Goal: Information Seeking & Learning: Find specific fact

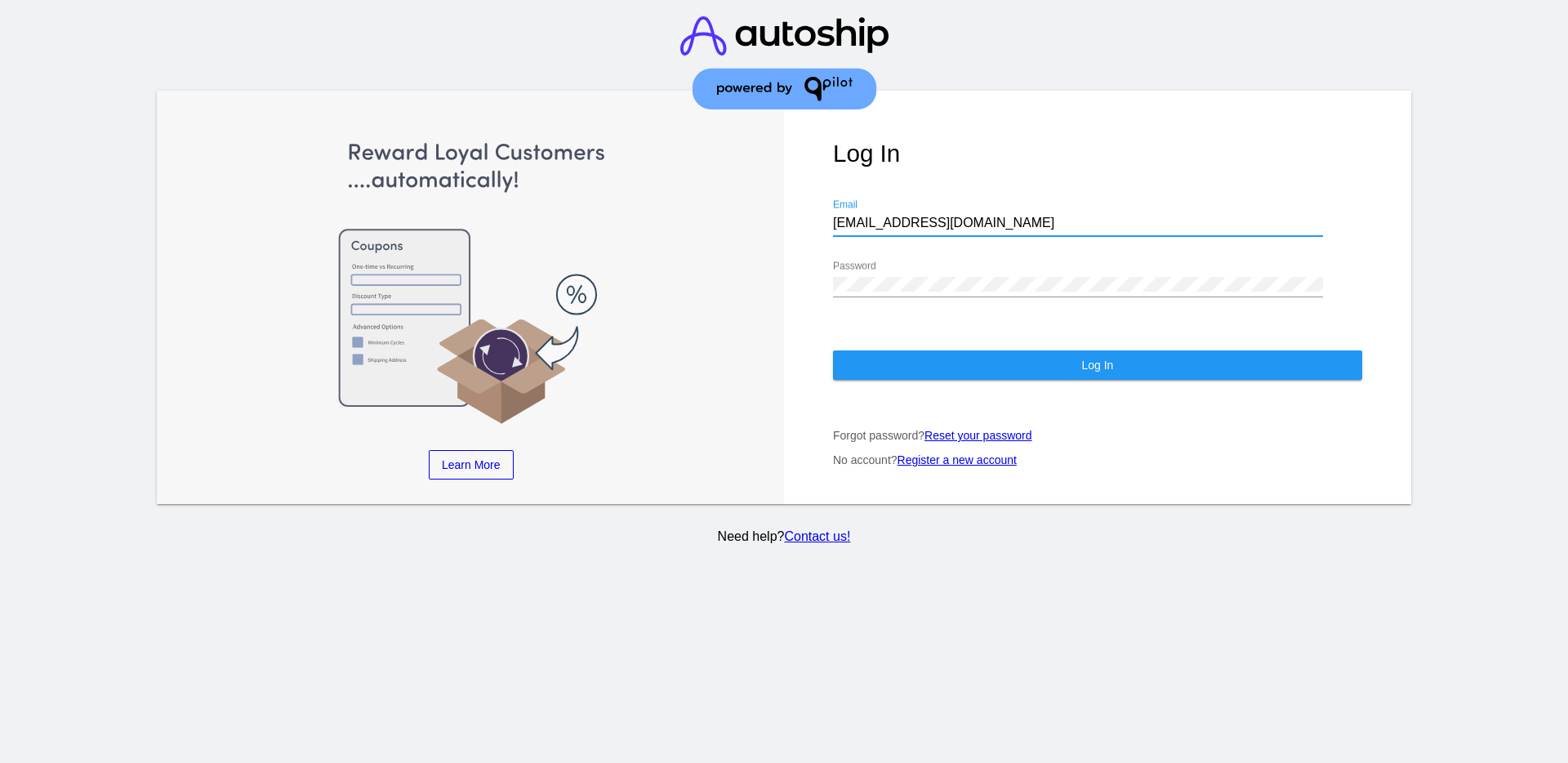
drag, startPoint x: 948, startPoint y: 223, endPoint x: 843, endPoint y: 234, distance: 105.6
click at [818, 215] on div "Log In [EMAIL_ADDRESS][DOMAIN_NAME] Email Password Log In Forgot password? Rese…" at bounding box center [1097, 298] width 627 height 413
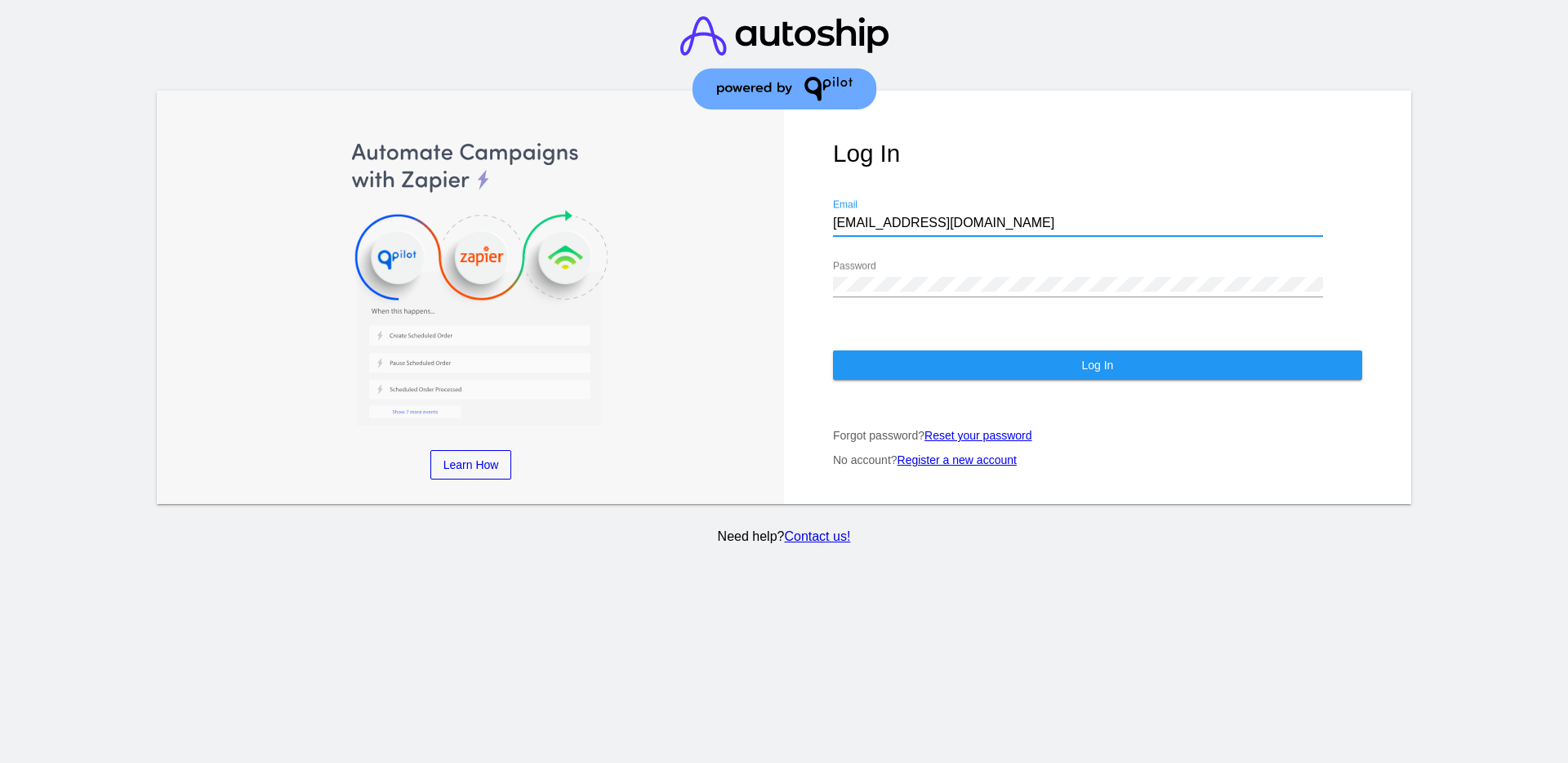
click at [968, 216] on input "[EMAIL_ADDRESS][DOMAIN_NAME]" at bounding box center [1078, 223] width 490 height 15
drag, startPoint x: 980, startPoint y: 223, endPoint x: 828, endPoint y: 224, distance: 152.0
click at [828, 224] on div "Log In [EMAIL_ADDRESS][DOMAIN_NAME] Email Password Log In Forgot password? Rese…" at bounding box center [1097, 298] width 627 height 413
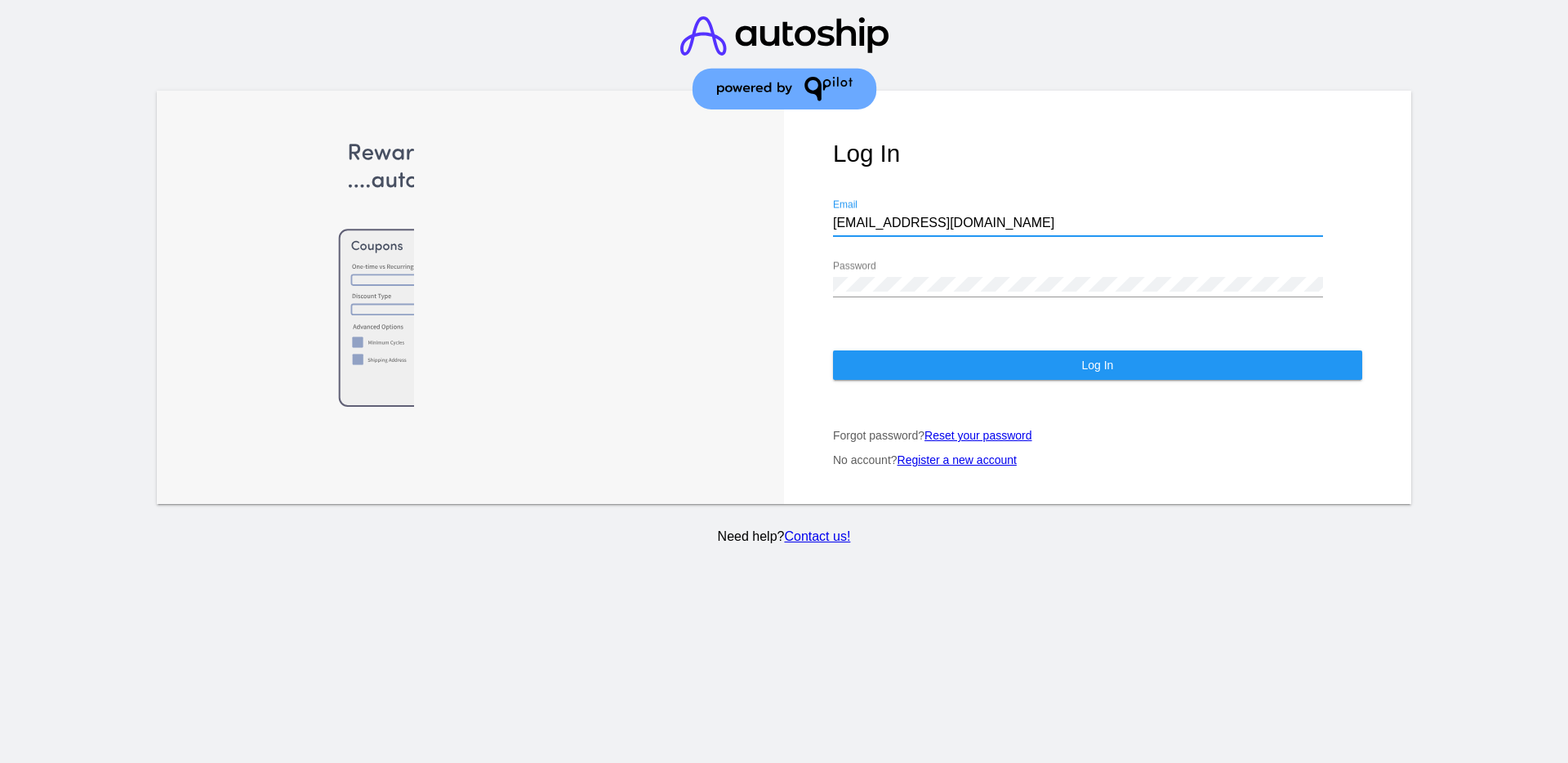
paste input "[EMAIL_ADDRESS][DOMAIN_NAME]"
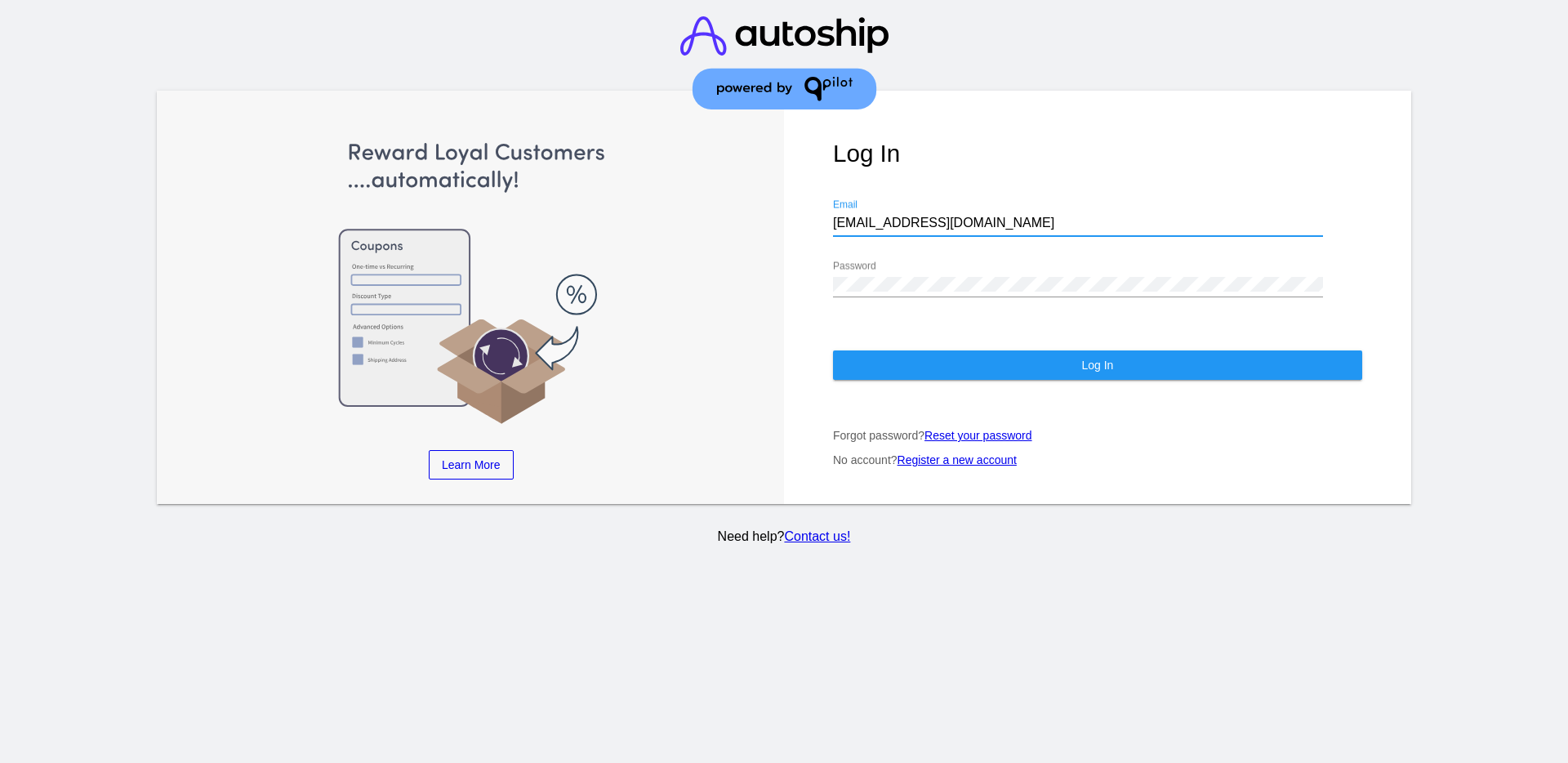
type input "[EMAIL_ADDRESS][DOMAIN_NAME]"
click at [819, 297] on div "Log In [EMAIL_ADDRESS][DOMAIN_NAME] Email Password Log In Forgot password? Rese…" at bounding box center [1097, 298] width 627 height 413
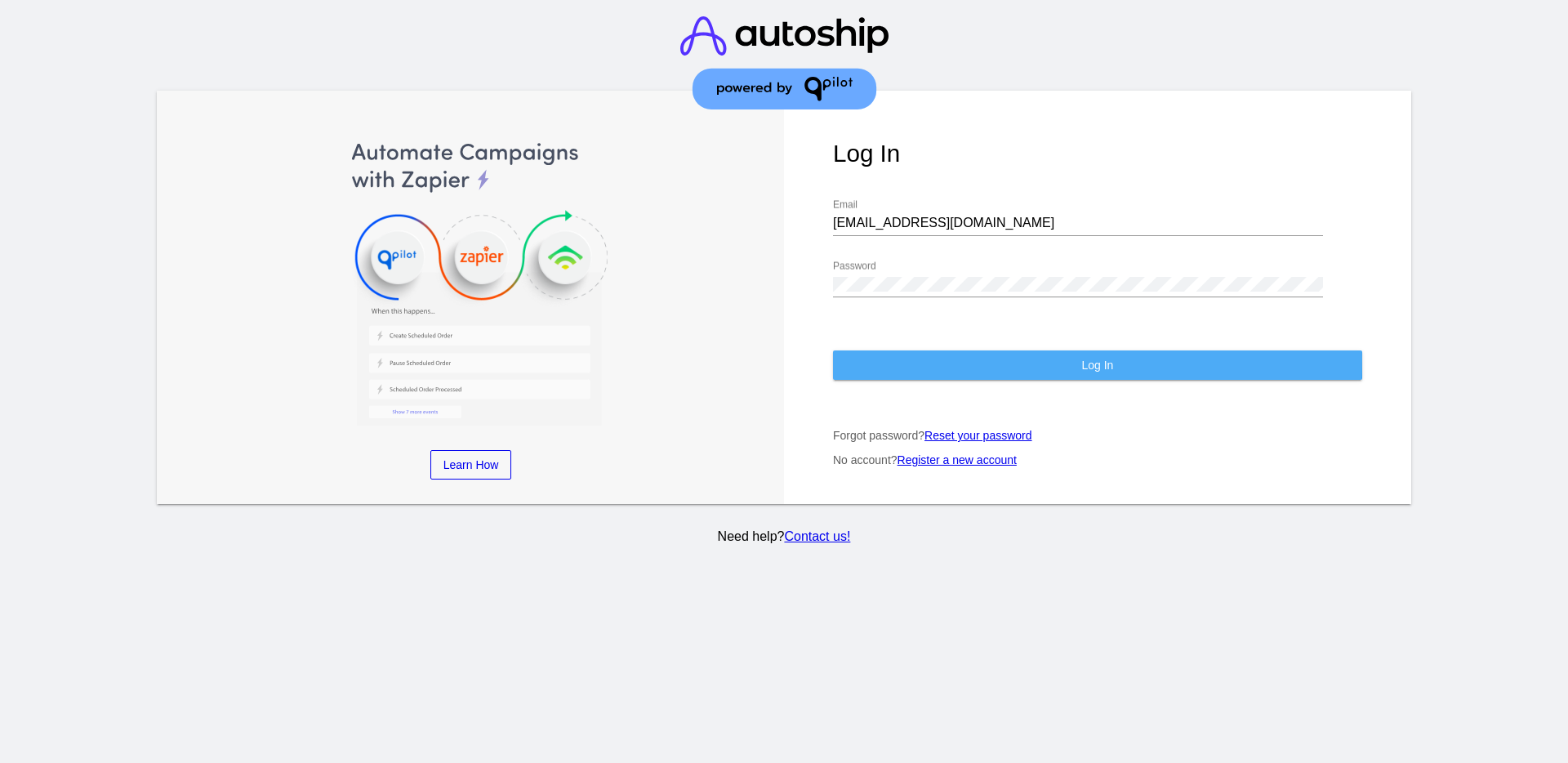
click at [895, 361] on button "Log In" at bounding box center [1097, 365] width 529 height 30
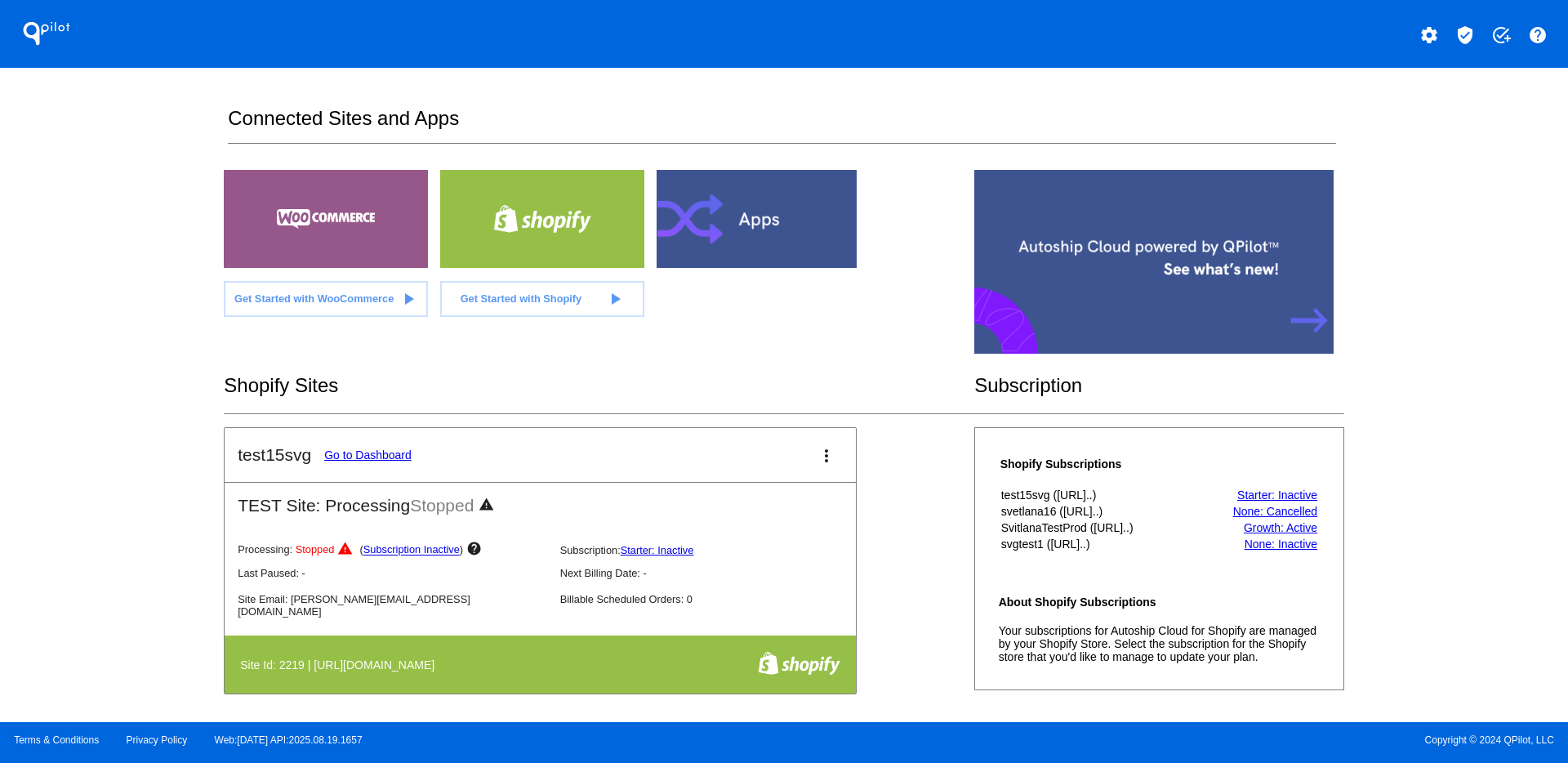
click at [1463, 40] on mat-icon "verified_user" at bounding box center [1464, 34] width 19 height 19
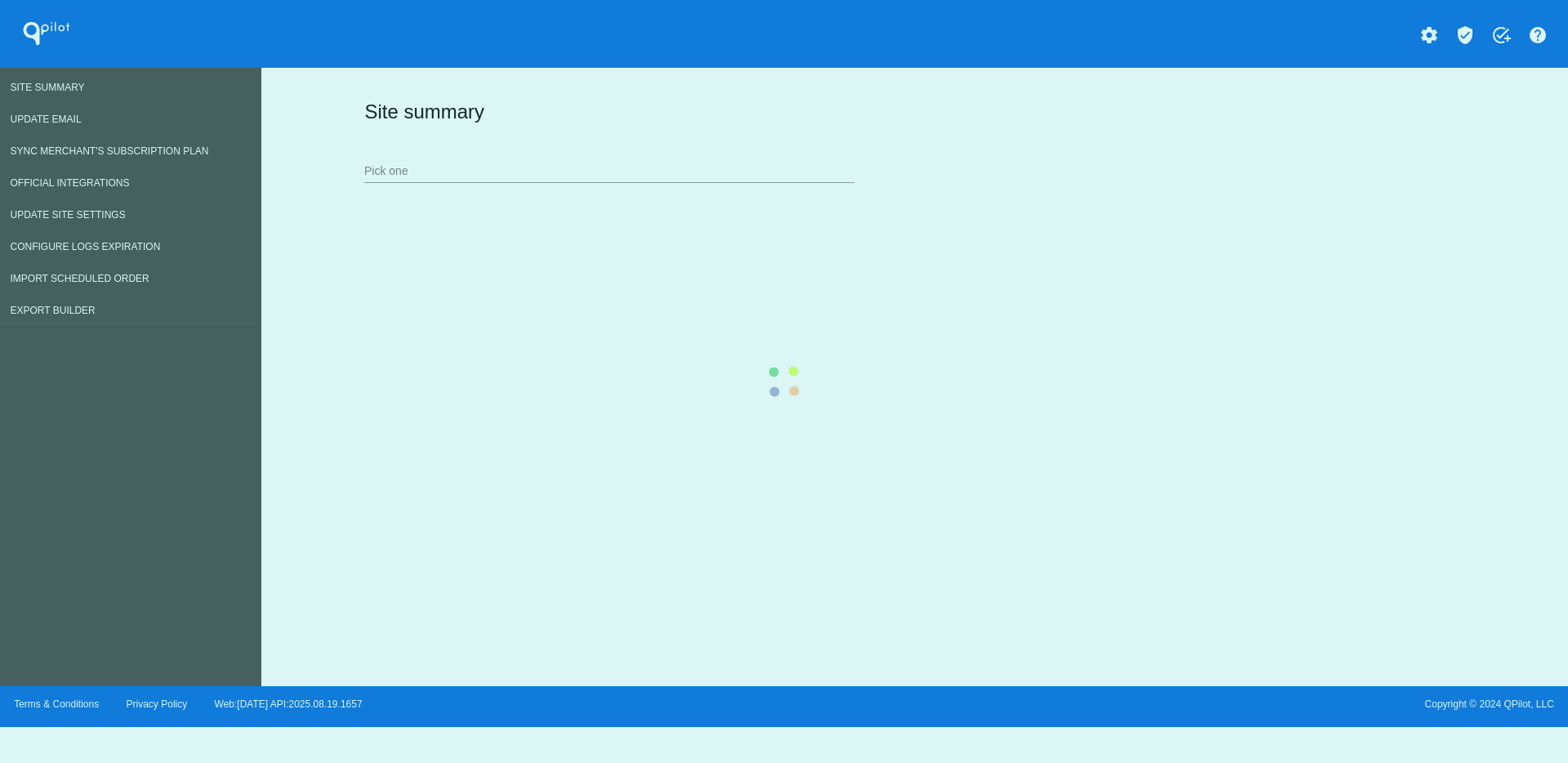
click at [714, 161] on div "Site summary Pick one" at bounding box center [911, 141] width 1102 height 113
click at [734, 182] on div "Site summary Pick one" at bounding box center [911, 141] width 1102 height 113
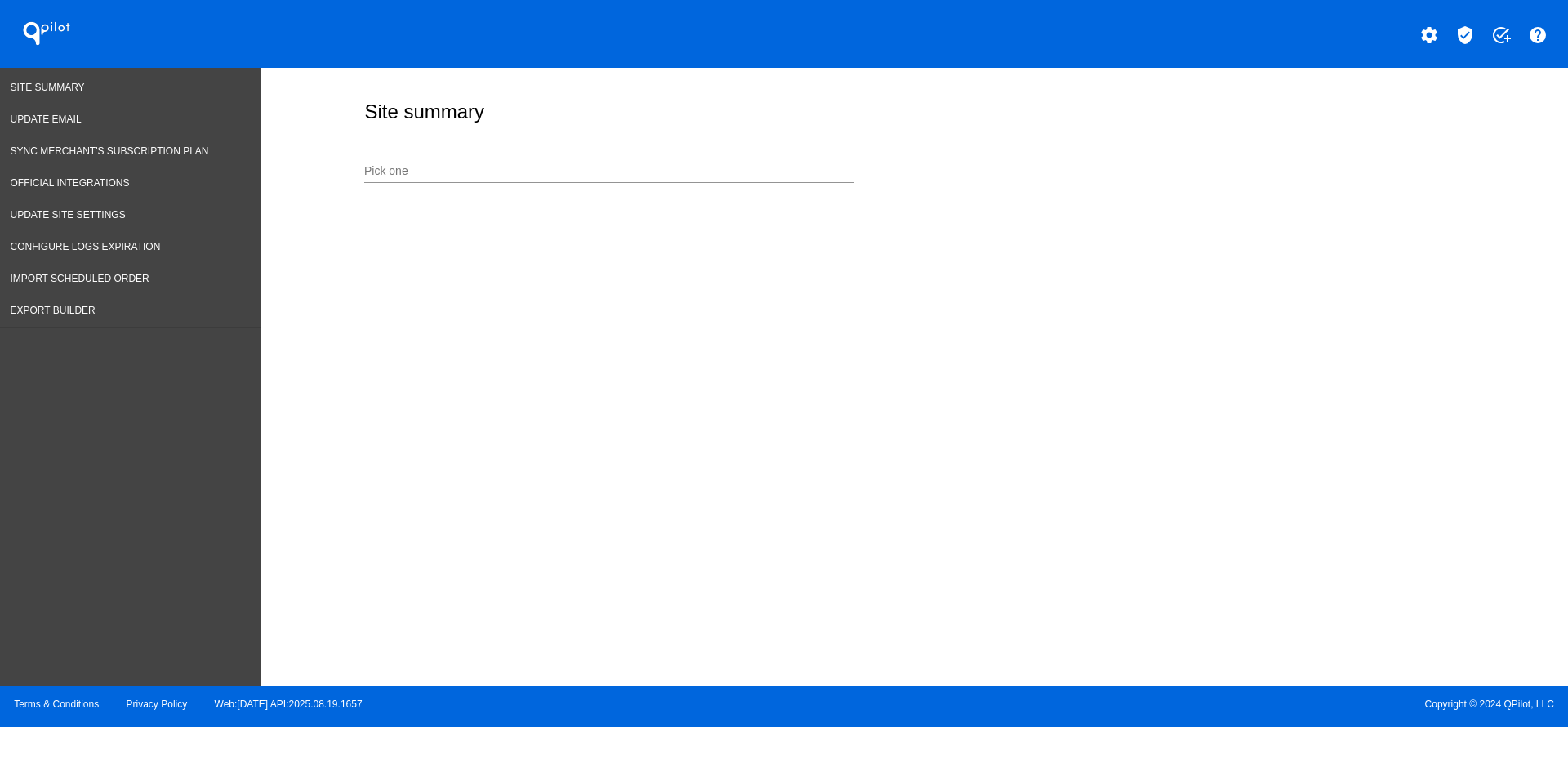
click at [536, 171] on input "Pick one" at bounding box center [609, 172] width 490 height 13
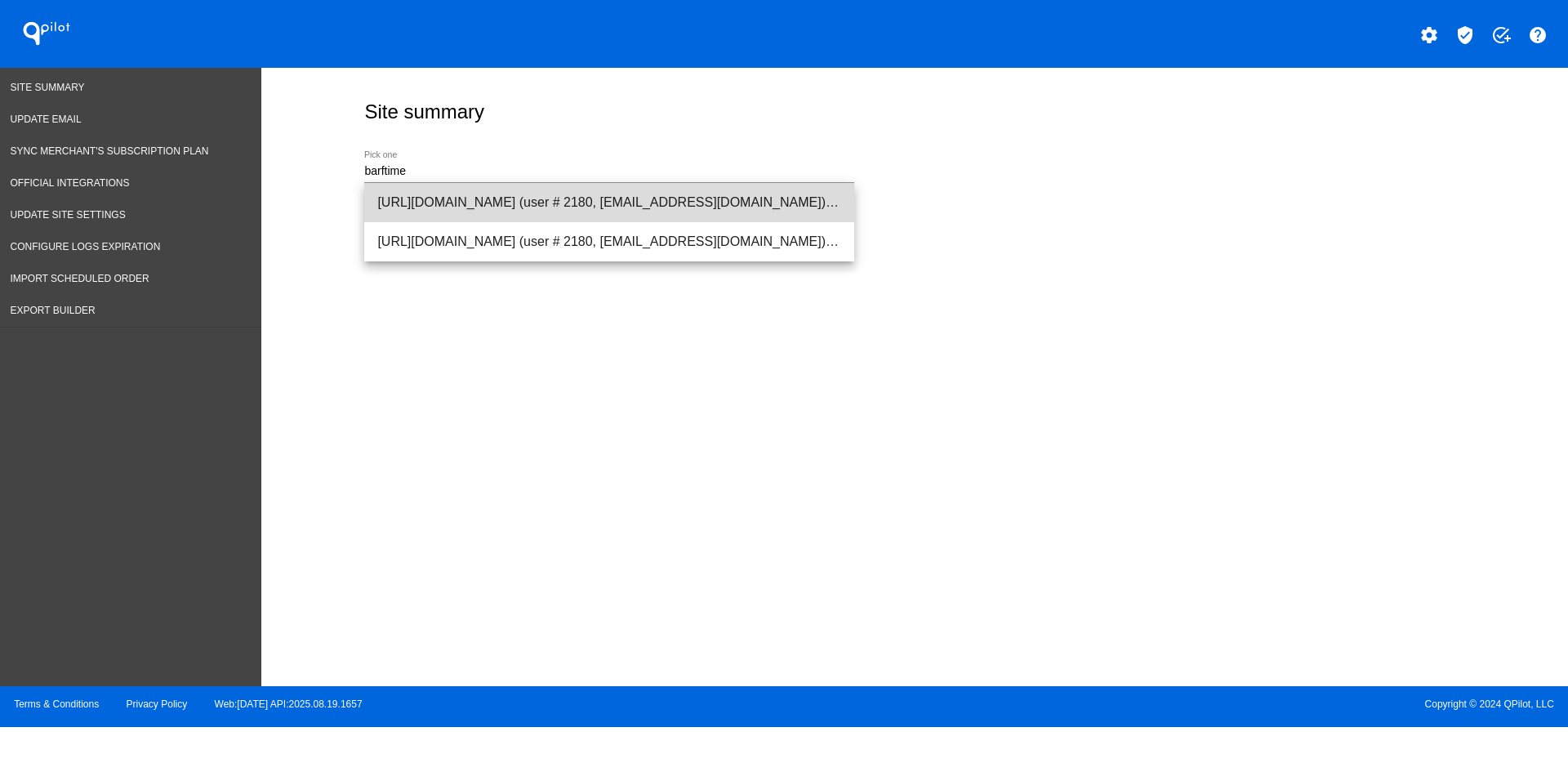
click at [562, 200] on span "[URL][DOMAIN_NAME] (user # 2180, [EMAIL_ADDRESS][DOMAIN_NAME]) - Production" at bounding box center [609, 202] width 463 height 39
type input "[URL][DOMAIN_NAME] (user # 2180, [EMAIL_ADDRESS][DOMAIN_NAME]) - Production"
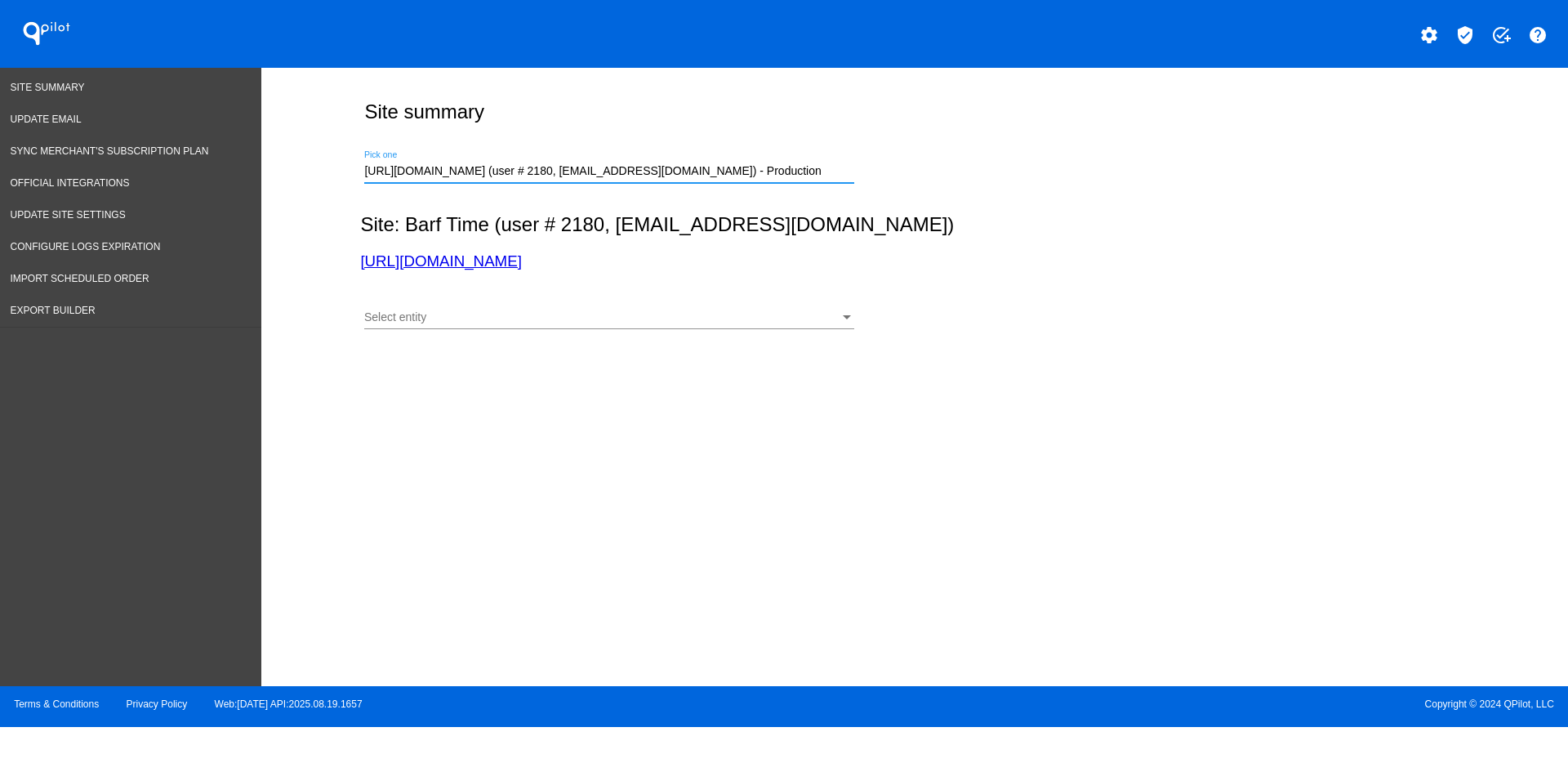
click at [645, 322] on div "Select entity" at bounding box center [601, 318] width 475 height 13
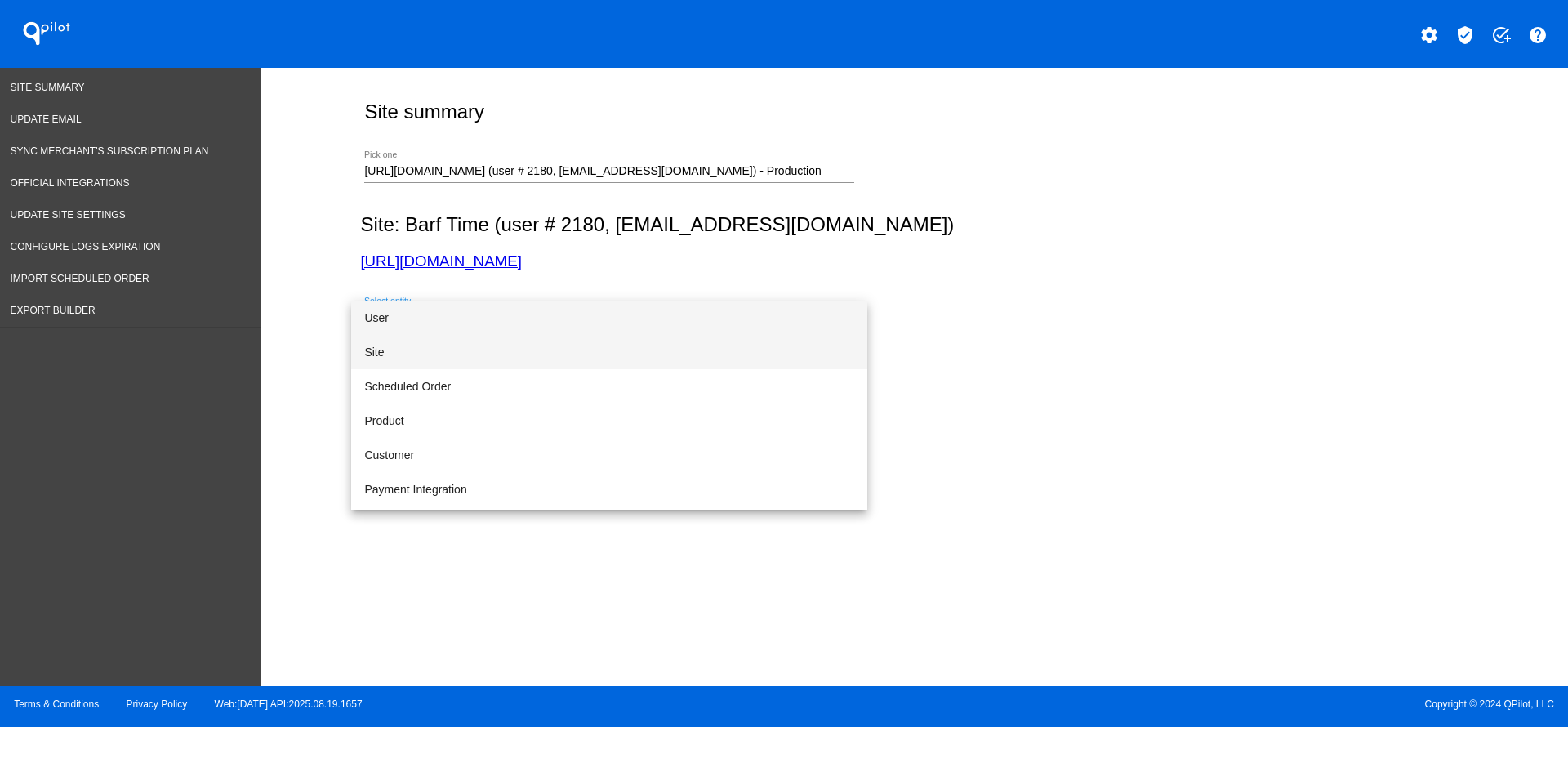
click at [610, 342] on span "Site" at bounding box center [609, 351] width 490 height 34
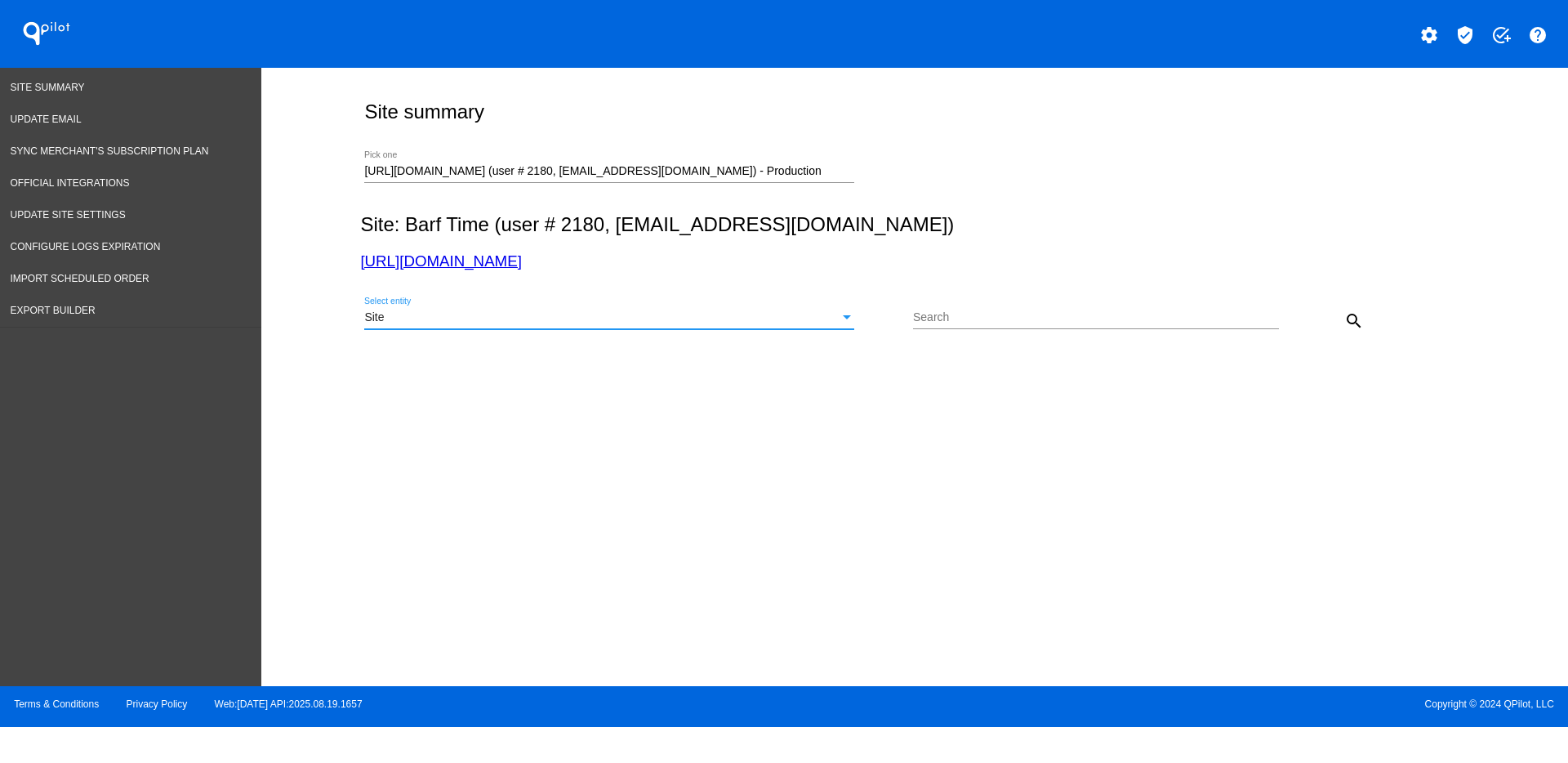
click at [1166, 328] on div at bounding box center [1095, 328] width 366 height 1
click at [1156, 299] on div "Search" at bounding box center [1095, 313] width 366 height 32
paste input "GEMS-PUP-FY26"
click at [695, 314] on div "Site" at bounding box center [601, 318] width 475 height 13
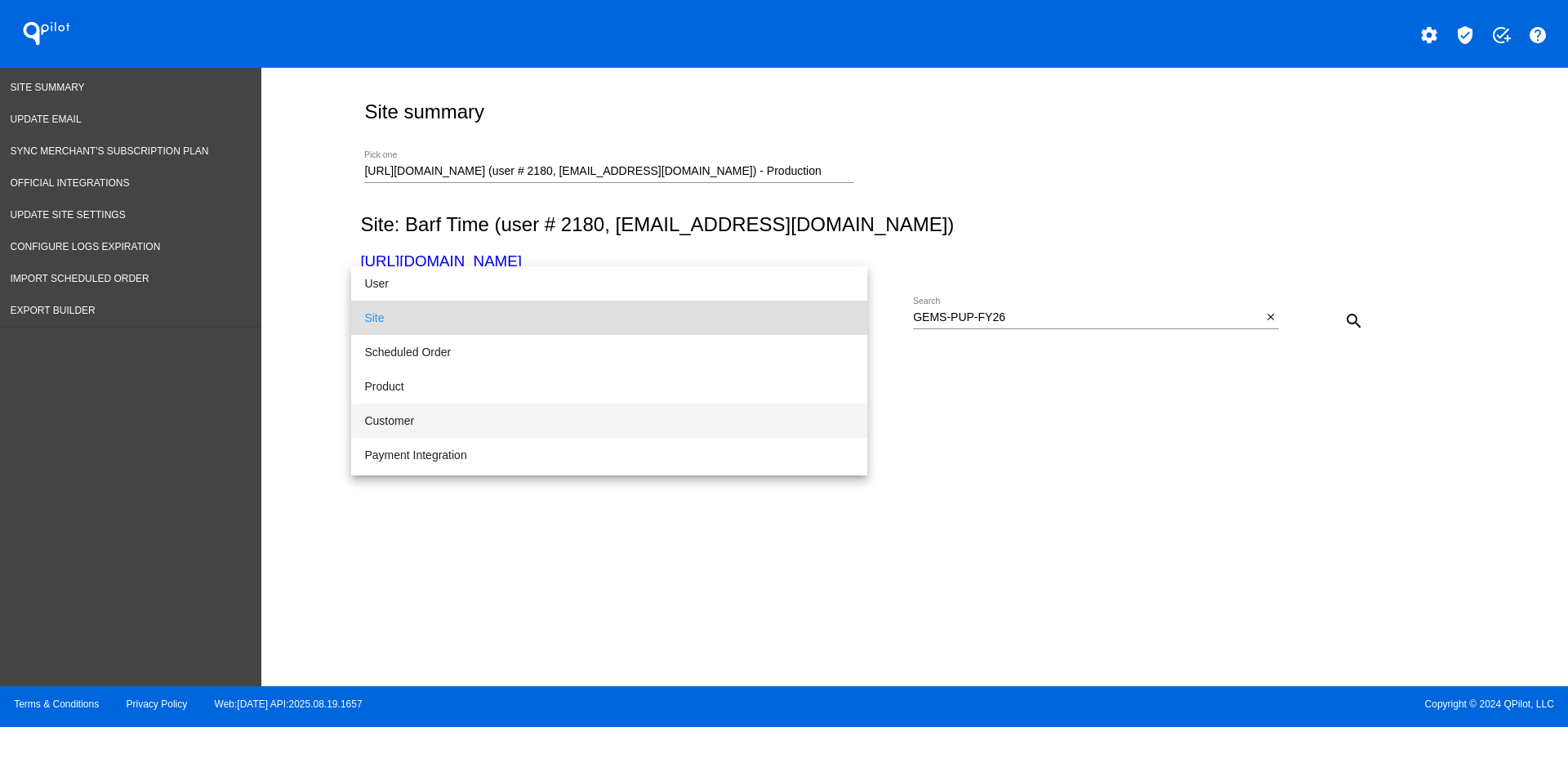
click at [469, 424] on span "Customer" at bounding box center [609, 420] width 490 height 34
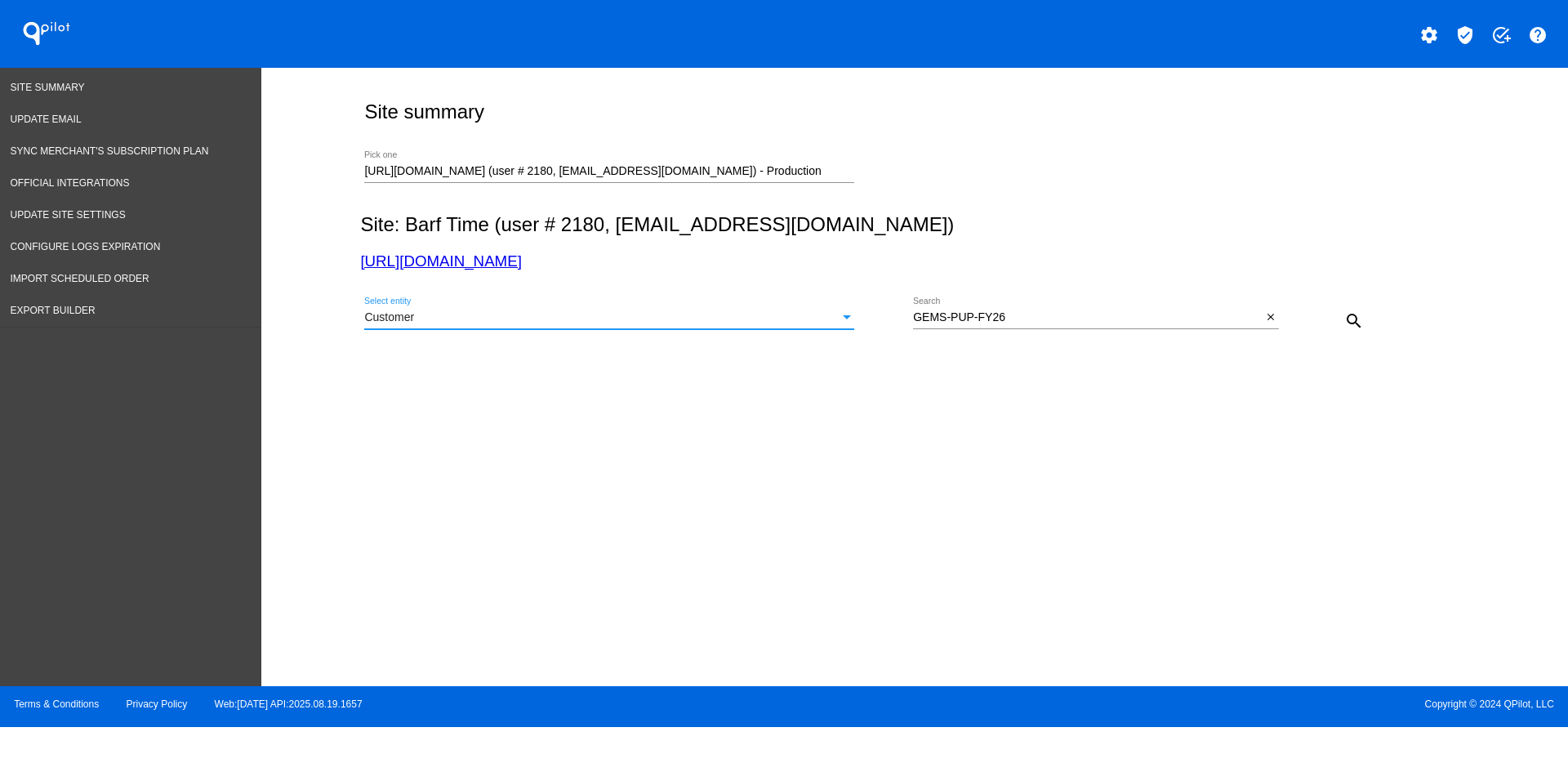
click at [518, 321] on div "Customer" at bounding box center [601, 318] width 475 height 13
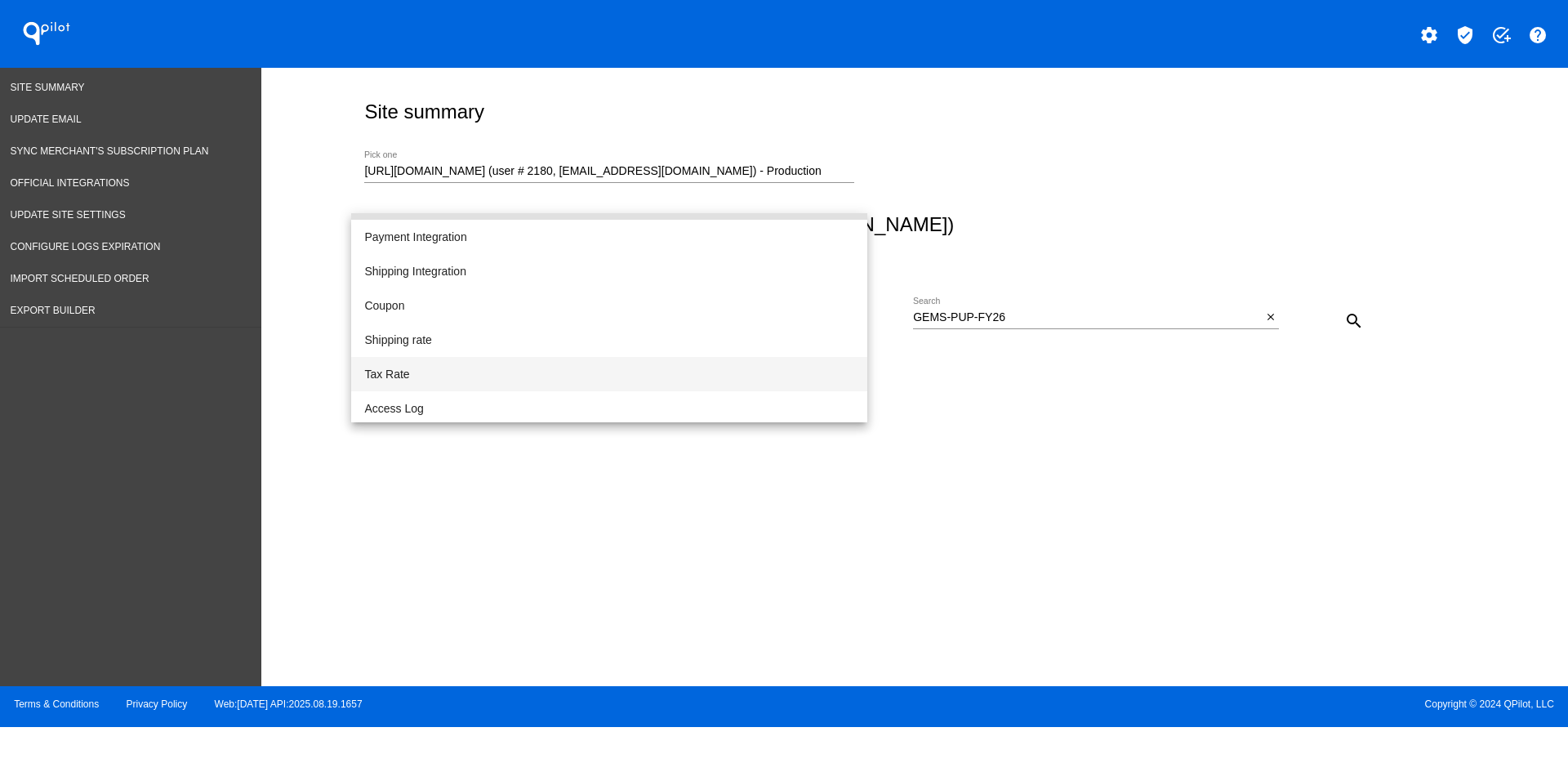
scroll to position [169, 0]
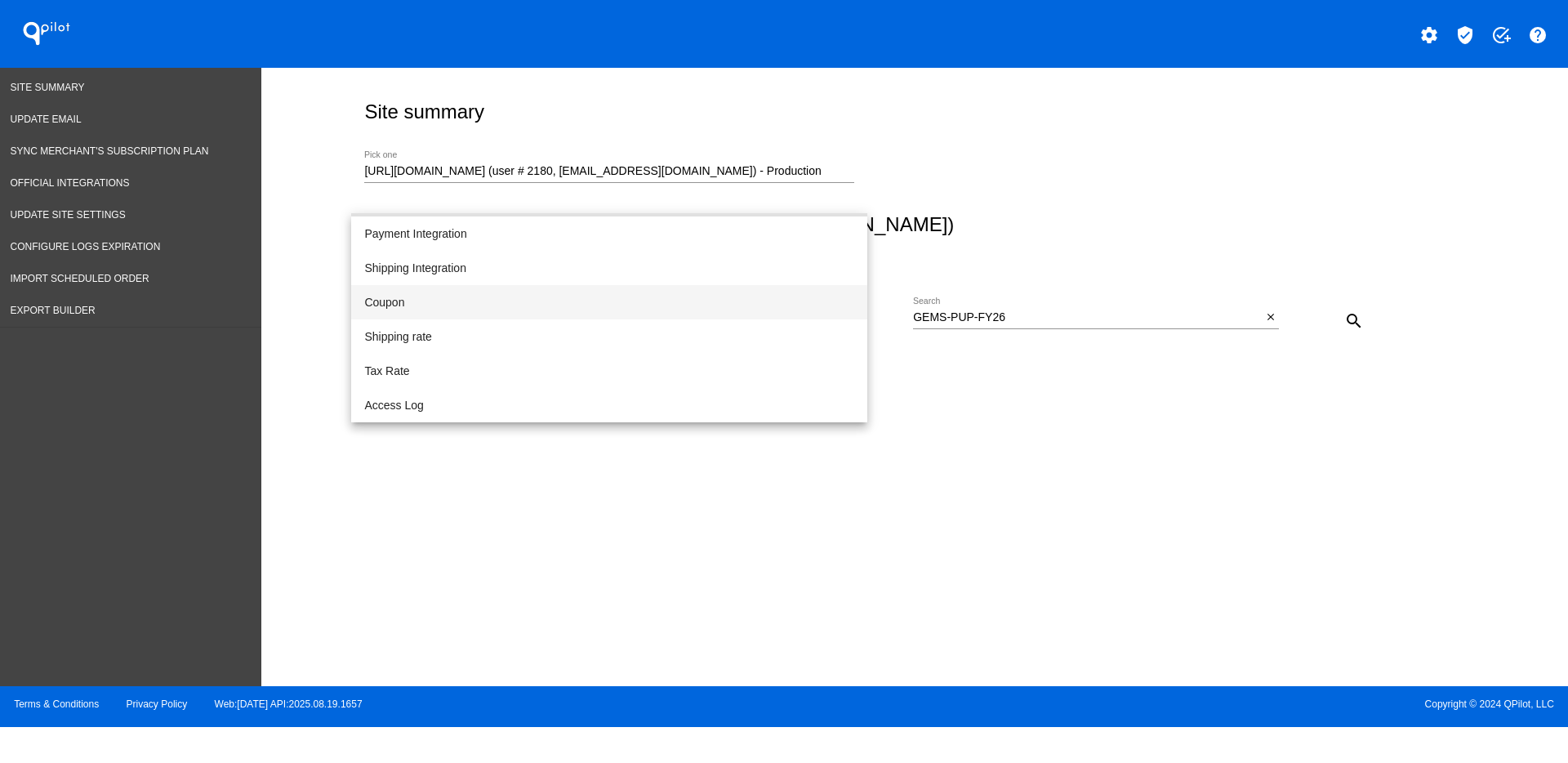
click at [468, 309] on span "Coupon" at bounding box center [609, 301] width 490 height 34
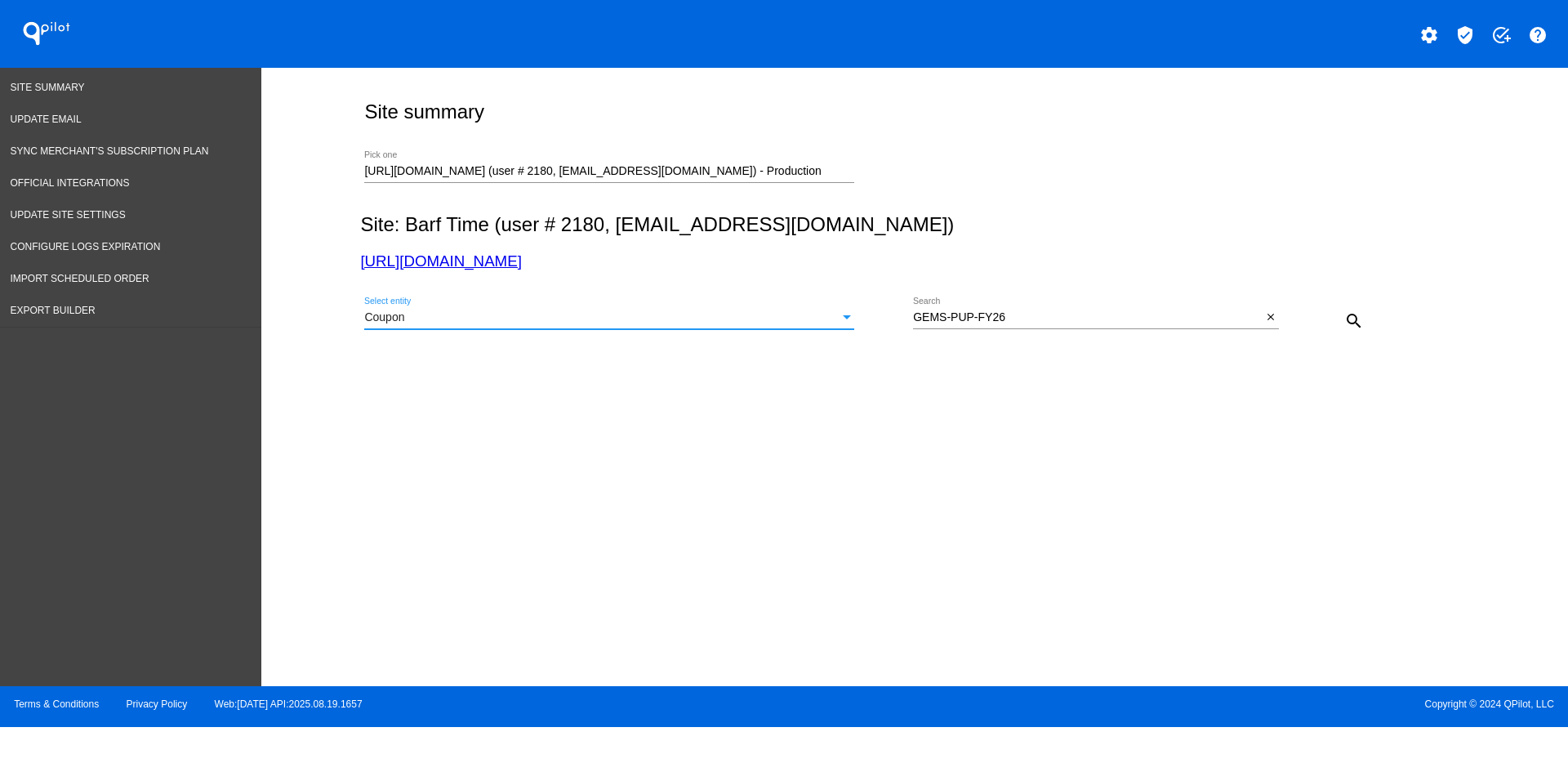
drag, startPoint x: 1352, startPoint y: 313, endPoint x: 1342, endPoint y: 317, distance: 10.8
click at [1350, 314] on mat-icon "search" at bounding box center [1353, 321] width 19 height 19
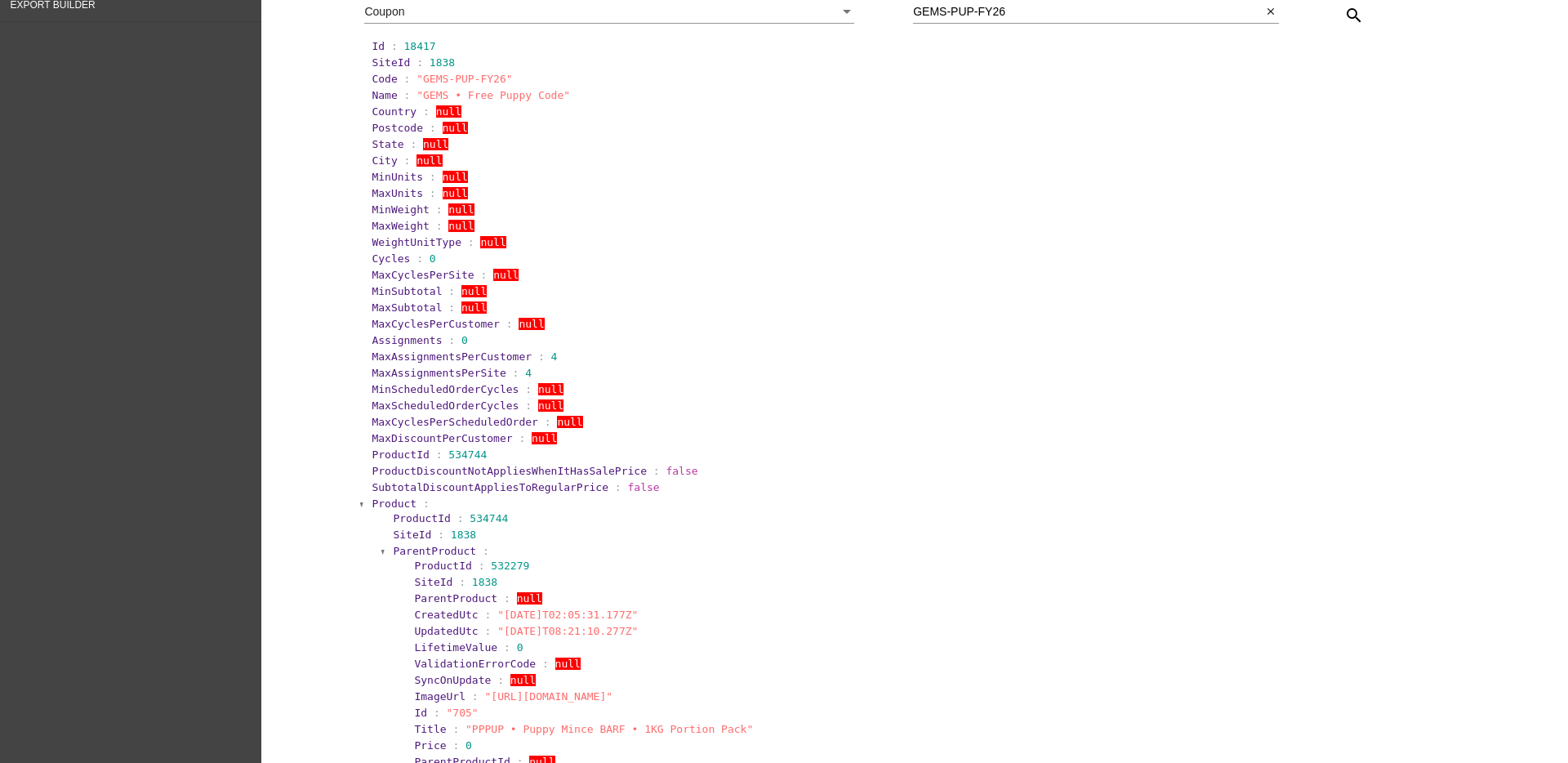
scroll to position [306, 0]
drag, startPoint x: 346, startPoint y: 350, endPoint x: 556, endPoint y: 372, distance: 211.1
copy section "MaxAssignmentsPerCustomer : 4 MaxAssignmentsPerSite : 4"
drag, startPoint x: 354, startPoint y: 453, endPoint x: 503, endPoint y: 461, distance: 149.2
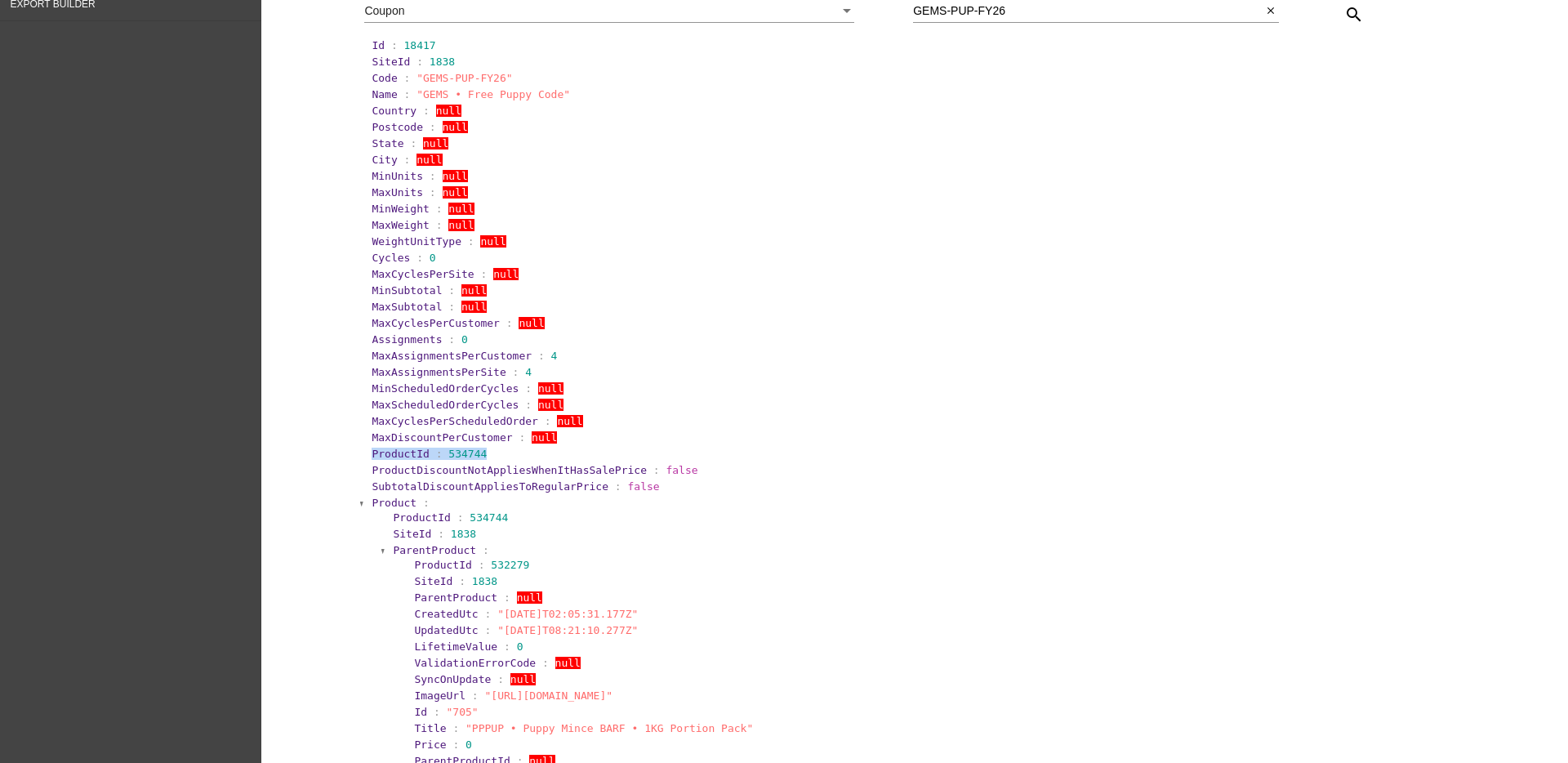
copy section "ProductId : 534744"
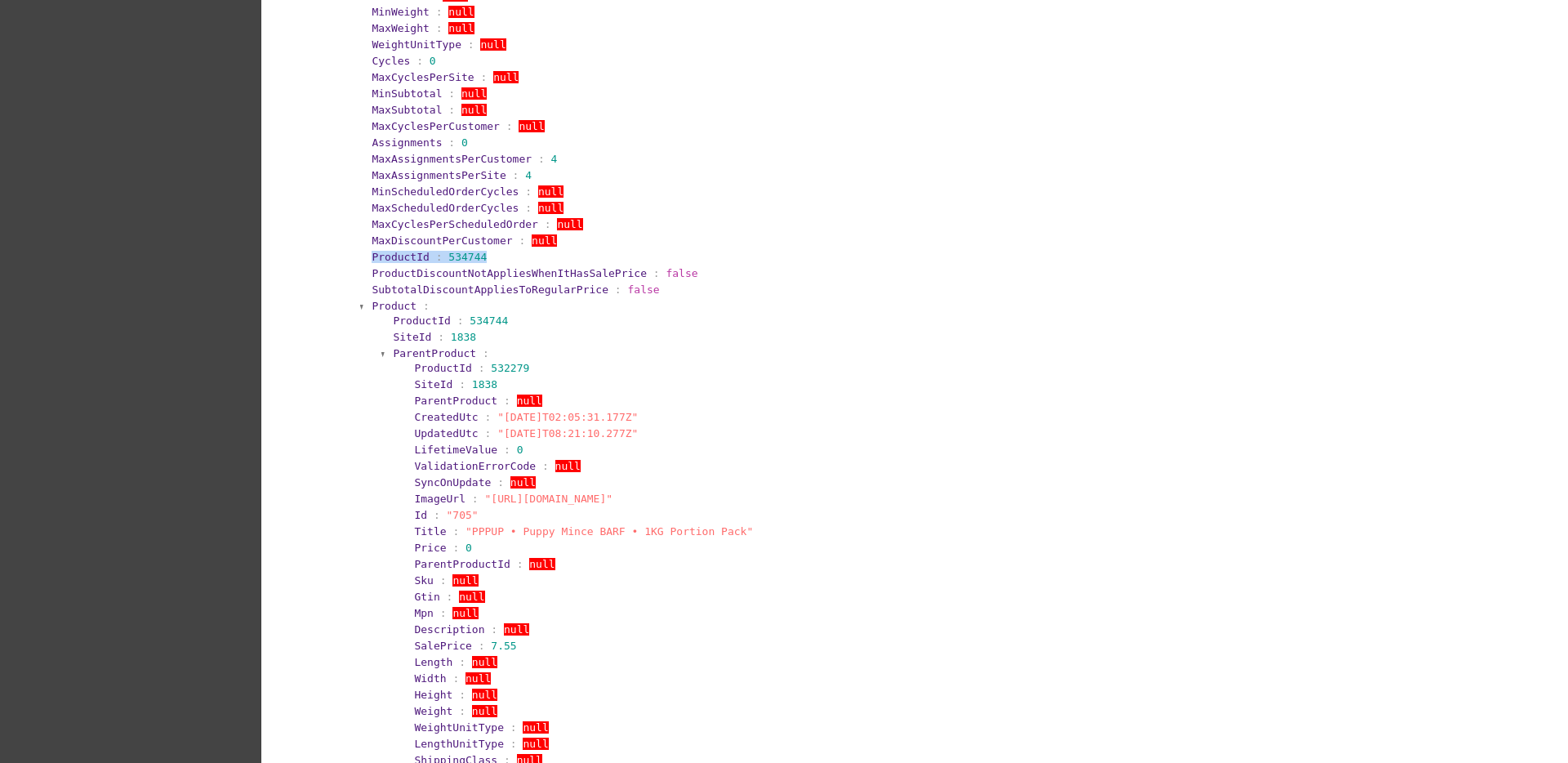
scroll to position [511, 0]
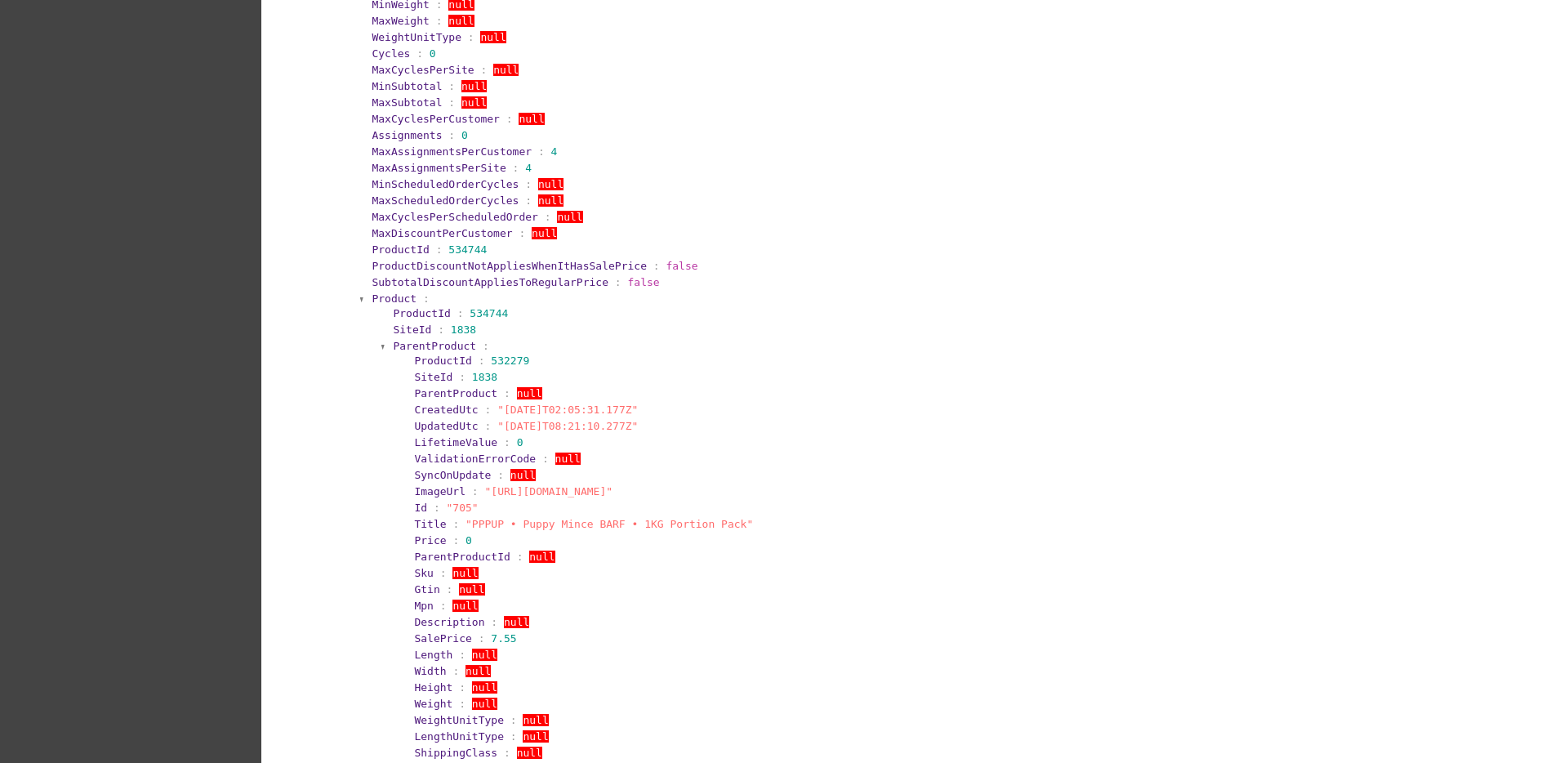
click at [404, 349] on span "ParentProduct" at bounding box center [435, 346] width 83 height 12
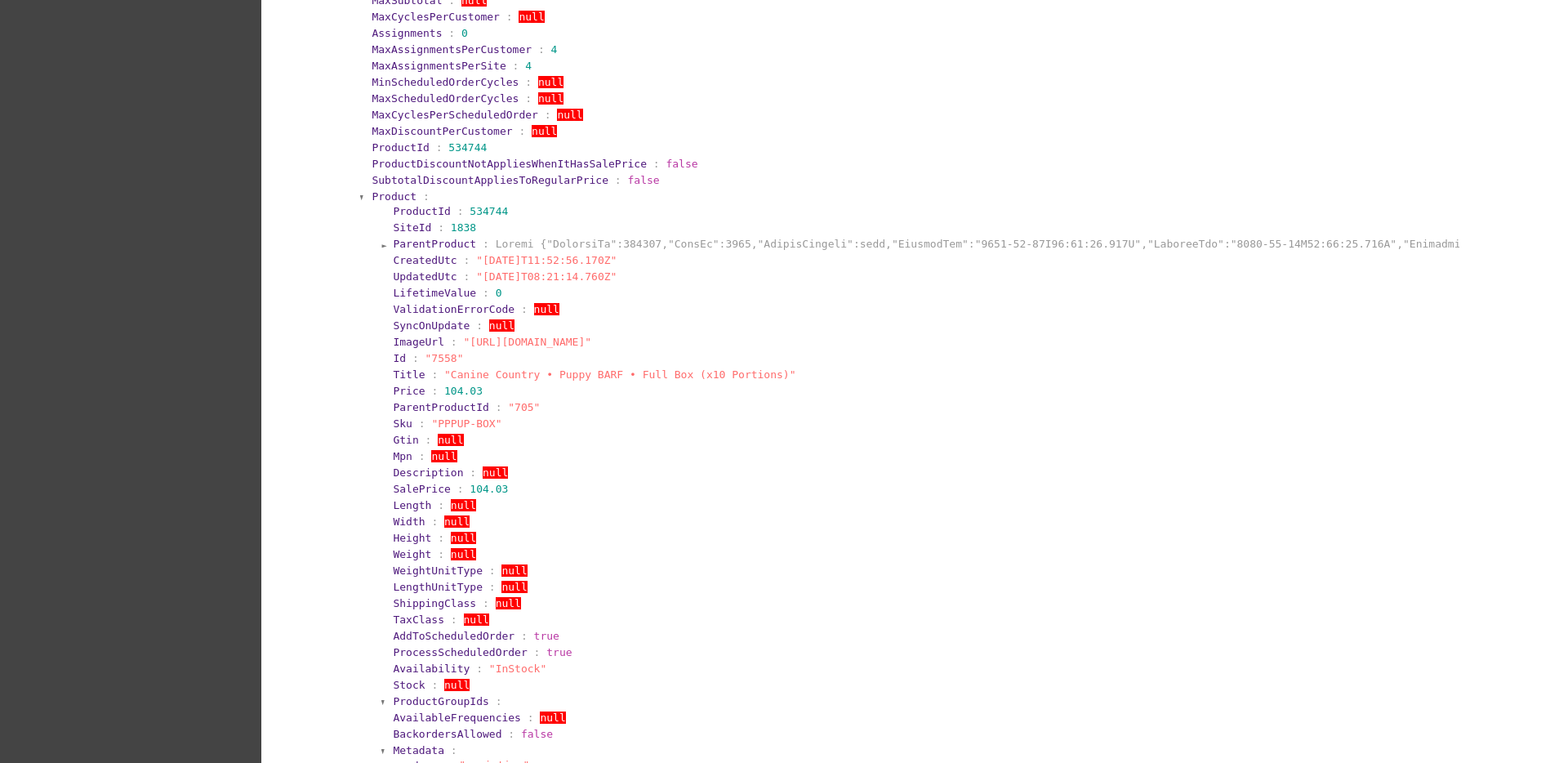
scroll to position [715, 0]
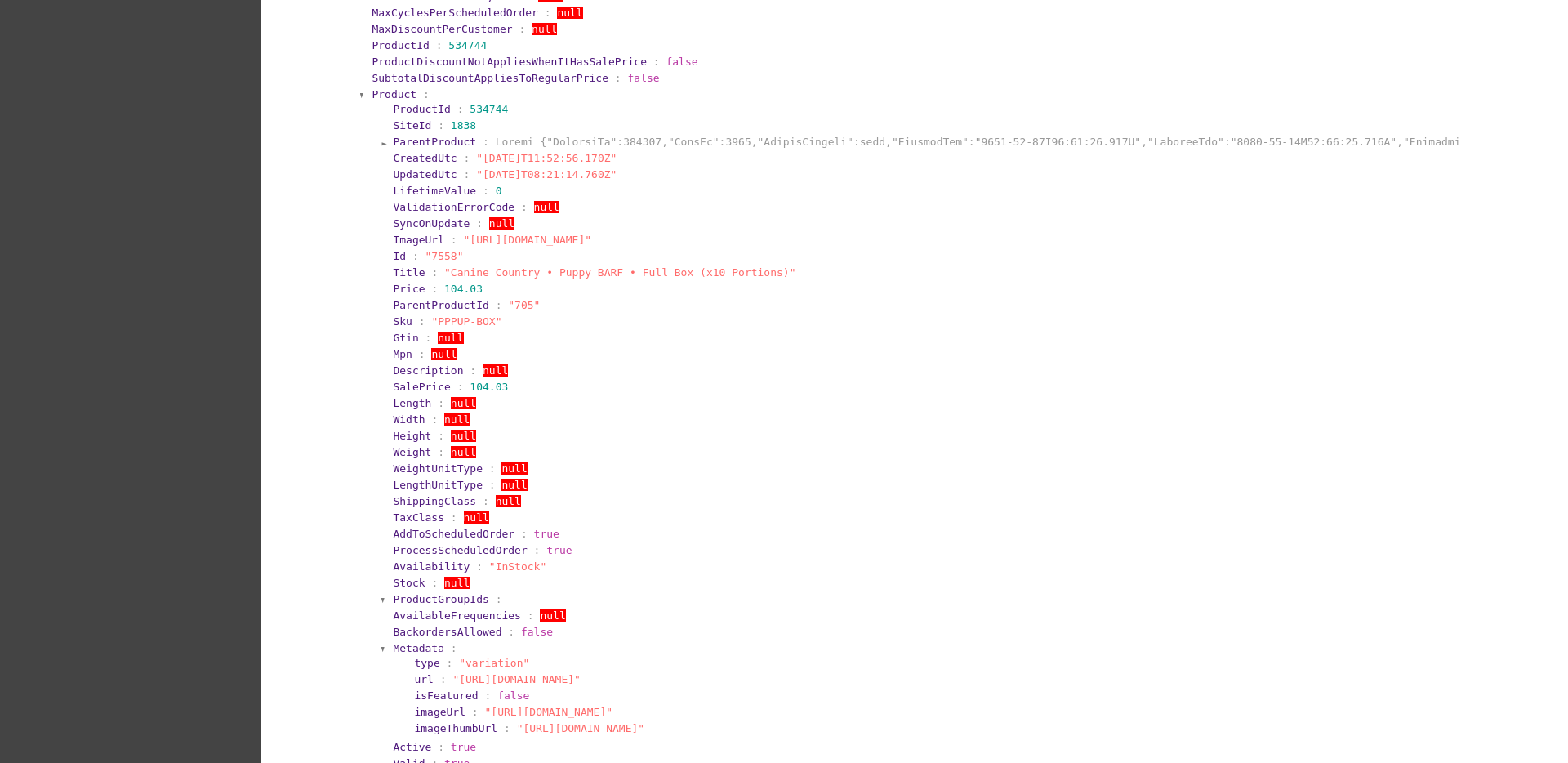
click at [384, 88] on span "Product" at bounding box center [394, 94] width 44 height 12
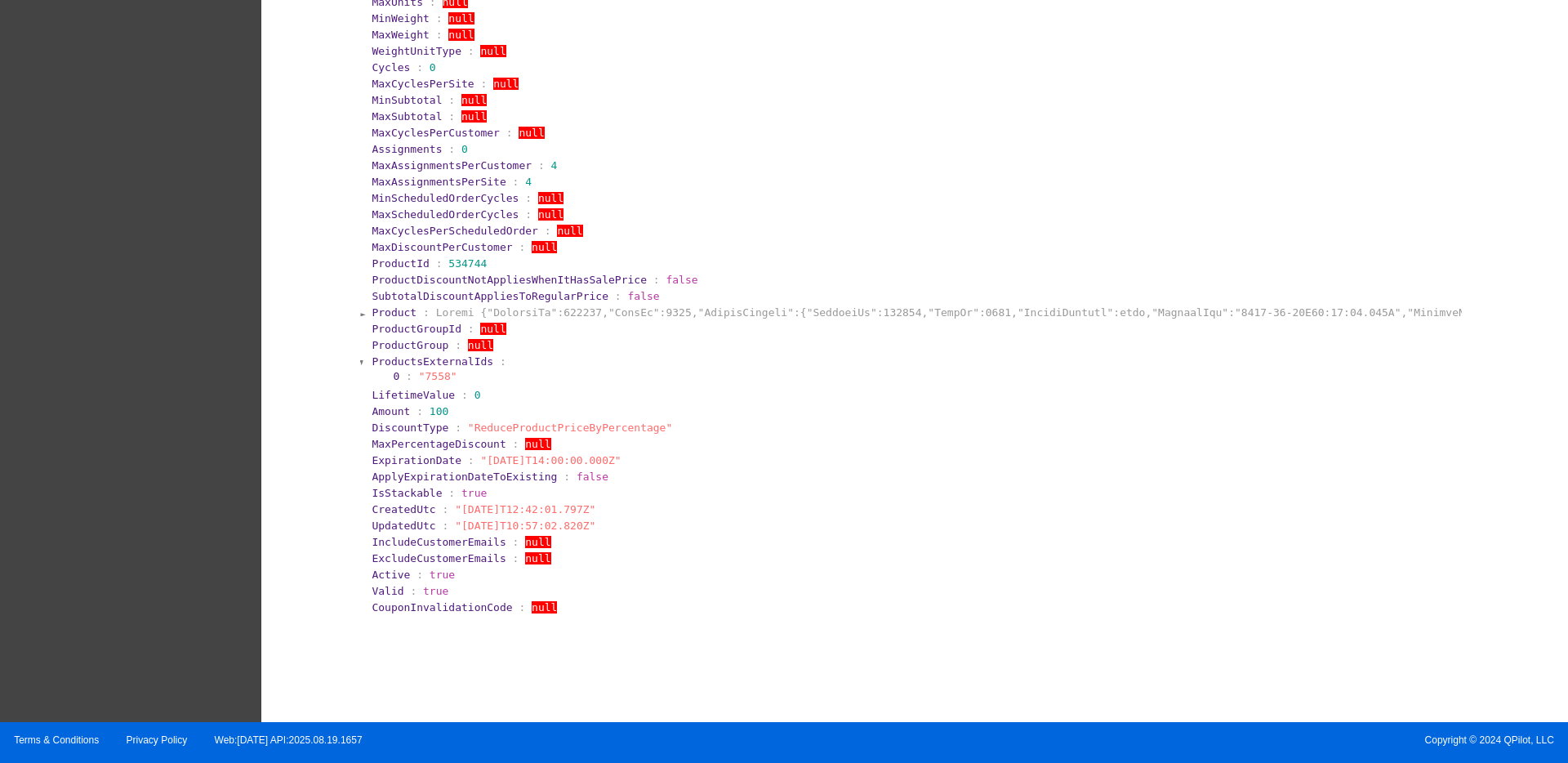
scroll to position [497, 0]
drag, startPoint x: 354, startPoint y: 411, endPoint x: 704, endPoint y: 429, distance: 350.5
click at [704, 429] on section "Id : 18417 SiteId : 1838 Code : "GEMS-PUP-FY26" Name : "GEMS • Free Puppy Code"…" at bounding box center [911, 231] width 1102 height 769
copy section "Amount : 100 DiscountType : "ReduceProductPriceByPercentage""
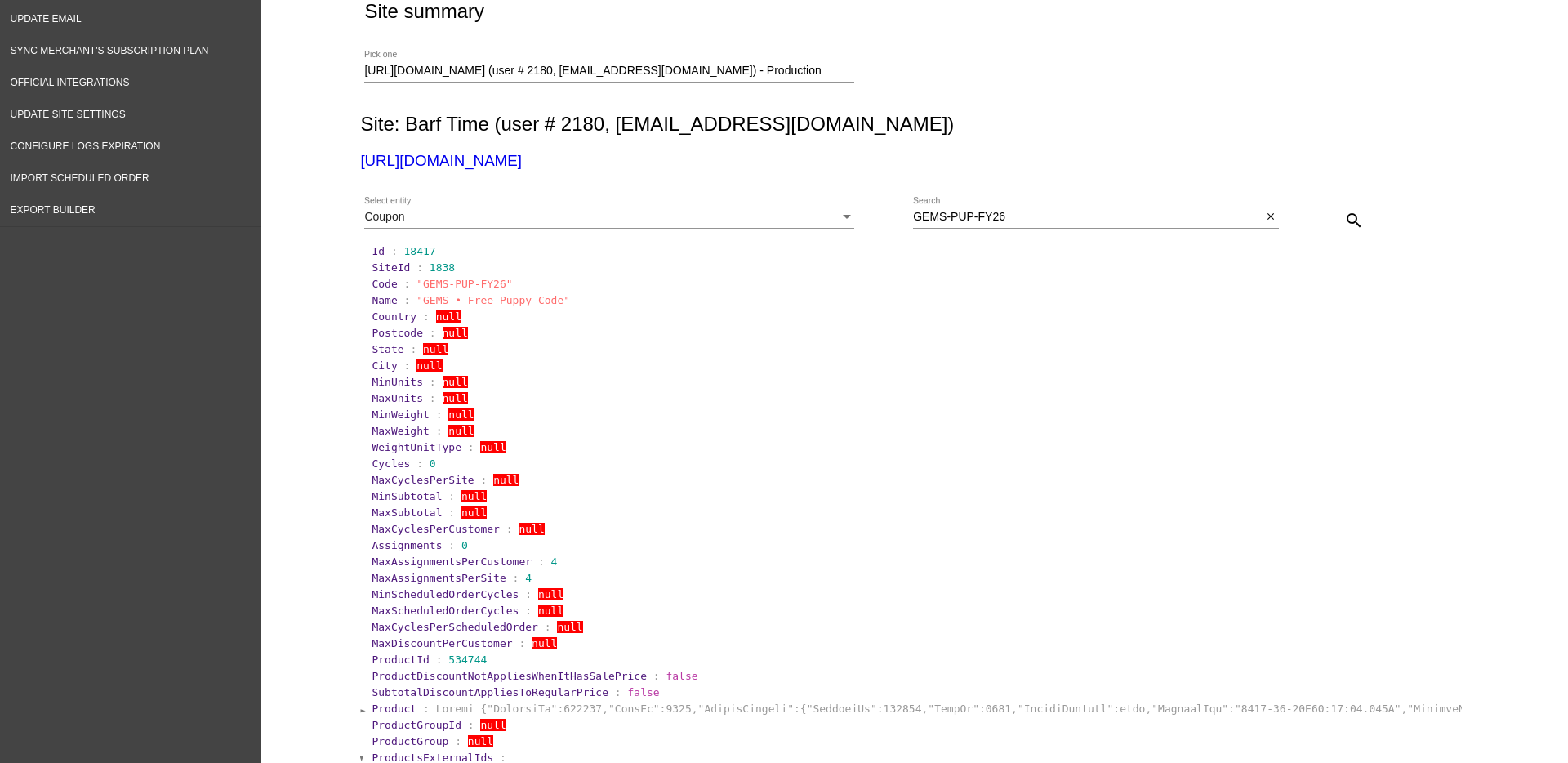
scroll to position [88, 0]
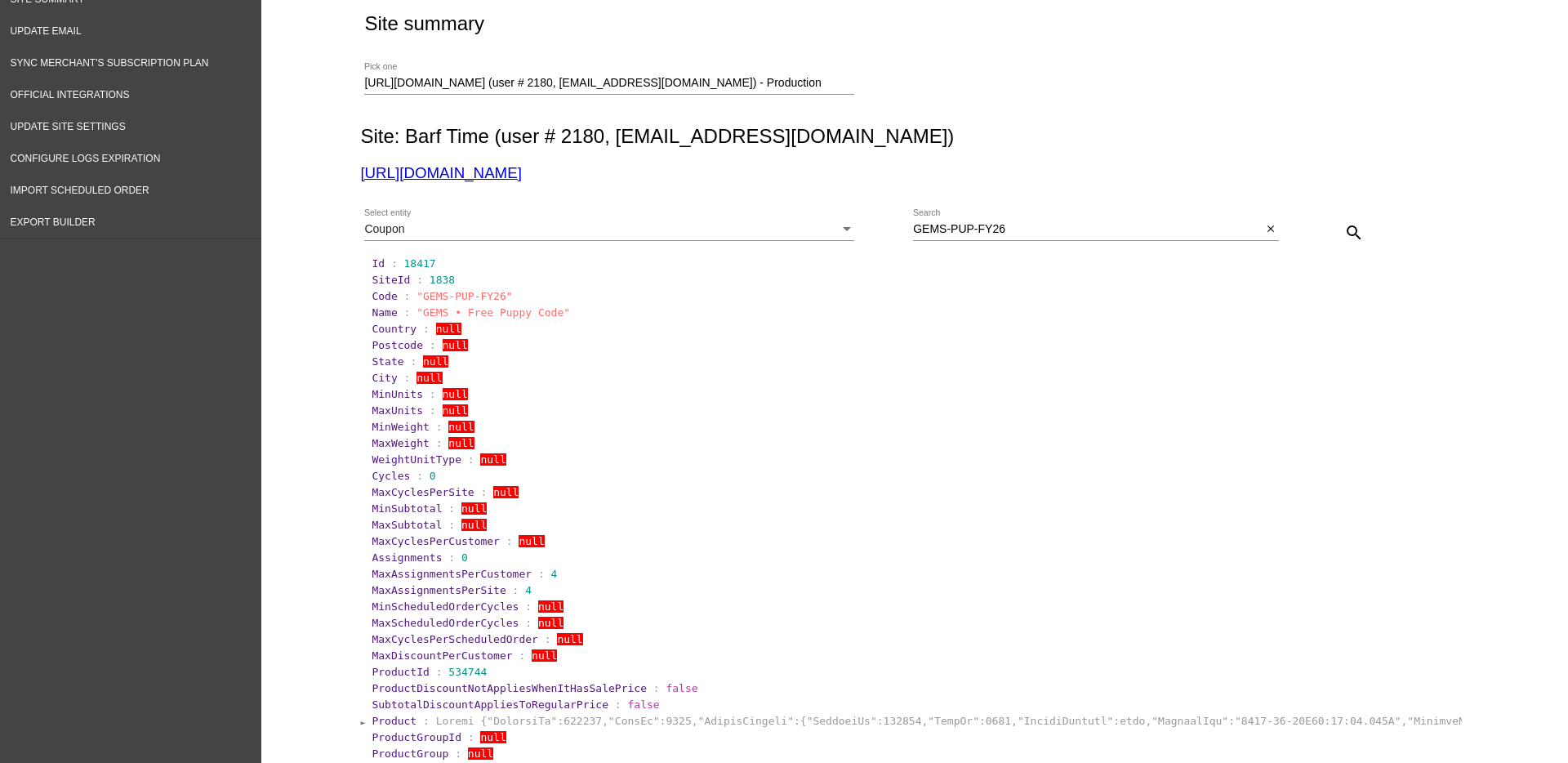
click at [804, 224] on div "Coupon" at bounding box center [601, 230] width 475 height 13
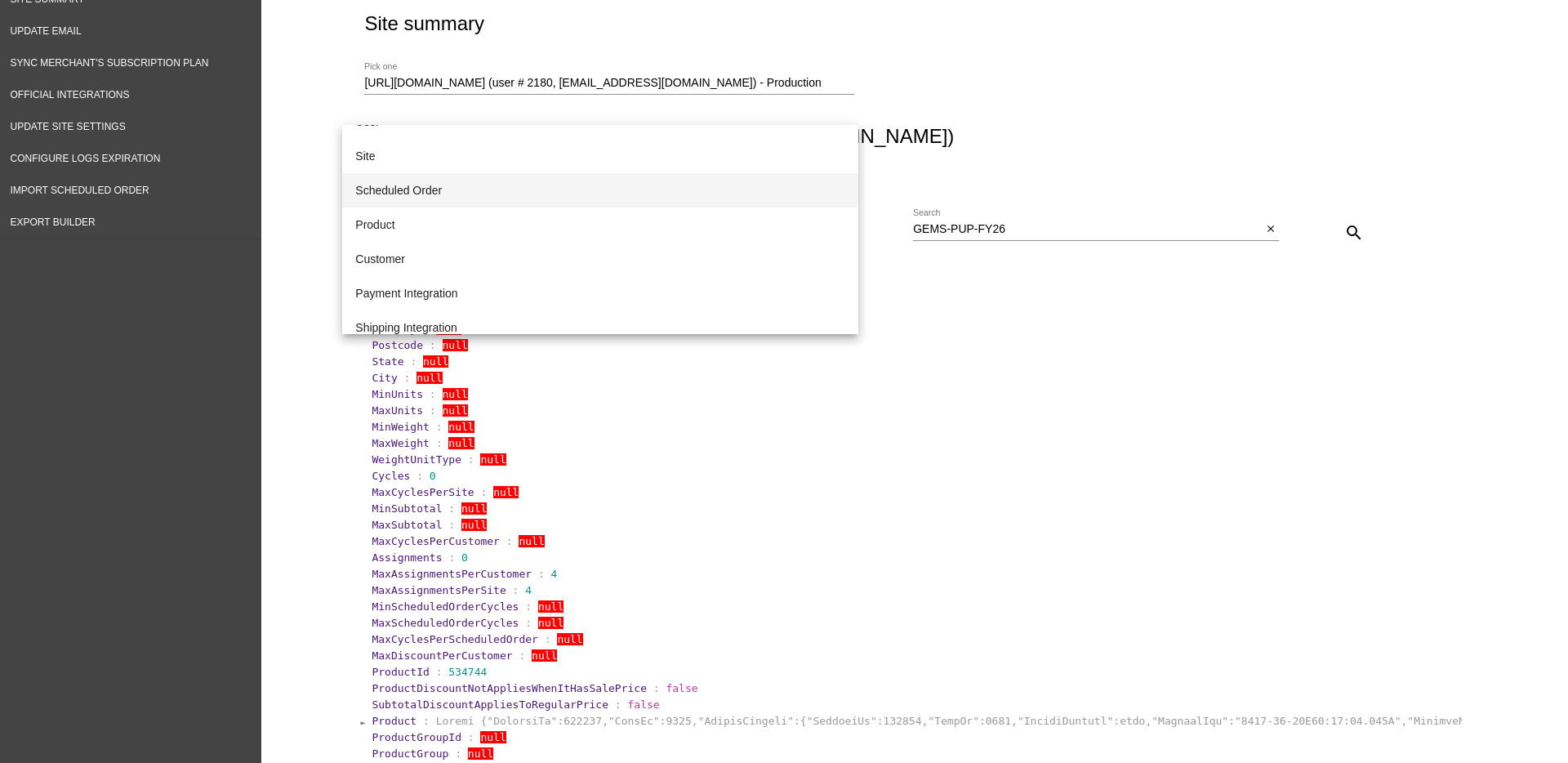
scroll to position [0, 0]
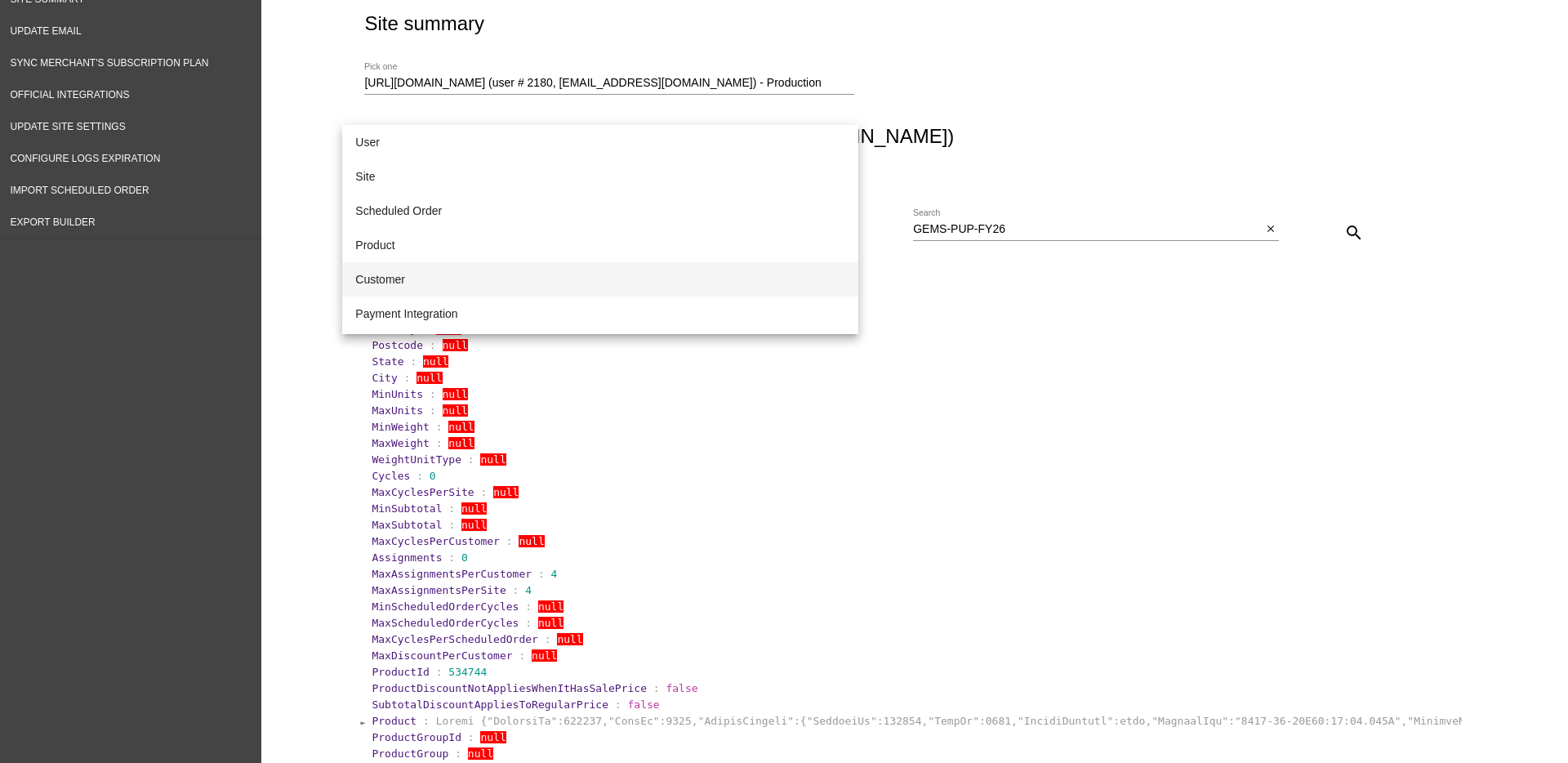
click at [490, 278] on span "Customer" at bounding box center [600, 279] width 490 height 34
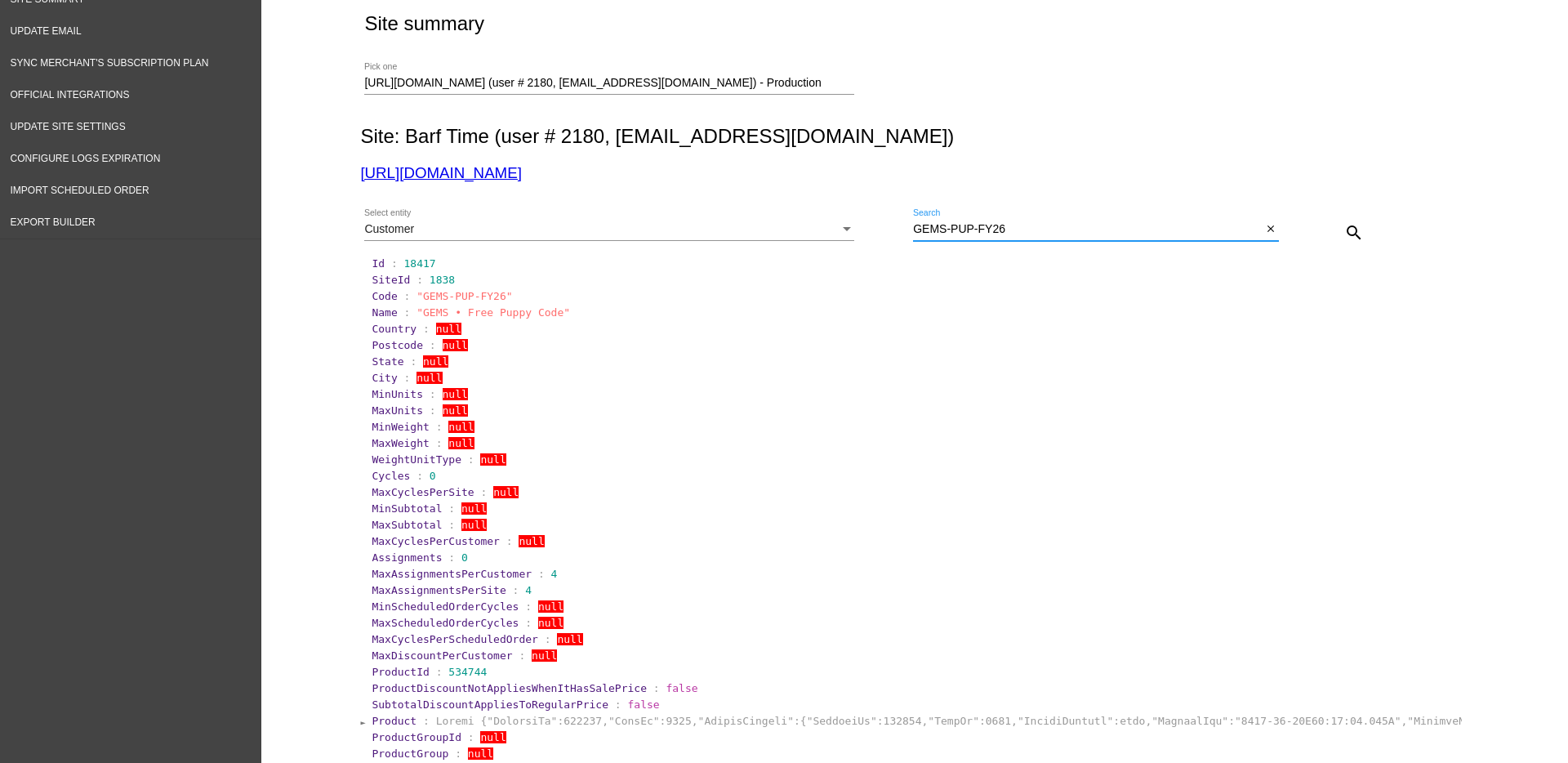
drag, startPoint x: 1024, startPoint y: 224, endPoint x: 719, endPoint y: 227, distance: 305.0
click at [719, 227] on div "Customer Select entity GEMS-PUP-FY26 Search close search" at bounding box center [911, 226] width 1102 height 58
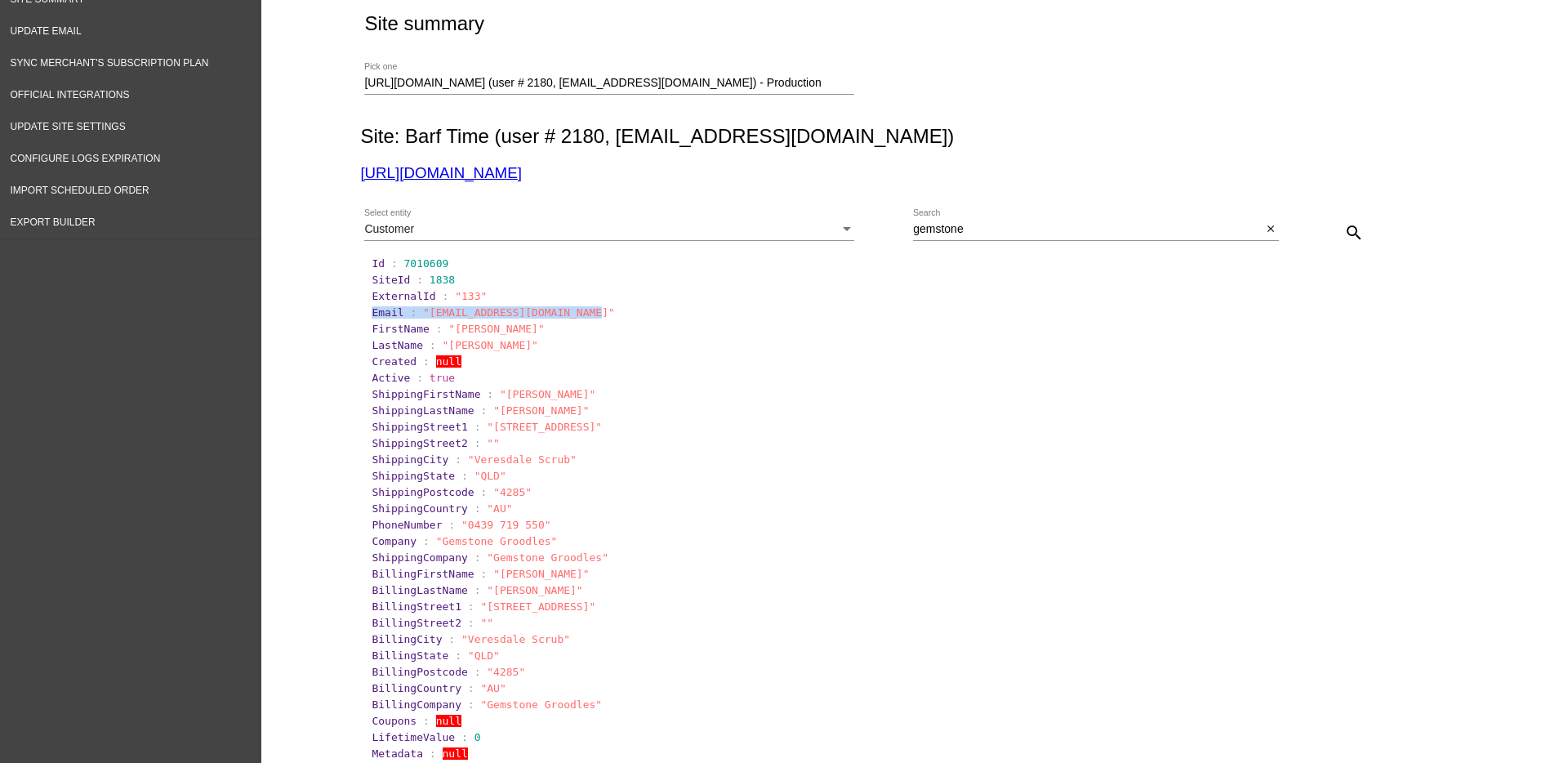
drag, startPoint x: 354, startPoint y: 317, endPoint x: 601, endPoint y: 320, distance: 247.0
click at [601, 320] on section "Id : 7010609 SiteId : 1838 ExternalId : "133" Email : "[EMAIL_ADDRESS][DOMAIN_N…" at bounding box center [911, 681] width 1102 height 853
copy section "Email : "[EMAIL_ADDRESS][DOMAIN_NAME]""
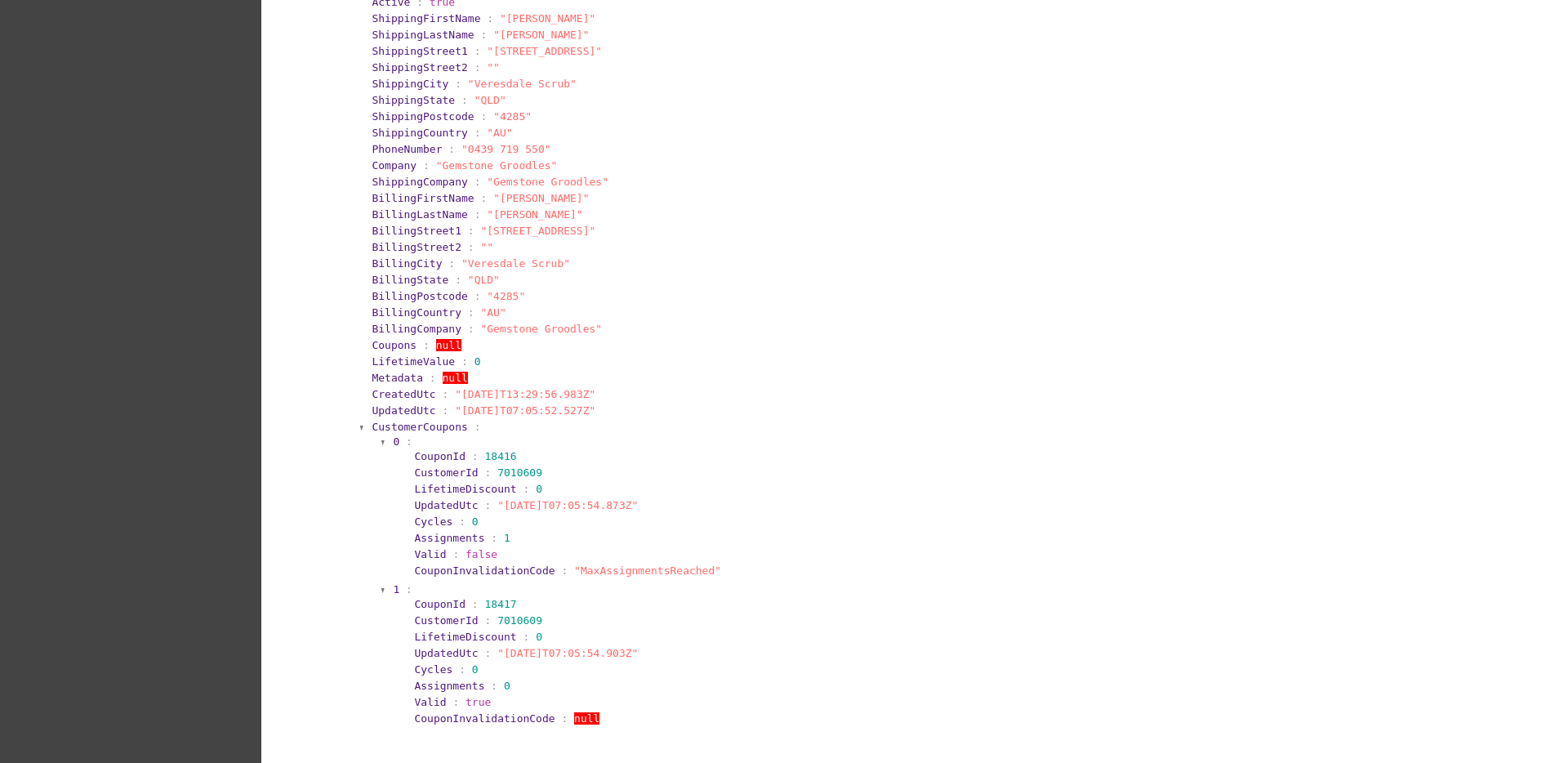
scroll to position [497, 0]
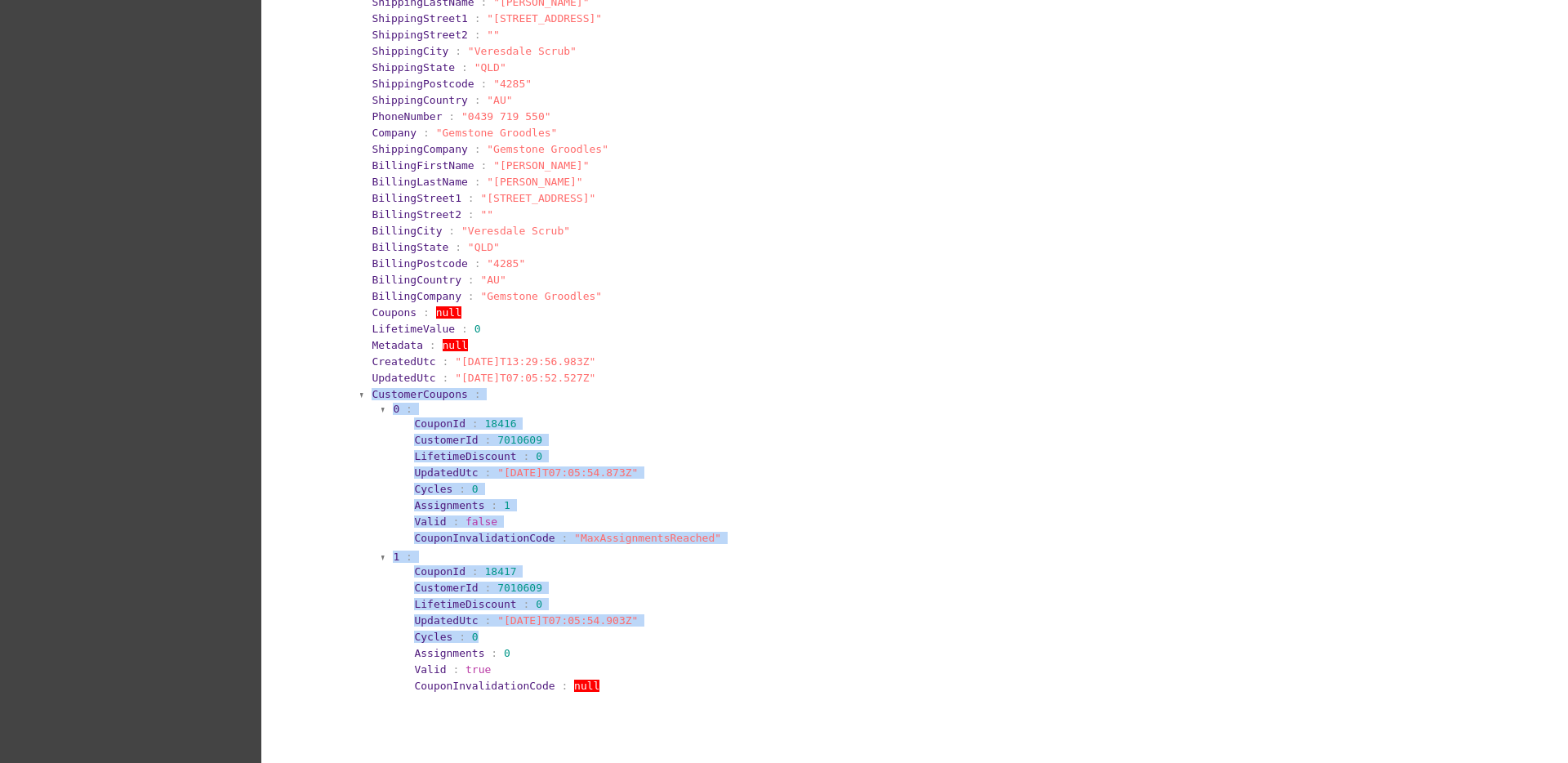
drag, startPoint x: 360, startPoint y: 394, endPoint x: 575, endPoint y: 612, distance: 306.2
click at [575, 612] on section "CustomerCoupons : 0 : CouponId : 18416 CustomerId : 7010609 LifetimeDiscount : …" at bounding box center [915, 542] width 1091 height 312
click at [556, 434] on section "CustomerId : 7010609" at bounding box center [934, 439] width 1040 height 12
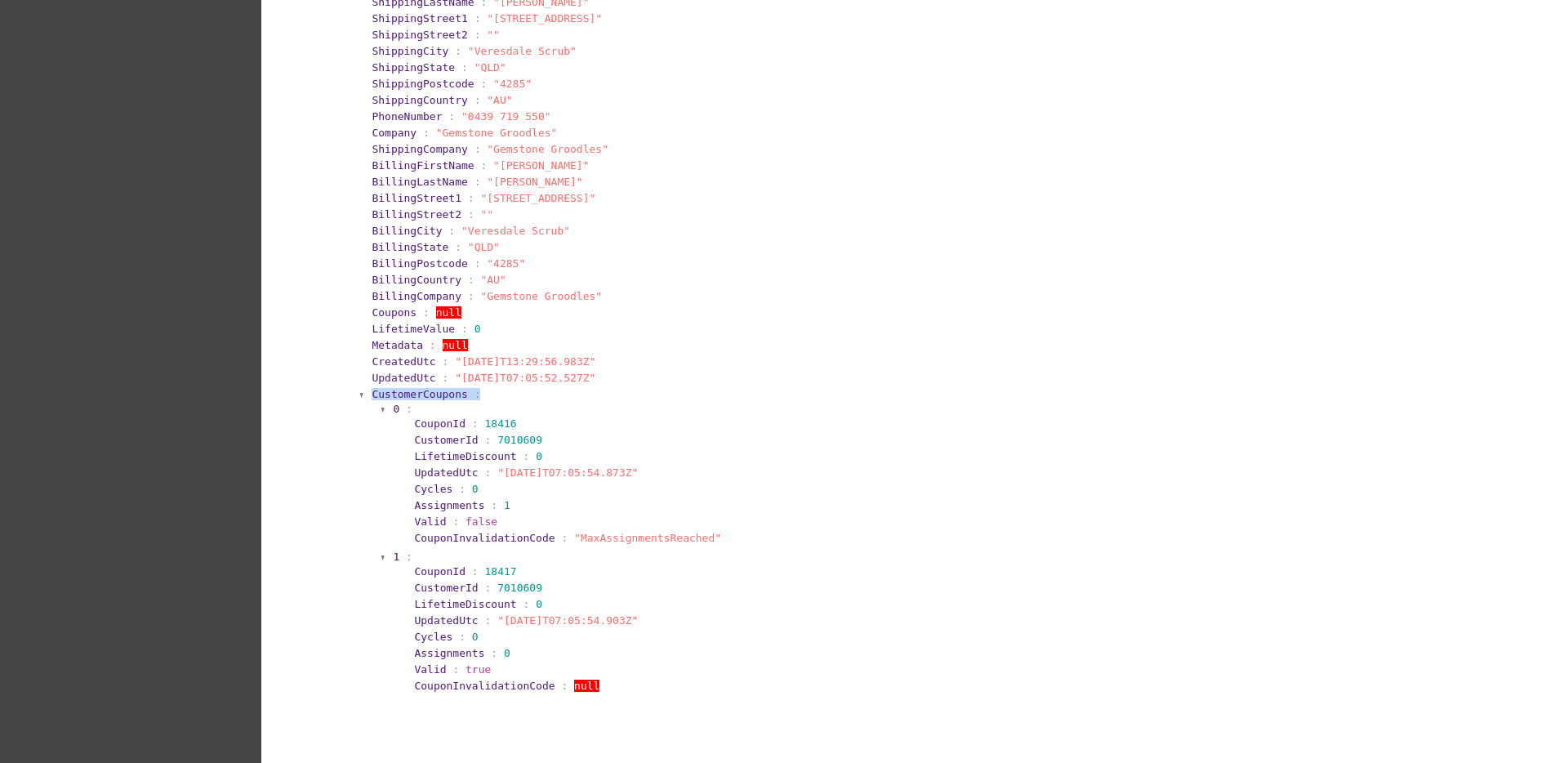
drag, startPoint x: 481, startPoint y: 393, endPoint x: 361, endPoint y: 394, distance: 120.0
click at [370, 394] on section "CustomerCoupons : 0 : CouponId : 18416 CustomerId : 7010609 LifetimeDiscount : …" at bounding box center [915, 542] width 1091 height 312
copy section "CustomerCoupons :"
copy section "CouponId : 18416"
drag, startPoint x: 398, startPoint y: 427, endPoint x: 532, endPoint y: 421, distance: 134.1
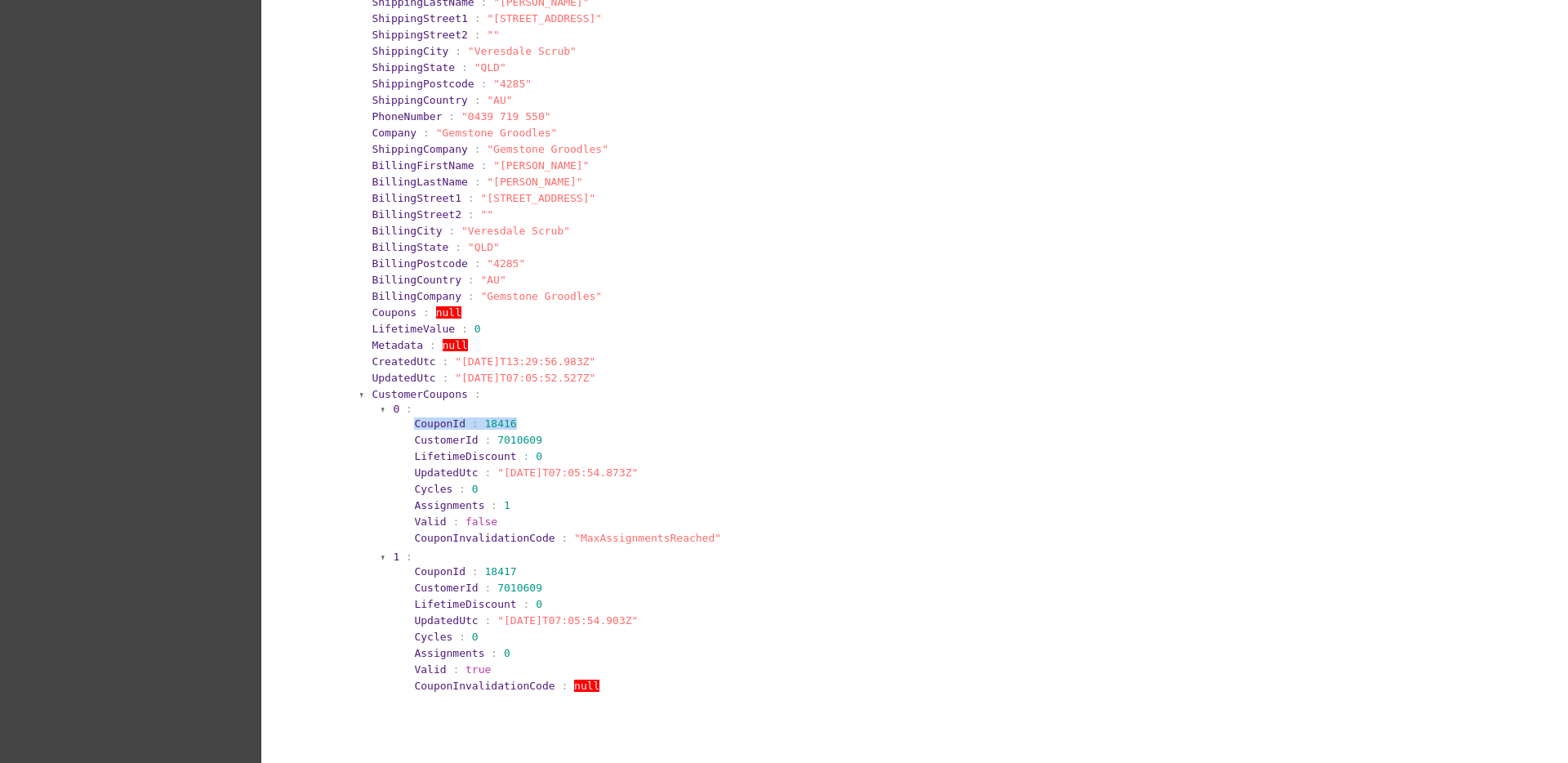
click at [532, 421] on section "CouponId : 18416 CustomerId : 7010609 LifetimeDiscount : 0 UpdatedUtc : "[DATE]…" at bounding box center [929, 481] width 1054 height 132
copy section "UpdatedUtc : "[DATE]T07:05:54.873Z""
drag, startPoint x: 401, startPoint y: 477, endPoint x: 673, endPoint y: 472, distance: 272.0
click at [673, 472] on section "CouponId : 18416 CustomerId : 7010609 LifetimeDiscount : 0 UpdatedUtc : "[DATE]…" at bounding box center [929, 481] width 1054 height 132
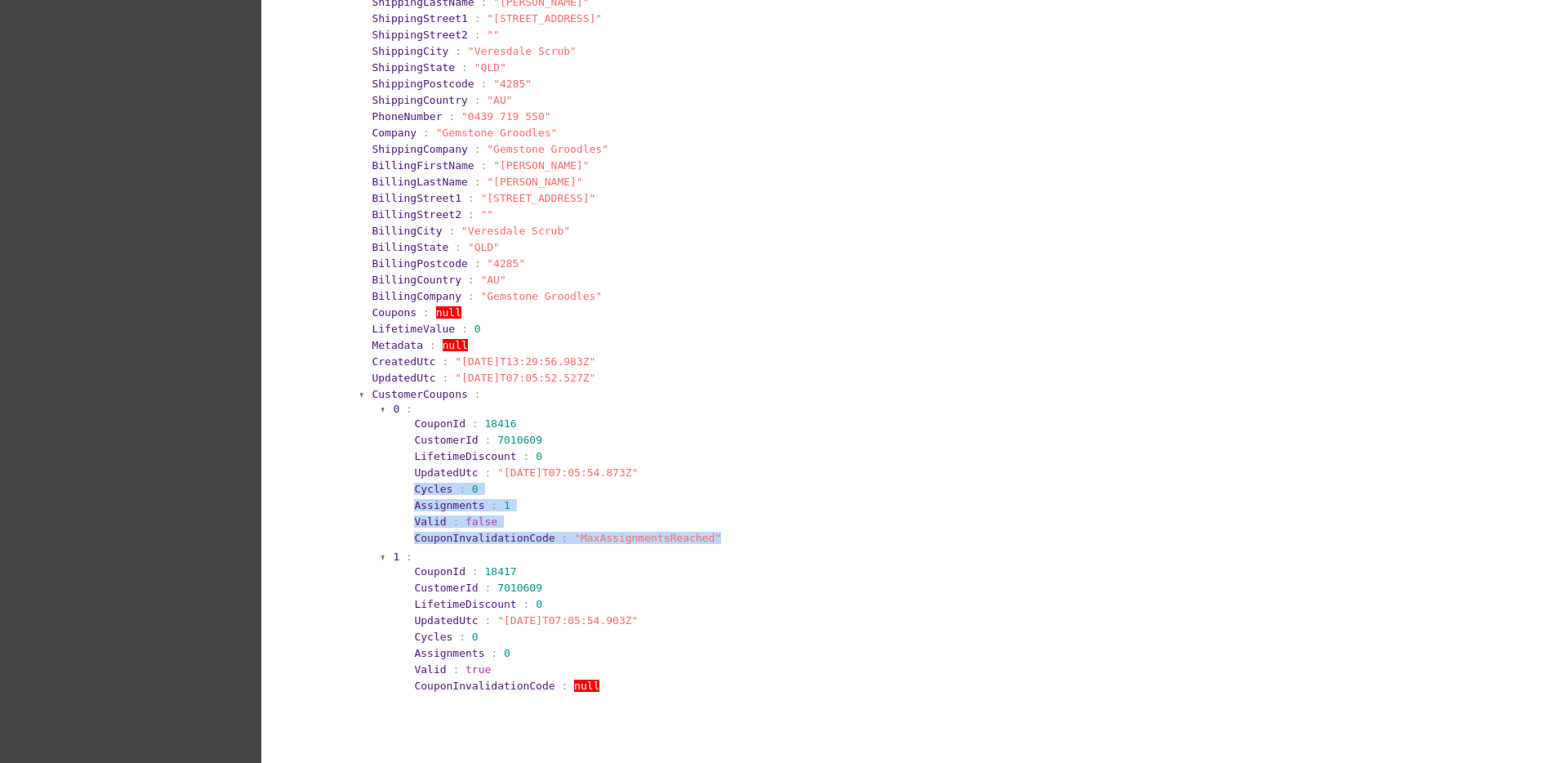
copy section "Cycles : 0 Assignments : 1 Valid : false CouponInvalidationCode : "MaxAssignmen…"
drag, startPoint x: 401, startPoint y: 486, endPoint x: 697, endPoint y: 532, distance: 299.6
click at [697, 532] on section "CouponId : 18416 CustomerId : 7010609 LifetimeDiscount : 0 UpdatedUtc : "[DATE]…" at bounding box center [929, 481] width 1054 height 132
drag, startPoint x: 407, startPoint y: 583, endPoint x: 406, endPoint y: 593, distance: 10.0
click at [414, 592] on span "CustomerId" at bounding box center [446, 587] width 64 height 12
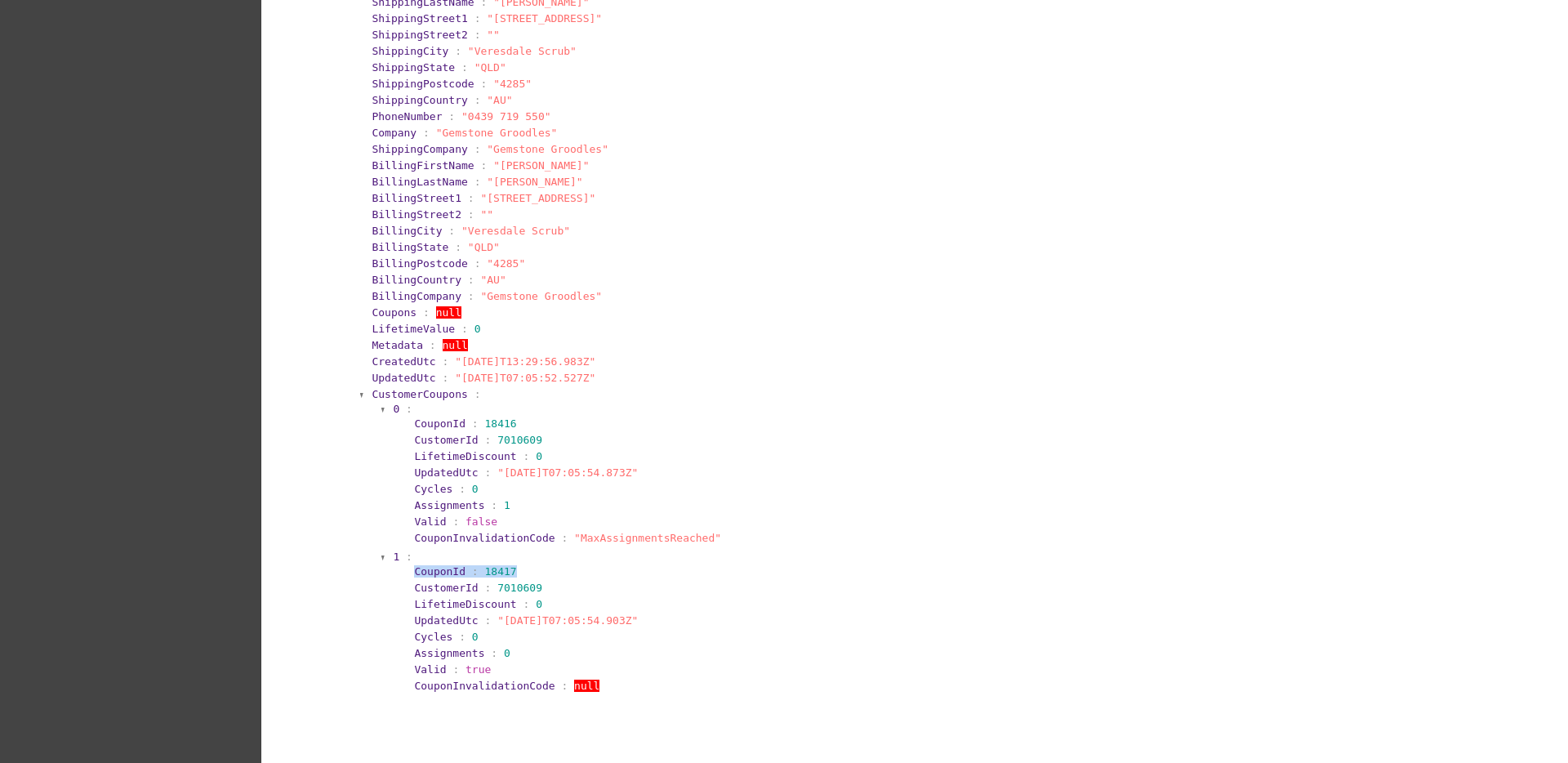
copy section "CouponId : 18417"
drag, startPoint x: 403, startPoint y: 570, endPoint x: 521, endPoint y: 566, distance: 118.1
click at [521, 566] on section "CouponId : 18417" at bounding box center [934, 571] width 1043 height 16
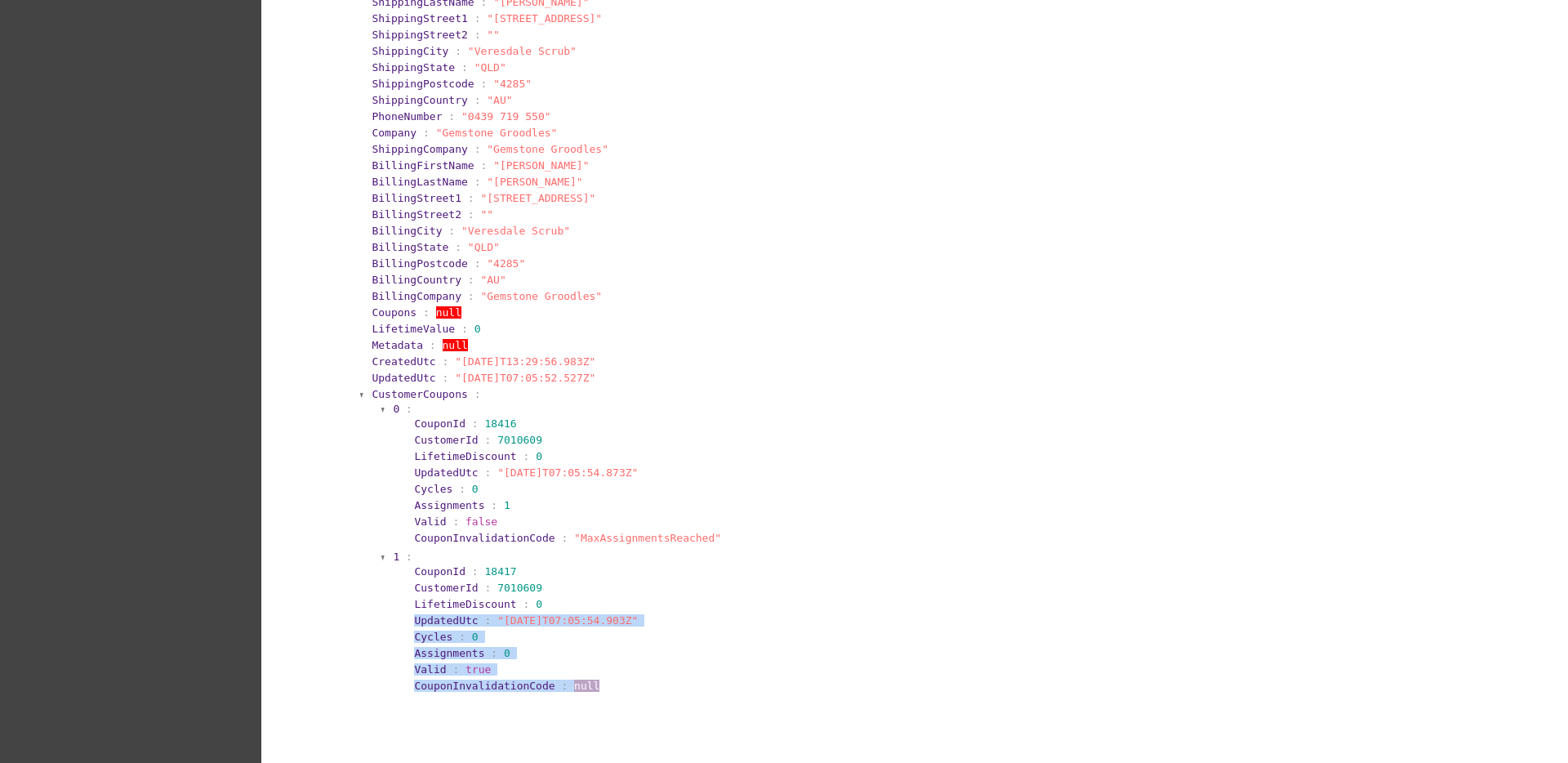
drag, startPoint x: 401, startPoint y: 619, endPoint x: 598, endPoint y: 683, distance: 207.1
click at [598, 683] on section "CouponId : 18417 CustomerId : 7010609 LifetimeDiscount : 0 UpdatedUtc : "[DATE]…" at bounding box center [929, 629] width 1054 height 132
copy section "UpdatedUtc : "[DATE]T07:05:54.903Z" Cycles : 0 Assignments : 0 Valid : true Cou…"
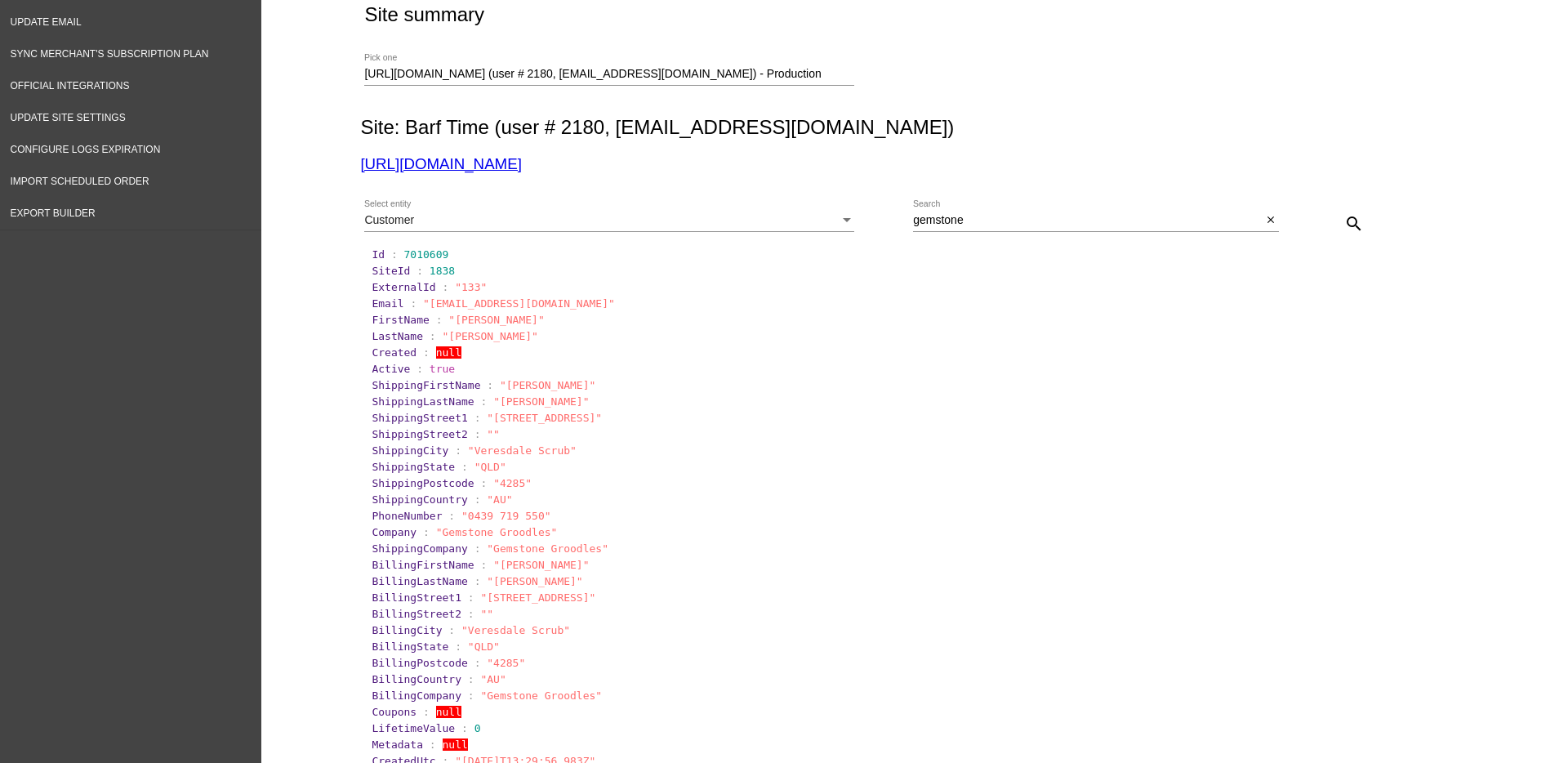
scroll to position [0, 0]
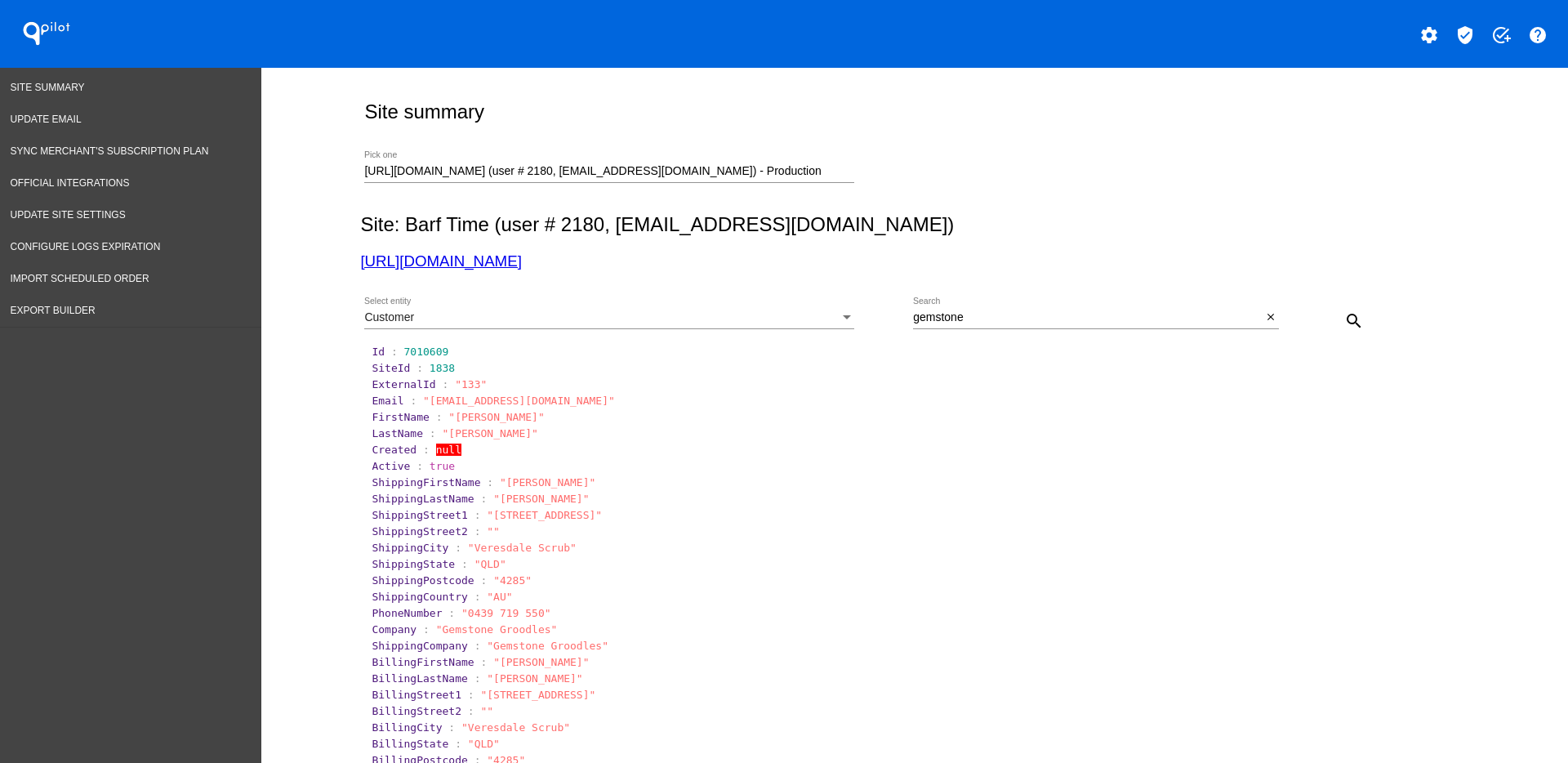
click at [813, 326] on div "Customer Select entity" at bounding box center [609, 313] width 490 height 32
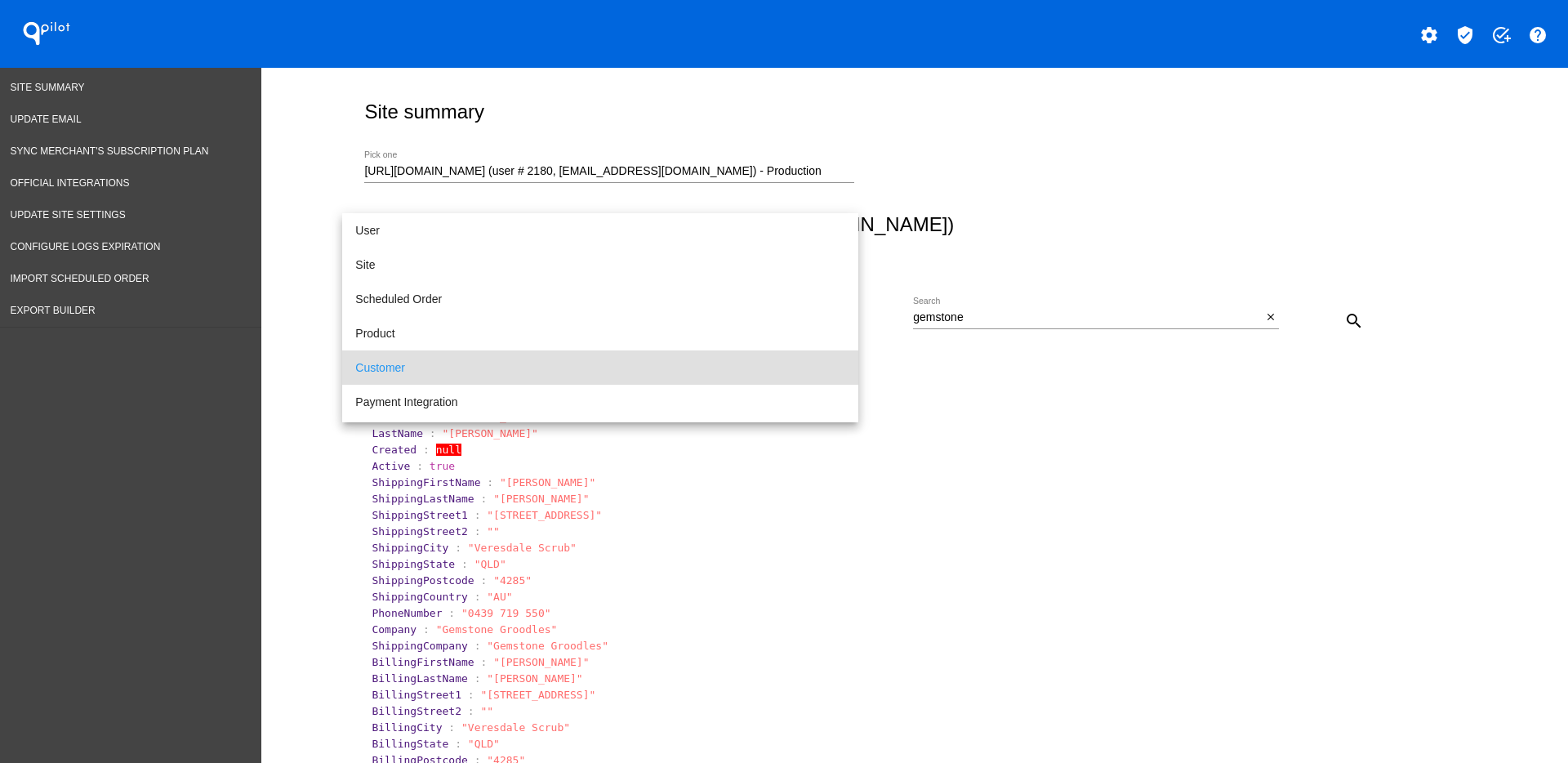
click at [819, 350] on span "Customer" at bounding box center [600, 367] width 490 height 34
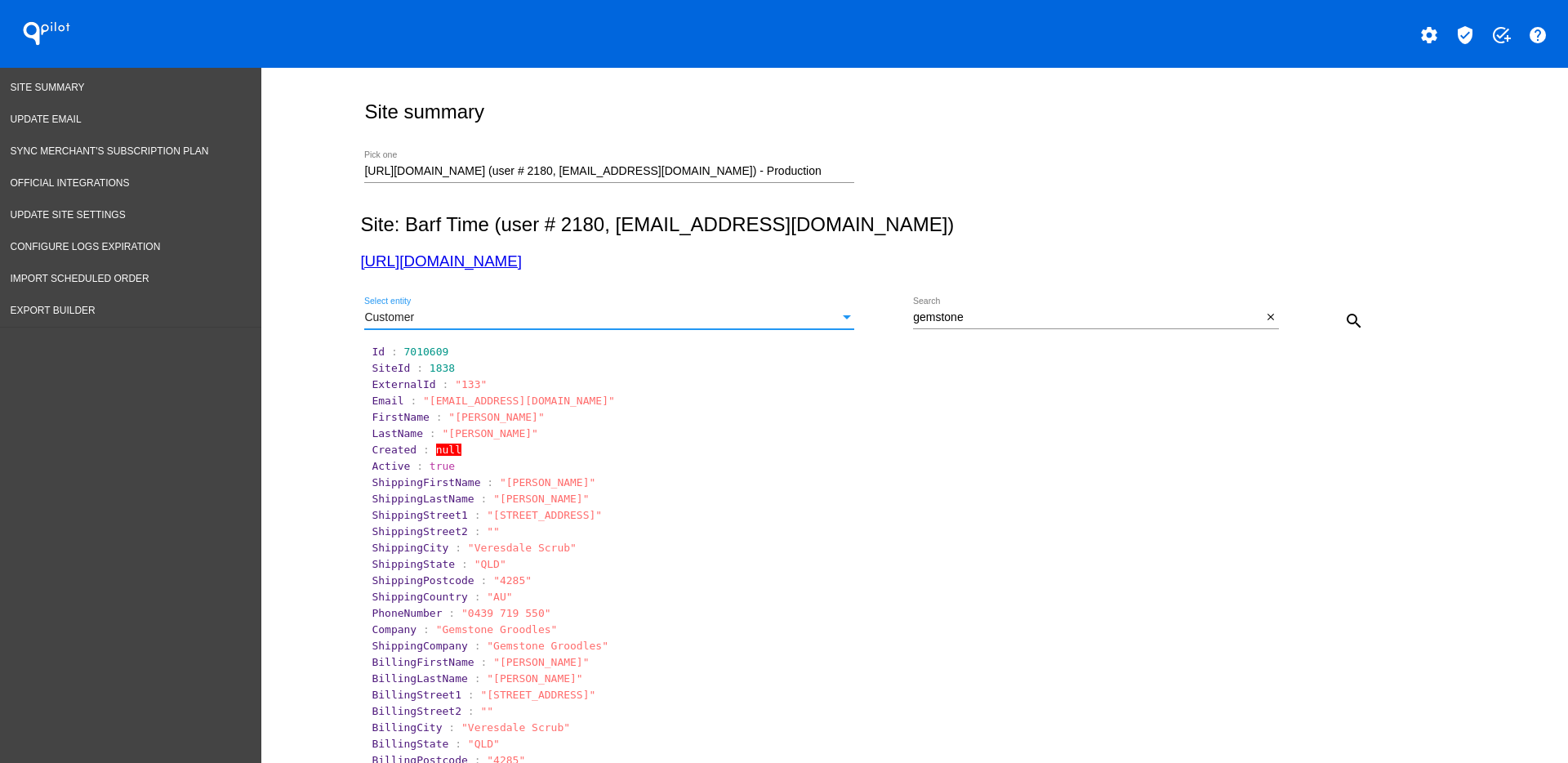
scroll to position [50, 0]
click at [819, 315] on div "Customer" at bounding box center [601, 318] width 475 height 13
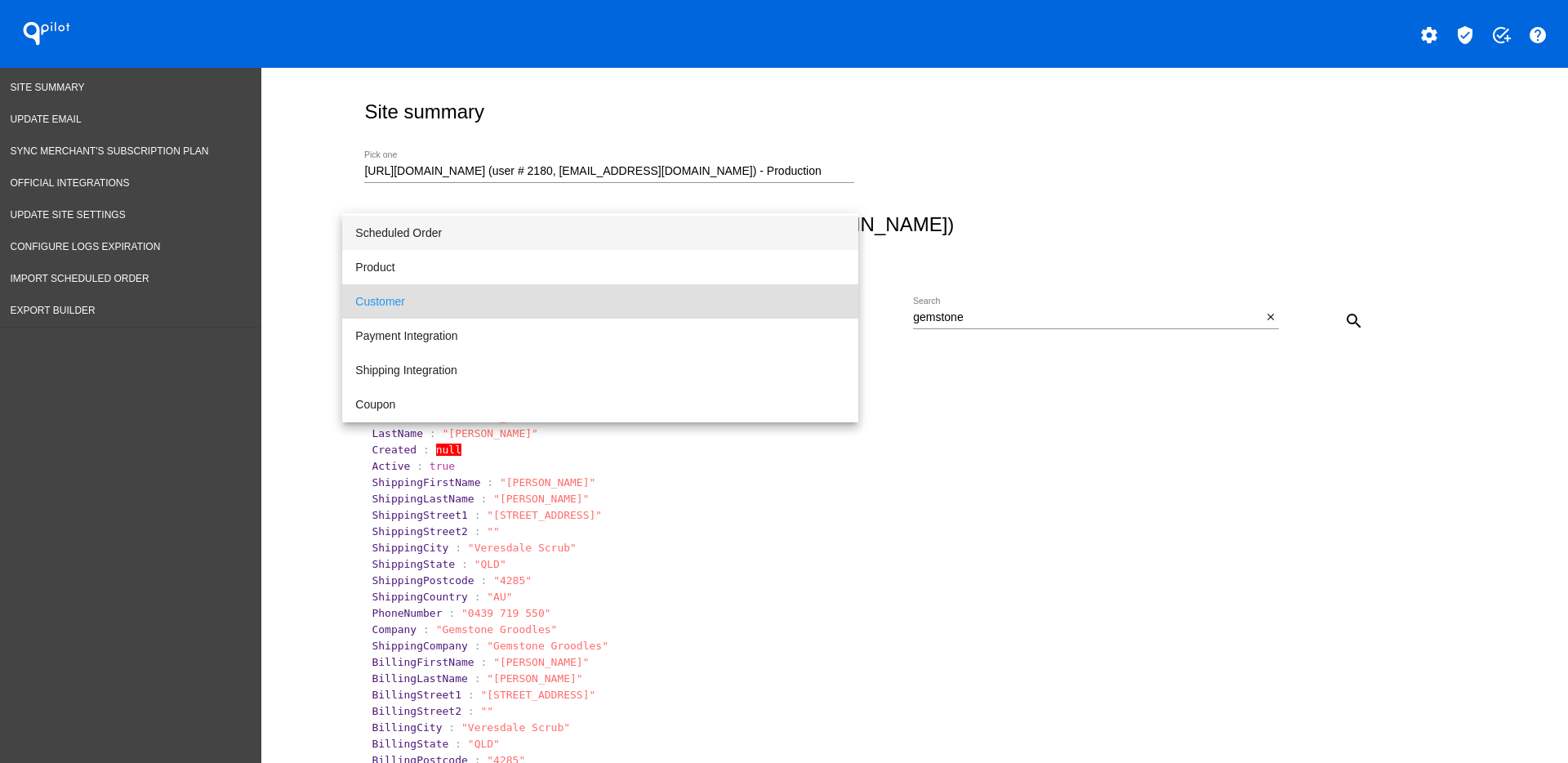
scroll to position [0, 0]
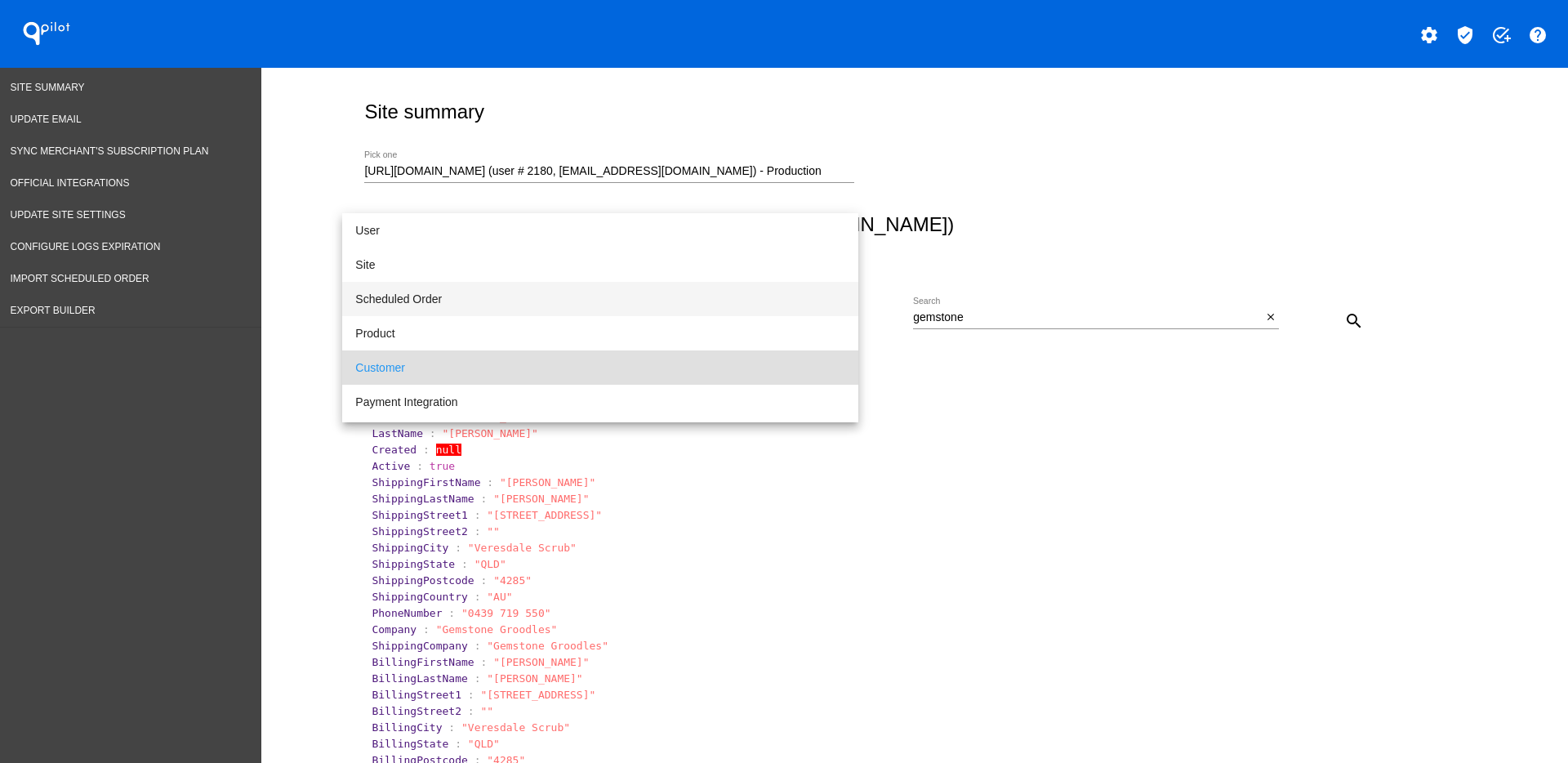
click at [710, 307] on span "Scheduled Order" at bounding box center [600, 299] width 490 height 34
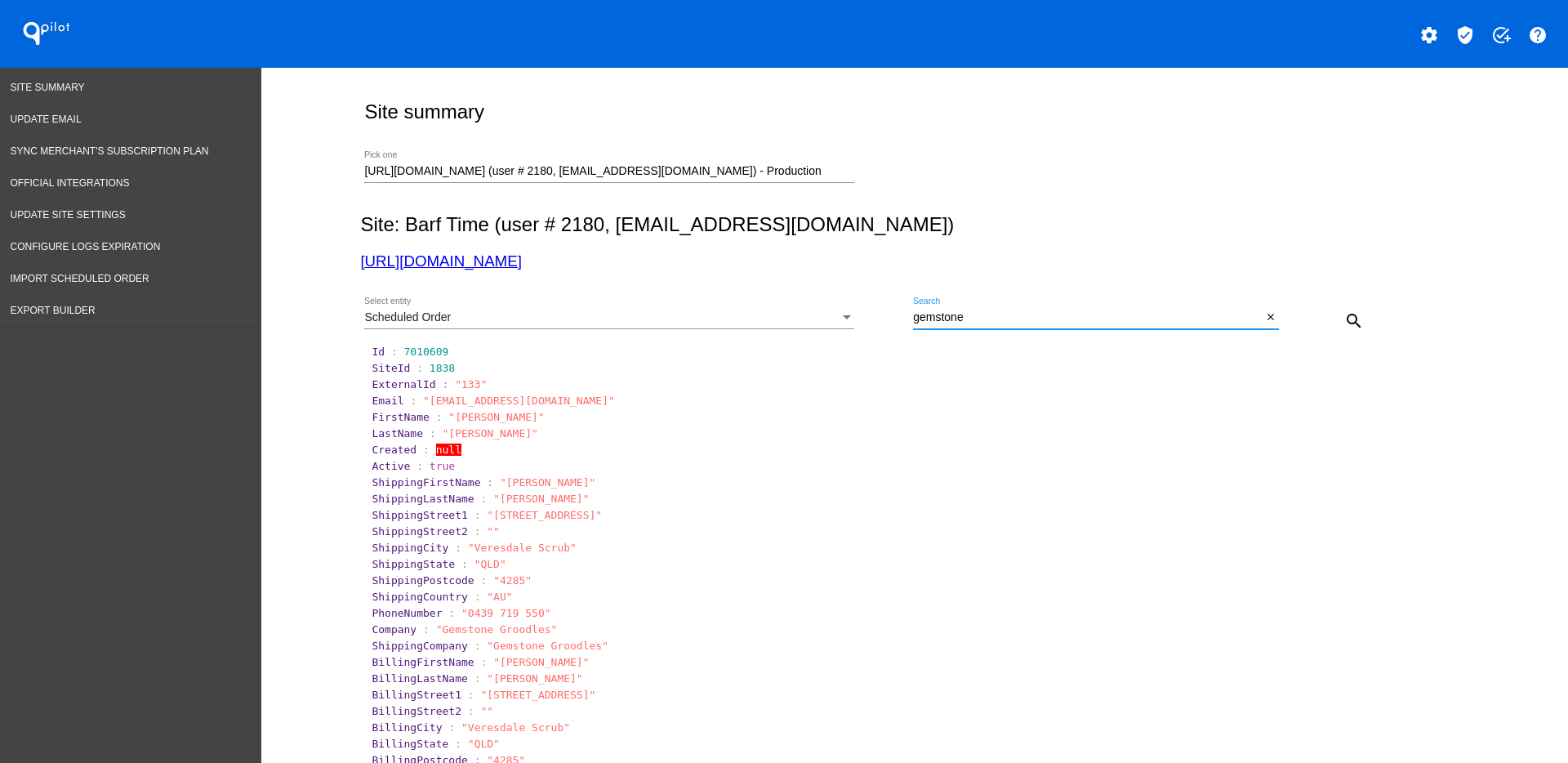
drag, startPoint x: 1000, startPoint y: 312, endPoint x: 887, endPoint y: 318, distance: 113.2
click at [887, 318] on div "Scheduled Order Select entity [GEOGRAPHIC_DATA] Search close search" at bounding box center [911, 314] width 1102 height 58
click at [810, 319] on div "Scheduled Order" at bounding box center [601, 318] width 475 height 13
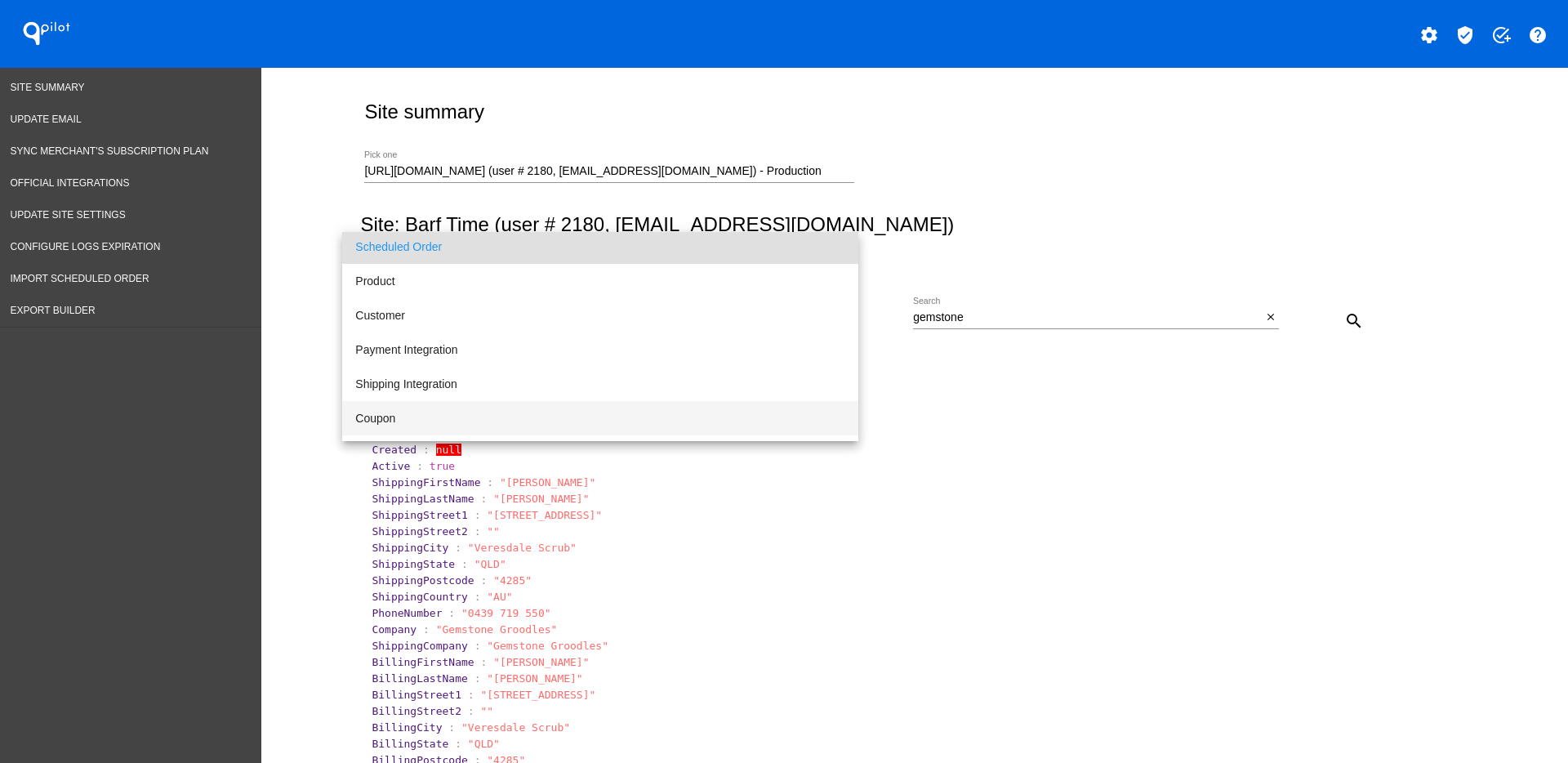
scroll to position [102, 0]
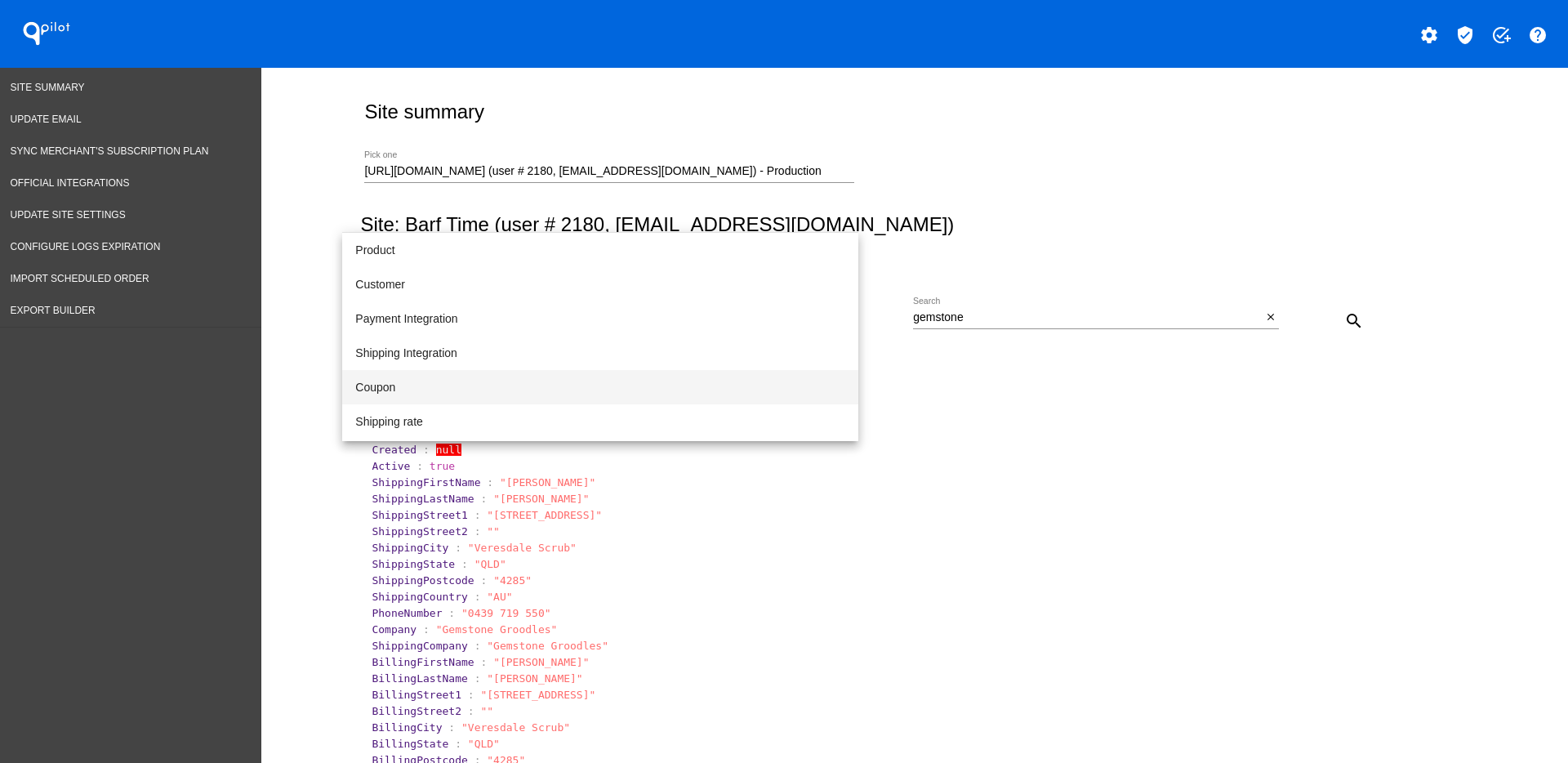
click at [561, 392] on span "Coupon" at bounding box center [600, 387] width 490 height 34
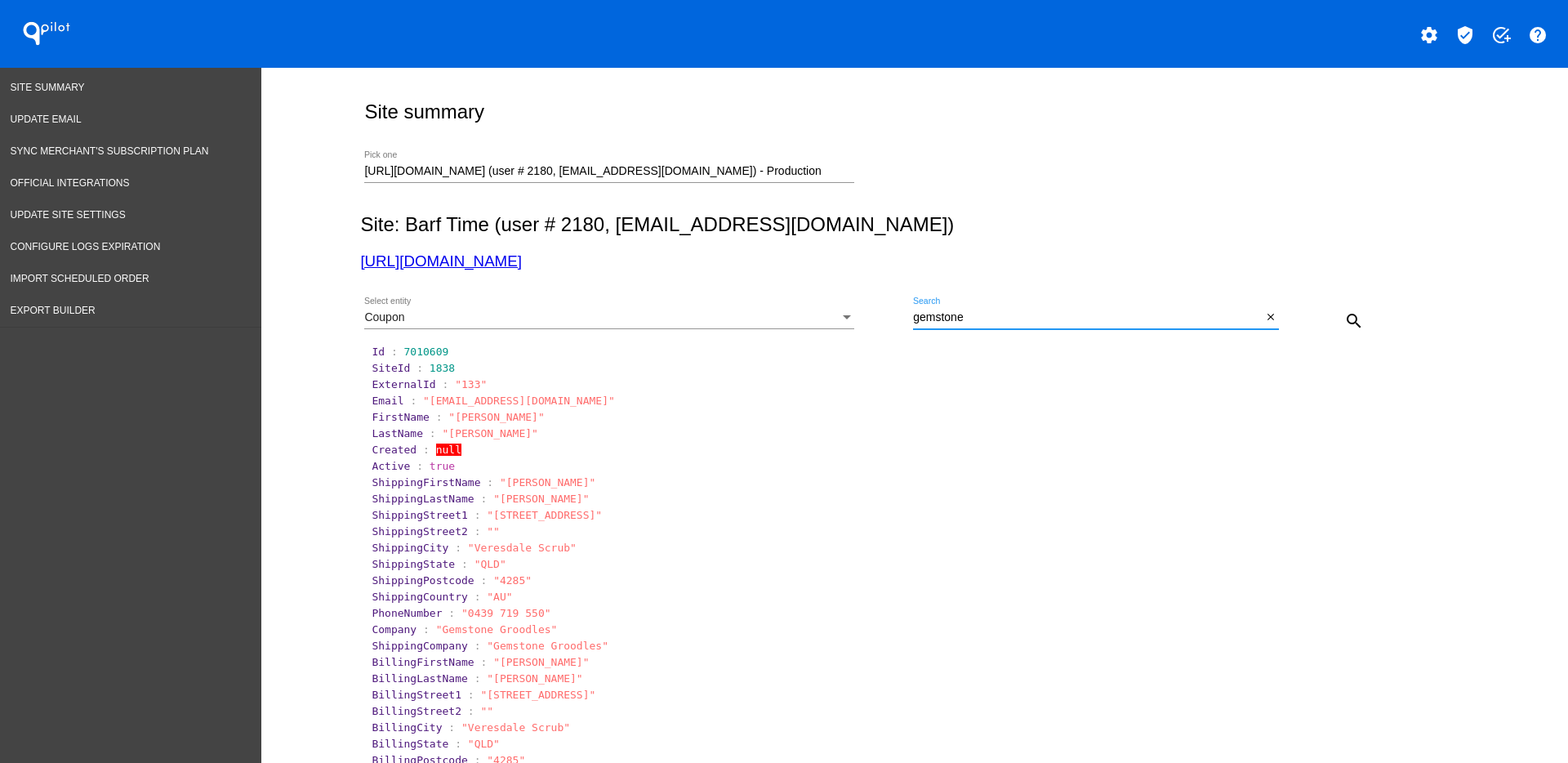
drag, startPoint x: 1019, startPoint y: 318, endPoint x: 866, endPoint y: 309, distance: 153.3
click at [866, 309] on div "Coupon Select entity [GEOGRAPHIC_DATA] Search close search" at bounding box center [911, 314] width 1102 height 58
paste input "UpdatedUtc : "[DATE]T07:05:54.903Z" Cycles : 0 Assignments : 0 Valid : true Cou…"
type input "UpdatedUtc : "[DATE]T07:05:54.903Z" Cycles : 0 Assignments : 0 Valid : true Cou…"
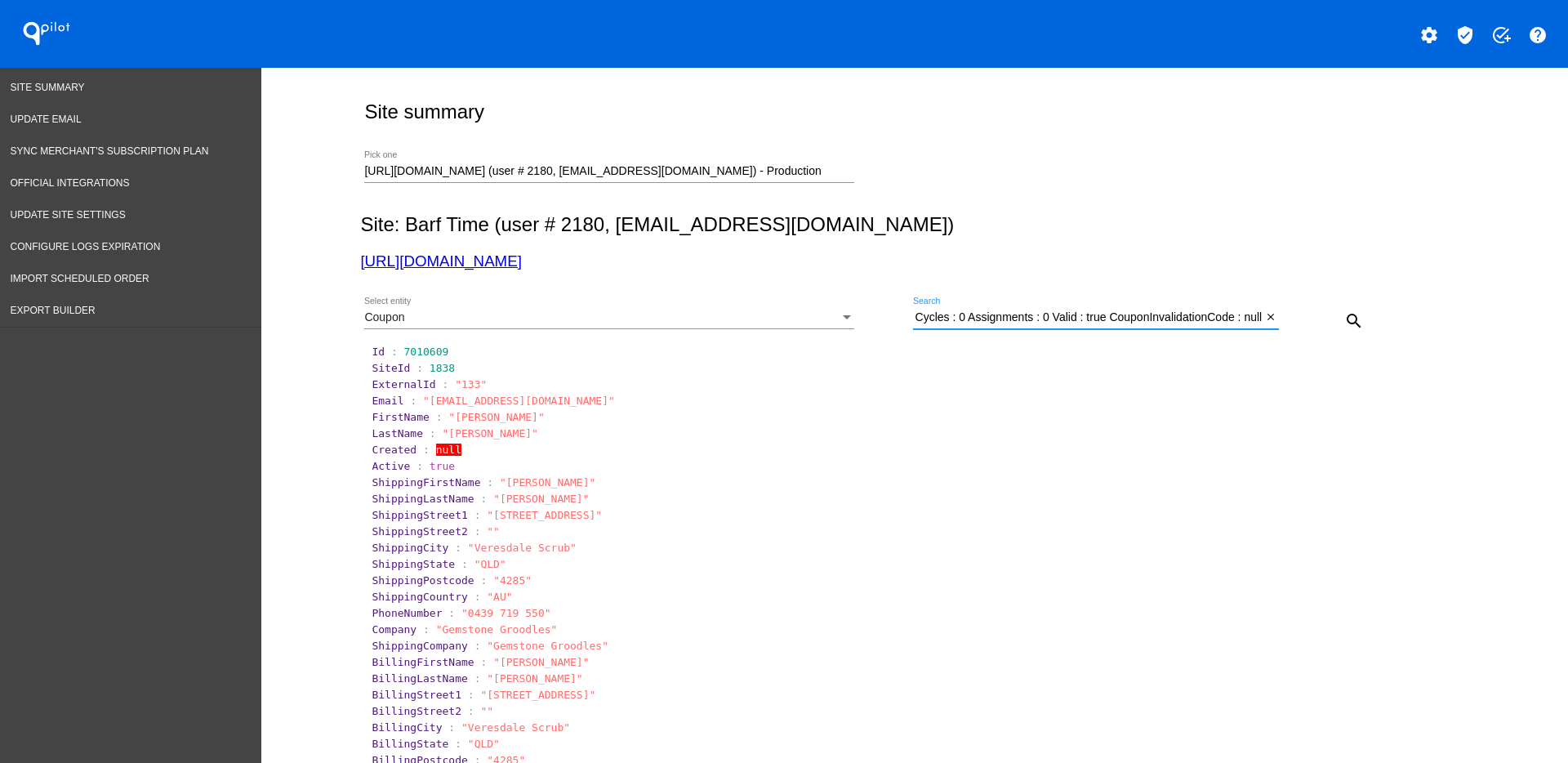
scroll to position [0, 0]
click at [1265, 320] on mat-icon "close" at bounding box center [1271, 318] width 11 height 13
click at [1035, 321] on input "Search" at bounding box center [1095, 318] width 366 height 13
paste input "18416"
click at [1352, 320] on mat-icon "search" at bounding box center [1353, 321] width 19 height 19
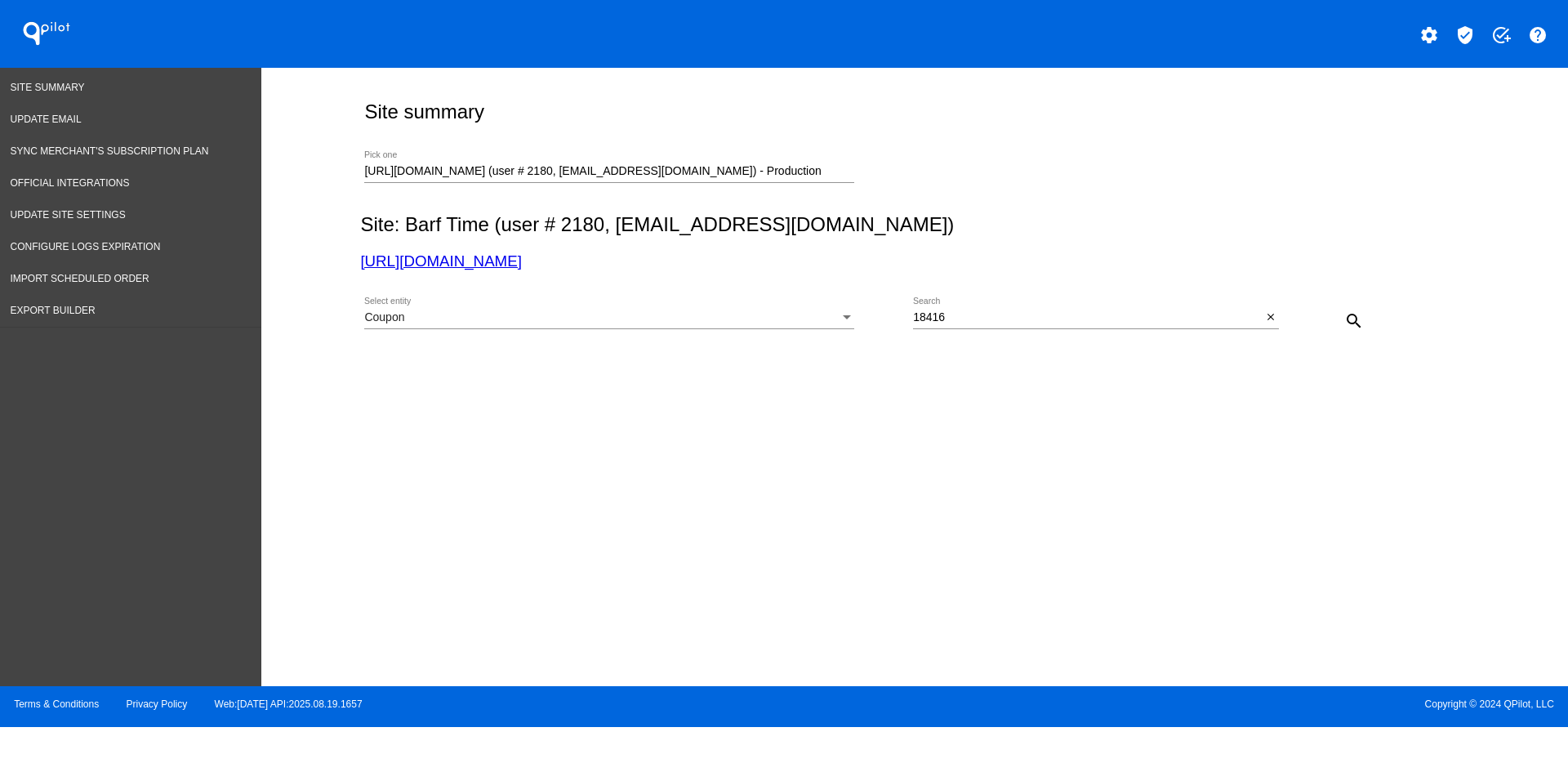
click at [839, 312] on div "Coupon" at bounding box center [601, 318] width 475 height 13
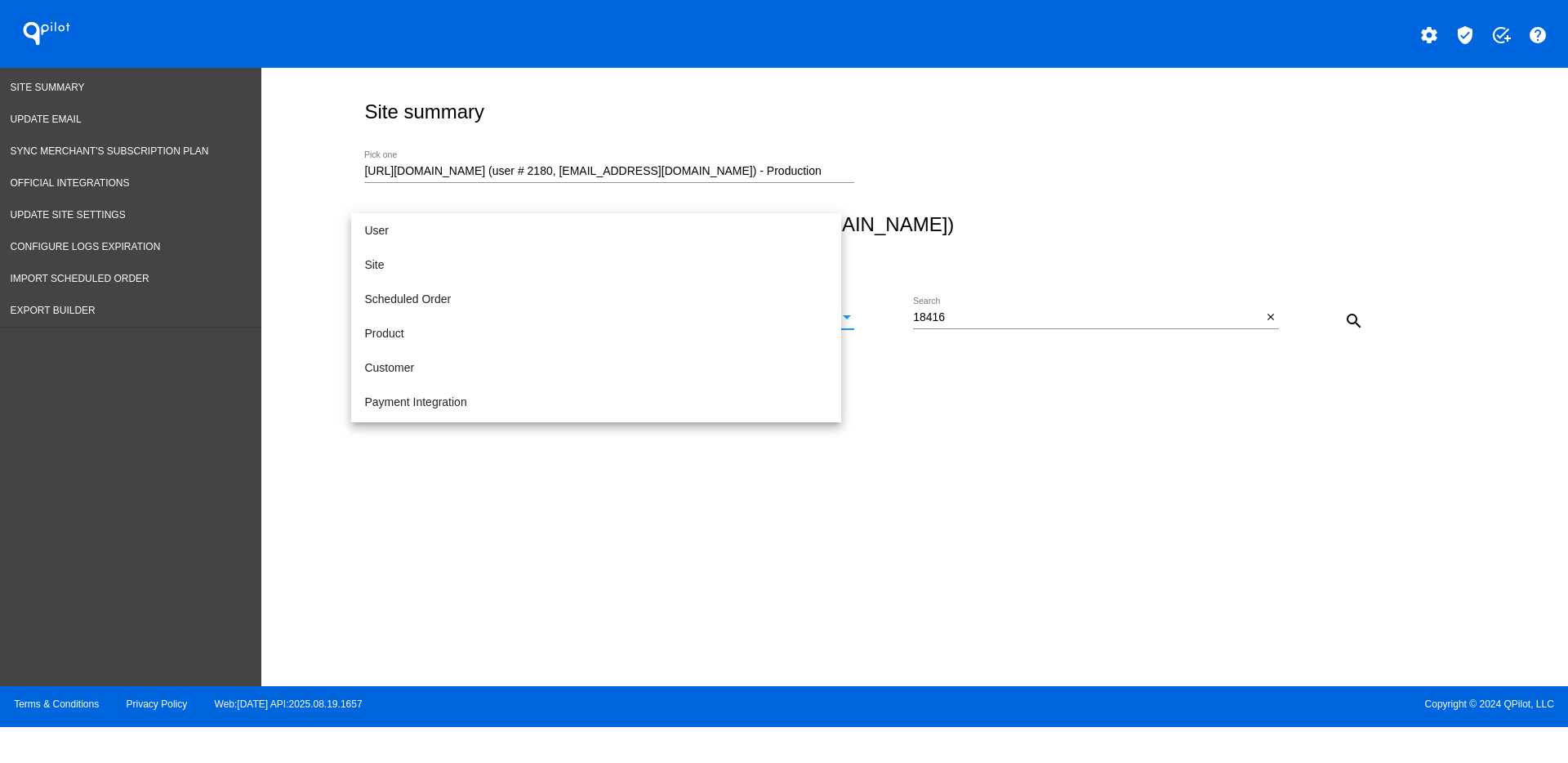
scroll to position [153, 0]
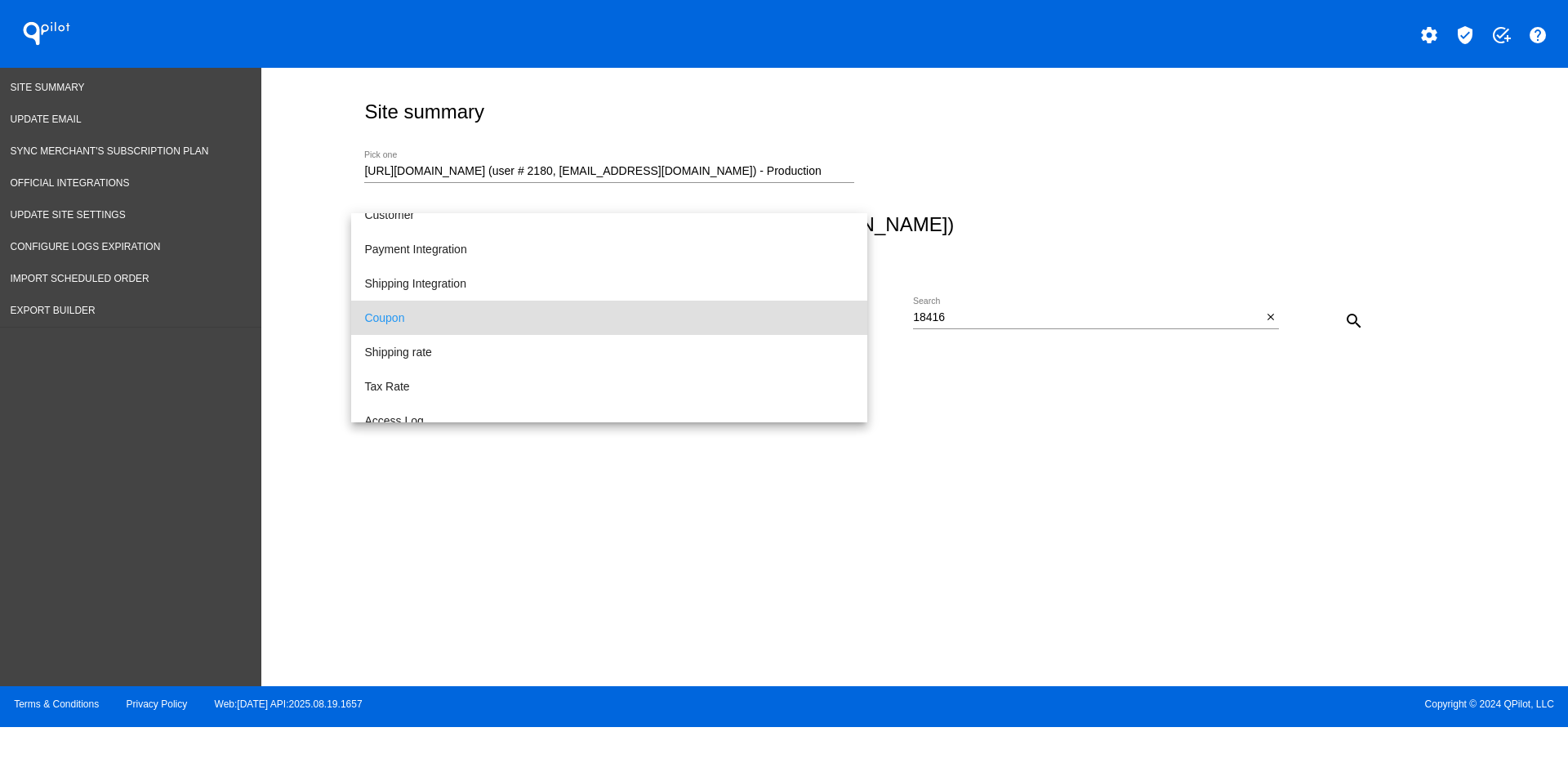
click at [1084, 312] on div at bounding box center [784, 381] width 1568 height 763
click at [1076, 316] on input "18416" at bounding box center [1087, 318] width 348 height 13
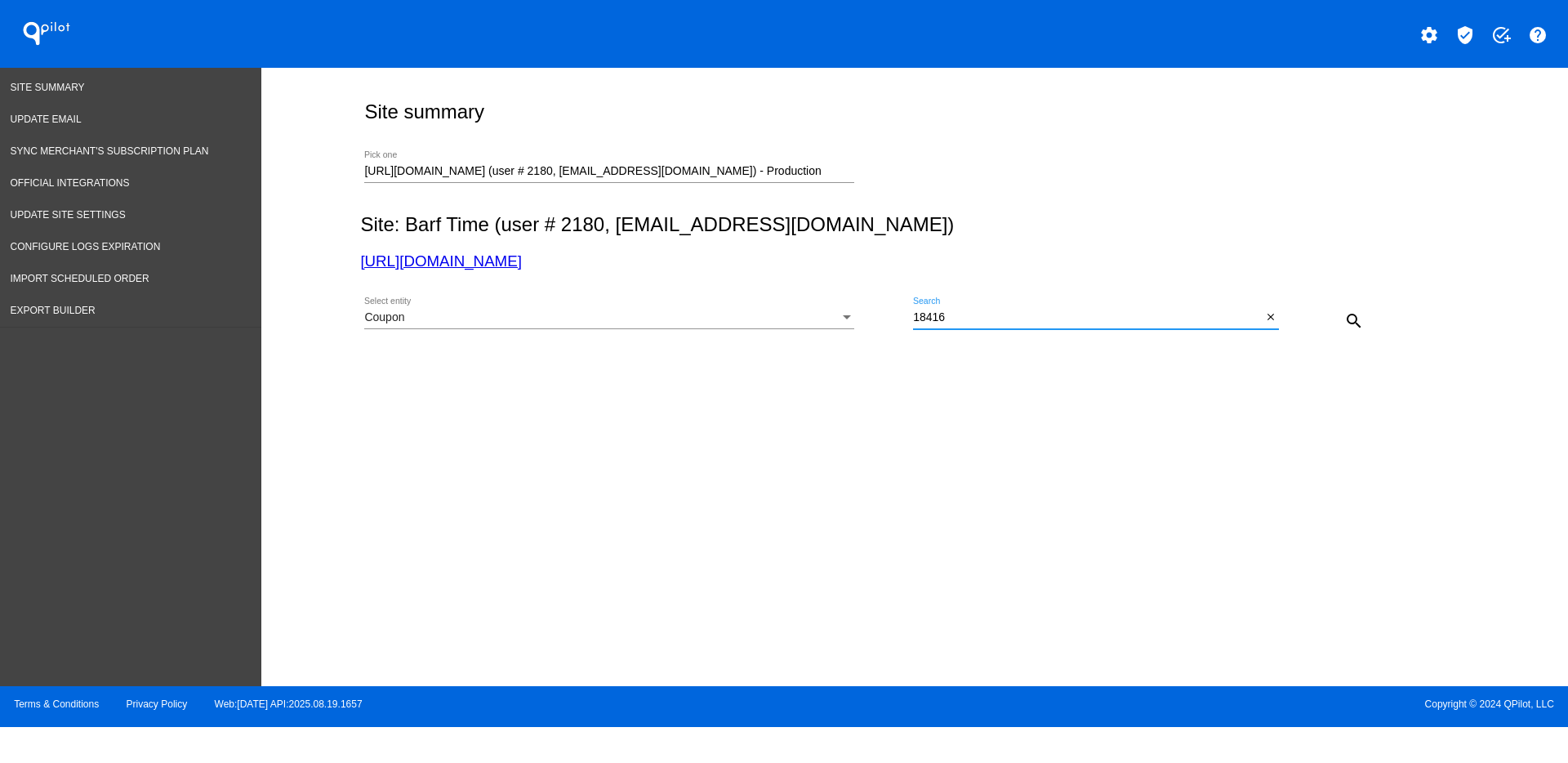
drag, startPoint x: 964, startPoint y: 313, endPoint x: 802, endPoint y: 309, distance: 162.0
click at [802, 309] on div "Coupon Select entity 18416 Search close search" at bounding box center [911, 314] width 1102 height 58
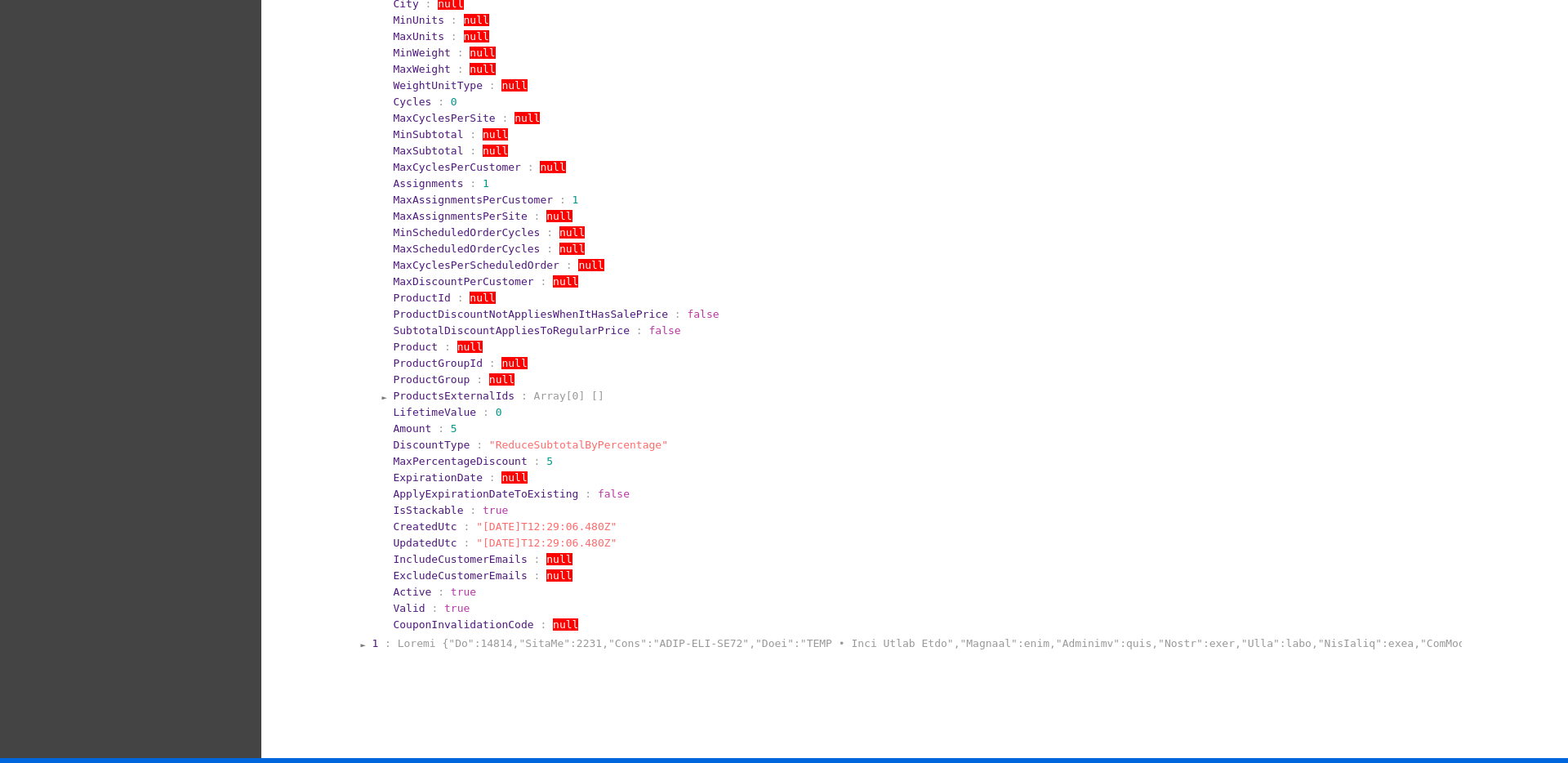
scroll to position [513, 0]
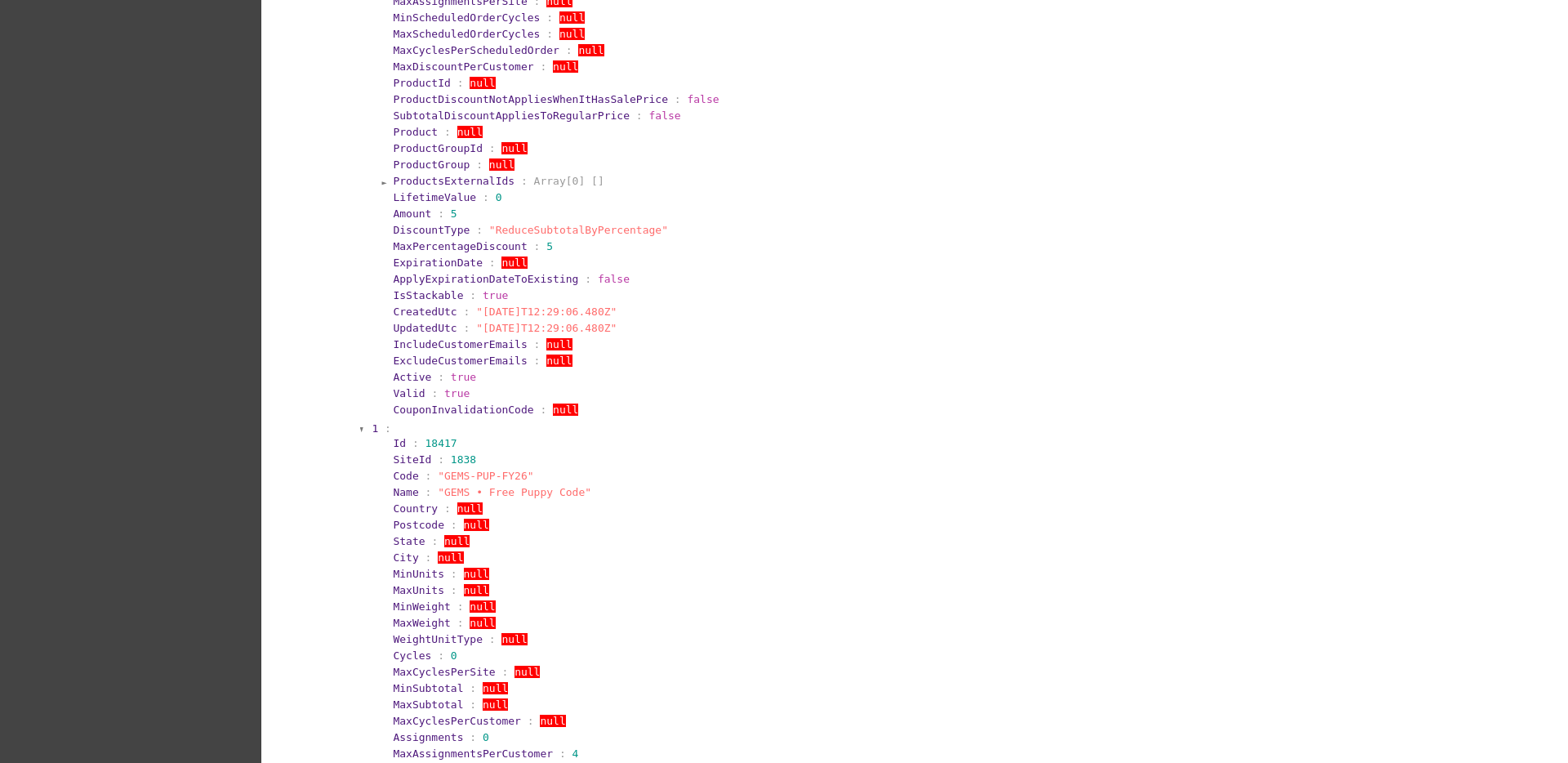
scroll to position [922, 0]
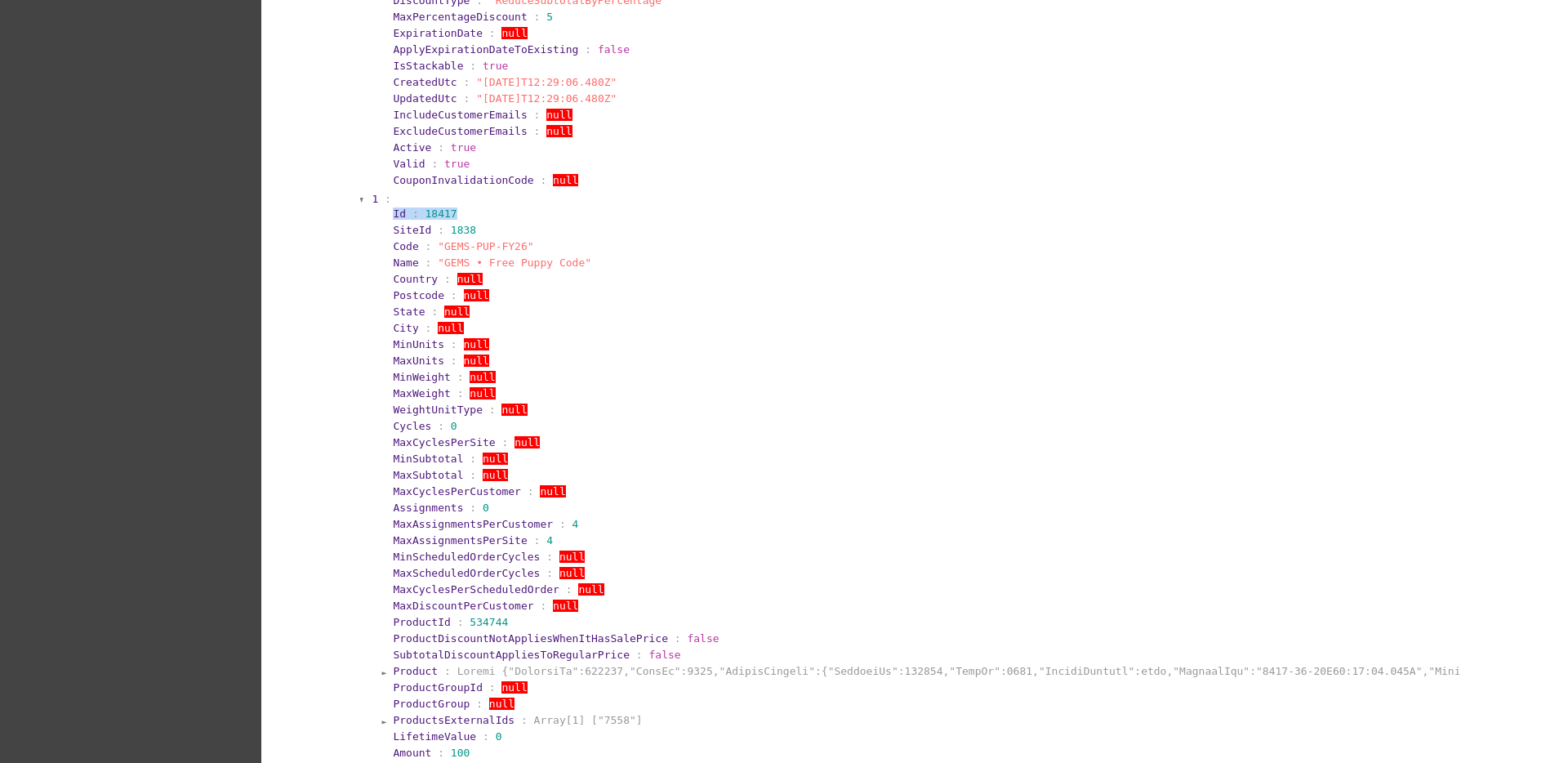
drag, startPoint x: 373, startPoint y: 213, endPoint x: 455, endPoint y: 215, distance: 82.0
click at [455, 215] on section "1 : Id : 18417 SiteId : 1838 Code : "GEMS-PUP-FY26" Name : "GEMS • Free Puppy C…" at bounding box center [915, 575] width 1091 height 768
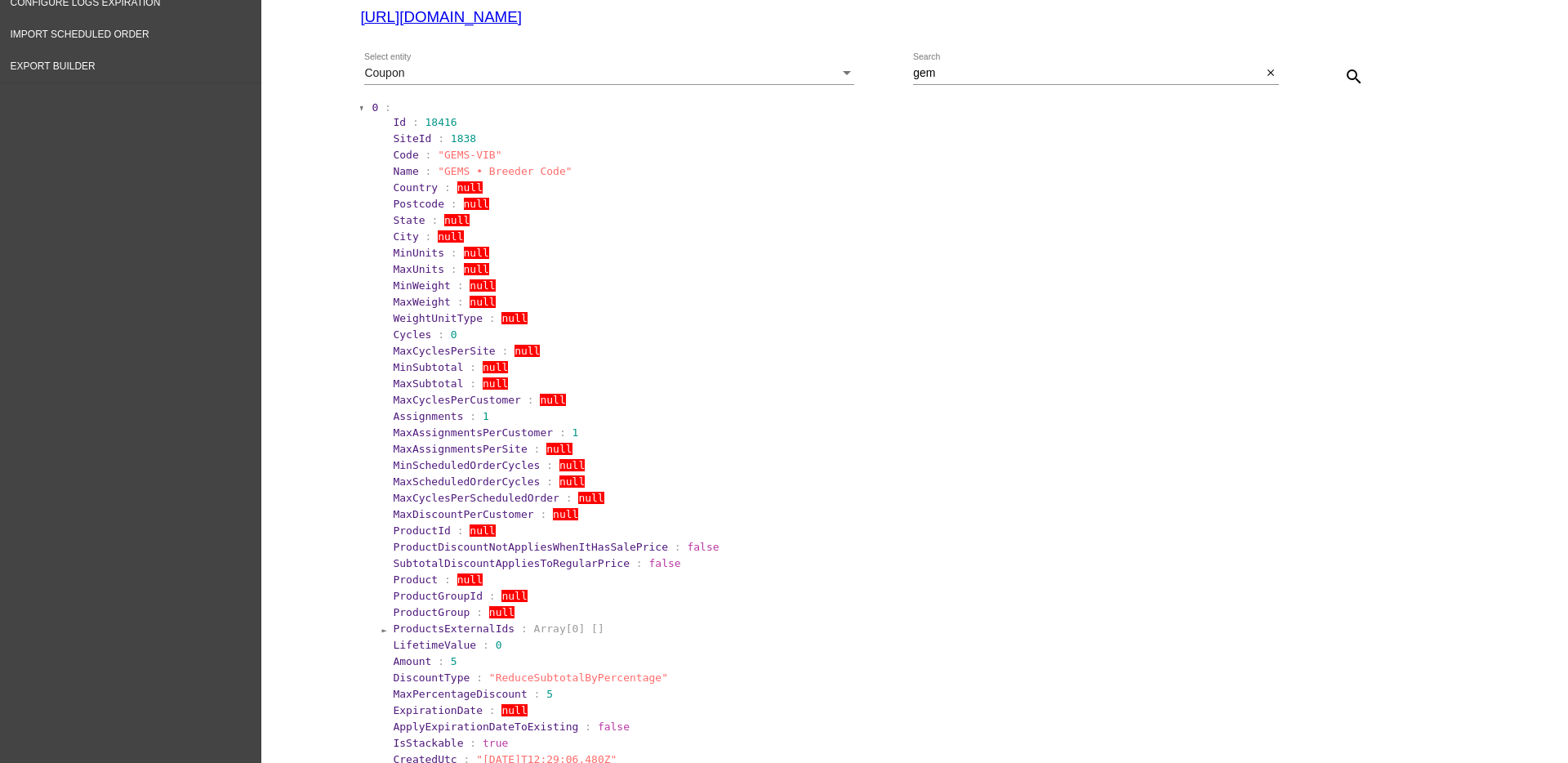
scroll to position [207, 0]
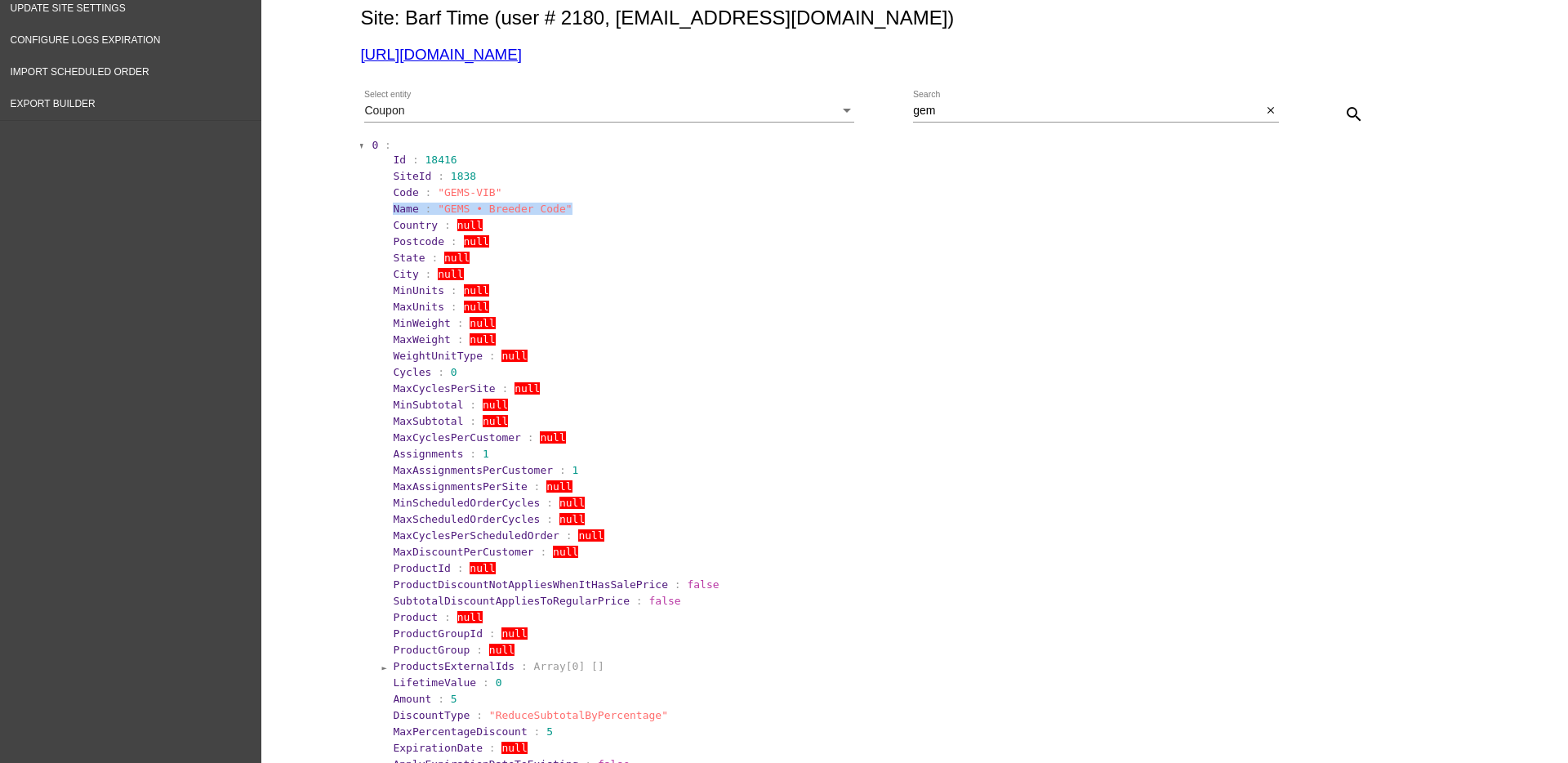
drag, startPoint x: 560, startPoint y: 207, endPoint x: 505, endPoint y: 197, distance: 55.9
click at [505, 197] on section "Id : 18416 SiteId : 1838 Code : "GEMS-VIB" Name : "GEMS • Breeder Code" Country…" at bounding box center [919, 527] width 1078 height 752
click at [504, 193] on section "Code : "GEMS-VIB"" at bounding box center [925, 192] width 1064 height 12
drag, startPoint x: 498, startPoint y: 189, endPoint x: 426, endPoint y: 189, distance: 72.0
click at [426, 189] on section "Code : "GEMS-VIB"" at bounding box center [925, 192] width 1064 height 12
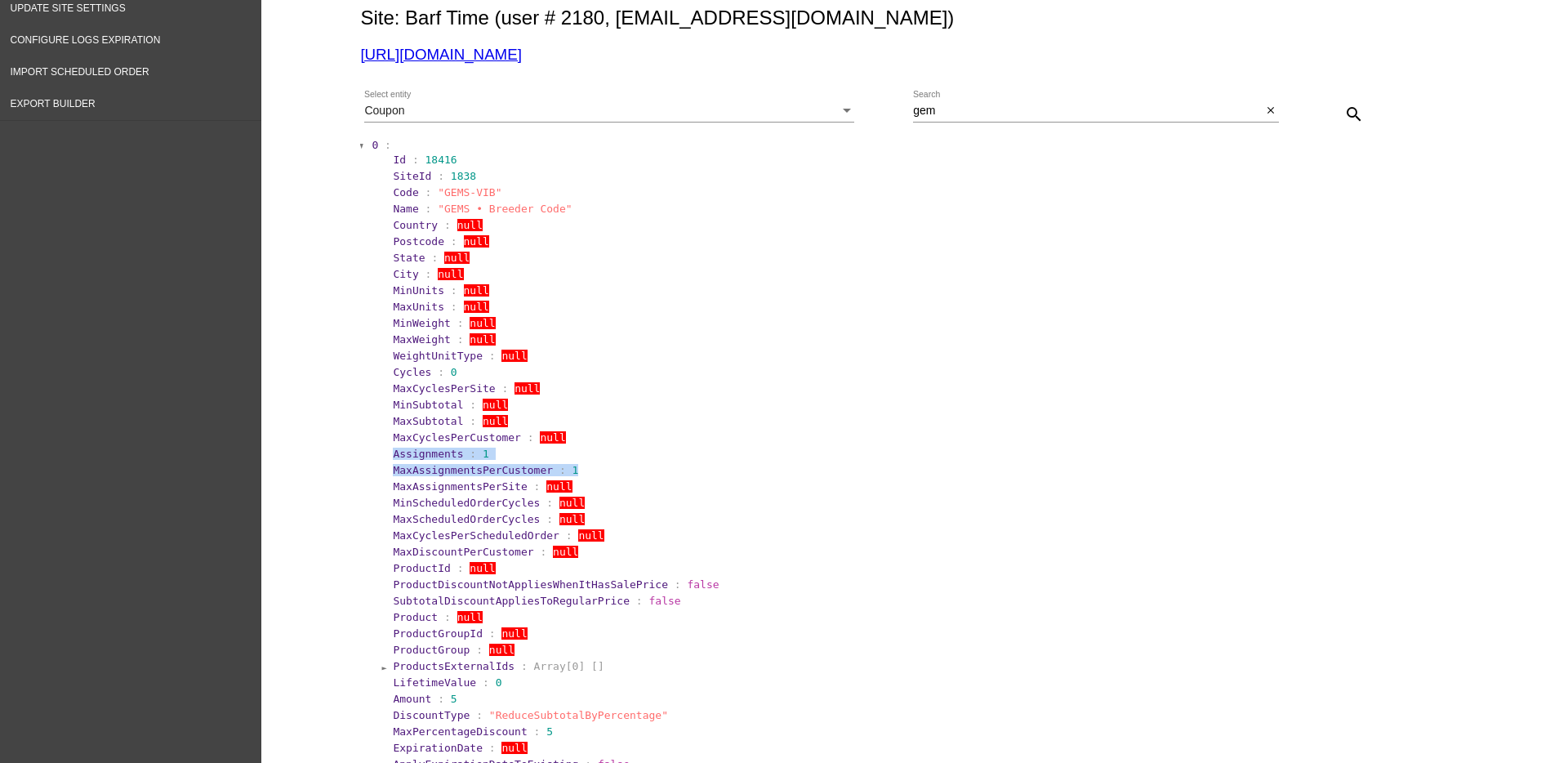
drag, startPoint x: 378, startPoint y: 455, endPoint x: 586, endPoint y: 473, distance: 208.8
click at [586, 473] on section "Id : 18416 SiteId : 1838 Code : "GEMS-VIB" Name : "GEMS • Breeder Code" Country…" at bounding box center [919, 527] width 1078 height 752
drag, startPoint x: 369, startPoint y: 157, endPoint x: 484, endPoint y: 159, distance: 115.0
click at [484, 159] on section "0 : Id : 18416 SiteId : 1838 Code : "GEMS-VIB" Name : "GEMS • Breeder Code" Cou…" at bounding box center [915, 521] width 1091 height 768
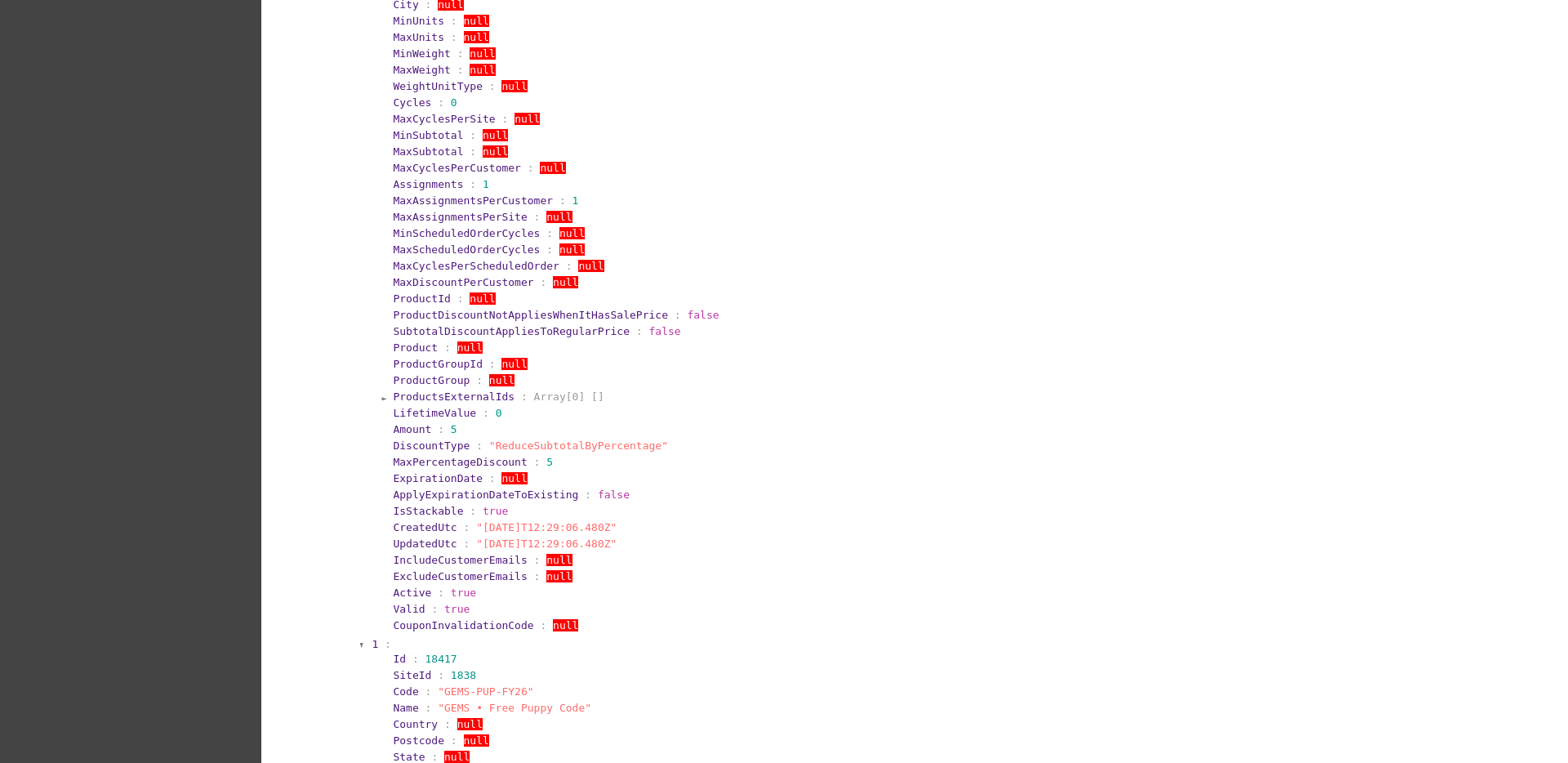
scroll to position [513, 0]
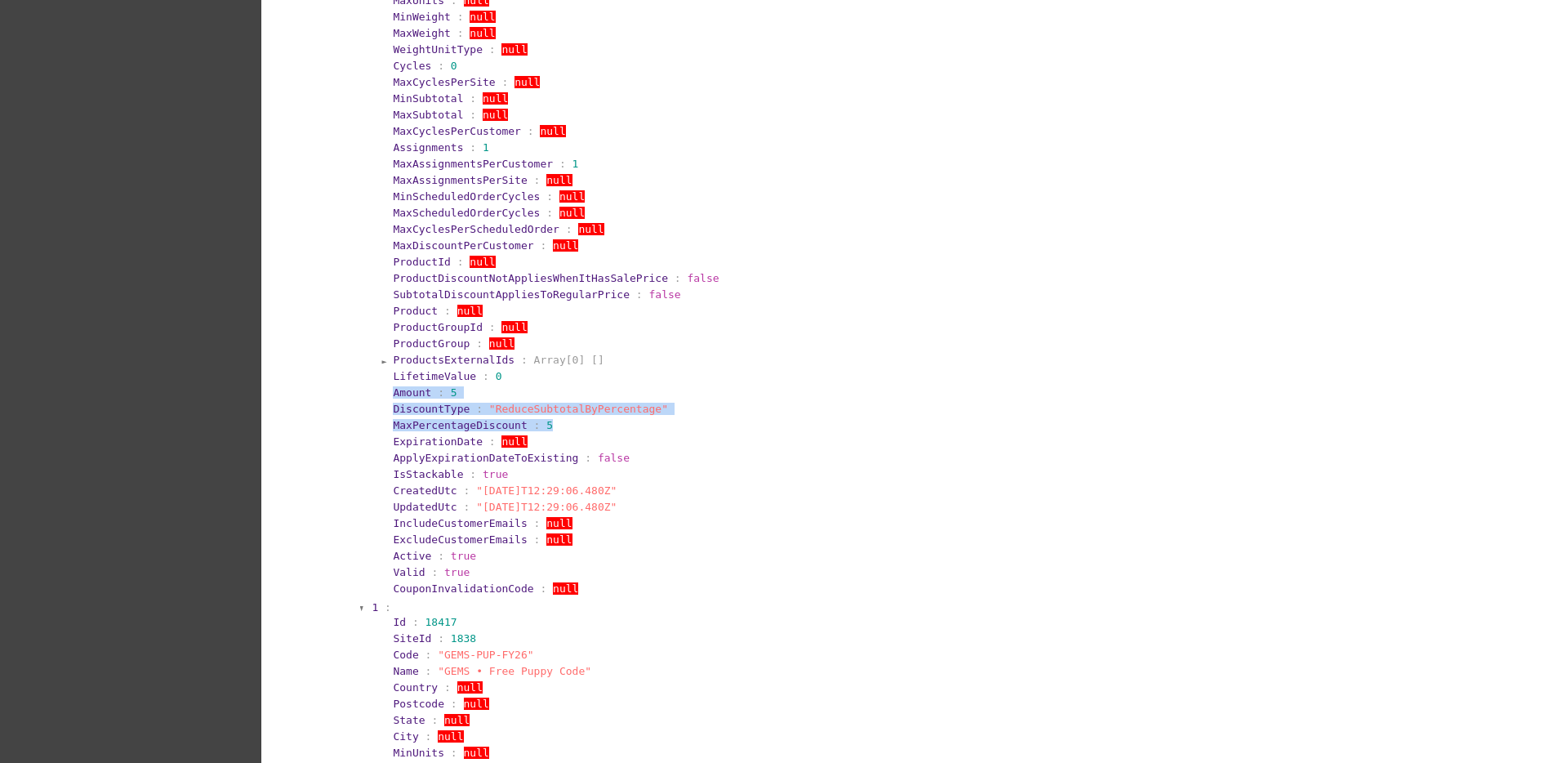
drag, startPoint x: 379, startPoint y: 396, endPoint x: 578, endPoint y: 427, distance: 201.4
click at [578, 427] on section "Id : 18416 SiteId : 1838 Code : "GEMS-VIB" Name : "GEMS • Breeder Code" Country…" at bounding box center [919, 221] width 1078 height 752
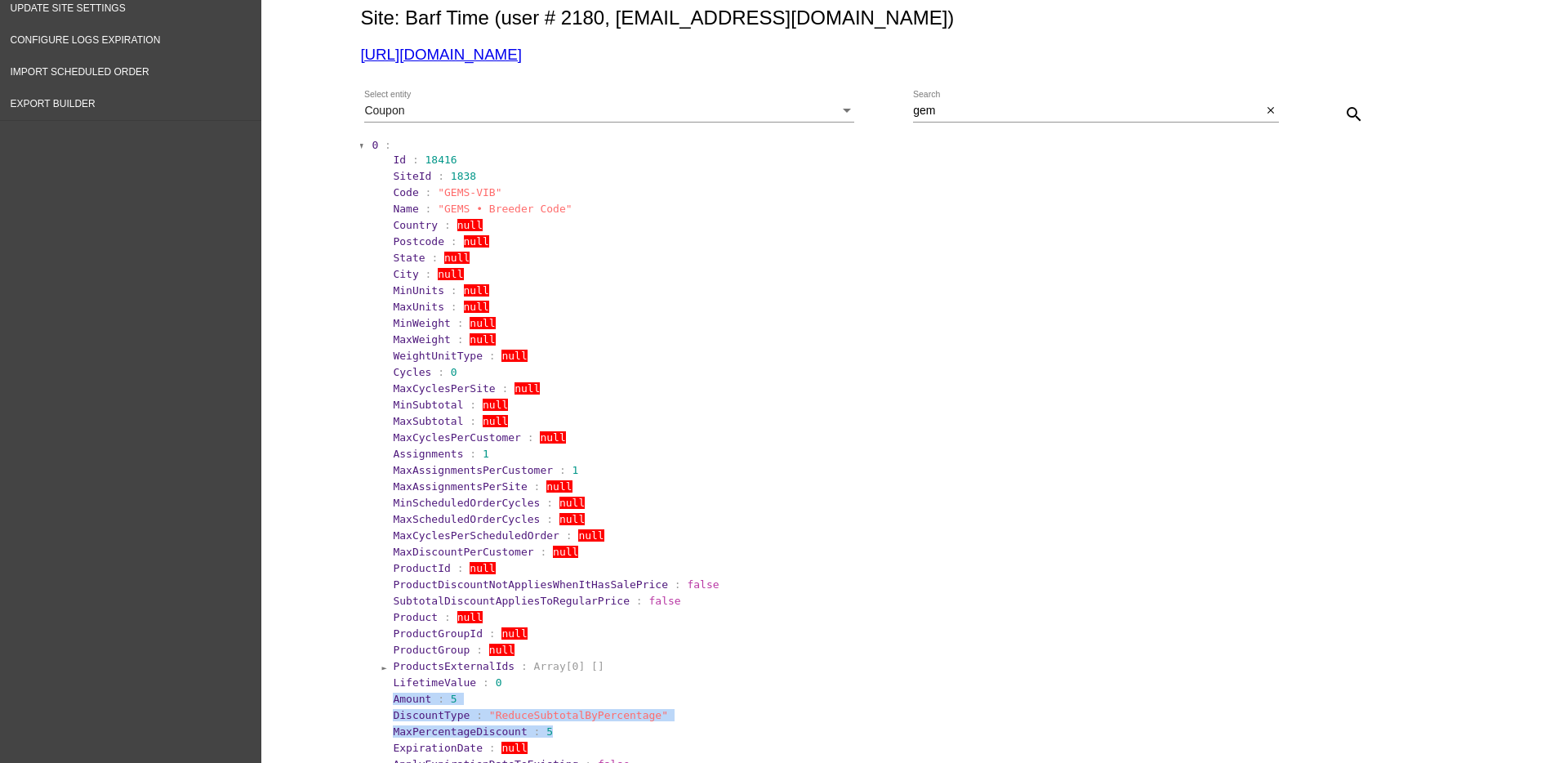
scroll to position [0, 0]
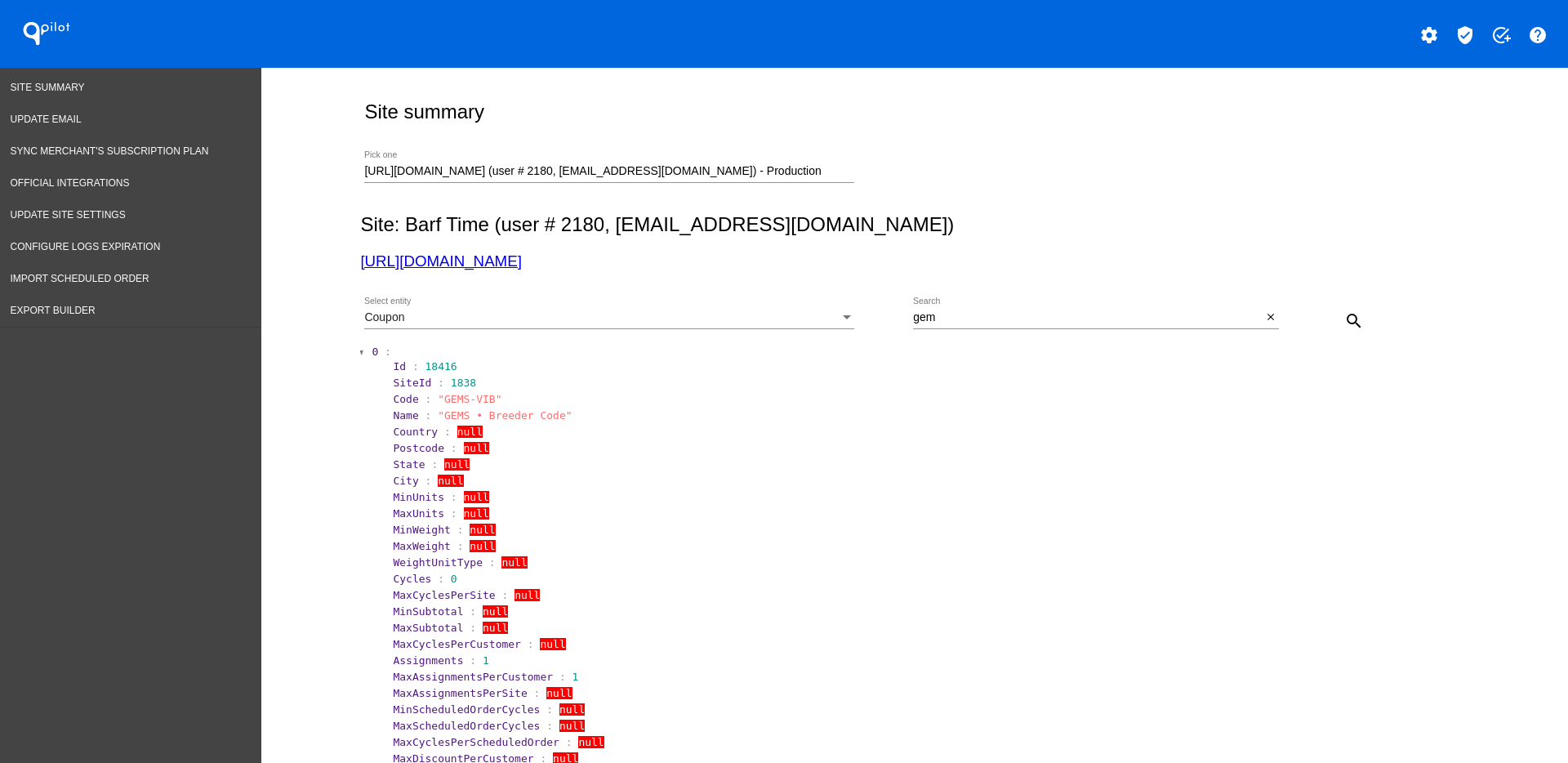
click at [803, 319] on div "Coupon" at bounding box center [601, 318] width 475 height 13
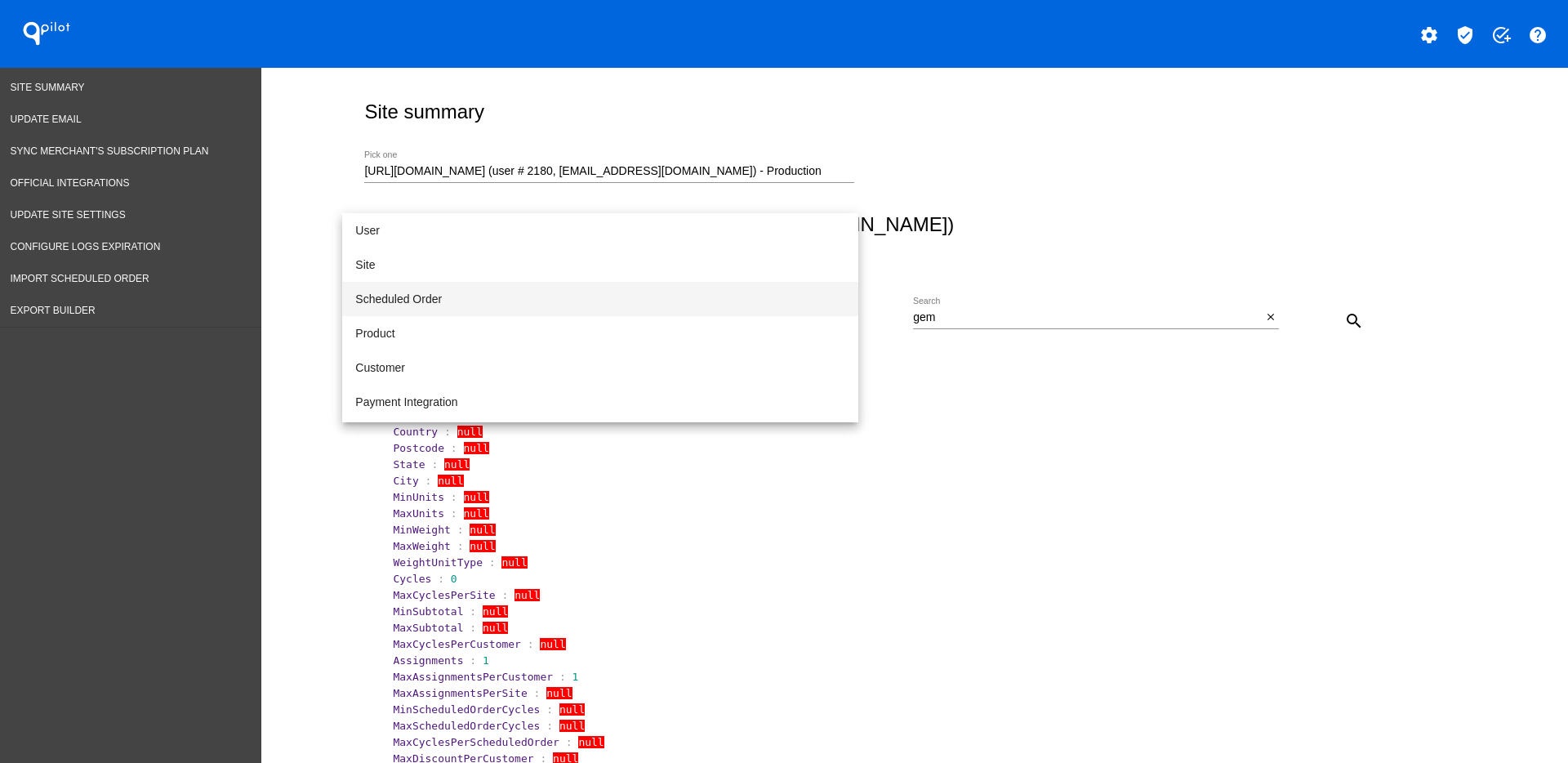
click at [511, 294] on span "Scheduled Order" at bounding box center [600, 299] width 490 height 34
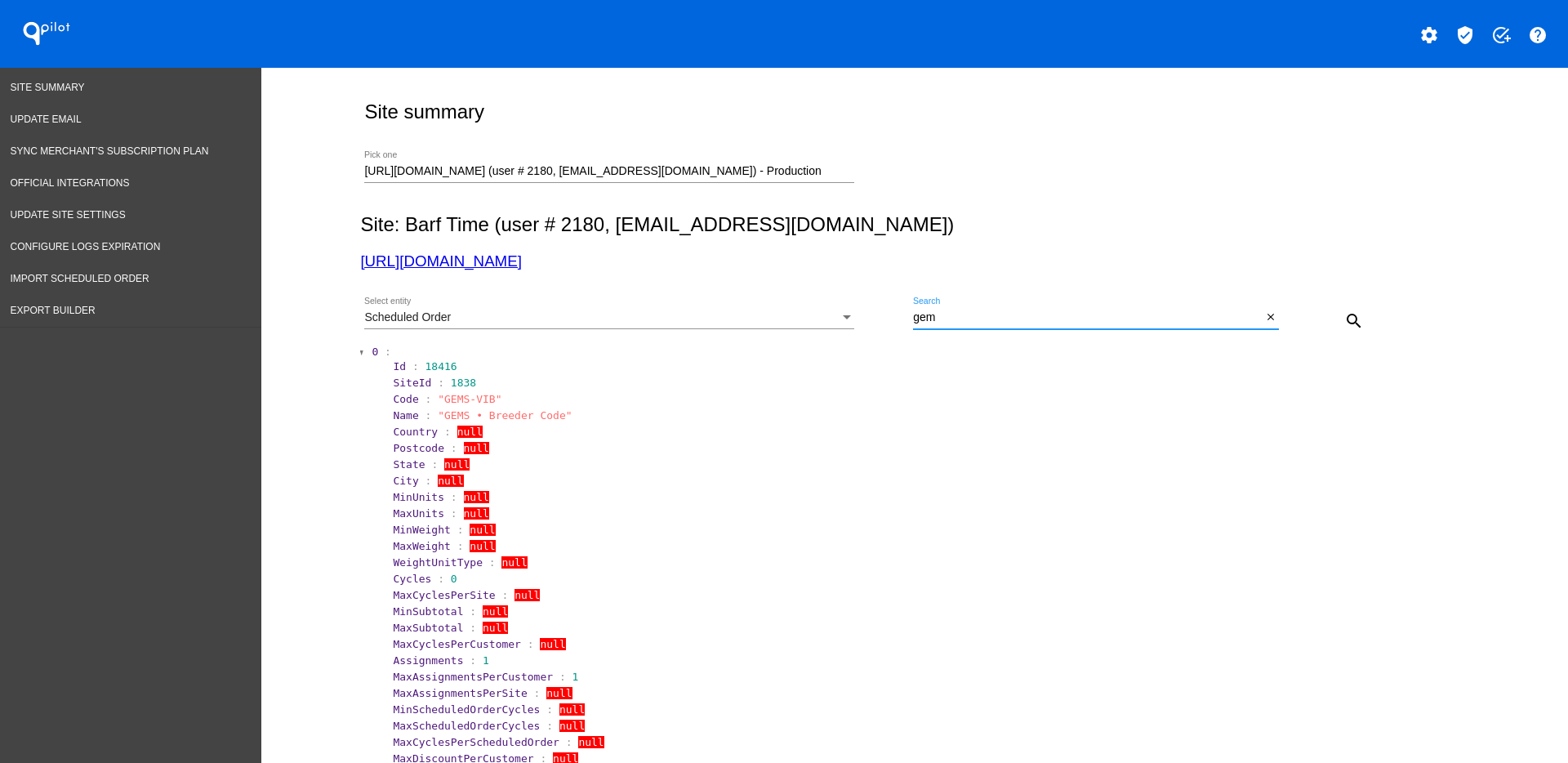
drag, startPoint x: 959, startPoint y: 319, endPoint x: 886, endPoint y: 320, distance: 73.0
click at [871, 320] on div "Scheduled Order Select entity gem Search close search" at bounding box center [911, 314] width 1102 height 58
paste input "[EMAIL_ADDRESS][DOMAIN_NAME]"
click at [1346, 313] on mat-icon "search" at bounding box center [1353, 321] width 19 height 19
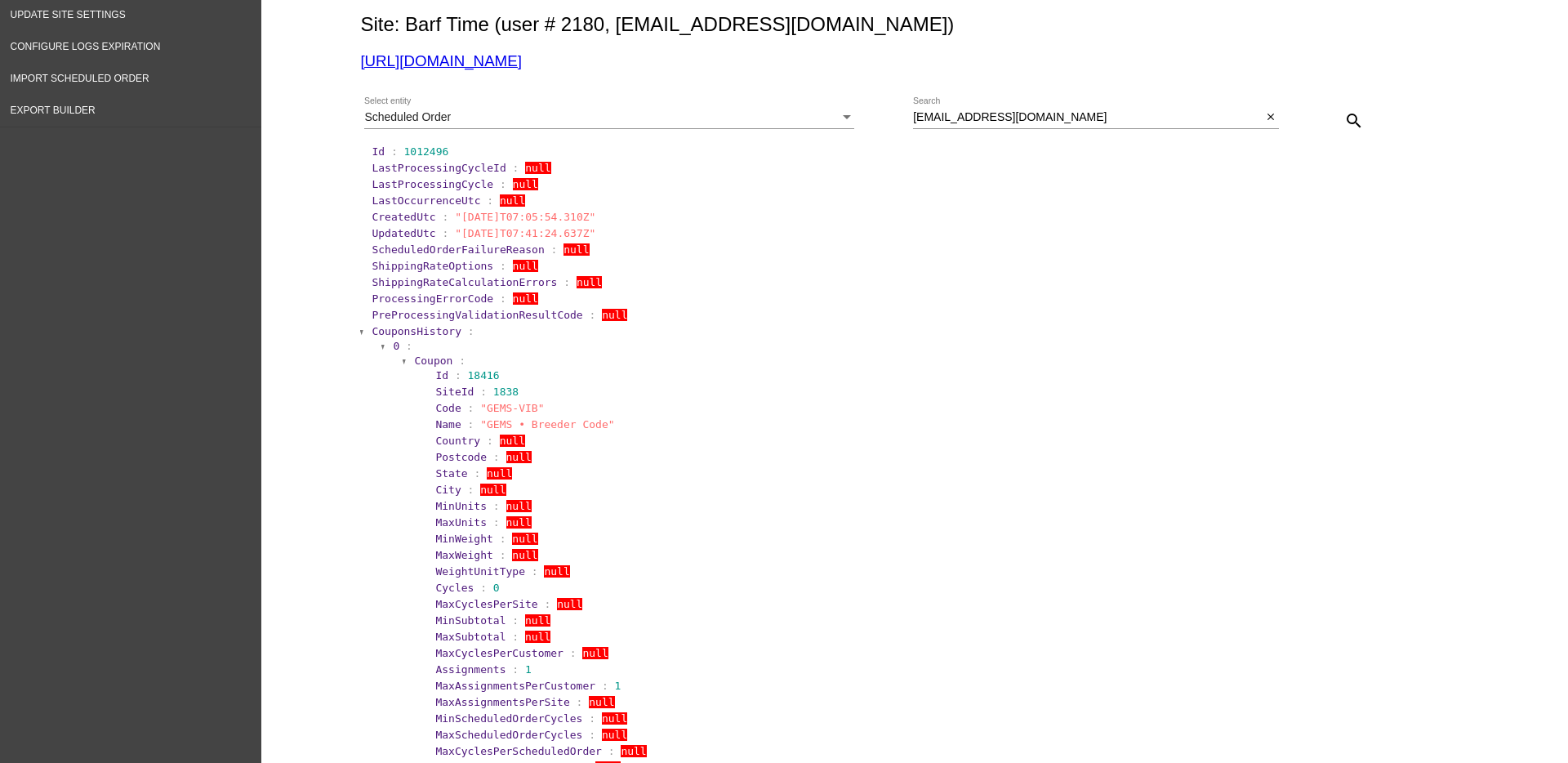
scroll to position [204, 0]
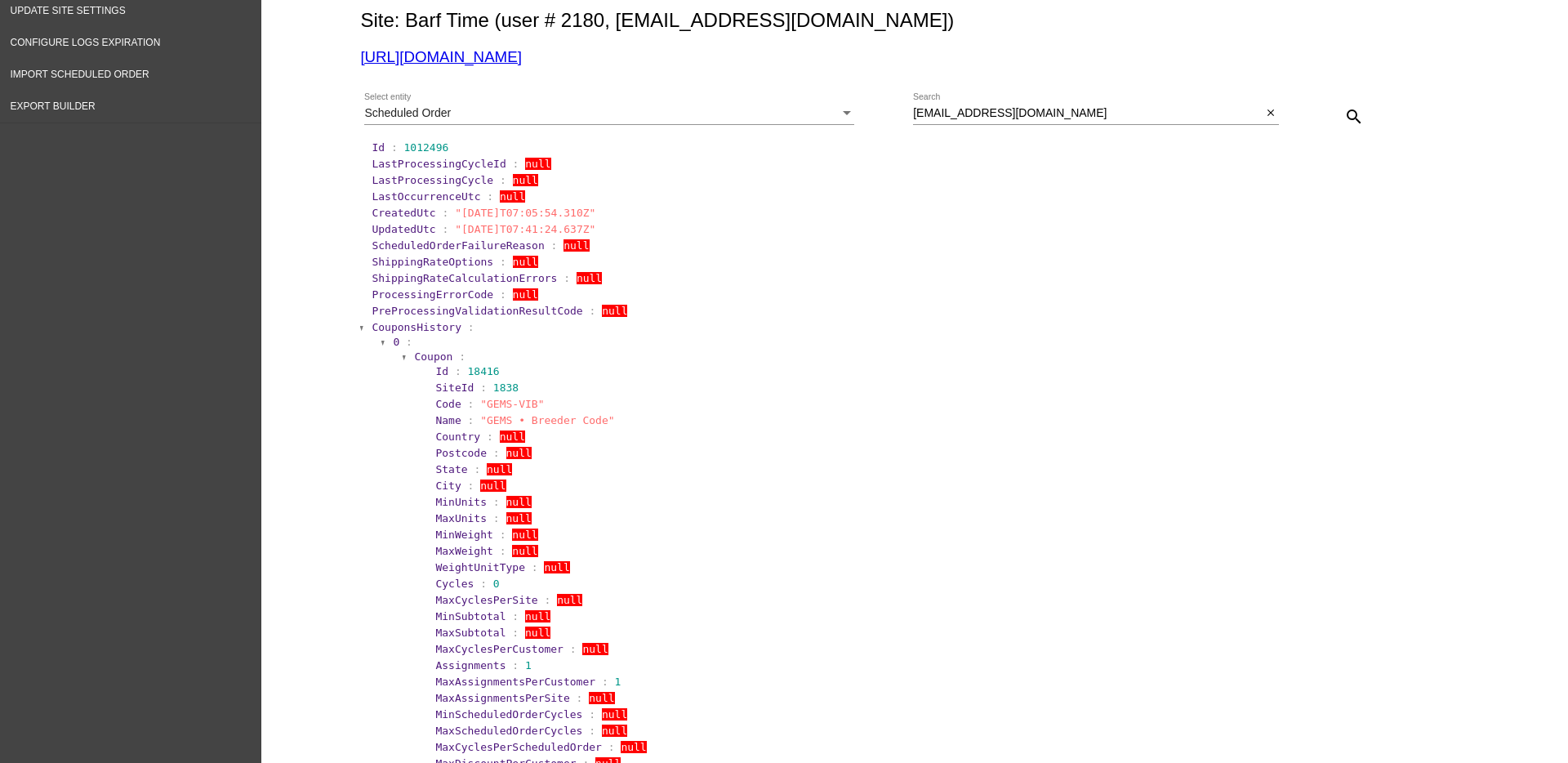
click at [393, 342] on span "0" at bounding box center [396, 341] width 6 height 12
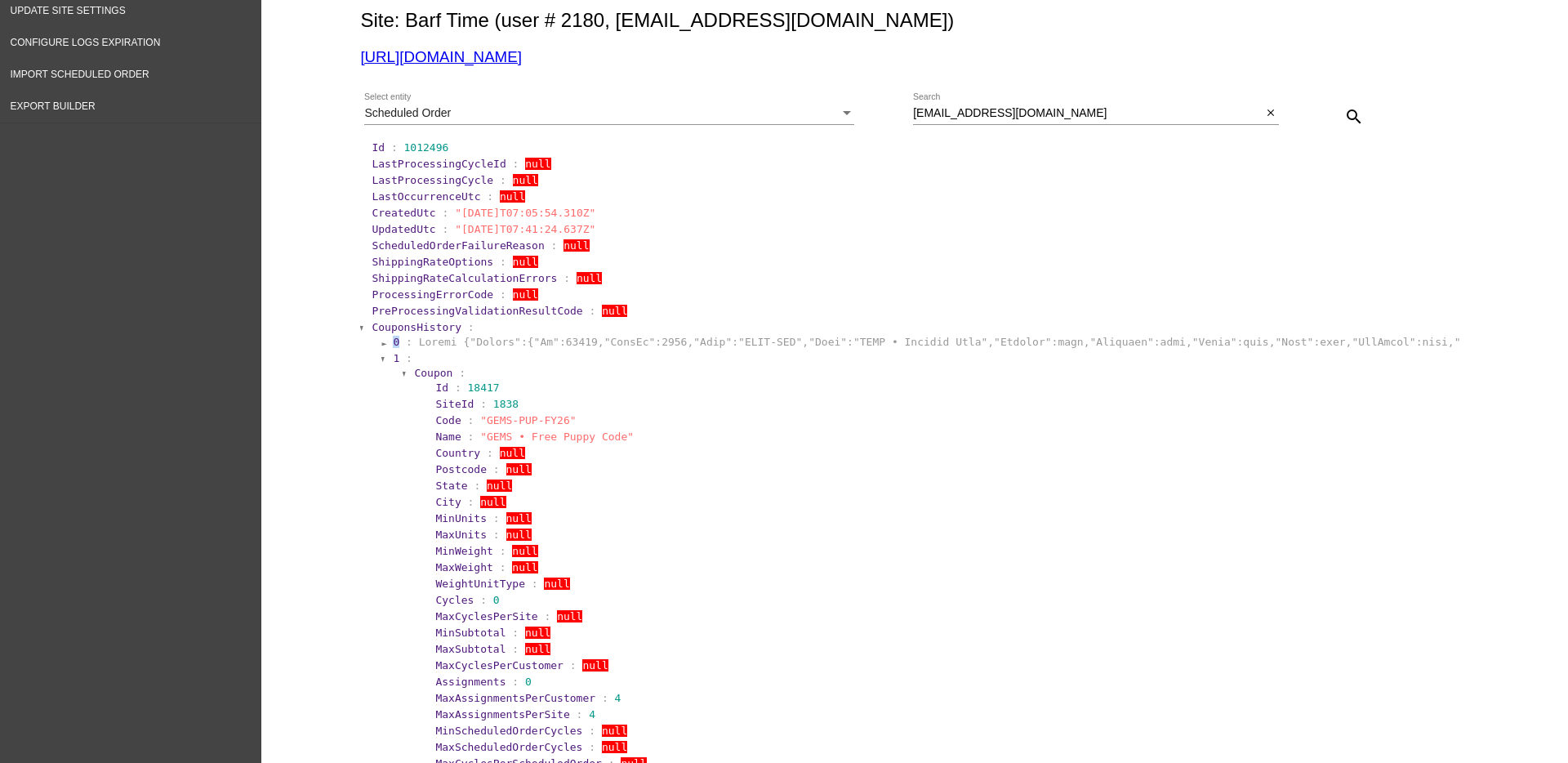
click at [393, 342] on span "0" at bounding box center [396, 341] width 6 height 12
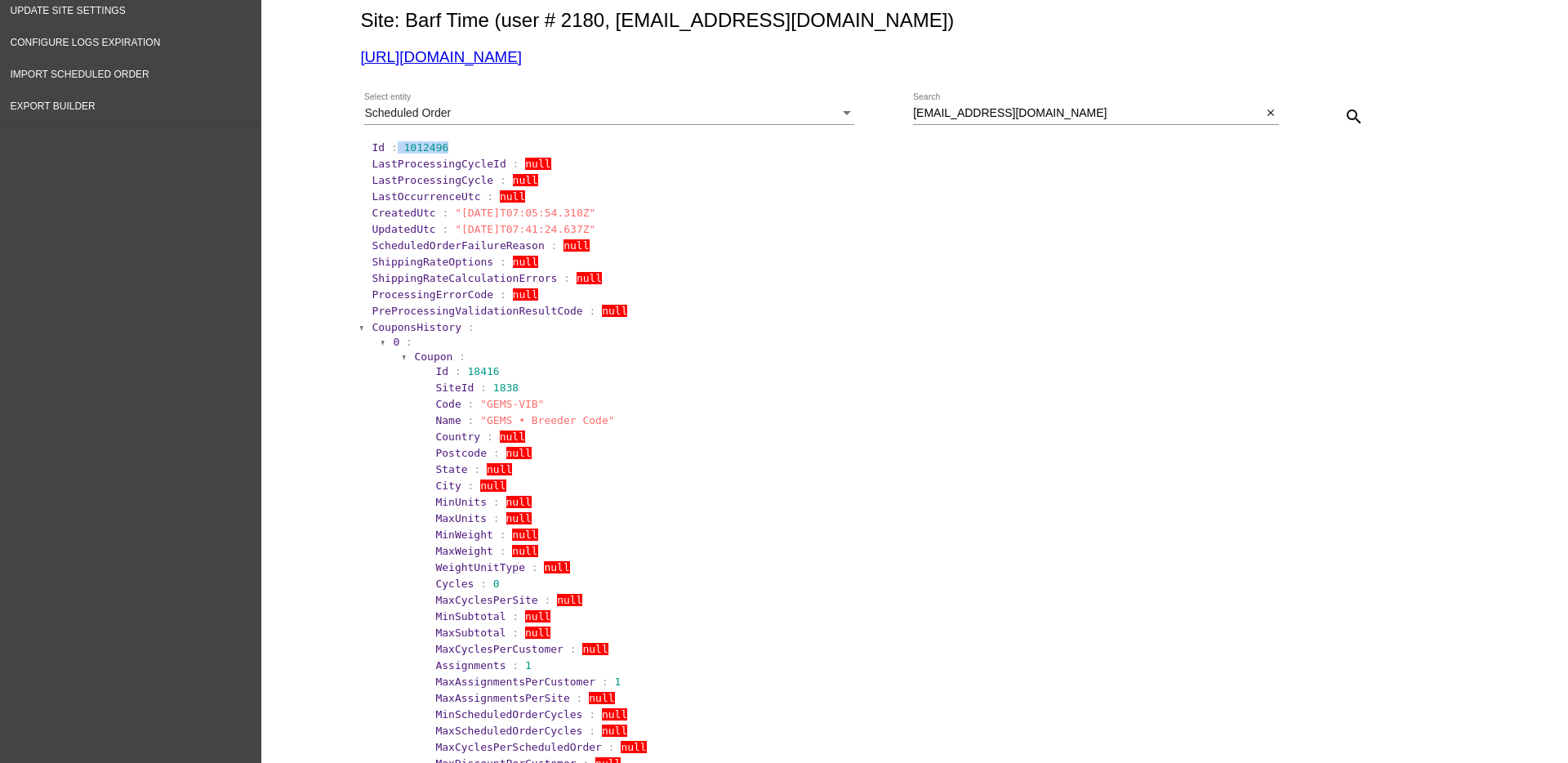
drag, startPoint x: 388, startPoint y: 144, endPoint x: 453, endPoint y: 144, distance: 65.0
click at [453, 144] on section "Id : 1012496" at bounding box center [916, 146] width 1088 height 12
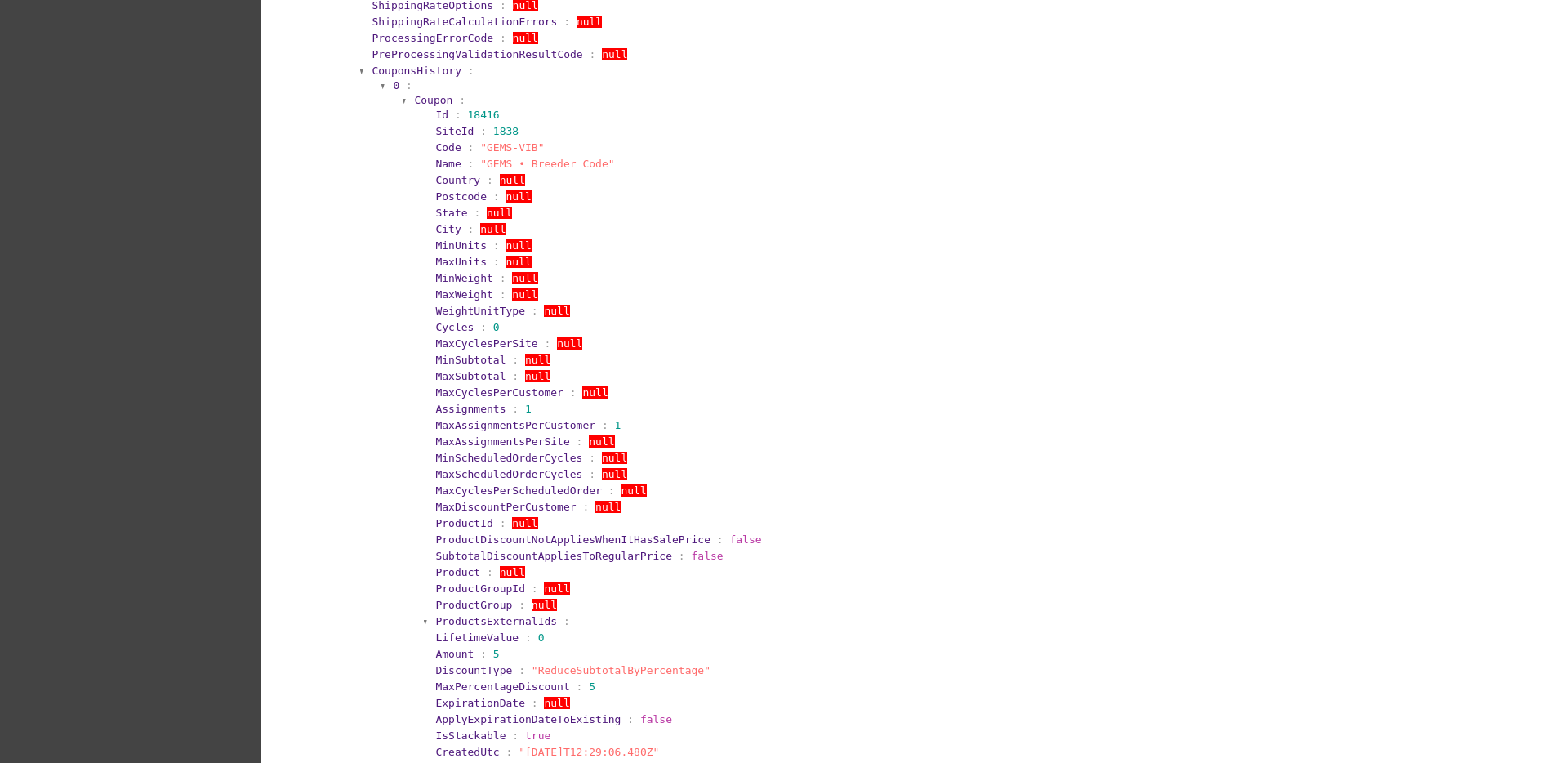
scroll to position [409, 0]
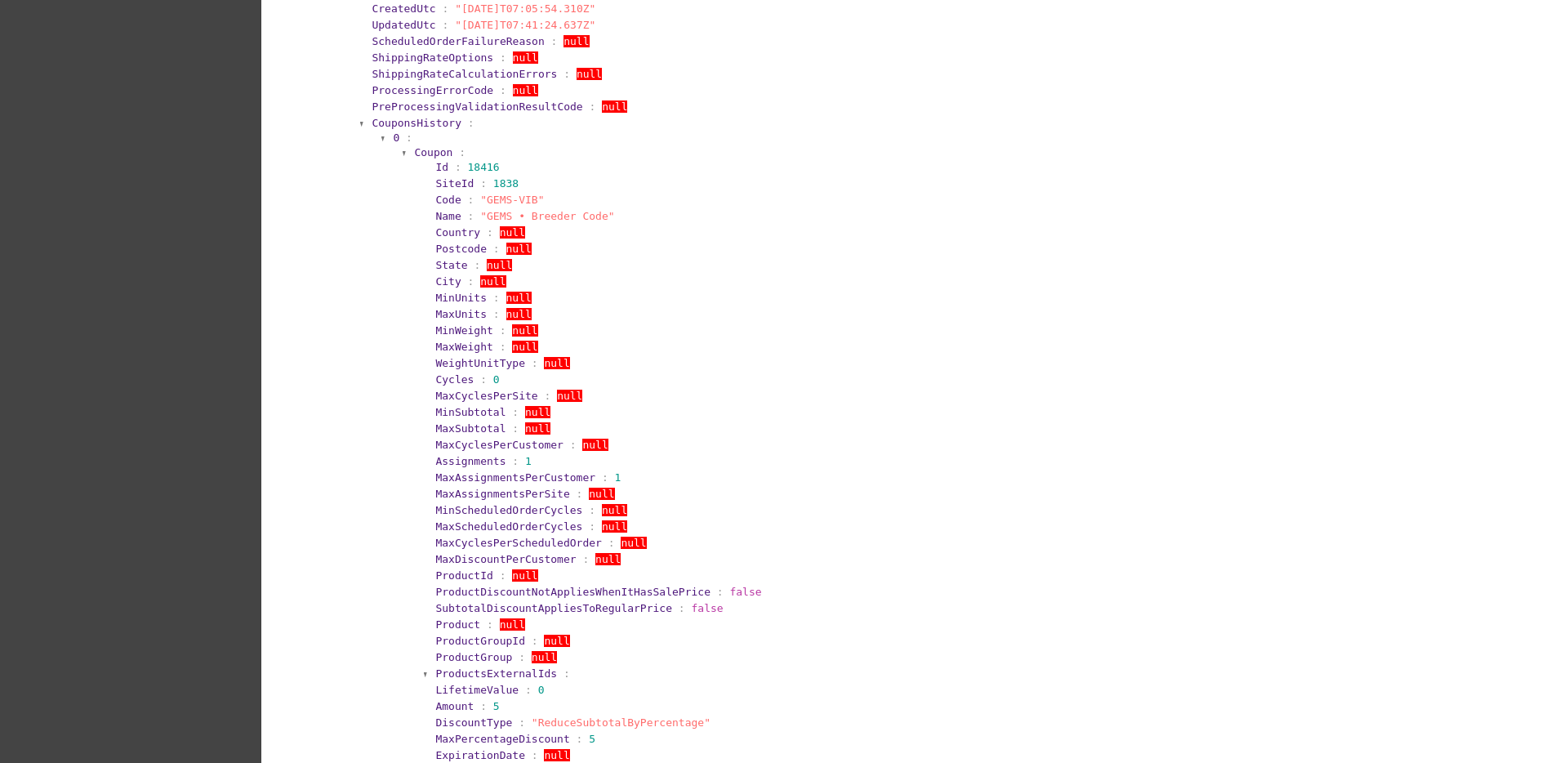
click at [426, 152] on span "Coupon" at bounding box center [433, 152] width 38 height 12
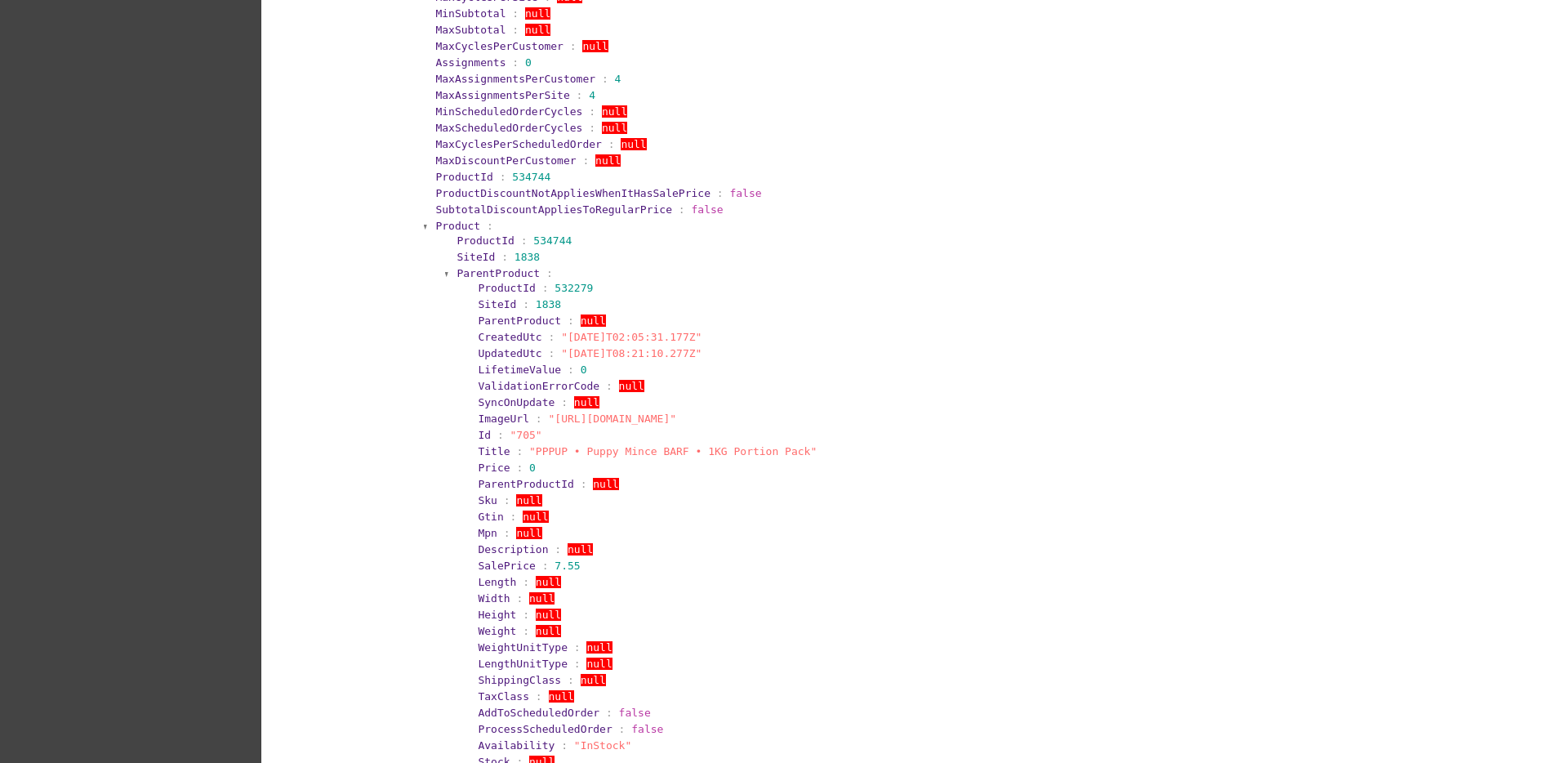
scroll to position [1123, 0]
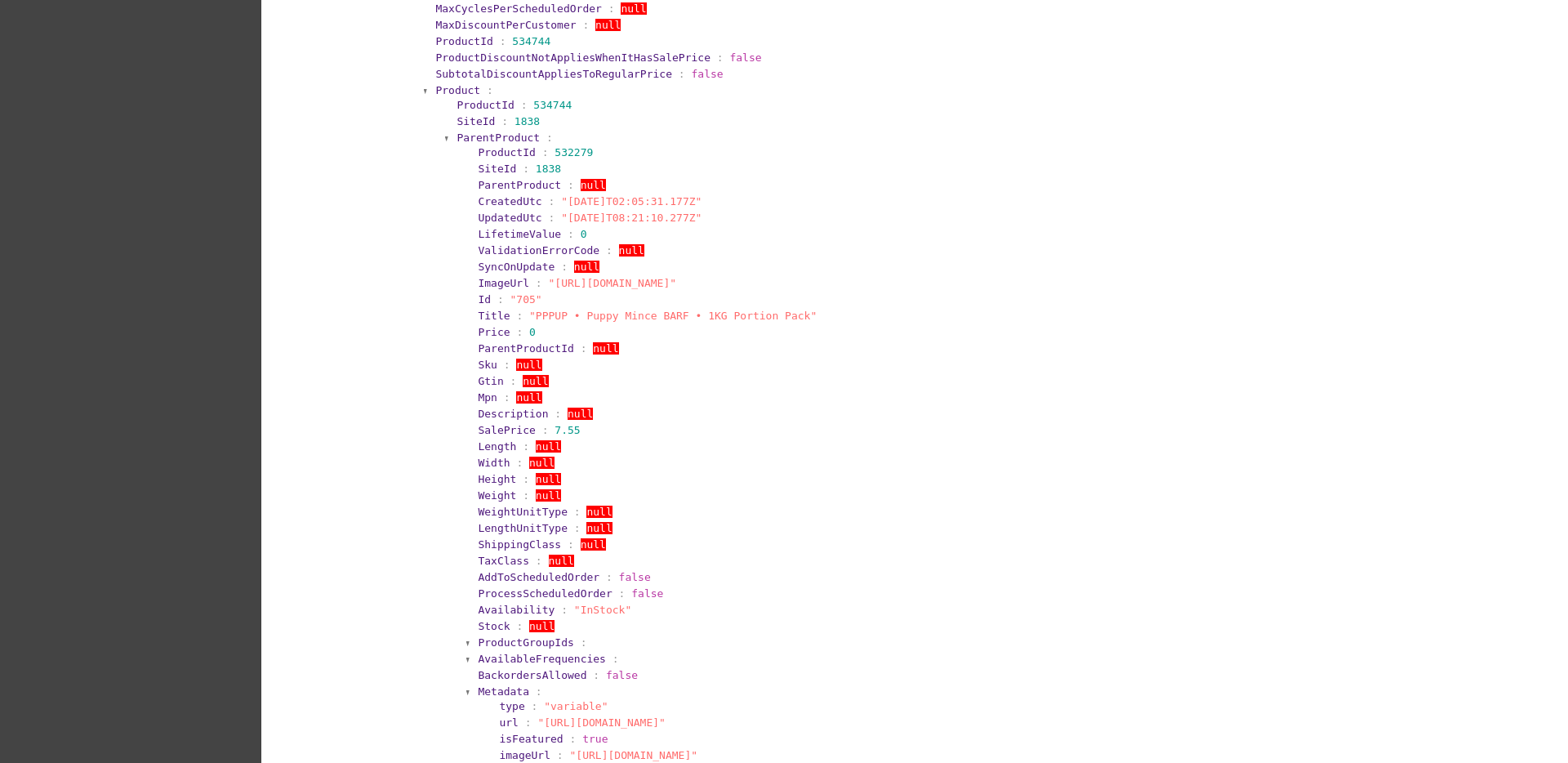
click at [456, 93] on span "Product" at bounding box center [458, 90] width 44 height 12
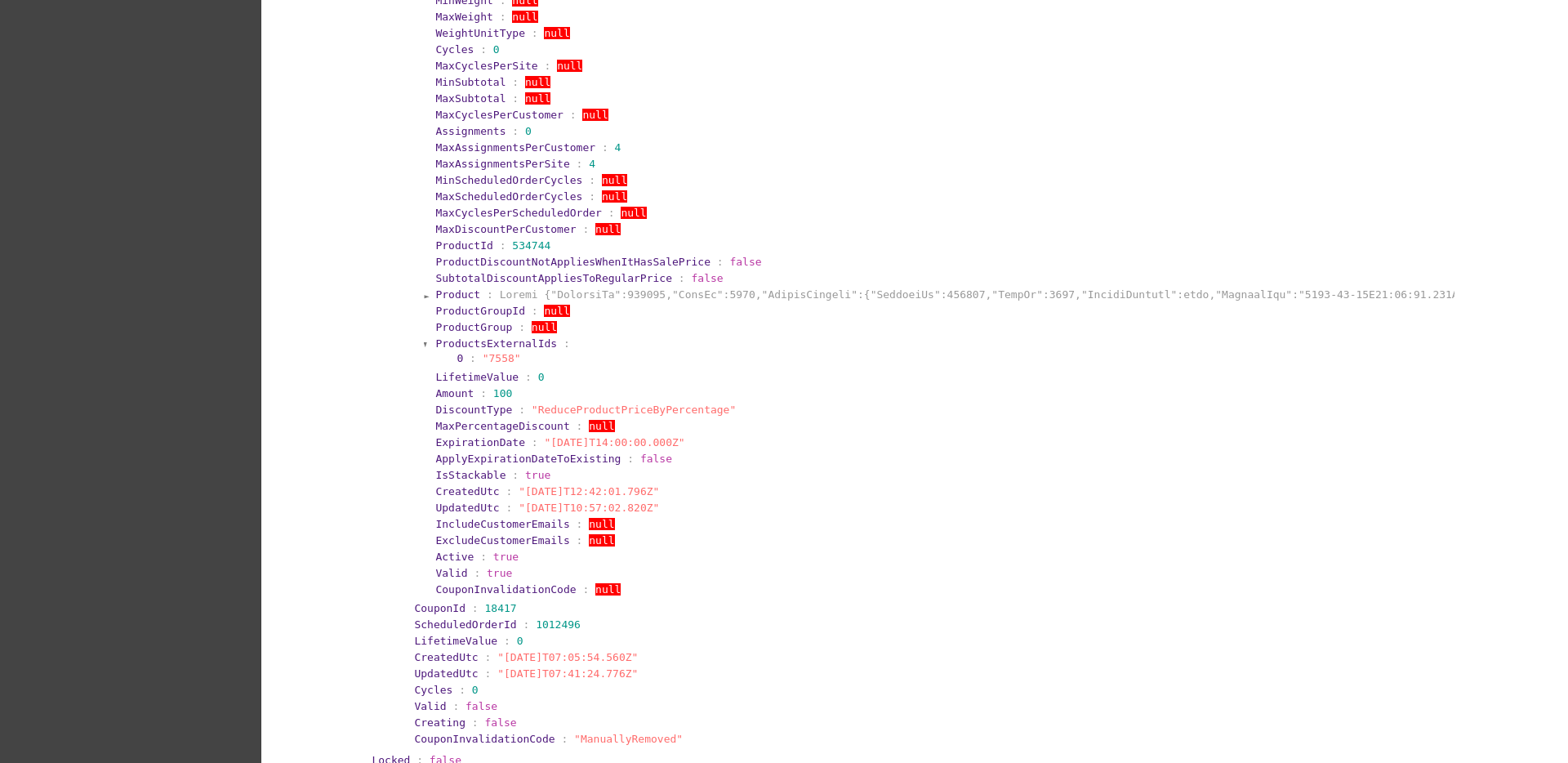
scroll to position [1021, 0]
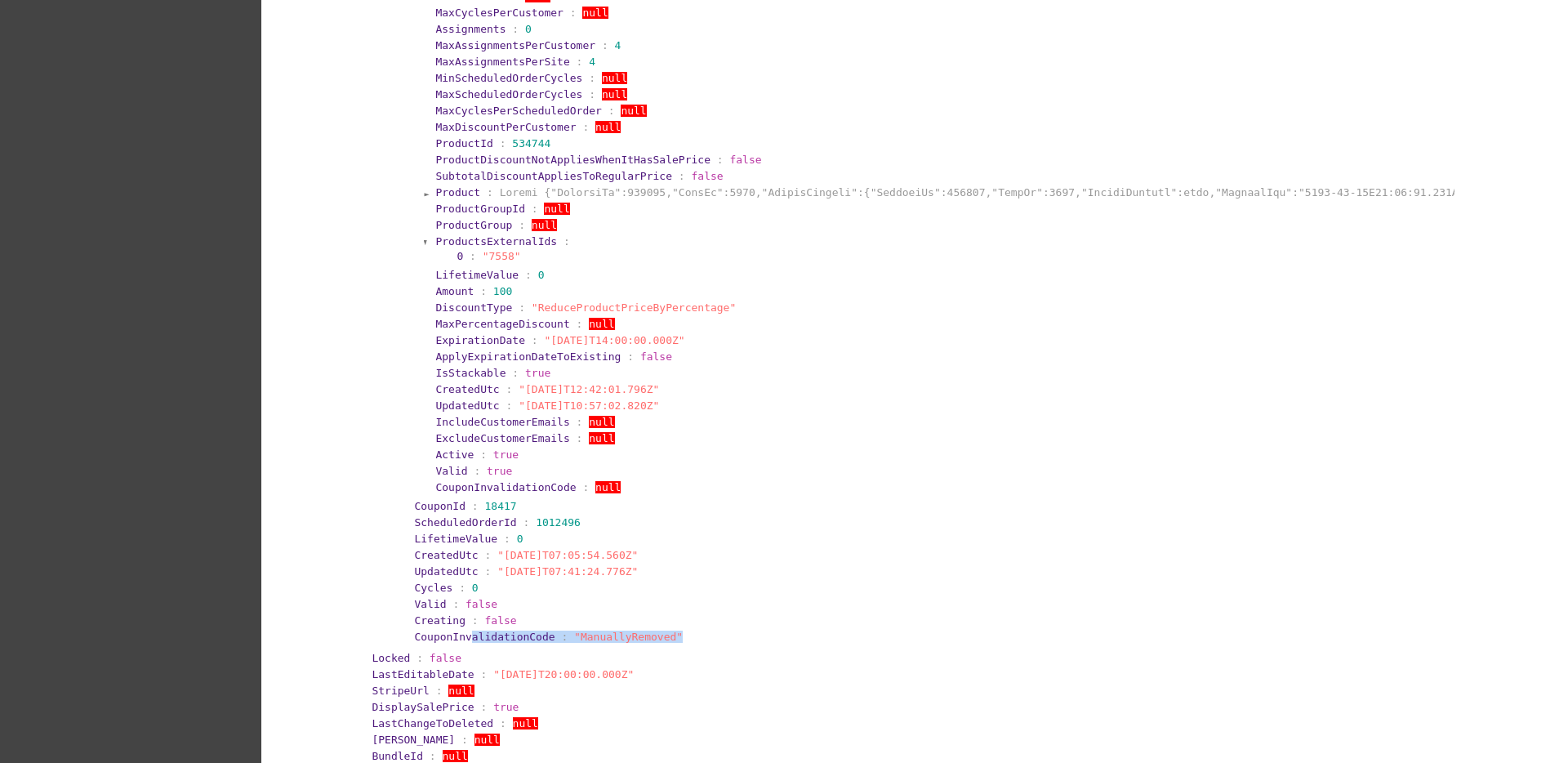
drag, startPoint x: 654, startPoint y: 630, endPoint x: 454, endPoint y: 632, distance: 200.0
click at [456, 634] on section "CouponInvalidationCode : "ManuallyRemoved"" at bounding box center [934, 636] width 1040 height 12
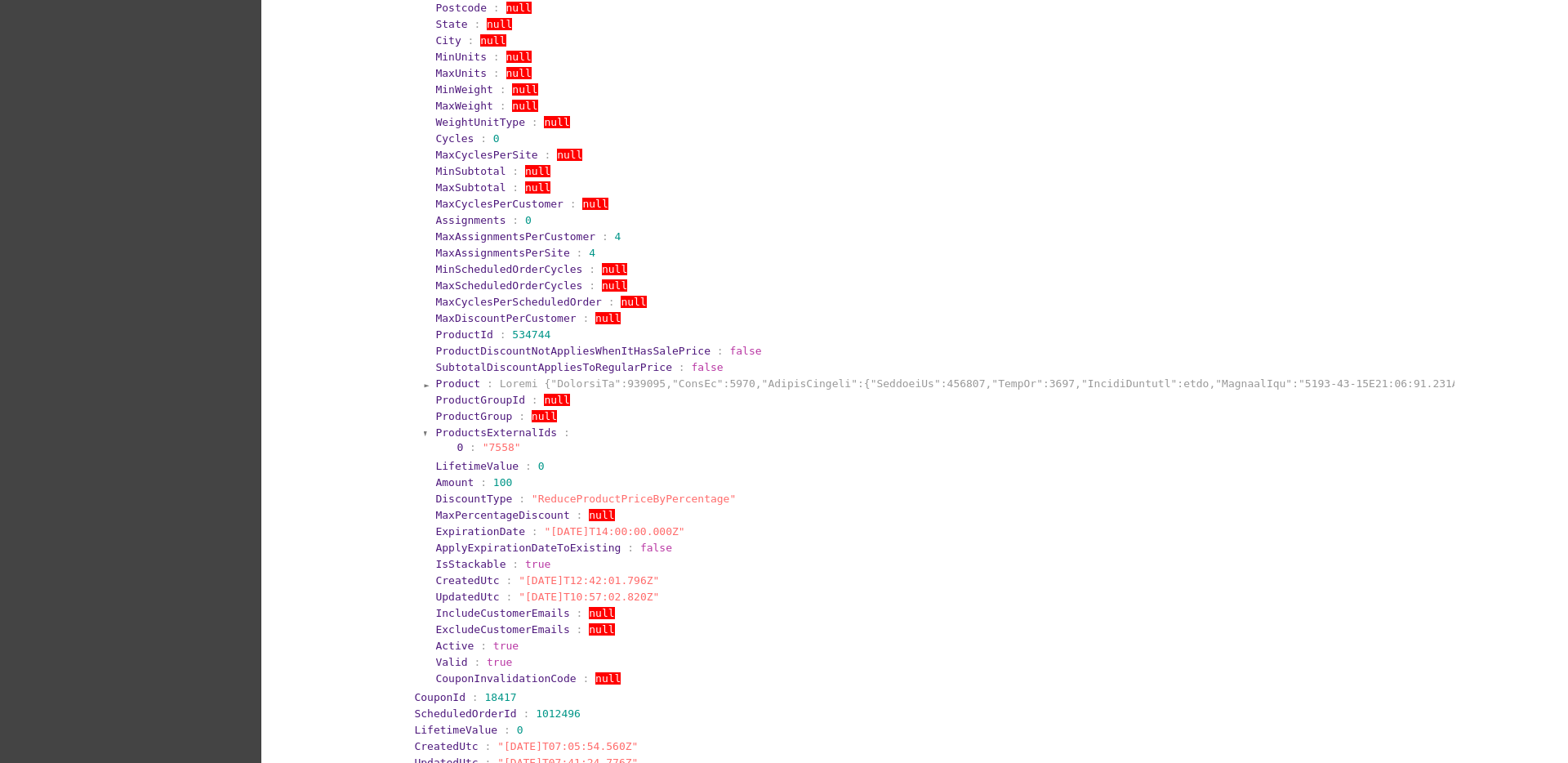
scroll to position [817, 0]
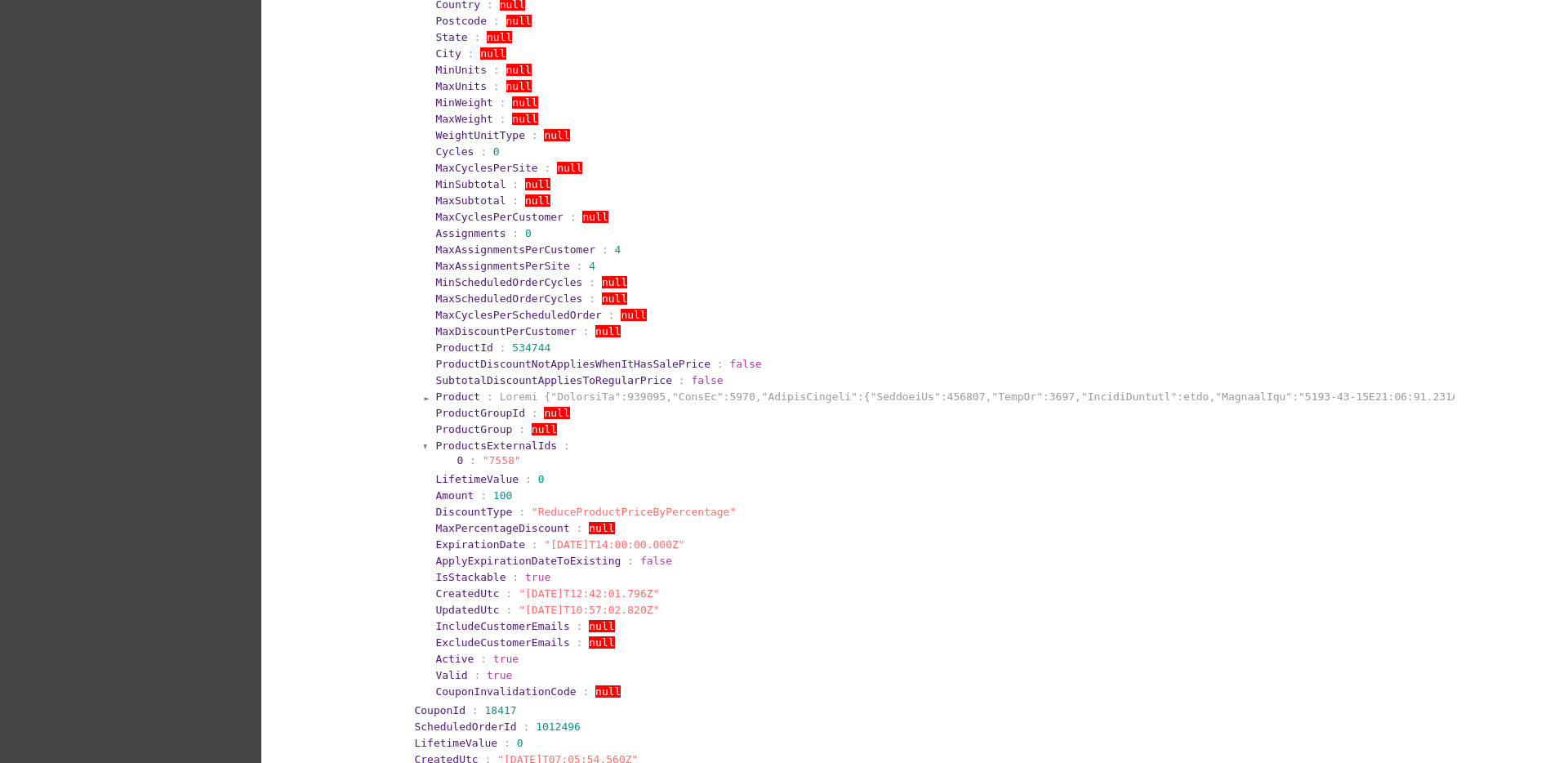
click at [711, 651] on section "Active : true" at bounding box center [943, 658] width 1019 height 16
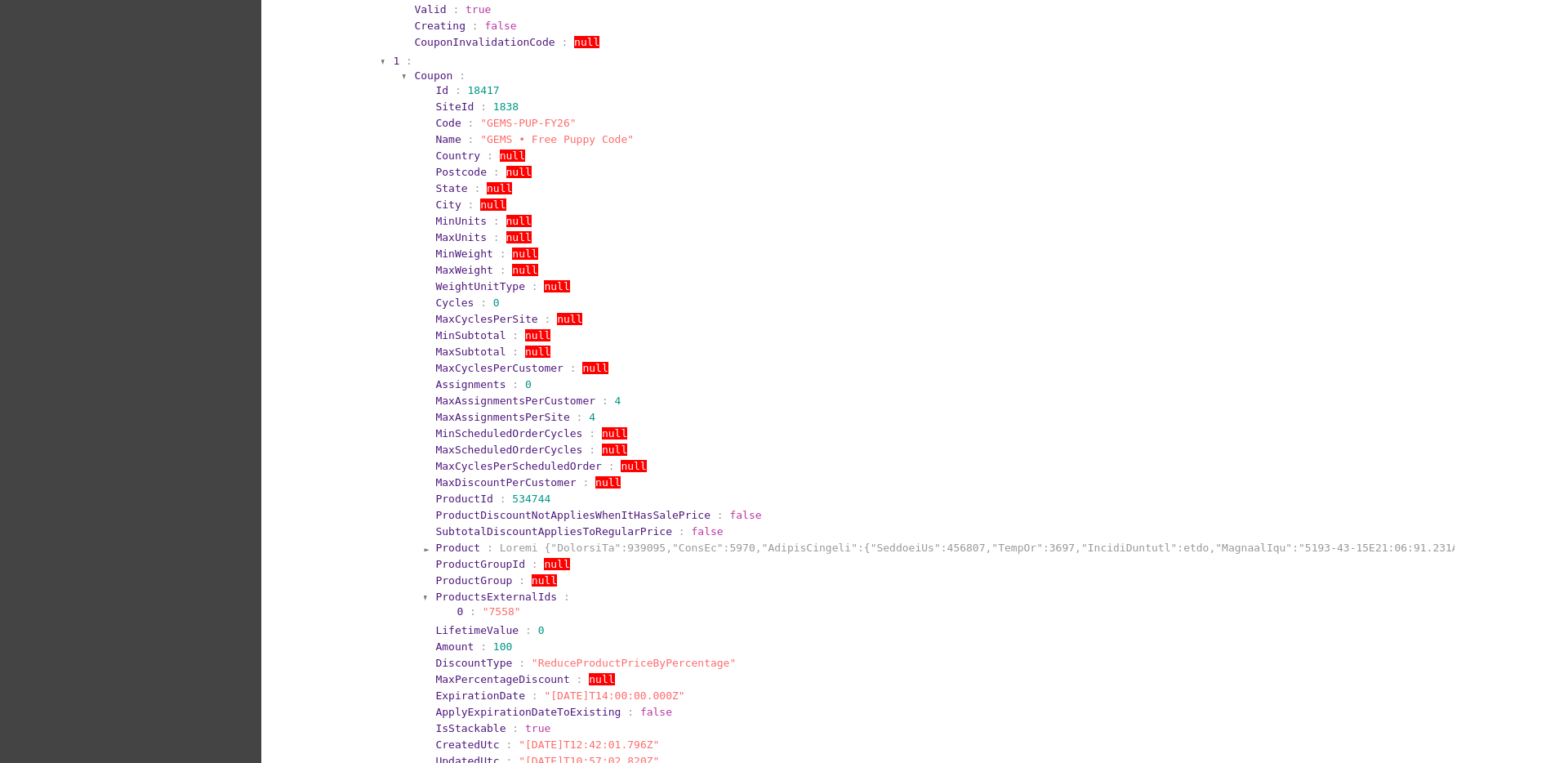
scroll to position [613, 0]
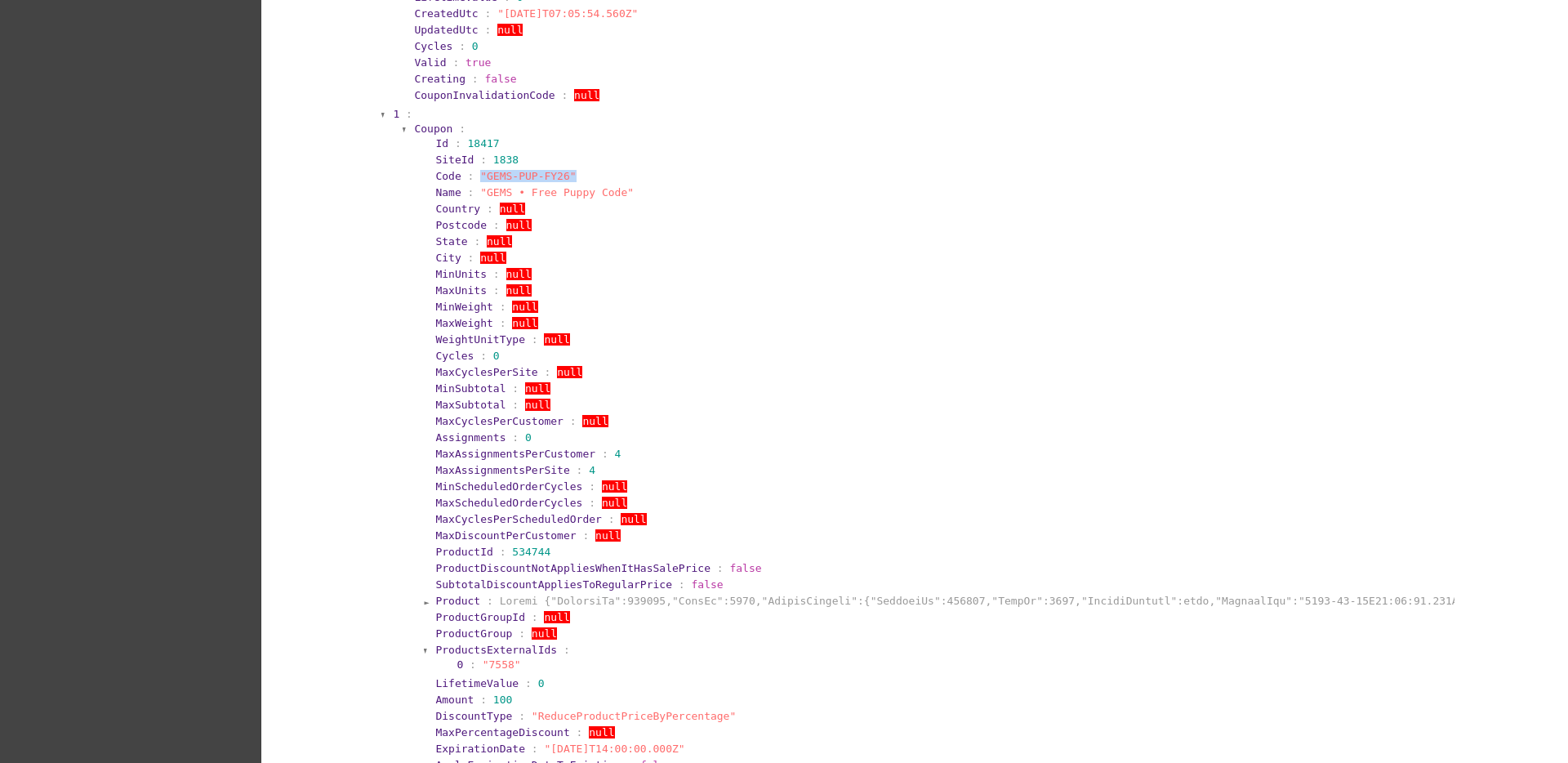
drag, startPoint x: 464, startPoint y: 172, endPoint x: 570, endPoint y: 179, distance: 106.2
click at [570, 179] on section "Code : "GEMS-PUP-FY26"" at bounding box center [943, 175] width 1017 height 12
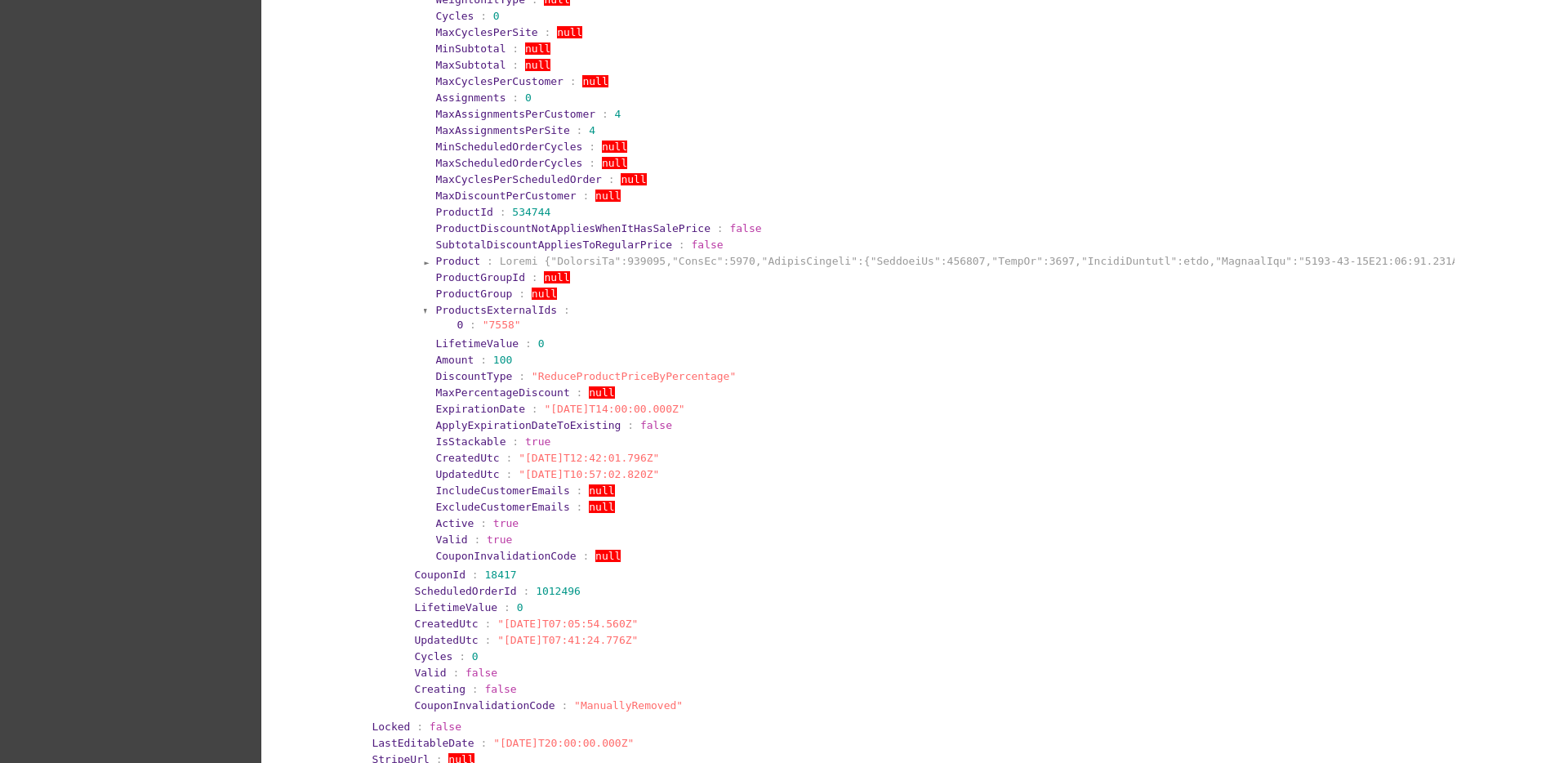
scroll to position [1021, 0]
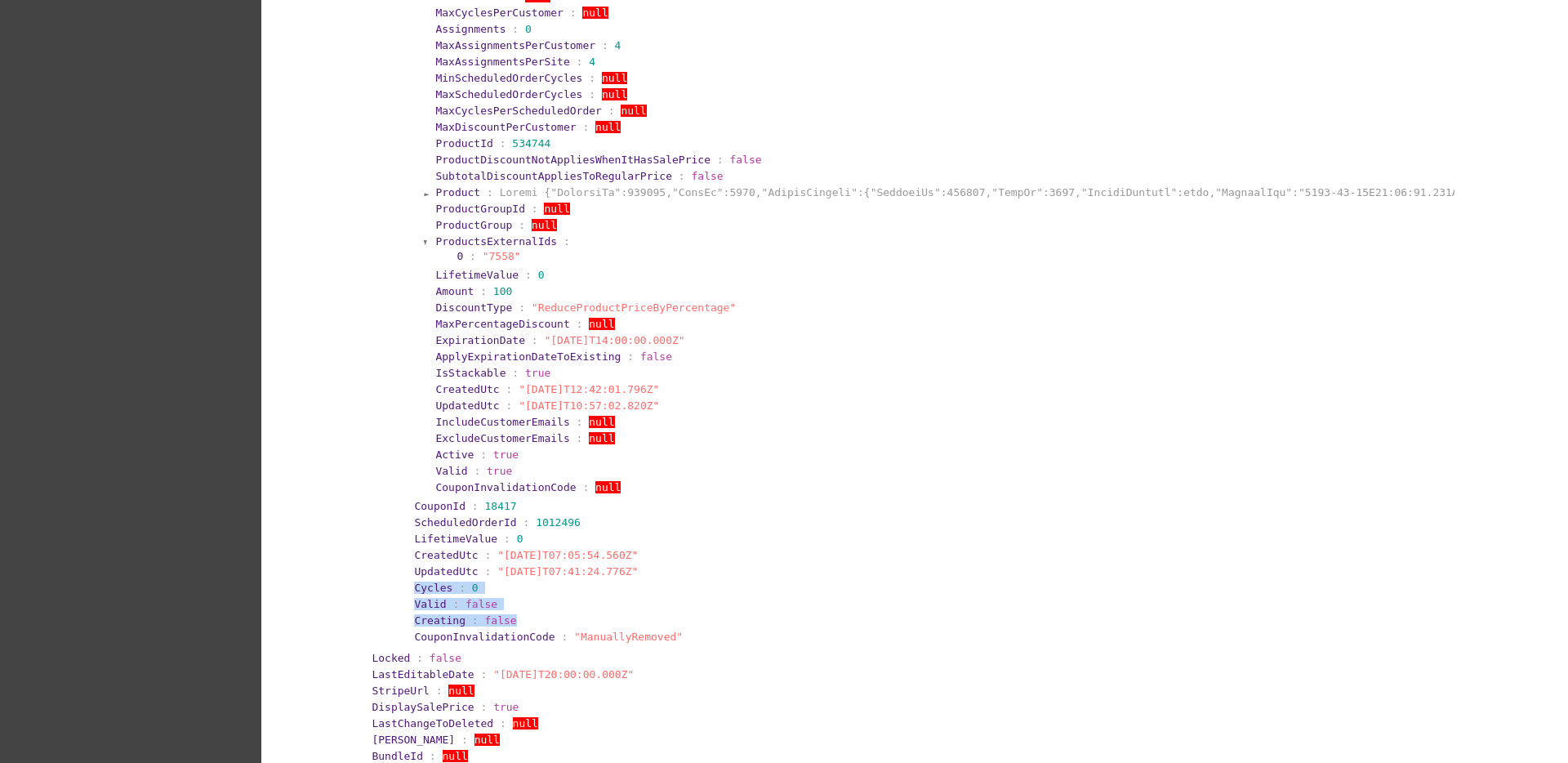
drag, startPoint x: 398, startPoint y: 597, endPoint x: 552, endPoint y: 616, distance: 155.2
click at [552, 622] on section "1 : Coupon : Id : 18417 SiteId : 1838 Code : "GEMS-PUP-FY26" Name : "GEMS • Fre…" at bounding box center [925, 172] width 1068 height 949
click at [552, 616] on section "Creating : false" at bounding box center [934, 620] width 1040 height 12
click at [414, 604] on span "Valid" at bounding box center [430, 604] width 32 height 12
drag, startPoint x: 405, startPoint y: 604, endPoint x: 677, endPoint y: 639, distance: 274.2
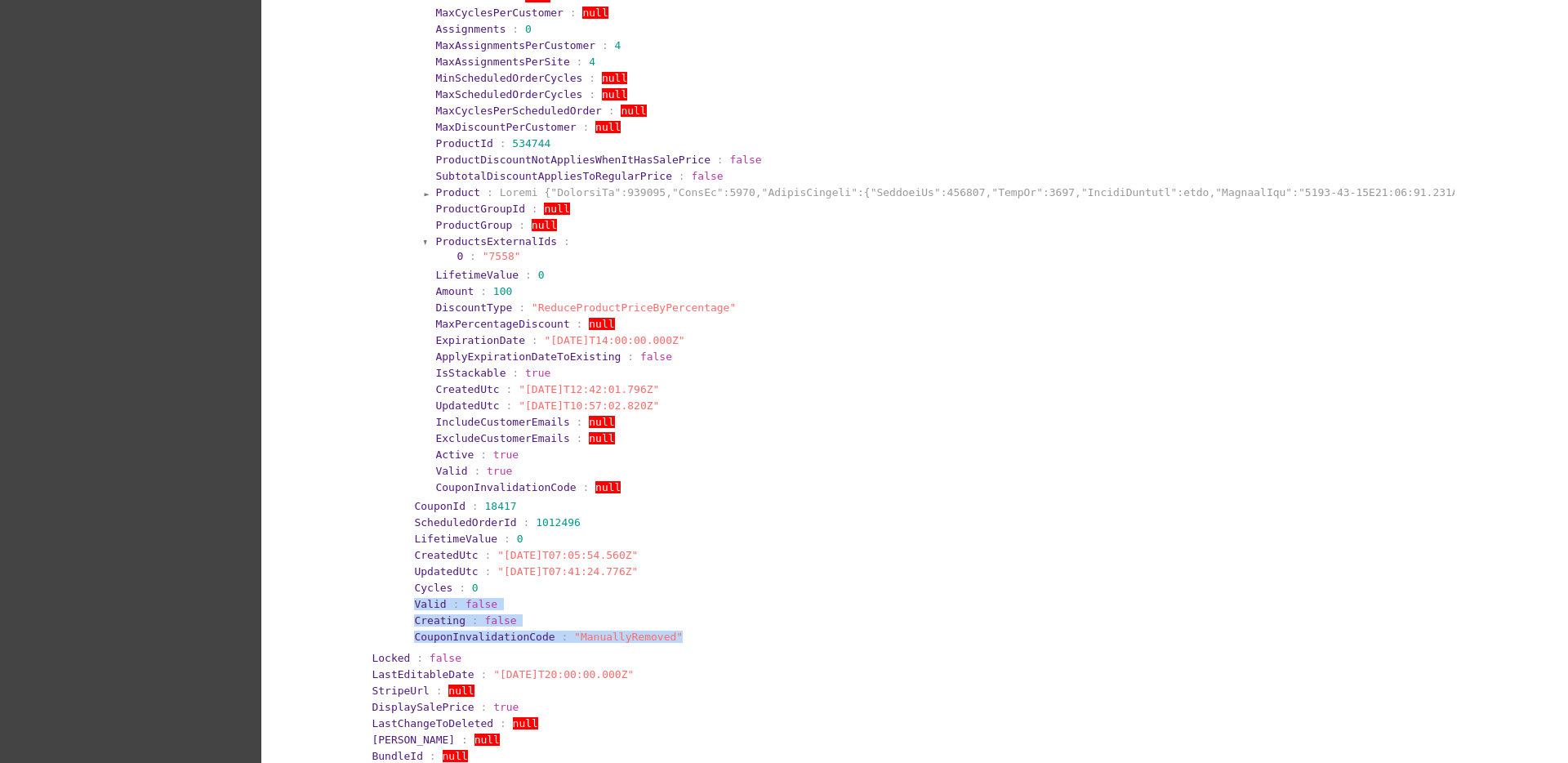
click at [677, 639] on section "Coupon : Id : 18417 SiteId : 1838 Code : "GEMS-PUP-FY26" Name : "GEMS • Free Pu…" at bounding box center [929, 178] width 1054 height 934
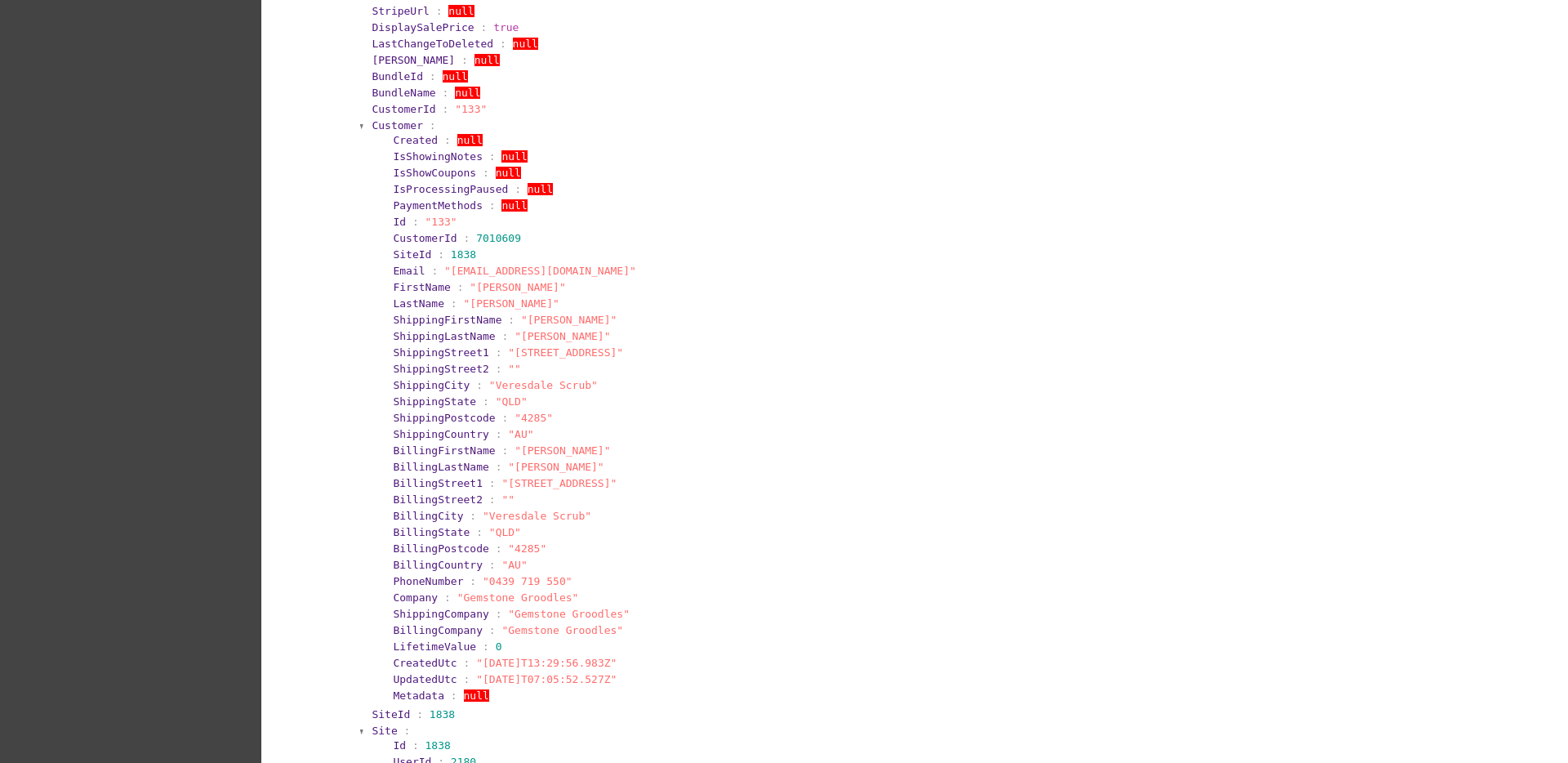
scroll to position [1736, 0]
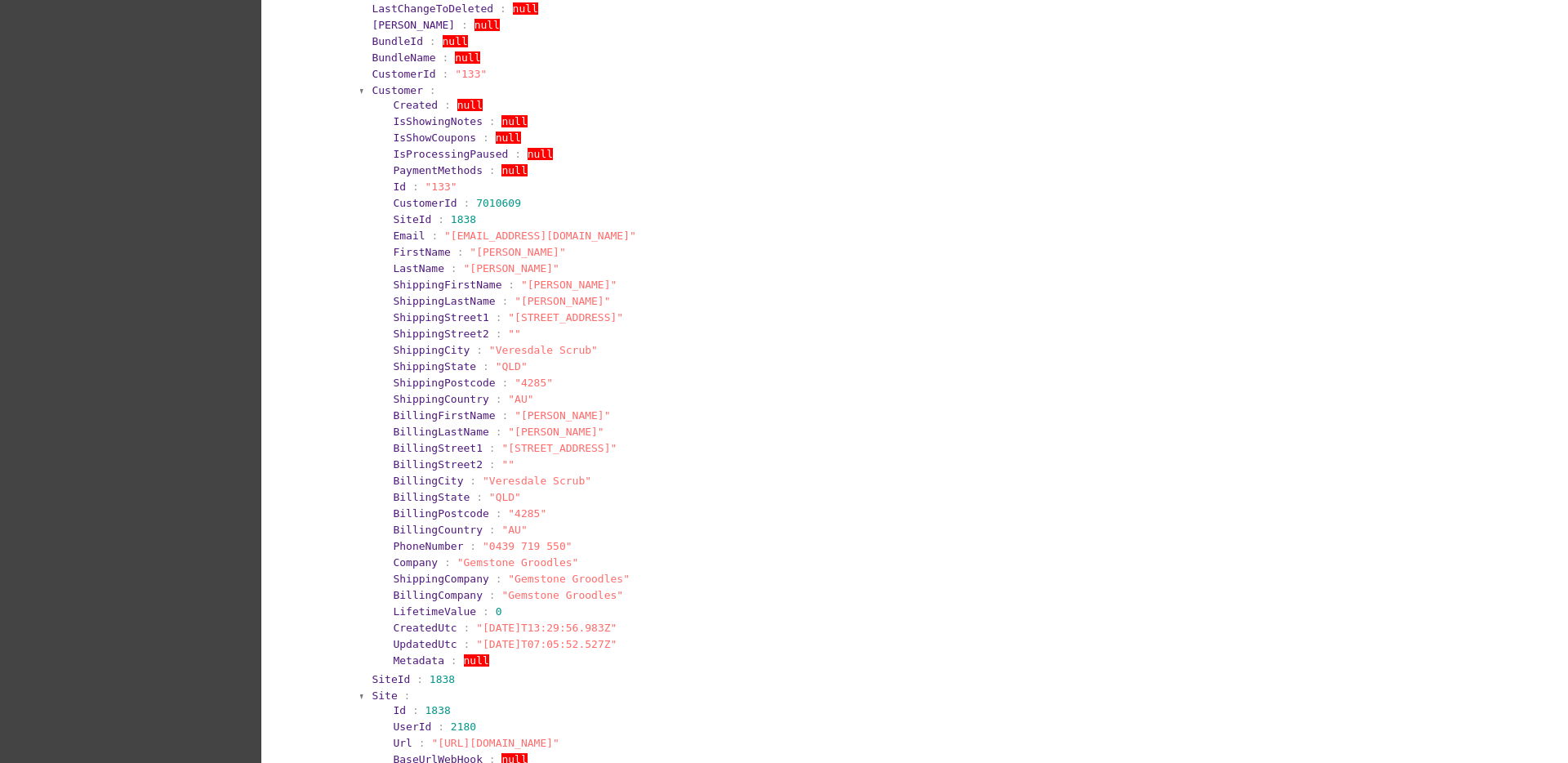
click at [381, 93] on span "Customer" at bounding box center [398, 90] width 52 height 12
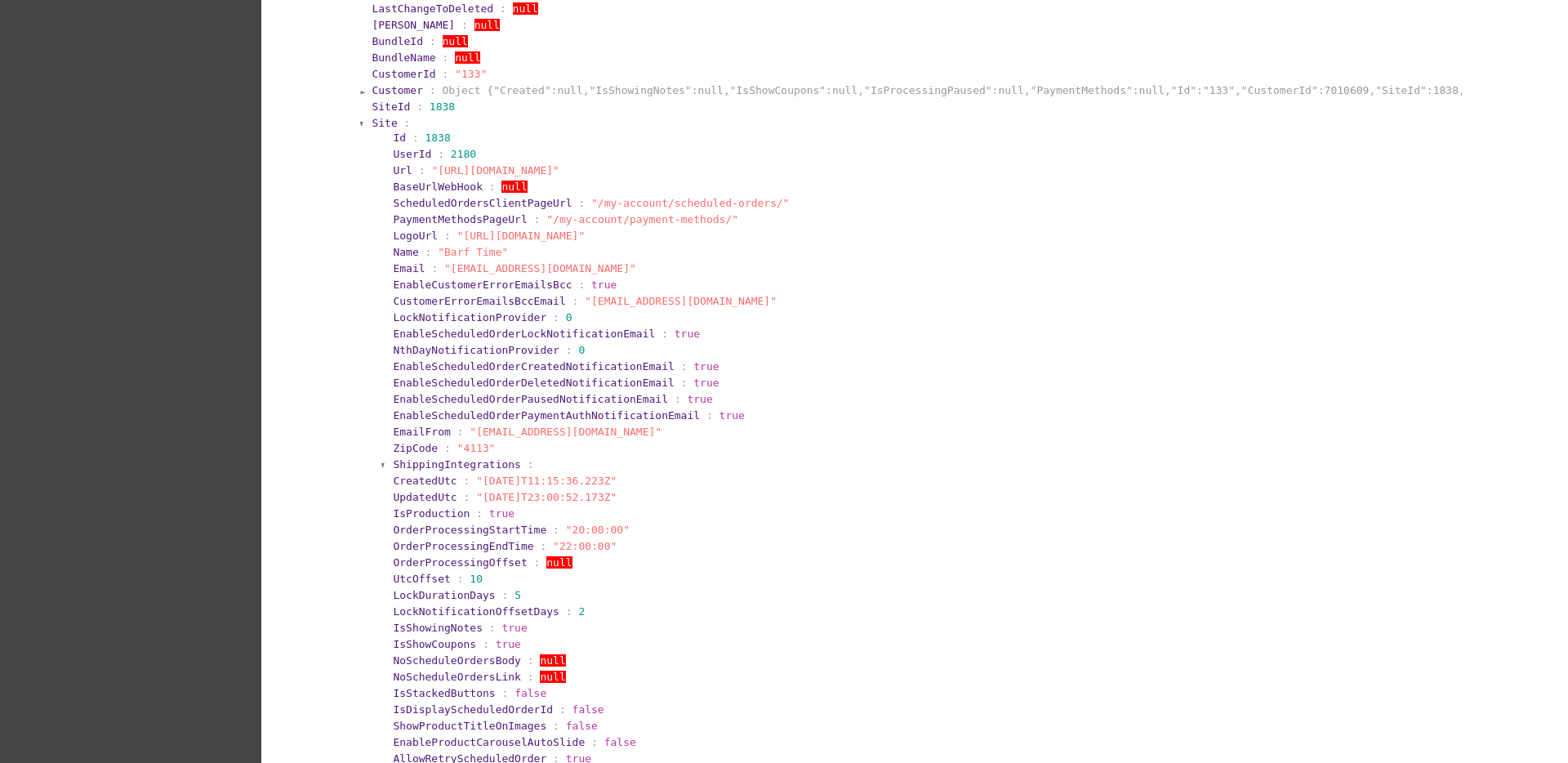
click at [372, 121] on span "Site" at bounding box center [384, 122] width 25 height 12
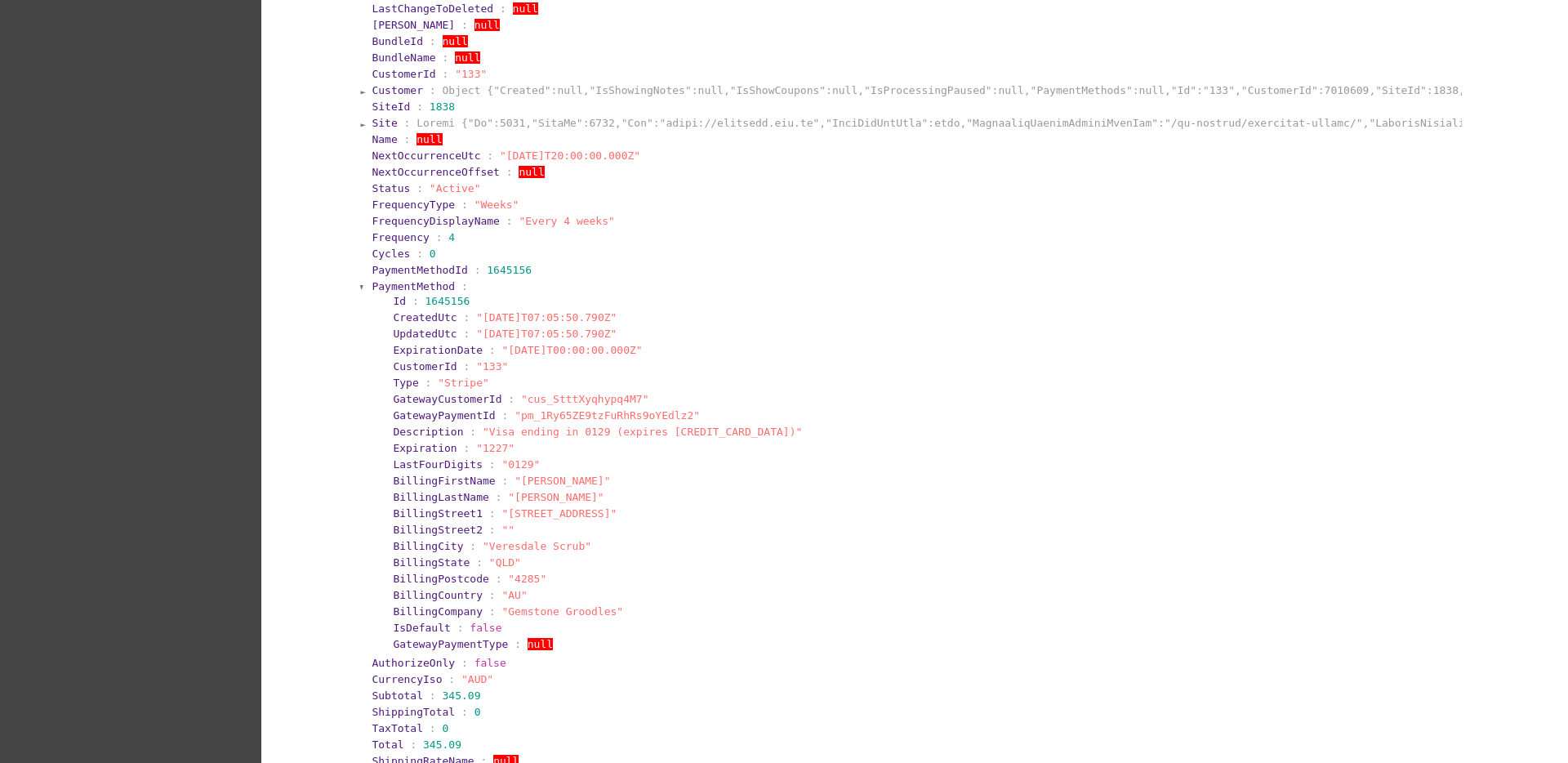
click at [378, 286] on span "PaymentMethod" at bounding box center [413, 286] width 83 height 12
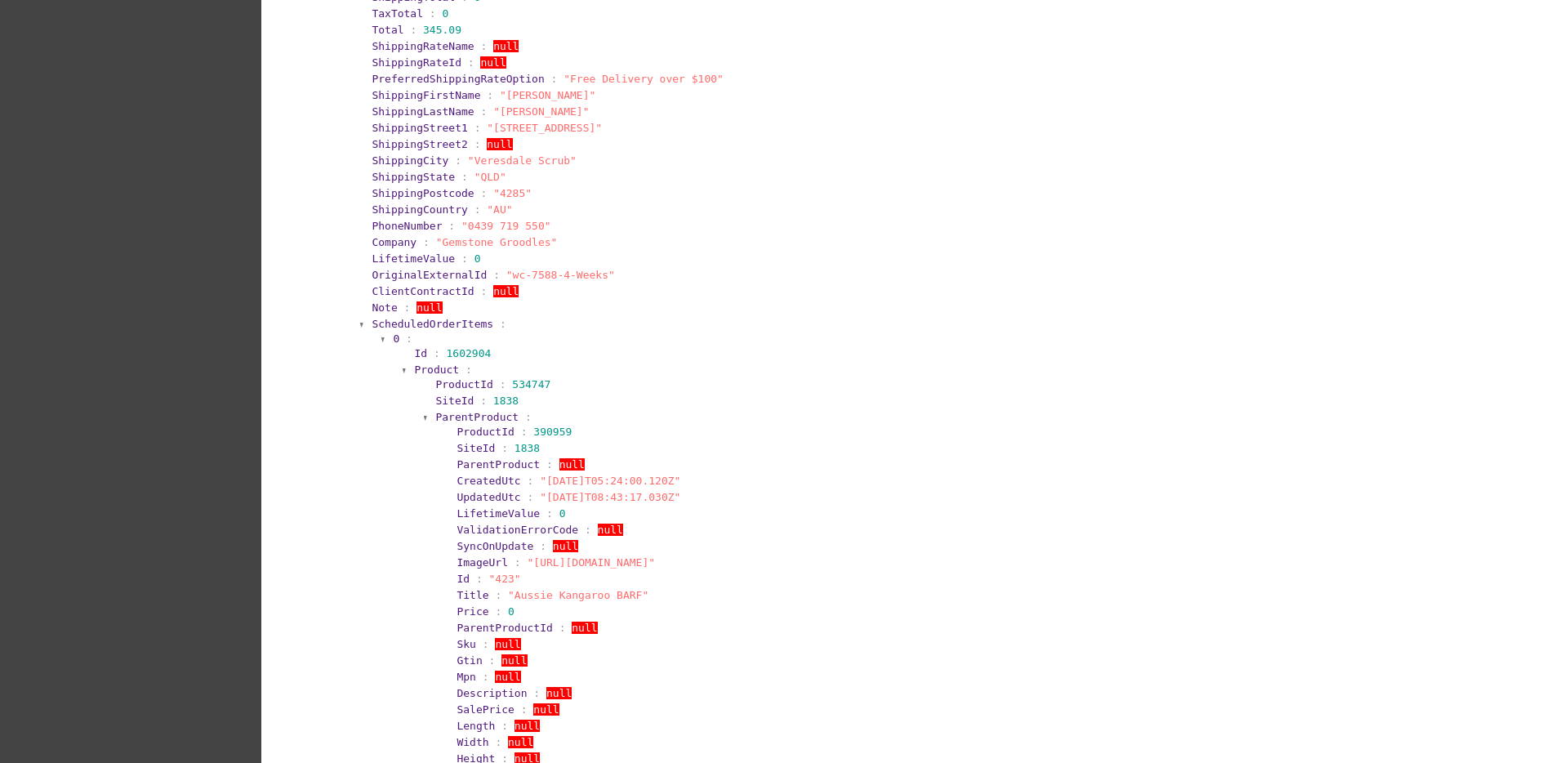
scroll to position [2144, 0]
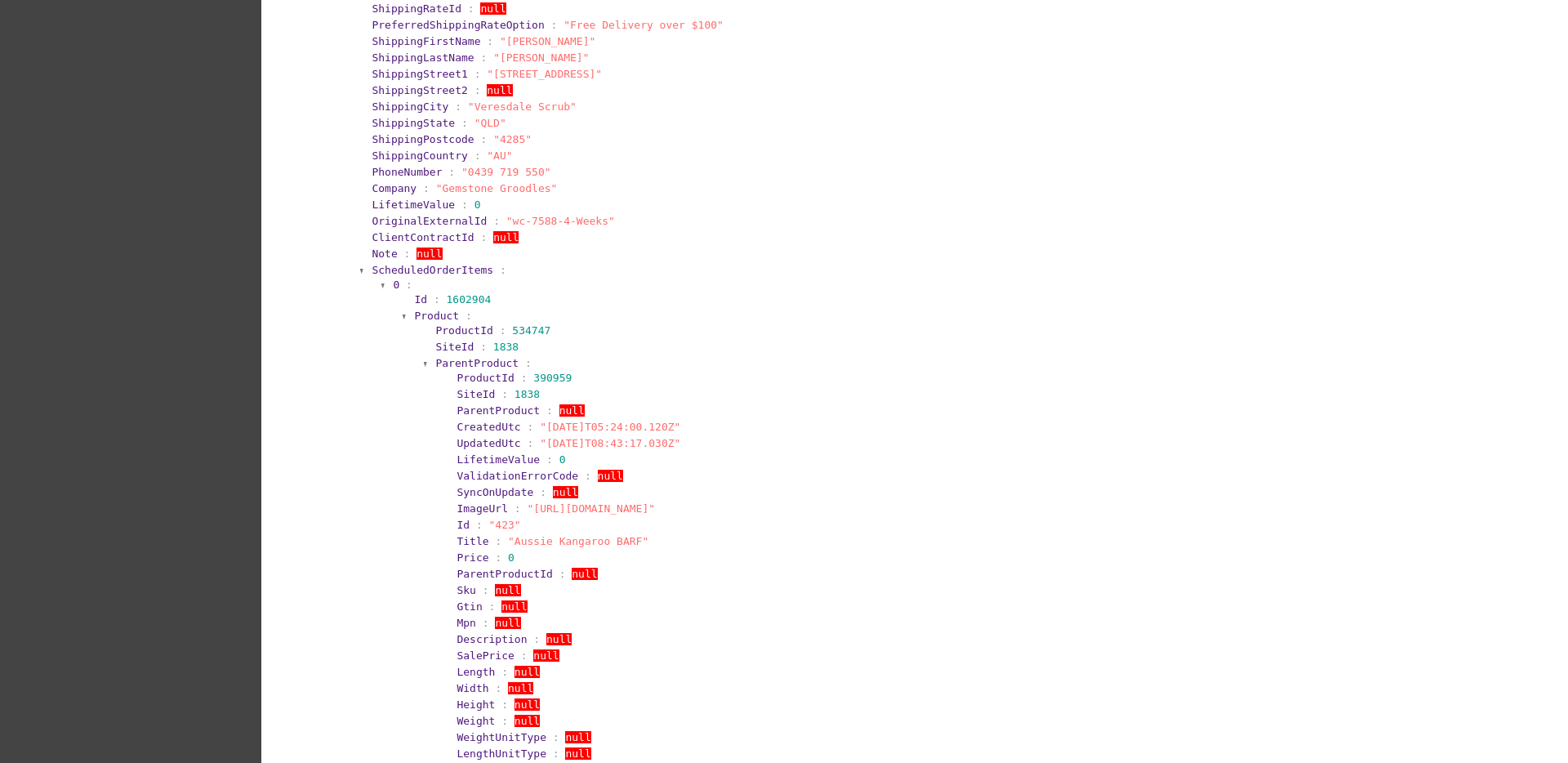
click at [436, 269] on span "ScheduledOrderItems" at bounding box center [432, 270] width 121 height 12
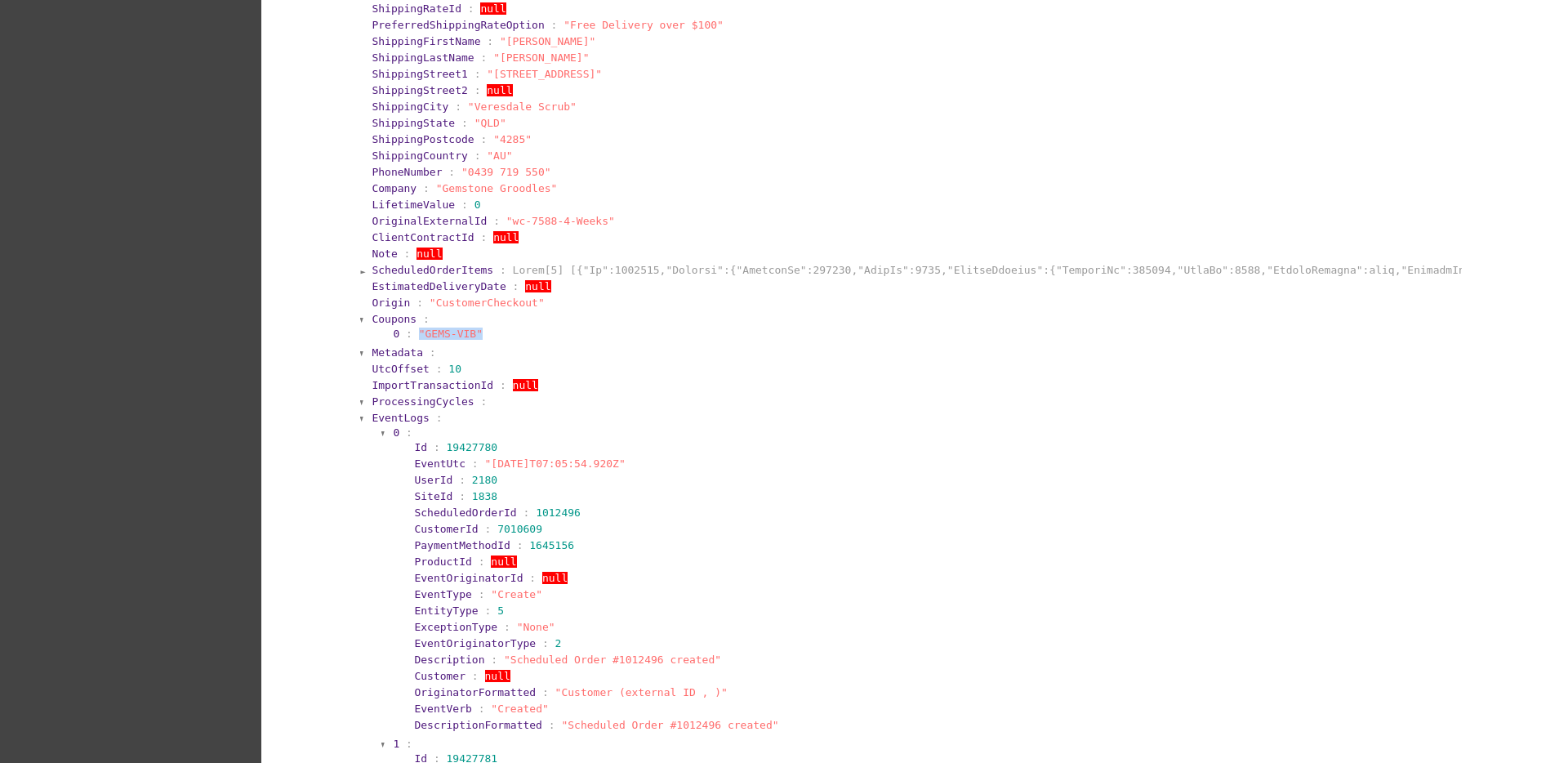
drag, startPoint x: 490, startPoint y: 336, endPoint x: 407, endPoint y: 329, distance: 83.3
click at [407, 329] on section "0 : "GEMS-VIB"" at bounding box center [925, 333] width 1064 height 12
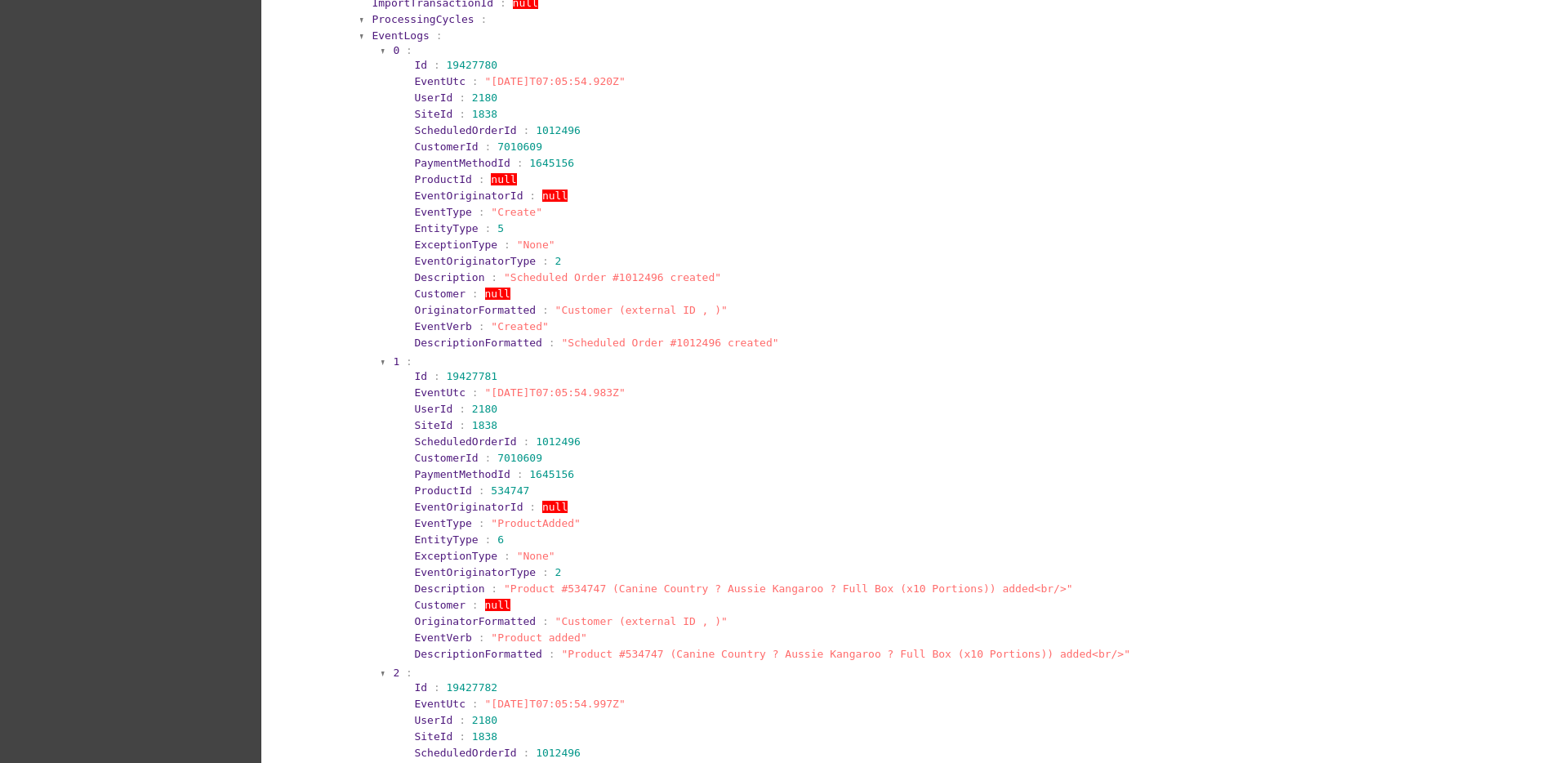
scroll to position [2348, 0]
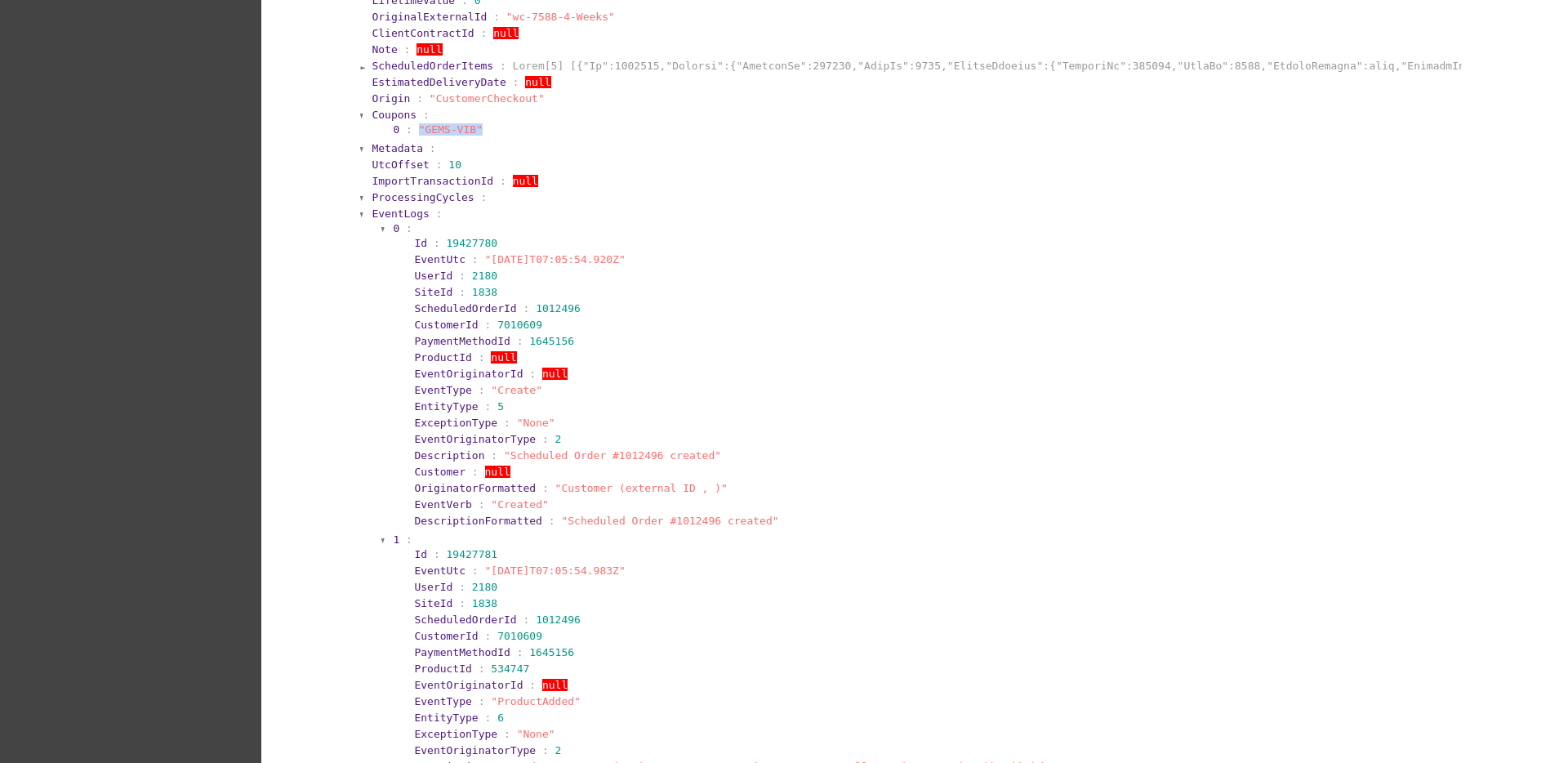
drag, startPoint x: 466, startPoint y: 257, endPoint x: 635, endPoint y: 257, distance: 169.0
click at [635, 261] on section "EventUtc : "[DATE]T07:05:54.920Z"" at bounding box center [934, 259] width 1040 height 12
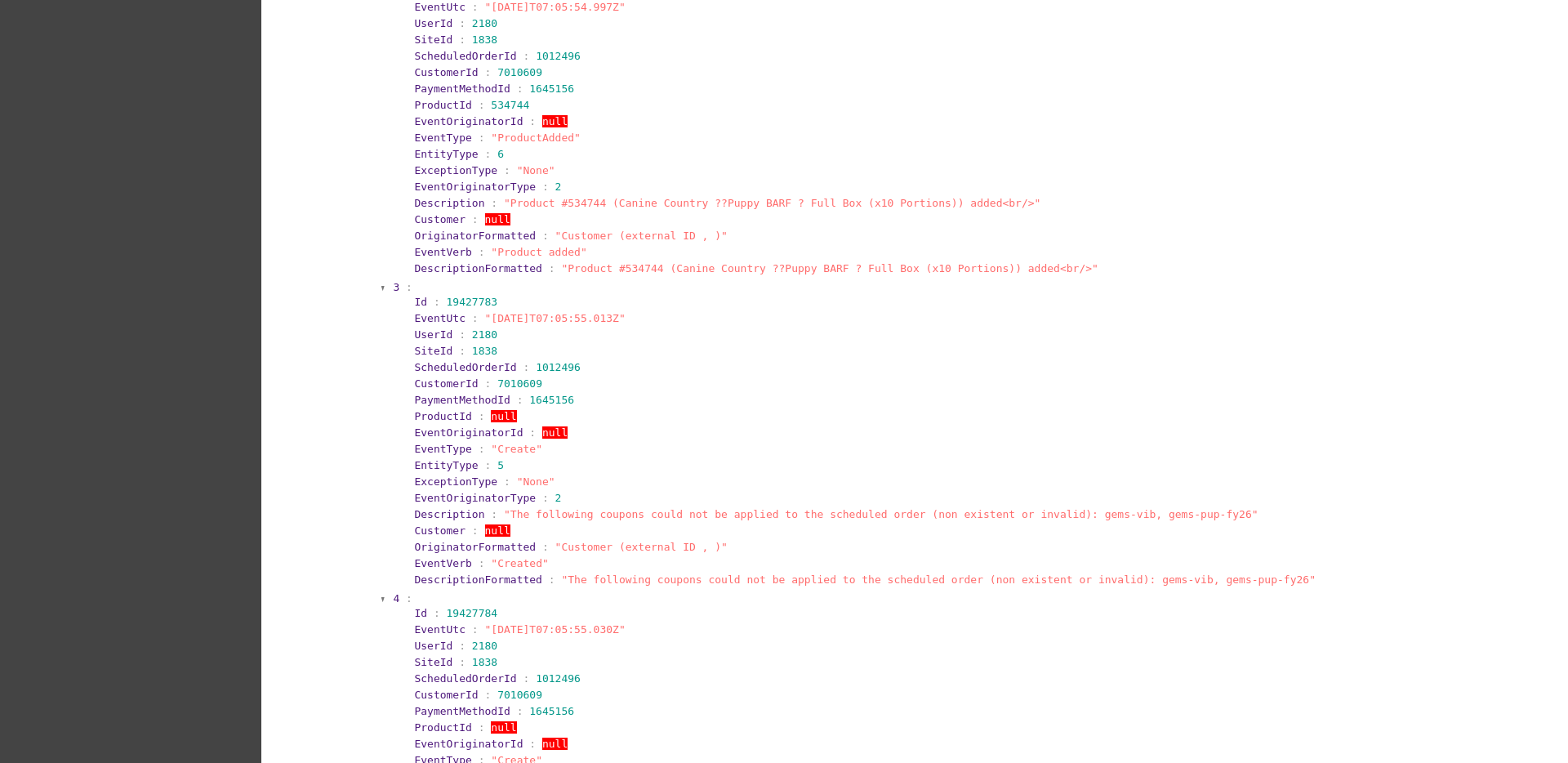
scroll to position [3267, 0]
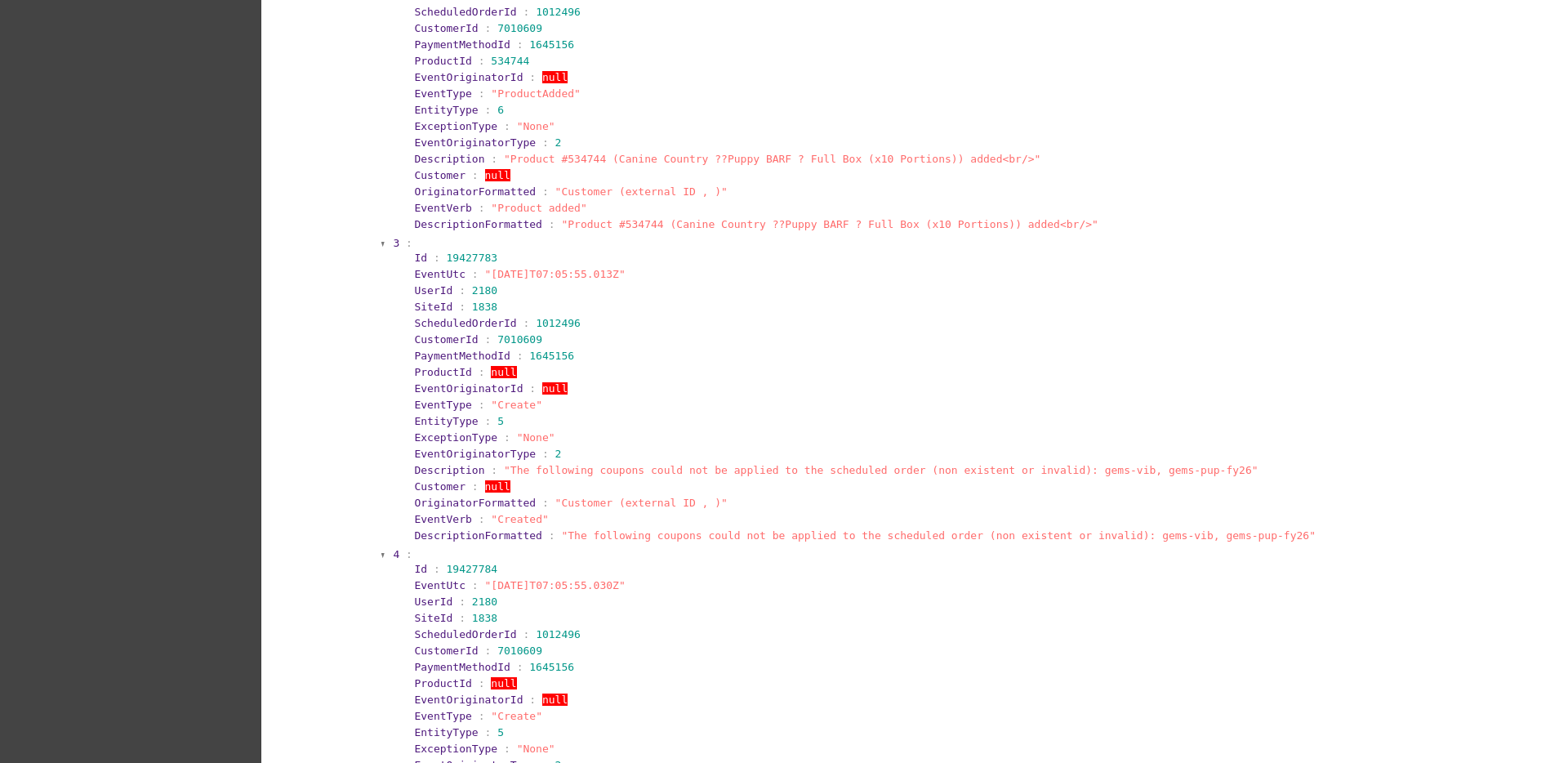
drag, startPoint x: 470, startPoint y: 271, endPoint x: 628, endPoint y: 270, distance: 158.0
click at [627, 272] on section "EventUtc : "[DATE]T07:05:55.013Z"" at bounding box center [934, 273] width 1040 height 12
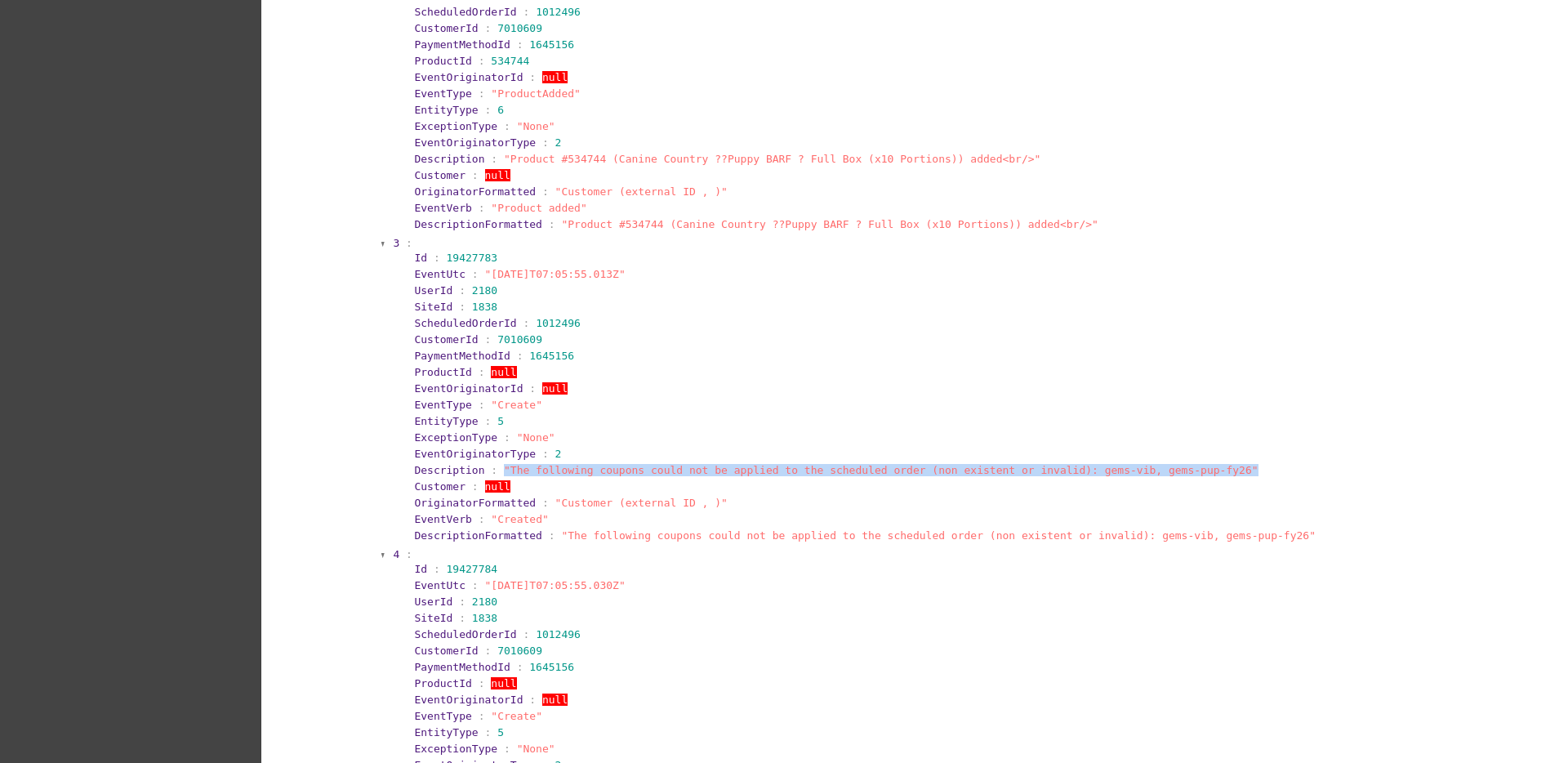
drag, startPoint x: 1202, startPoint y: 464, endPoint x: 485, endPoint y: 471, distance: 717.0
click at [485, 471] on section "Description : "The following coupons could not be applied to the scheduled orde…" at bounding box center [934, 469] width 1040 height 12
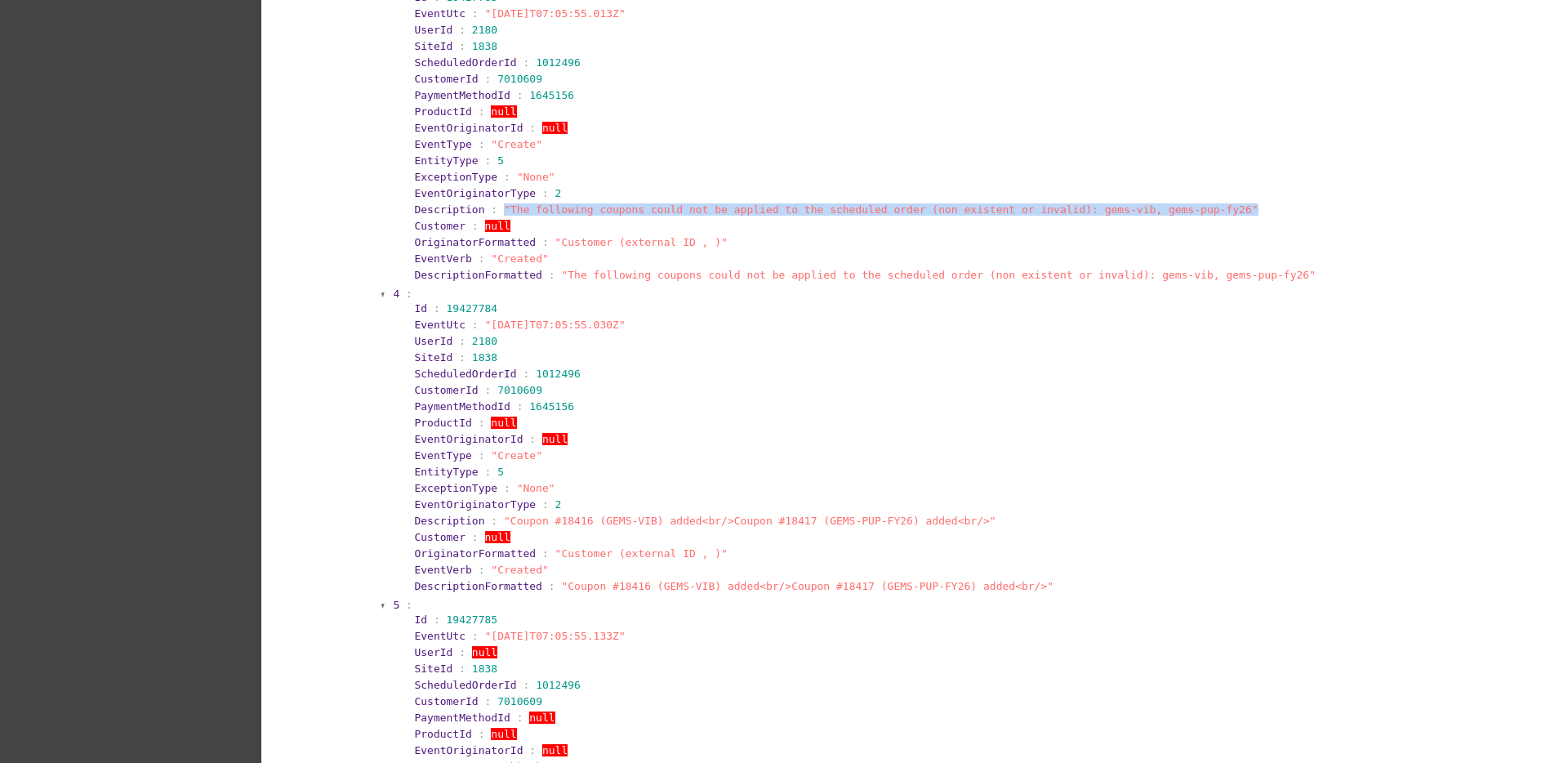
scroll to position [3574, 0]
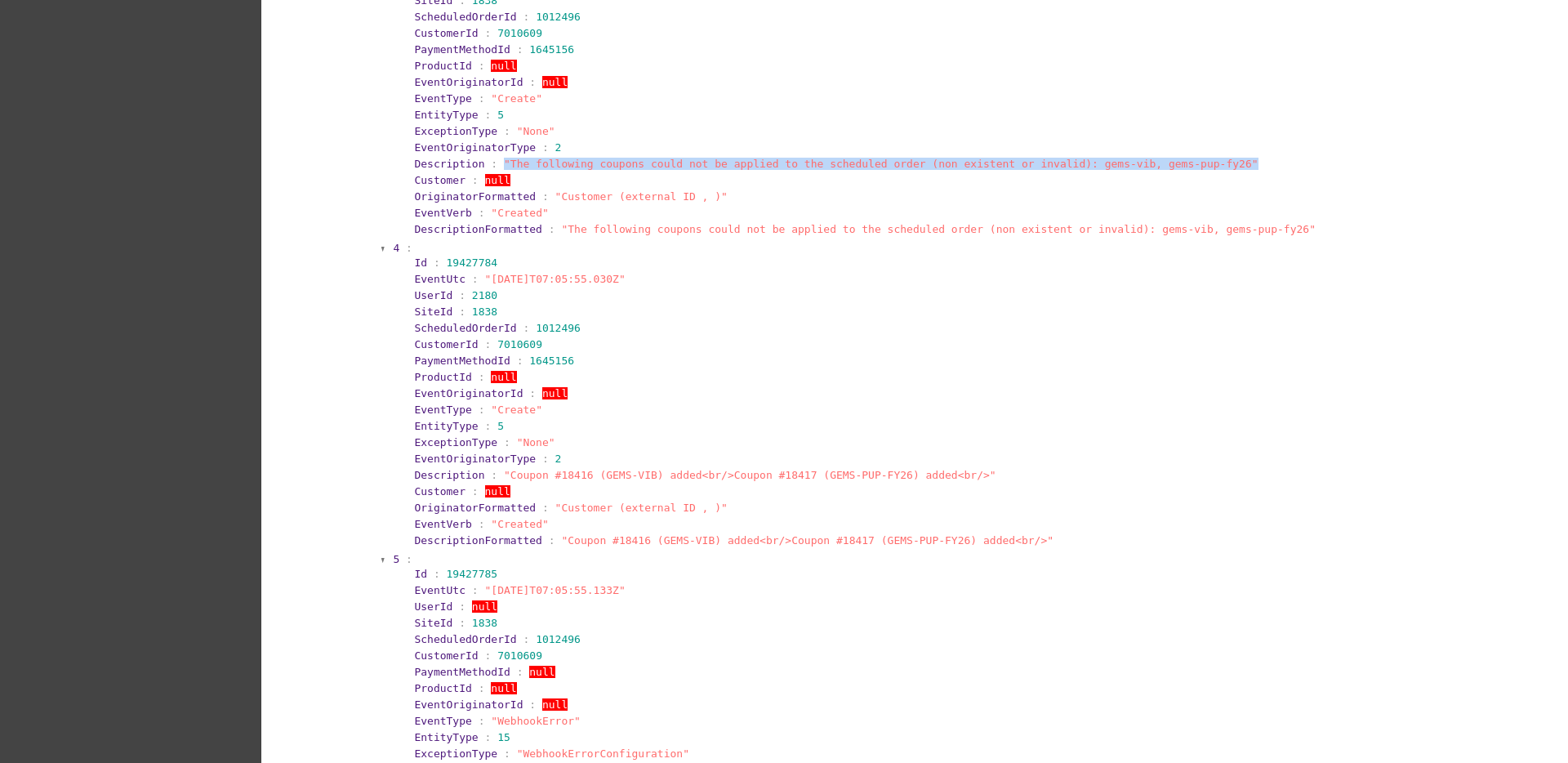
drag, startPoint x: 402, startPoint y: 278, endPoint x: 655, endPoint y: 280, distance: 253.0
click at [655, 280] on section "Id : 19427784 EventUtc : "[DATE]T07:05:55.030Z" UserId : 2180 SiteId : 1838 Sch…" at bounding box center [929, 401] width 1054 height 295
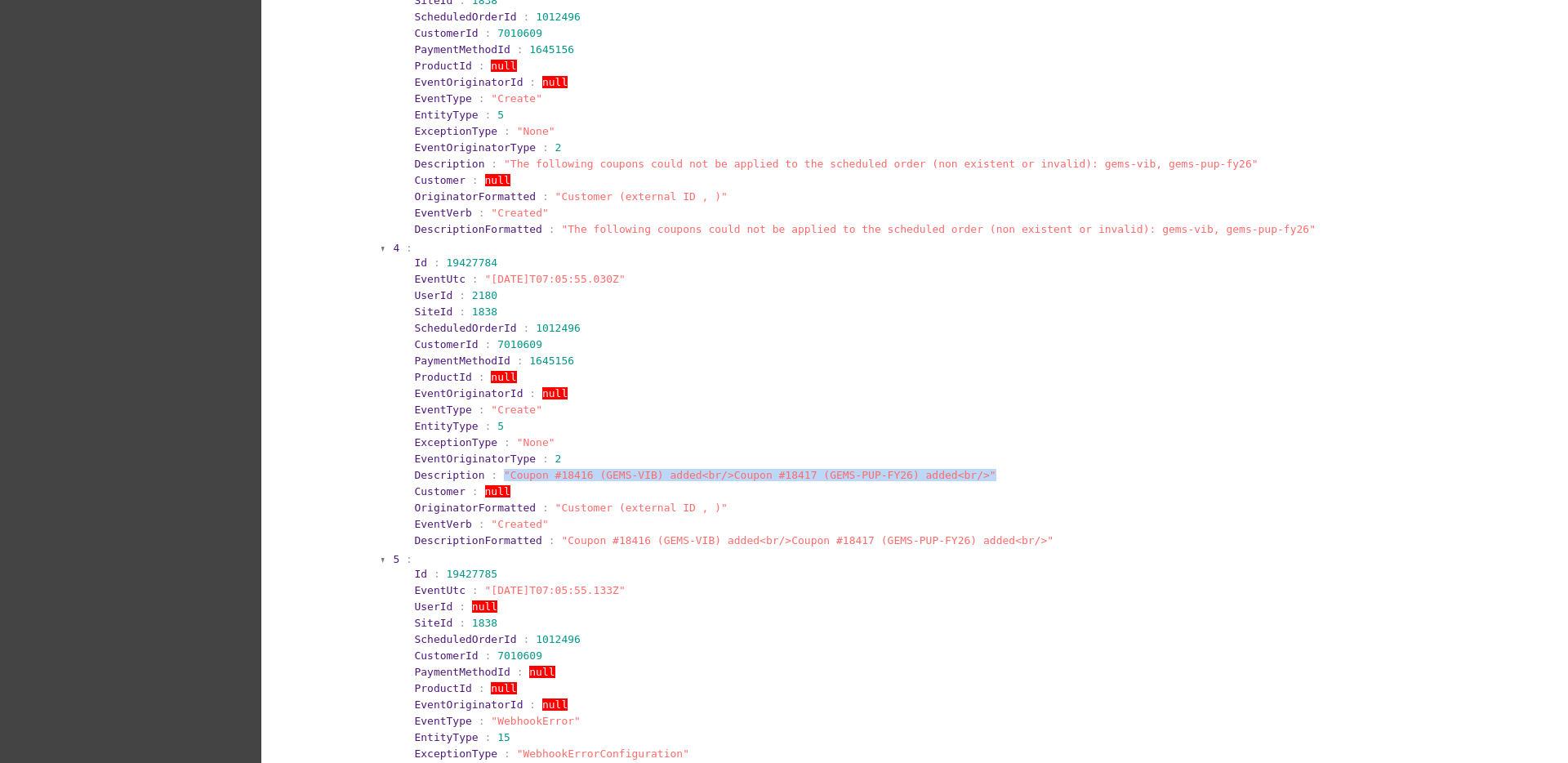
drag, startPoint x: 489, startPoint y: 471, endPoint x: 968, endPoint y: 477, distance: 479.0
click at [968, 477] on section "Description : "Coupon #18416 (GEMS-VIB) added<br/>Coupon #18417 (GEMS-PUP-FY26)…" at bounding box center [934, 475] width 1040 height 12
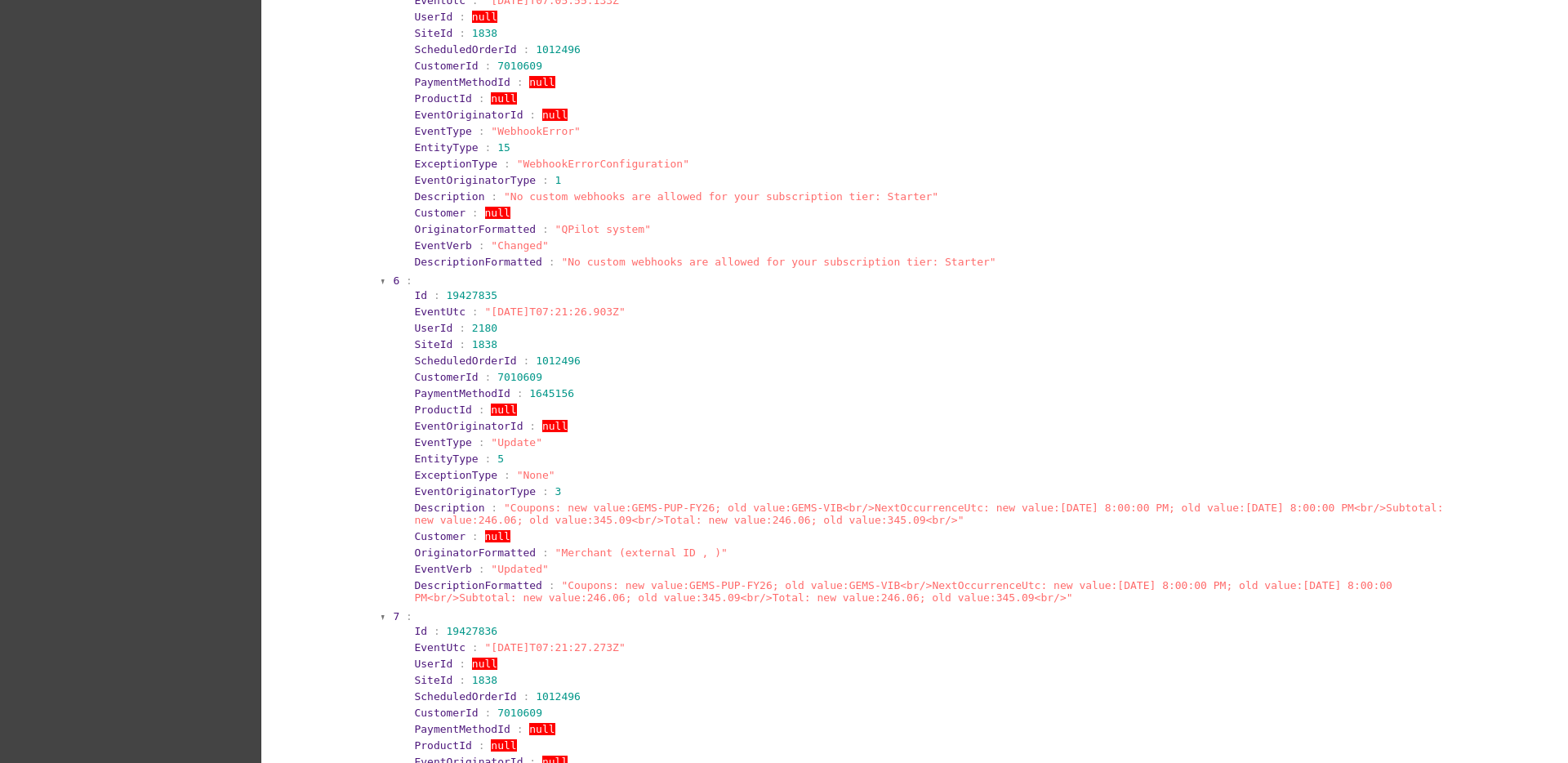
scroll to position [4289, 0]
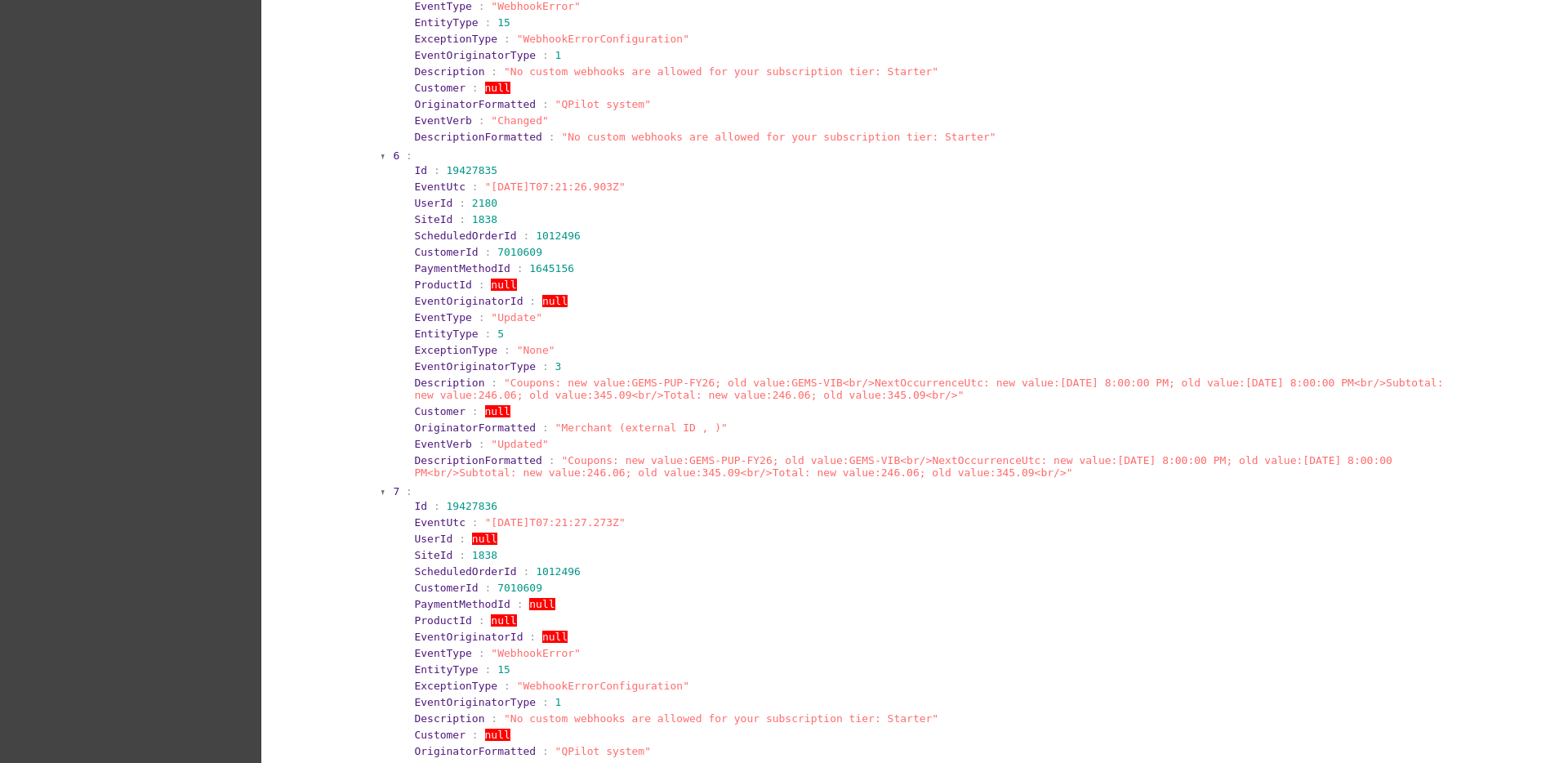
drag, startPoint x: 395, startPoint y: 186, endPoint x: 634, endPoint y: 184, distance: 239.0
click at [634, 184] on section "Id : 19427835 EventUtc : "[DATE]T07:21:26.903Z" UserId : 2180 SiteId : 1838 Sch…" at bounding box center [929, 321] width 1054 height 320
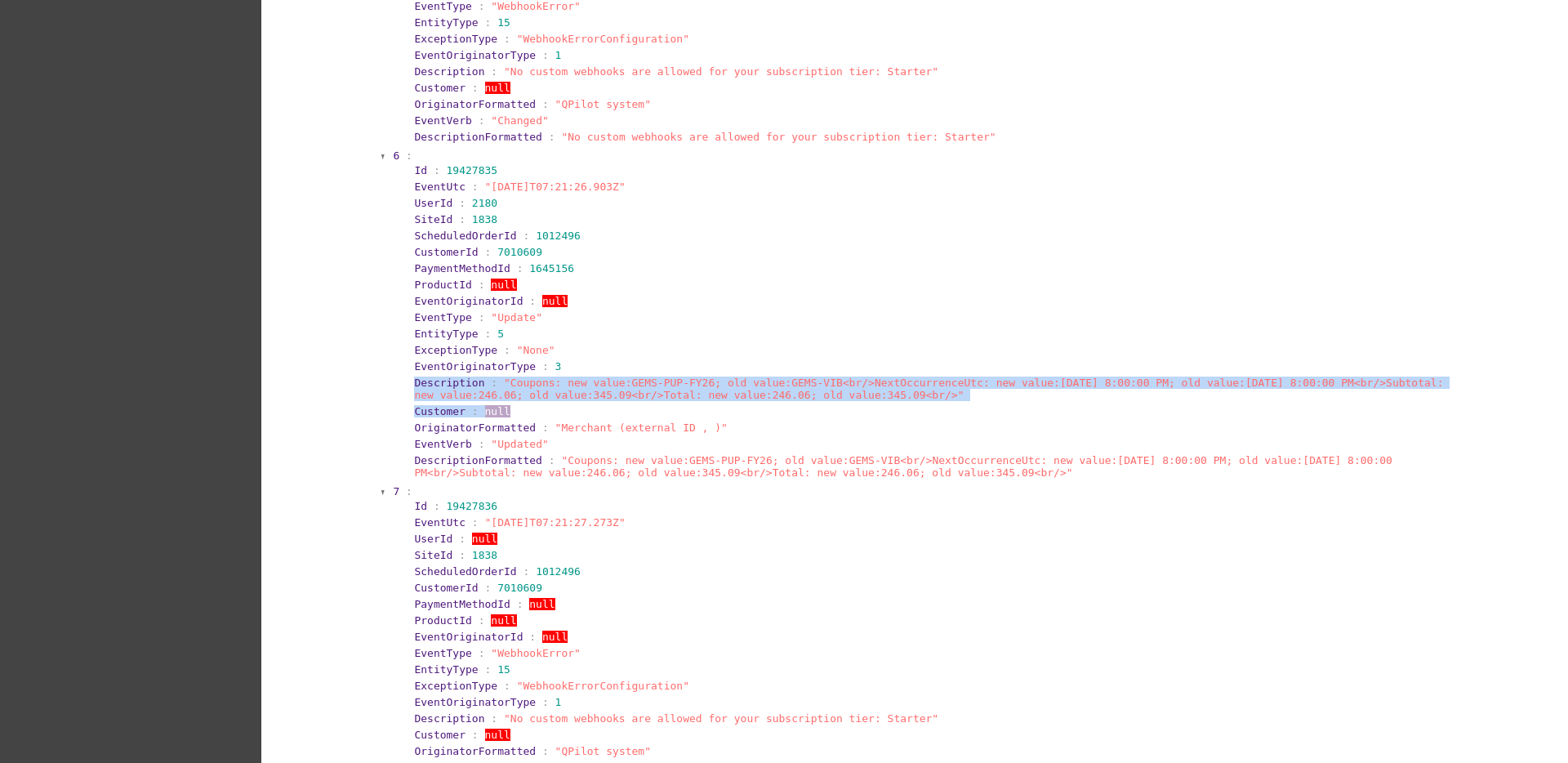
drag, startPoint x: 403, startPoint y: 384, endPoint x: 886, endPoint y: 404, distance: 483.4
click at [886, 404] on section "Id : 19427835 EventUtc : "[DATE]T07:21:26.903Z" UserId : 2180 SiteId : 1838 Sch…" at bounding box center [929, 321] width 1054 height 320
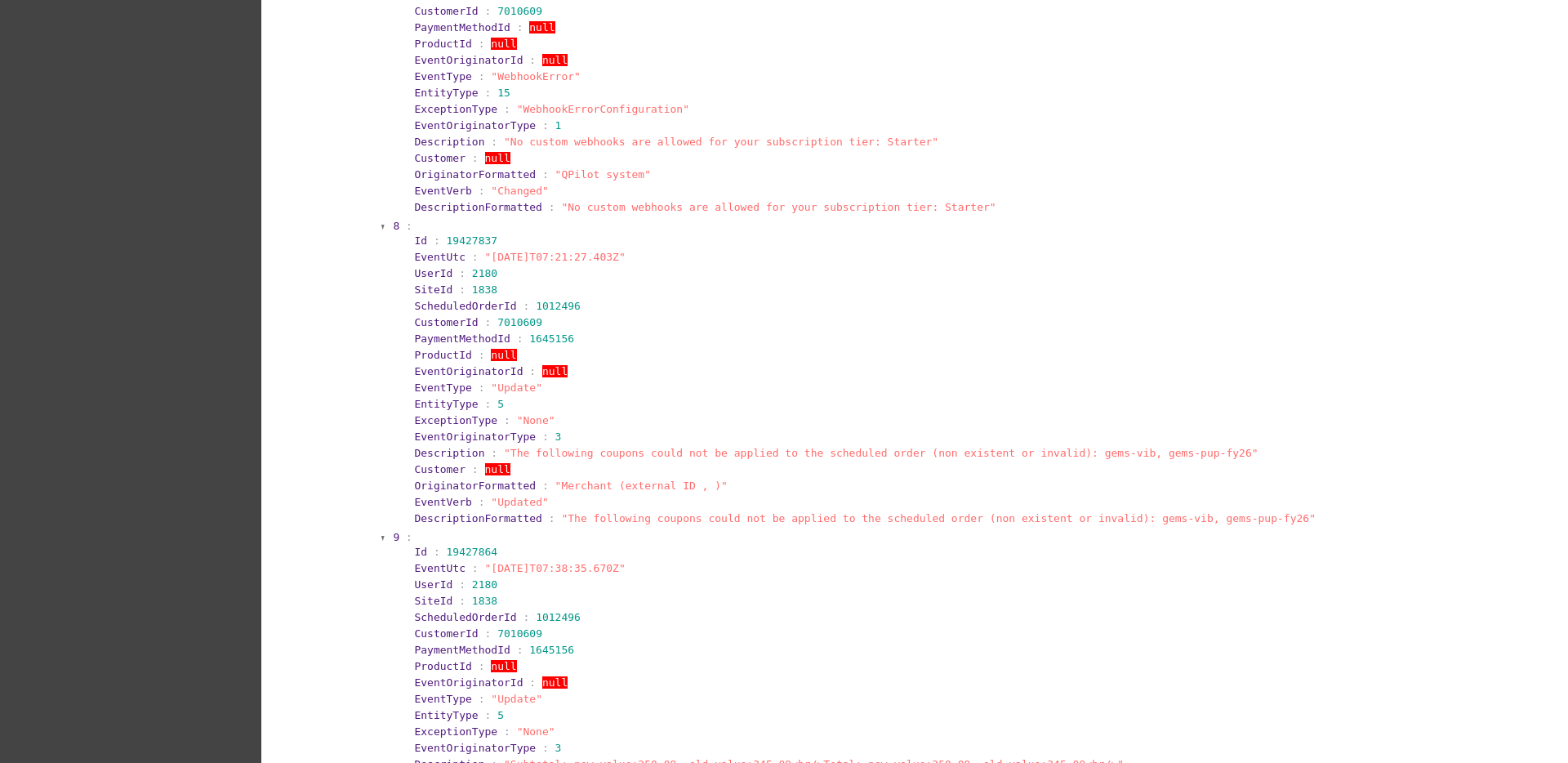
scroll to position [4901, 0]
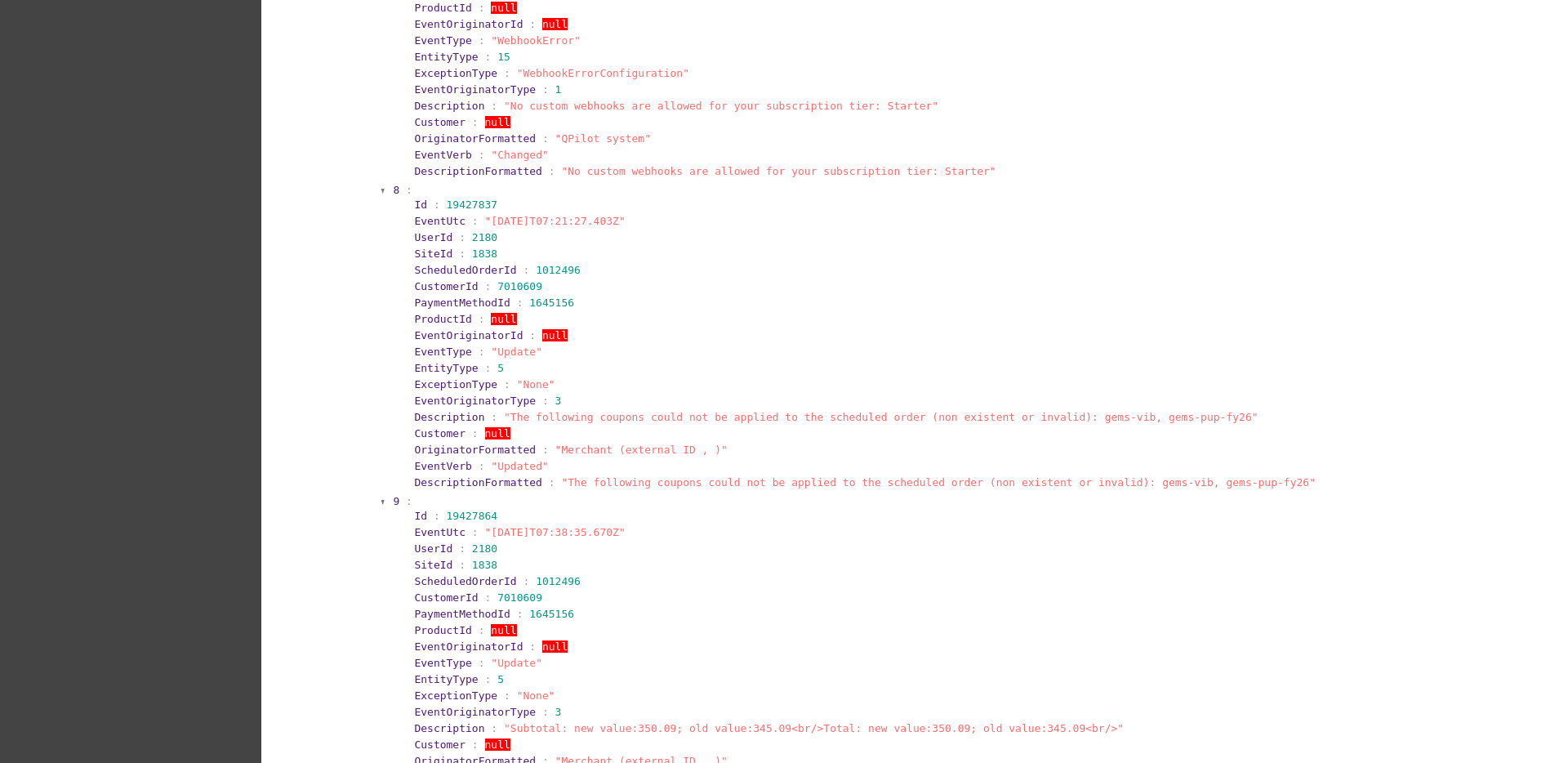
drag, startPoint x: 401, startPoint y: 217, endPoint x: 725, endPoint y: 213, distance: 324.0
click at [725, 213] on section "Id : 19427837 EventUtc : "[DATE]T07:21:27.403Z" UserId : 2180 SiteId : 1838 Sch…" at bounding box center [929, 343] width 1054 height 295
drag, startPoint x: 646, startPoint y: 214, endPoint x: 609, endPoint y: 224, distance: 38.3
click at [609, 224] on span ""[DATE]T07:21:27.403Z"" at bounding box center [555, 221] width 141 height 12
click at [472, 224] on span ":" at bounding box center [474, 221] width 6 height 12
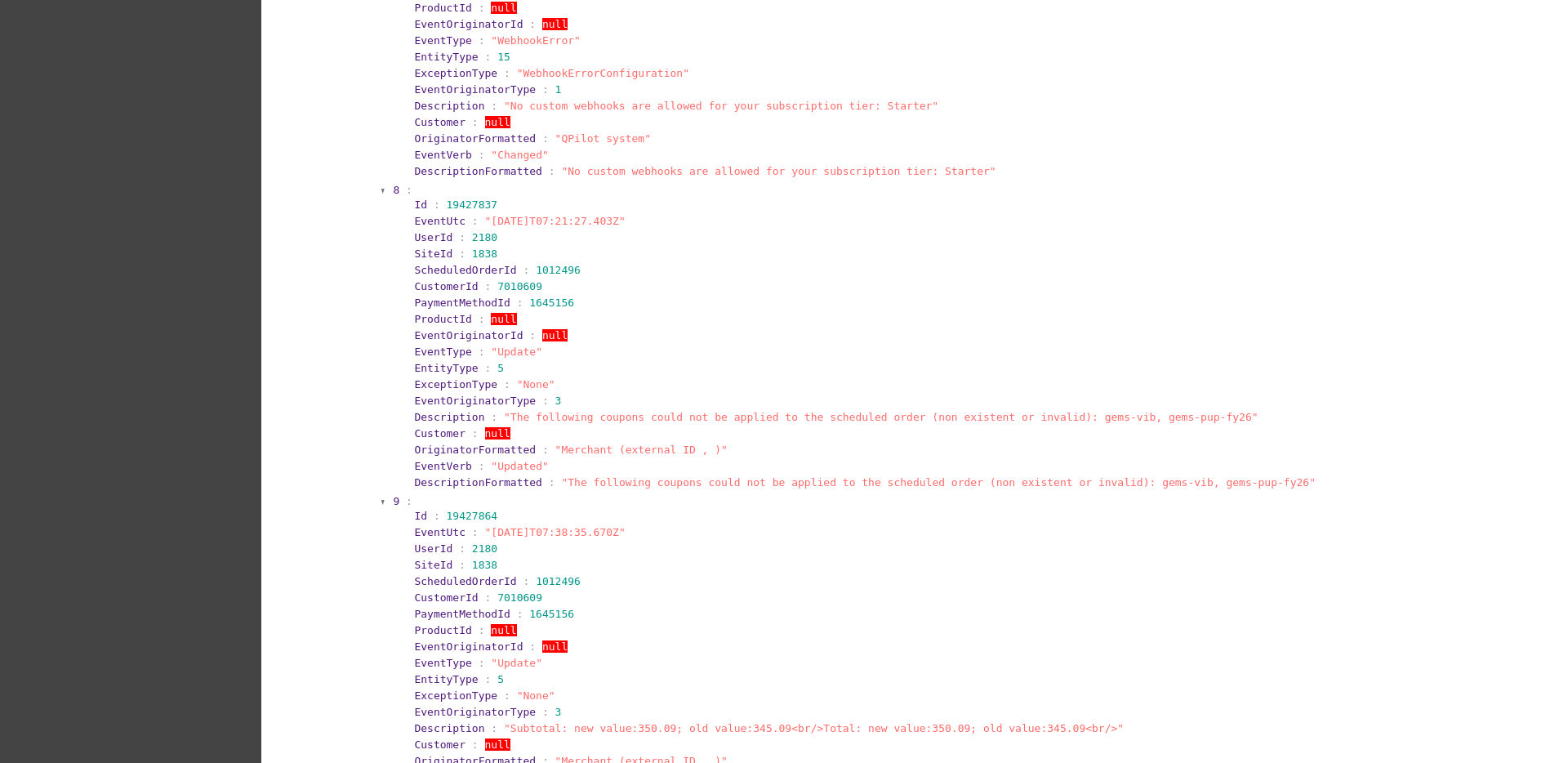
click at [485, 223] on span ""[DATE]T07:21:27.403Z"" at bounding box center [555, 221] width 141 height 12
click at [485, 222] on span ""[DATE]T07:21:27.403Z"" at bounding box center [555, 221] width 141 height 12
click at [637, 224] on section "EventUtc : "[DATE]T07:21:27.403Z"" at bounding box center [934, 221] width 1040 height 12
drag, startPoint x: 622, startPoint y: 250, endPoint x: 544, endPoint y: 321, distance: 105.5
click at [622, 250] on section "SiteId : 1838" at bounding box center [934, 253] width 1040 height 12
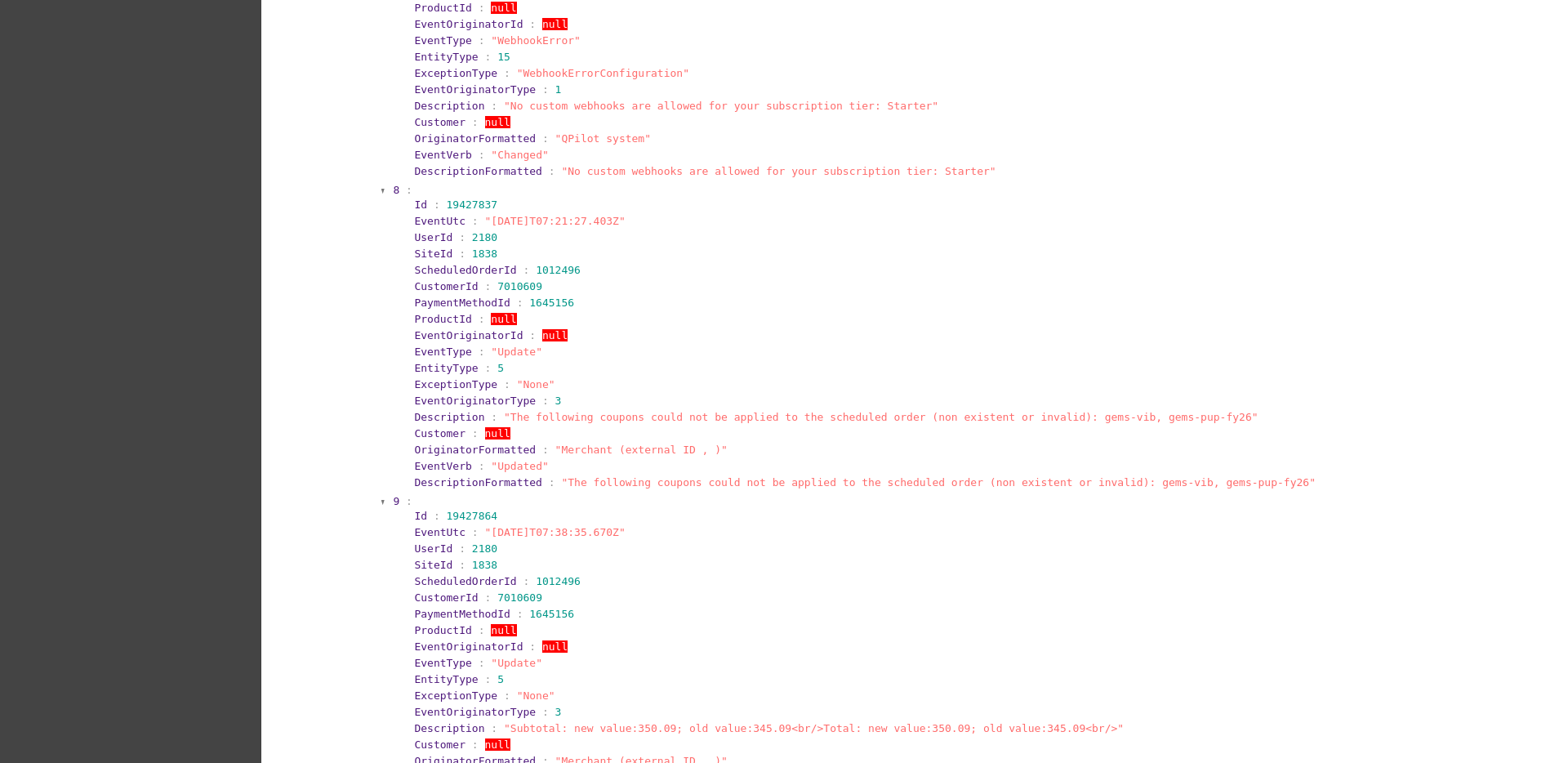
drag, startPoint x: 471, startPoint y: 223, endPoint x: 622, endPoint y: 223, distance: 151.0
click at [622, 223] on section "EventUtc : "[DATE]T07:21:27.403Z"" at bounding box center [934, 221] width 1040 height 12
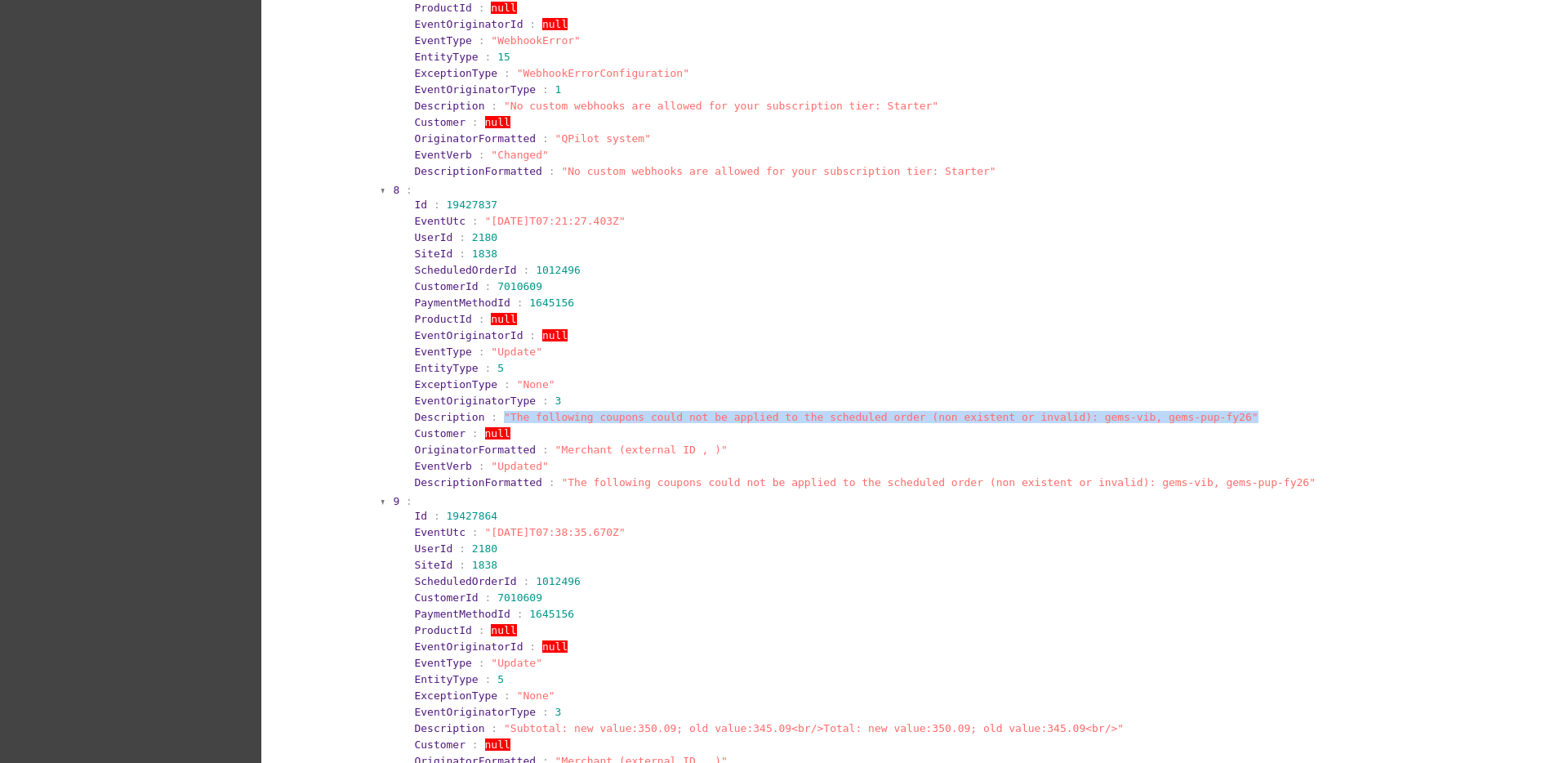
drag, startPoint x: 487, startPoint y: 419, endPoint x: 1198, endPoint y: 419, distance: 711.0
click at [1198, 419] on section "Description : "The following coupons could not be applied to the scheduled orde…" at bounding box center [934, 416] width 1040 height 12
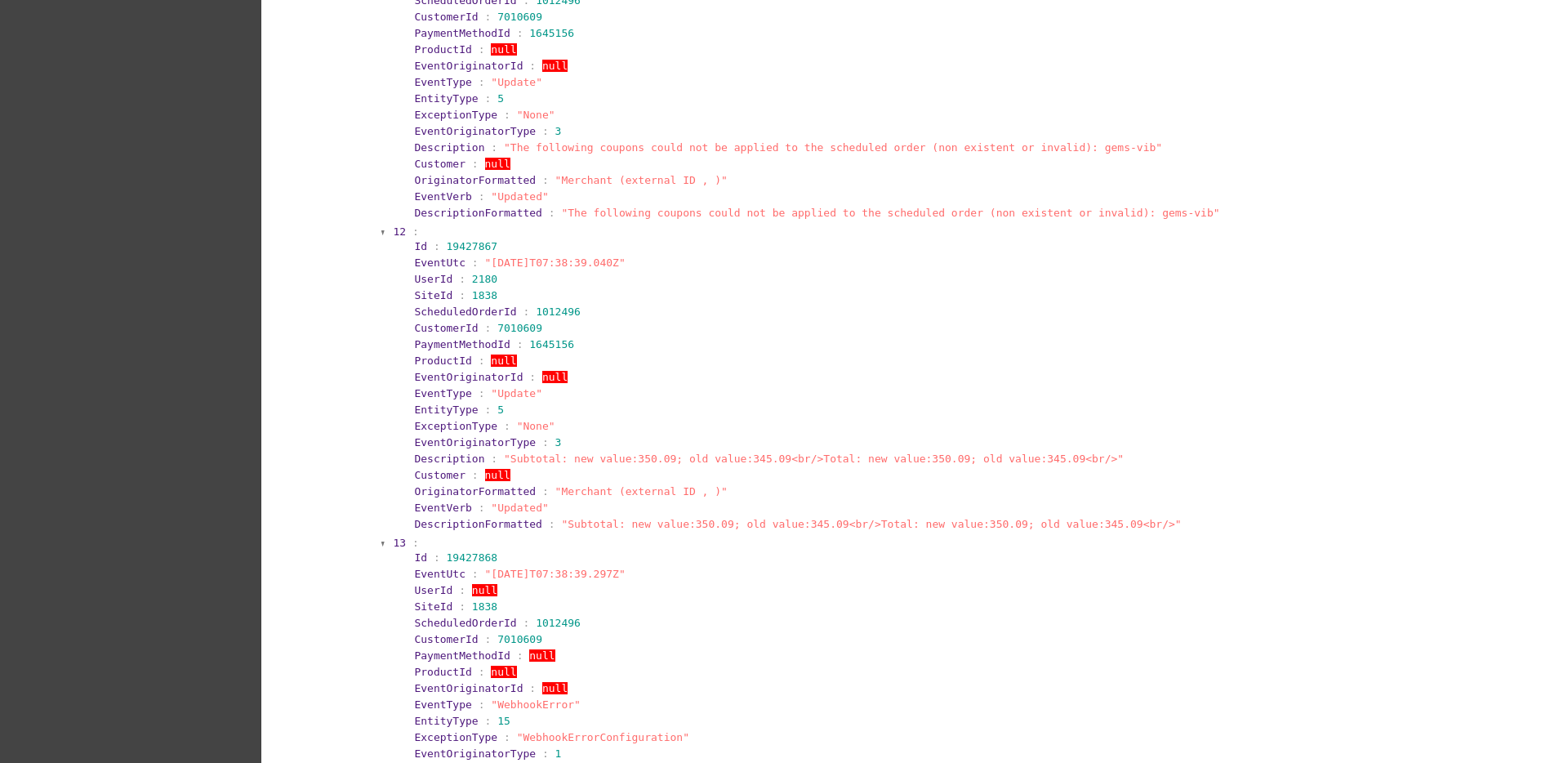
scroll to position [5846, 0]
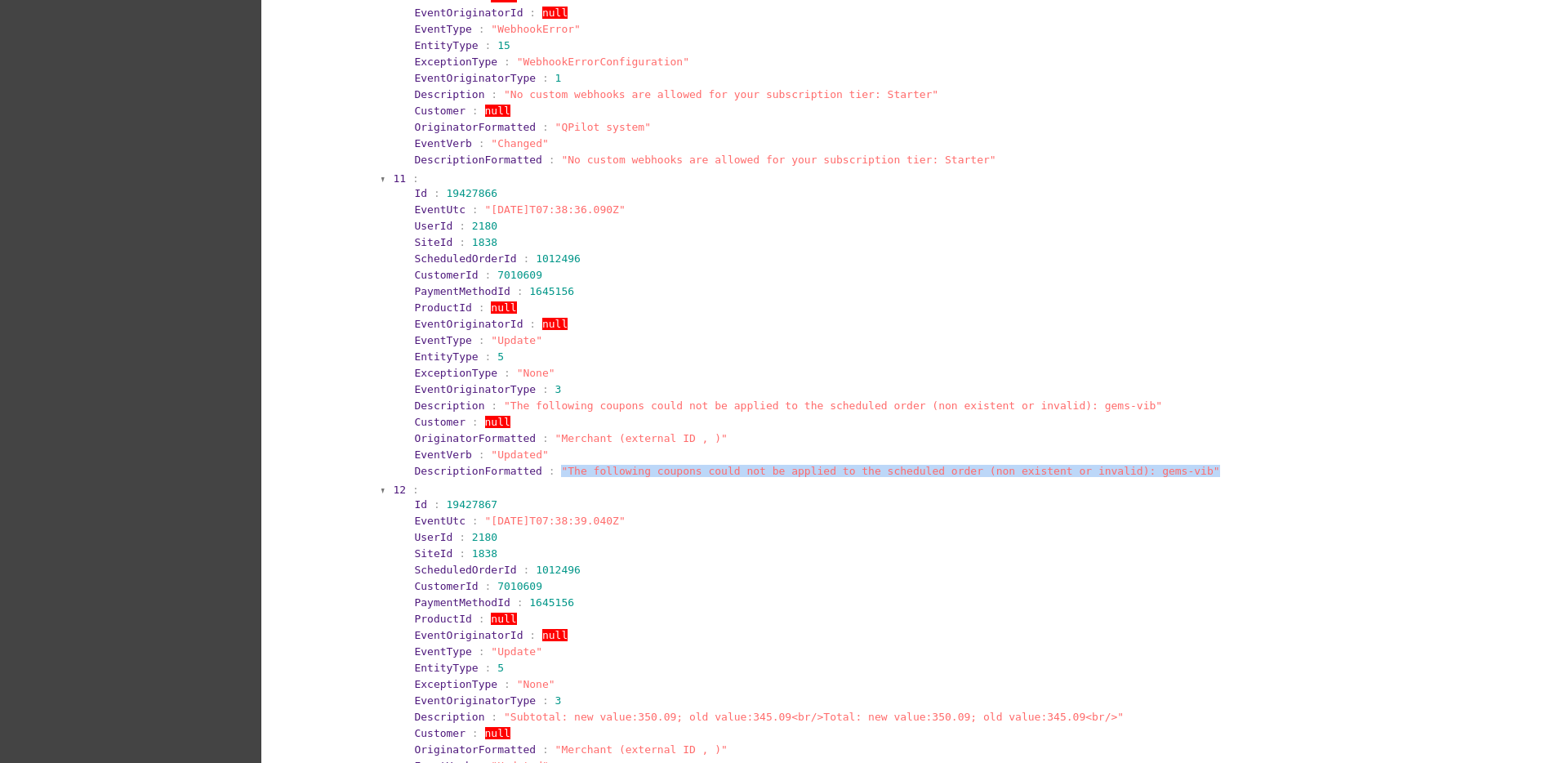
drag, startPoint x: 539, startPoint y: 471, endPoint x: 1148, endPoint y: 475, distance: 609.0
click at [1148, 475] on section "DescriptionFormatted : "The following coupons could not be applied to the sched…" at bounding box center [934, 470] width 1040 height 12
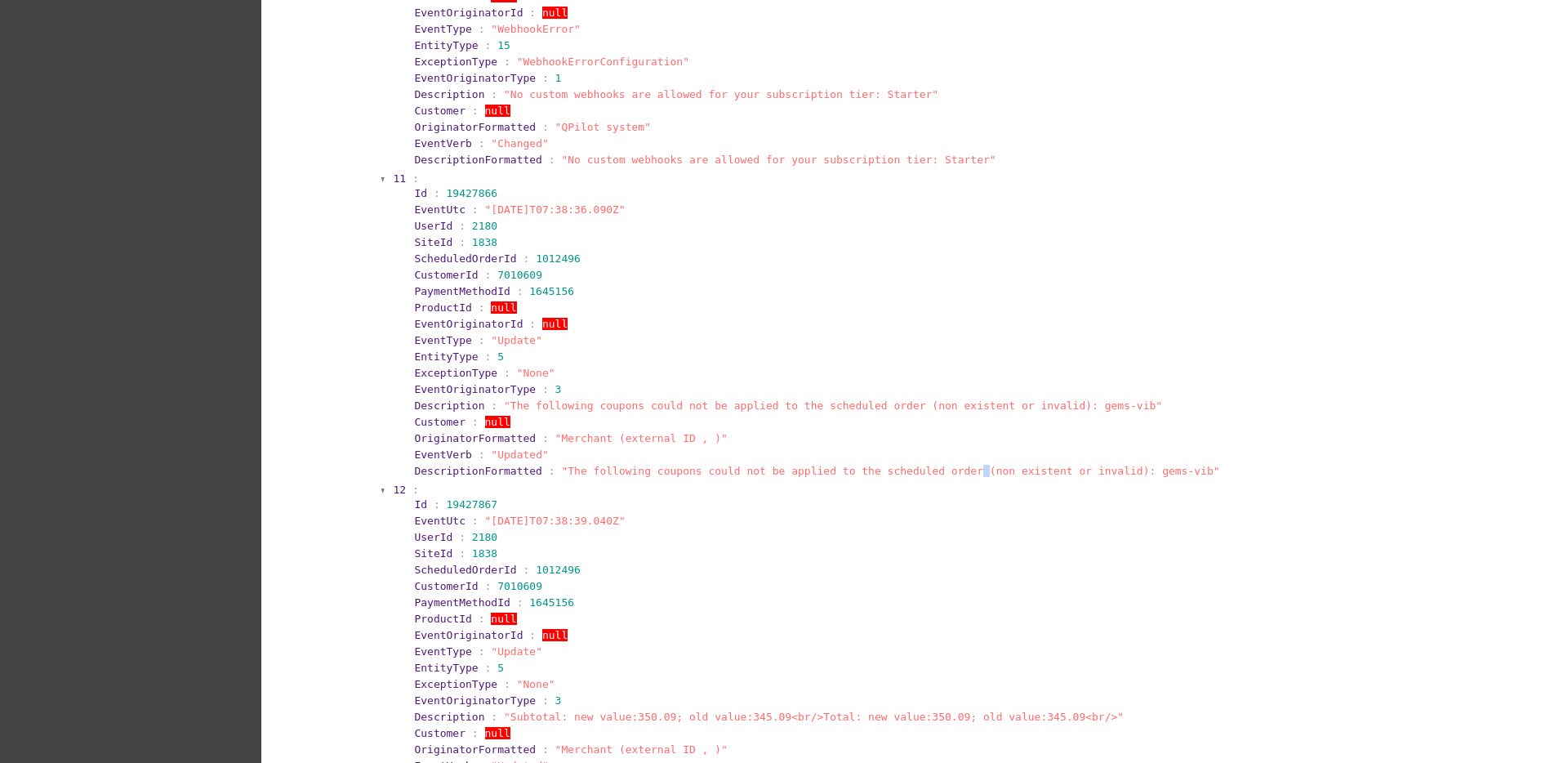
drag, startPoint x: 1116, startPoint y: 462, endPoint x: 929, endPoint y: 470, distance: 187.2
click at [929, 470] on span ""The following coupons could not be applied to the scheduled order (non existen…" at bounding box center [890, 470] width 658 height 12
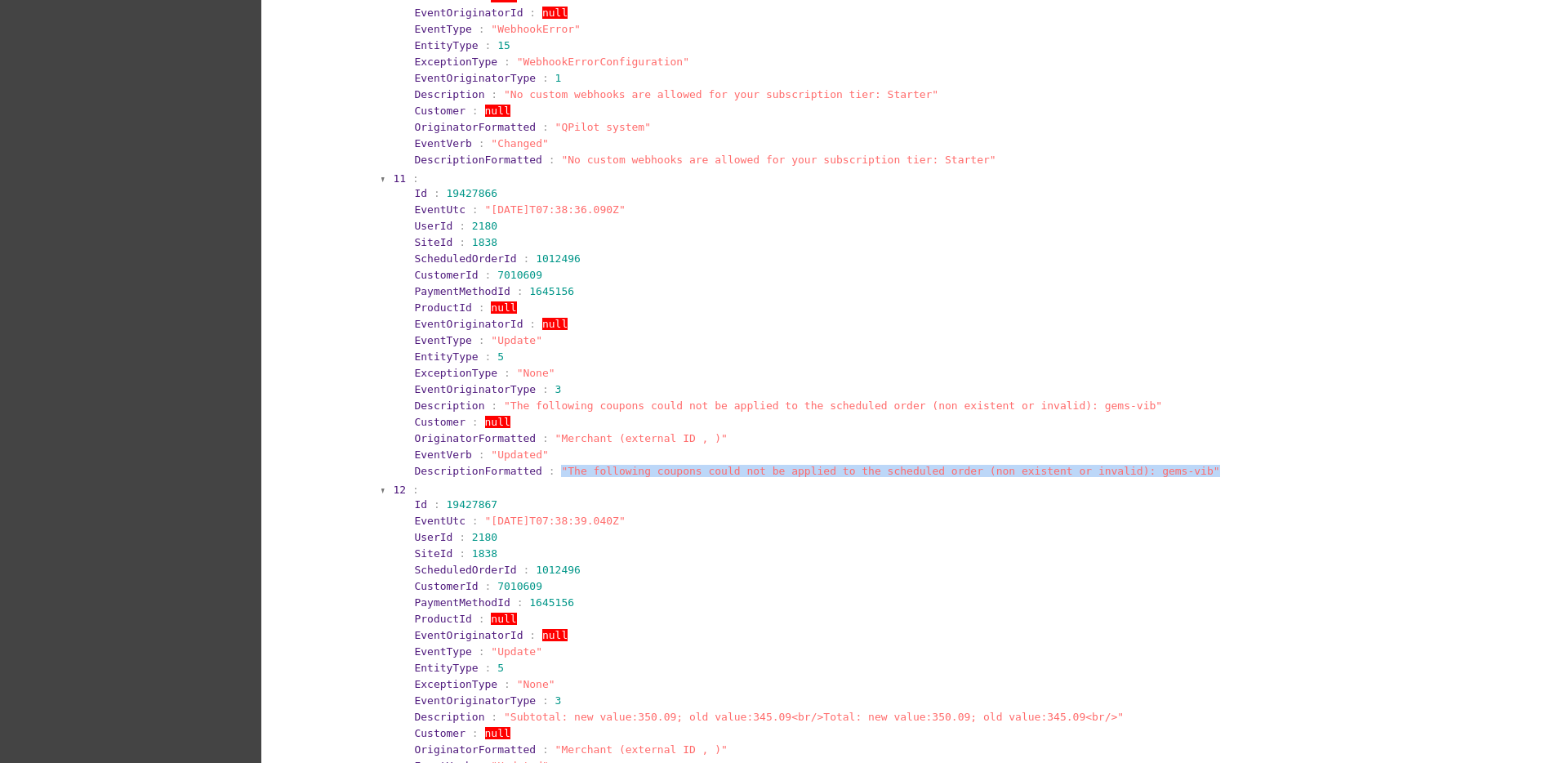
drag, startPoint x: 540, startPoint y: 472, endPoint x: 1157, endPoint y: 468, distance: 617.0
click at [1157, 468] on section "DescriptionFormatted : "The following coupons could not be applied to the sched…" at bounding box center [934, 470] width 1040 height 12
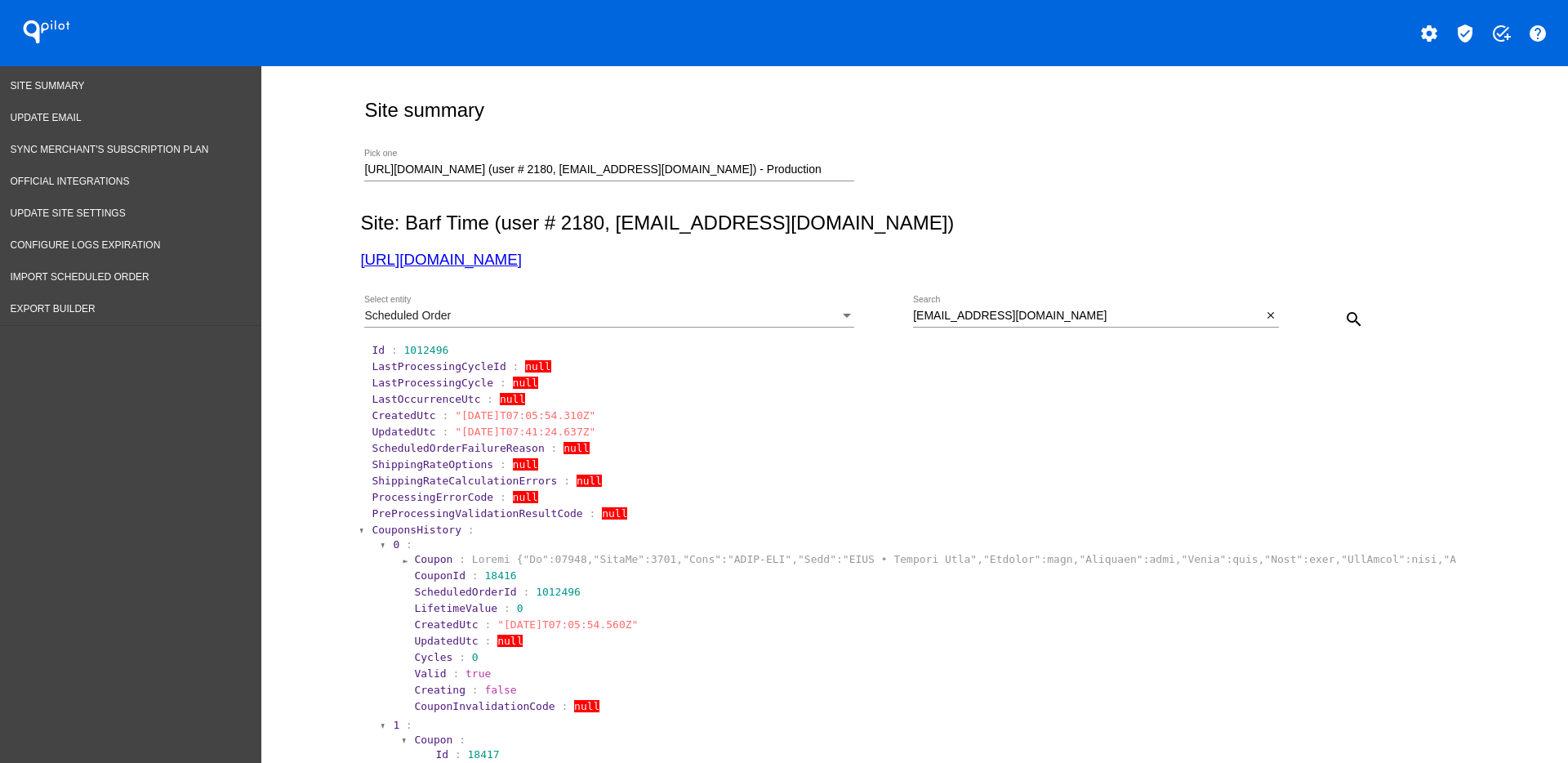
scroll to position [0, 0]
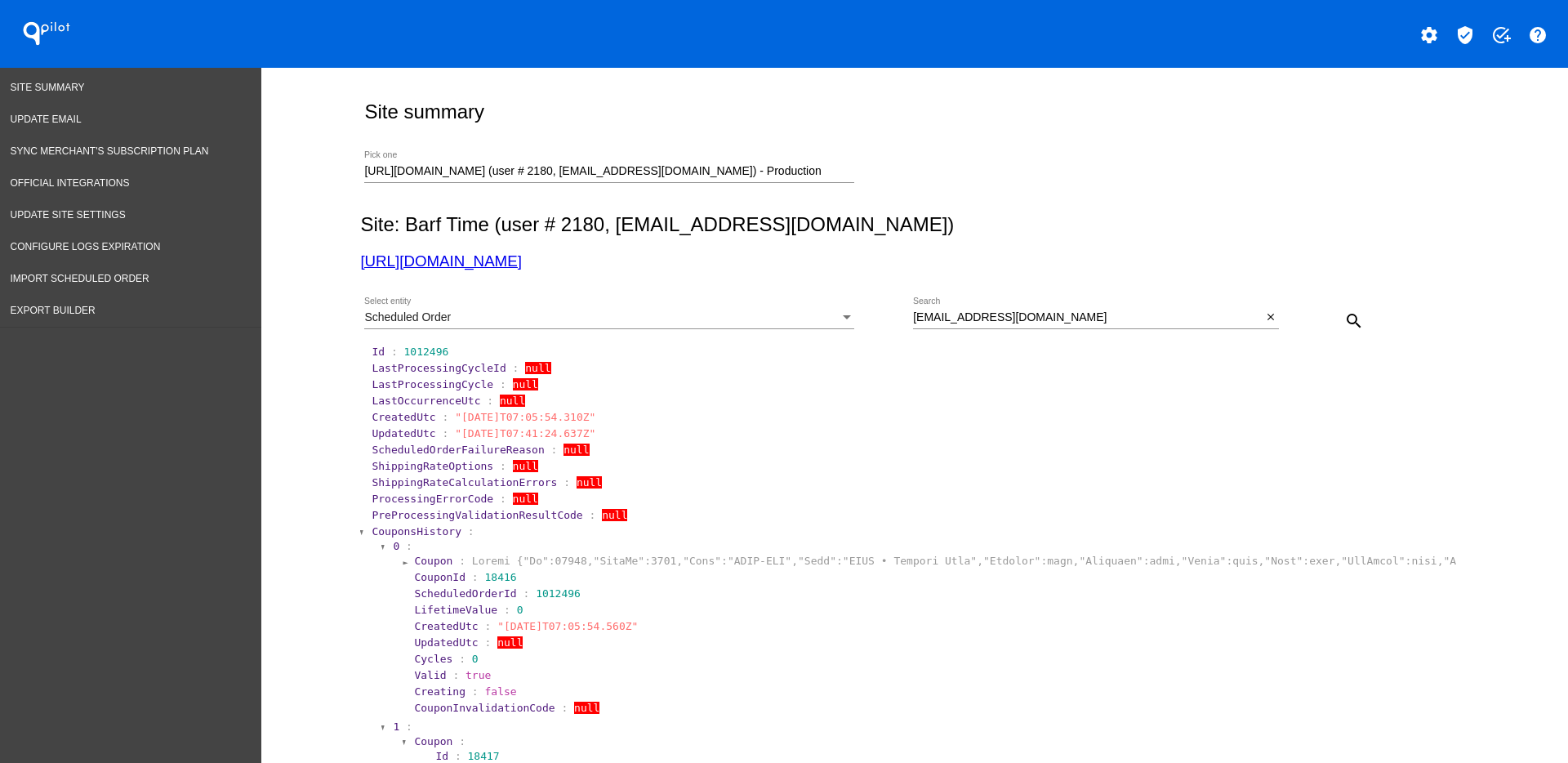
click at [817, 321] on div "Scheduled Order" at bounding box center [601, 318] width 475 height 13
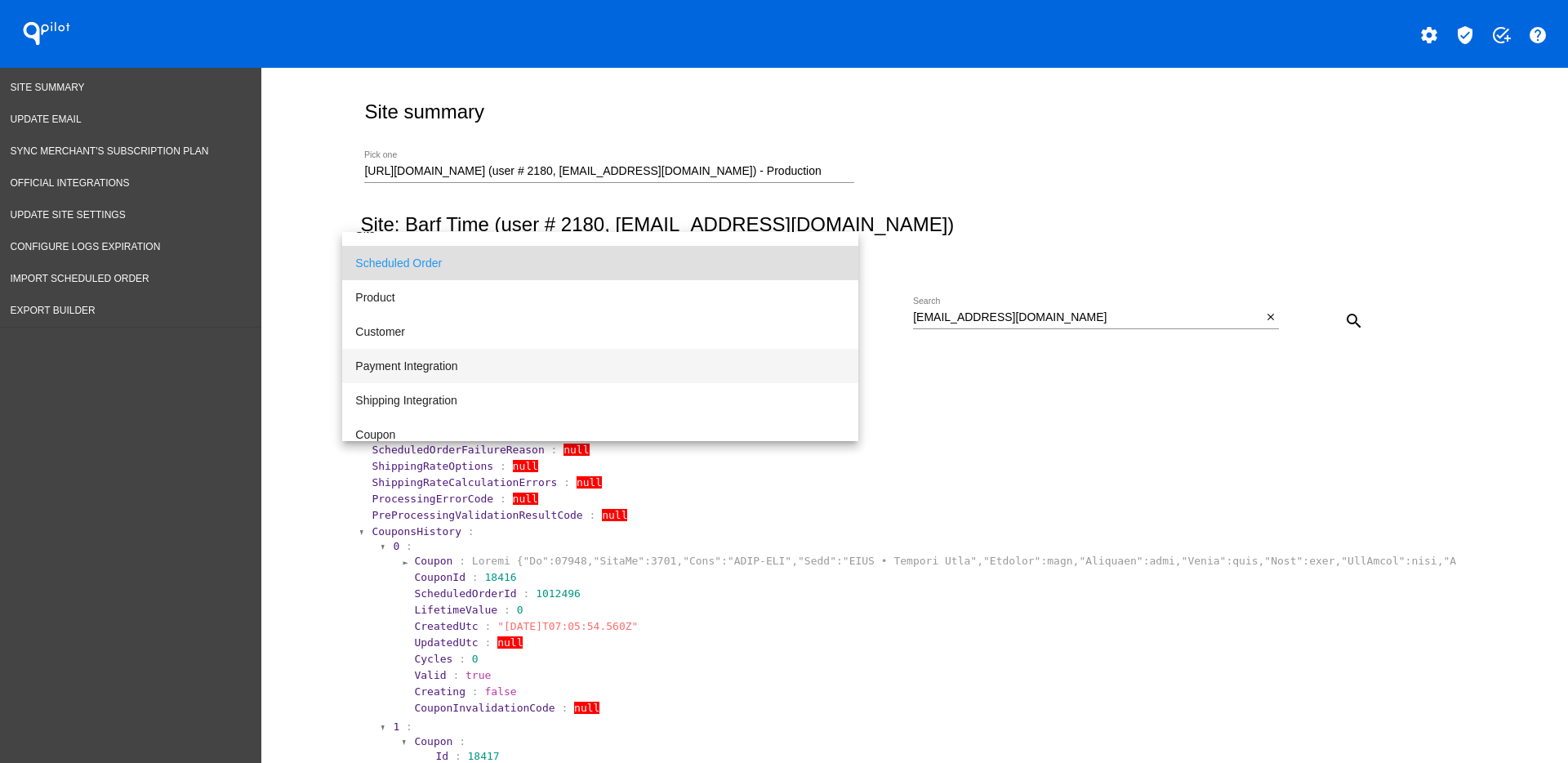
scroll to position [102, 0]
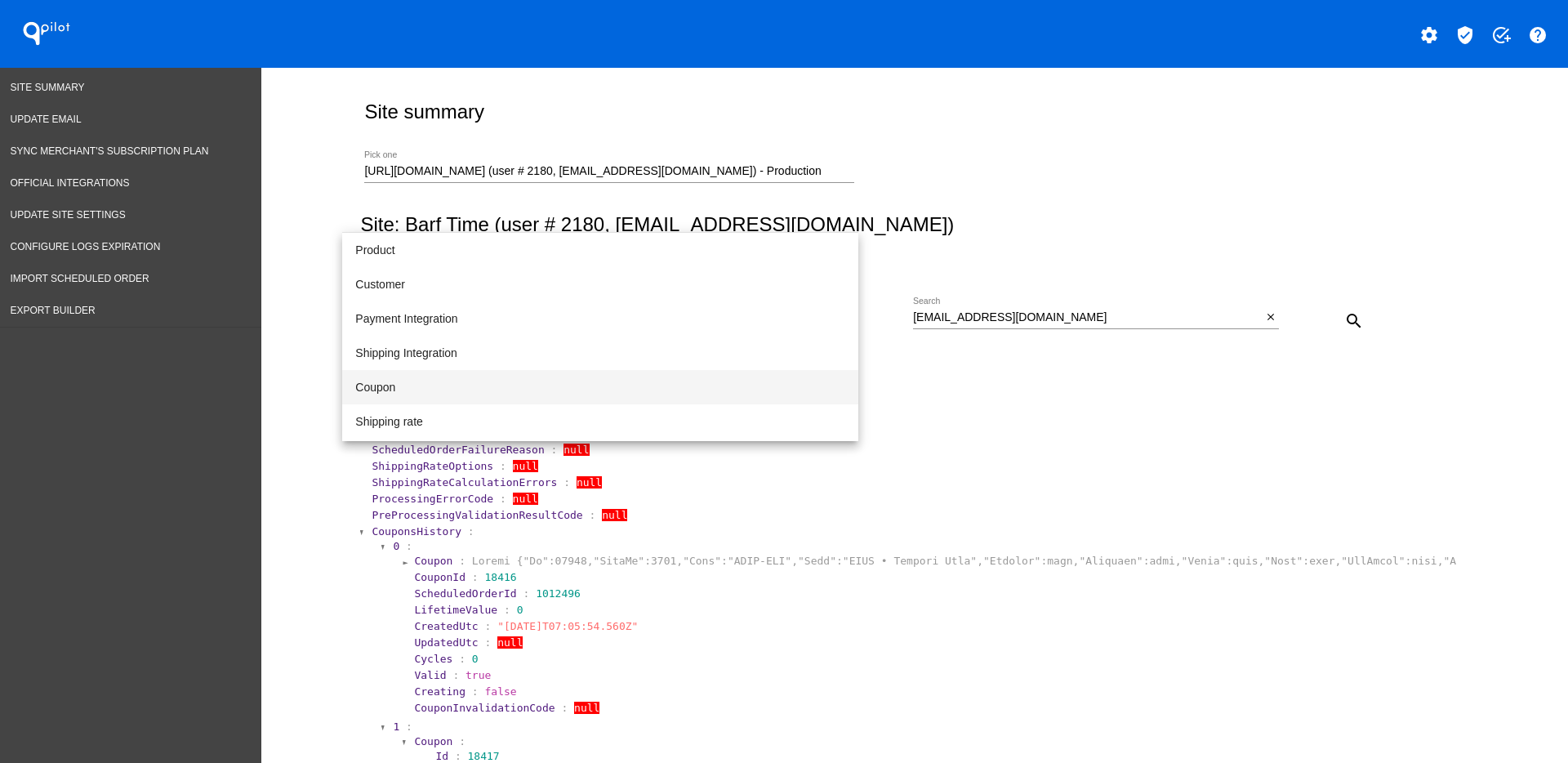
click at [650, 400] on span "Coupon" at bounding box center [600, 387] width 490 height 34
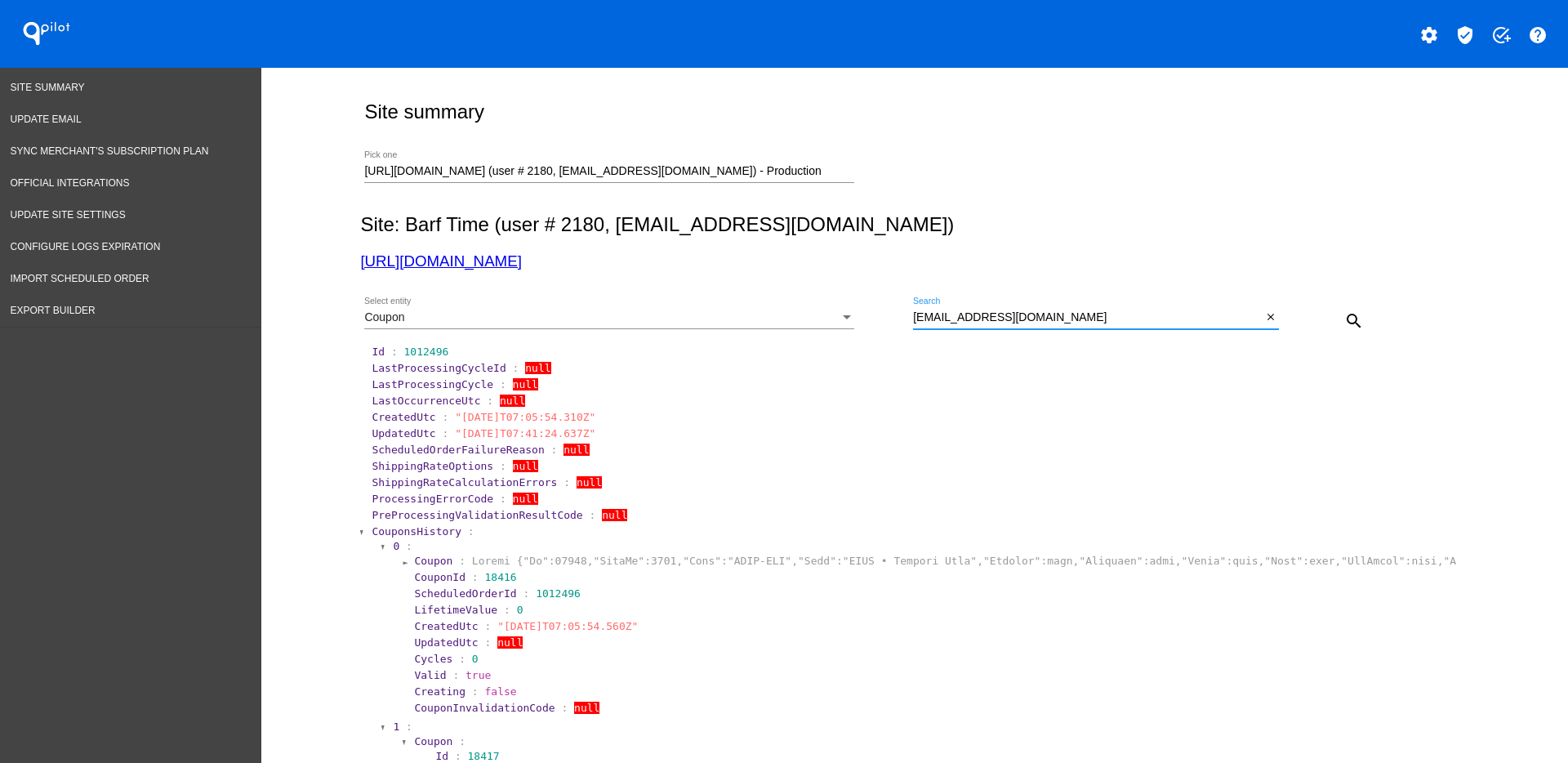
drag, startPoint x: 1084, startPoint y: 319, endPoint x: 818, endPoint y: 260, distance: 272.5
click at [810, 305] on div "Coupon Select entity [EMAIL_ADDRESS][DOMAIN_NAME] Search close search" at bounding box center [911, 314] width 1102 height 58
type input "gem"
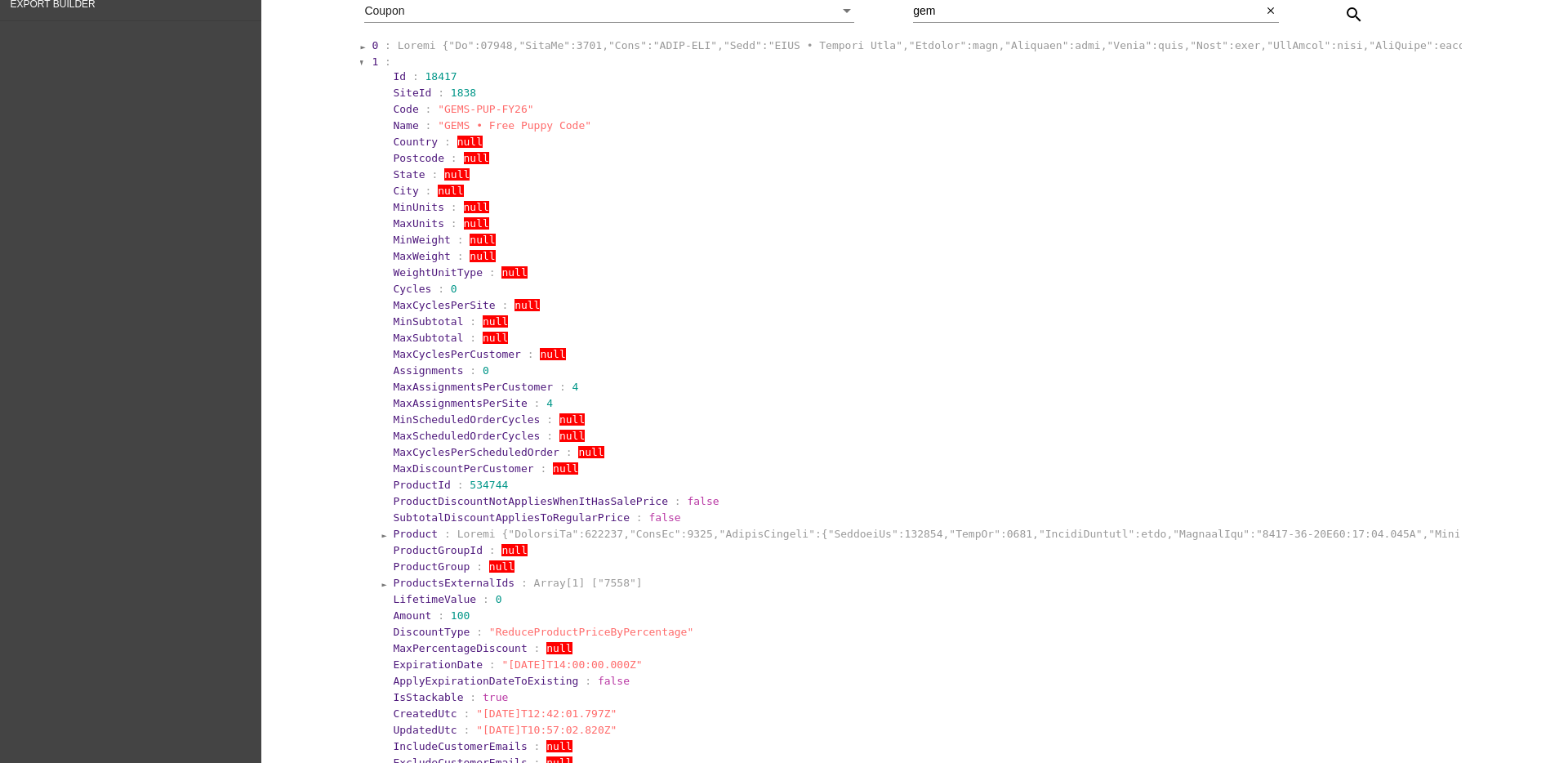
scroll to position [204, 0]
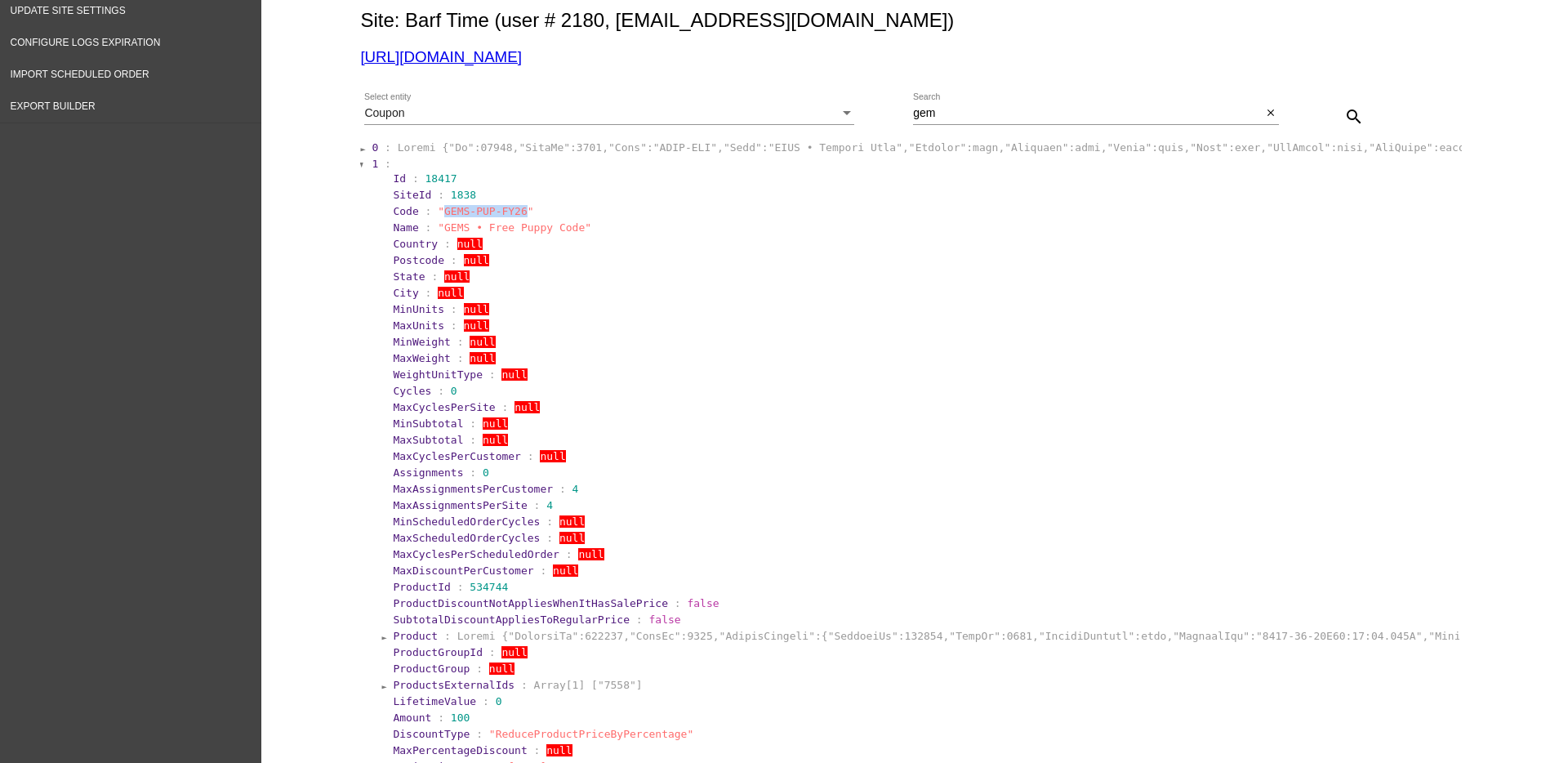
drag, startPoint x: 429, startPoint y: 212, endPoint x: 505, endPoint y: 210, distance: 76.0
click at [505, 210] on span ""GEMS-PUP-FY26"" at bounding box center [485, 210] width 95 height 12
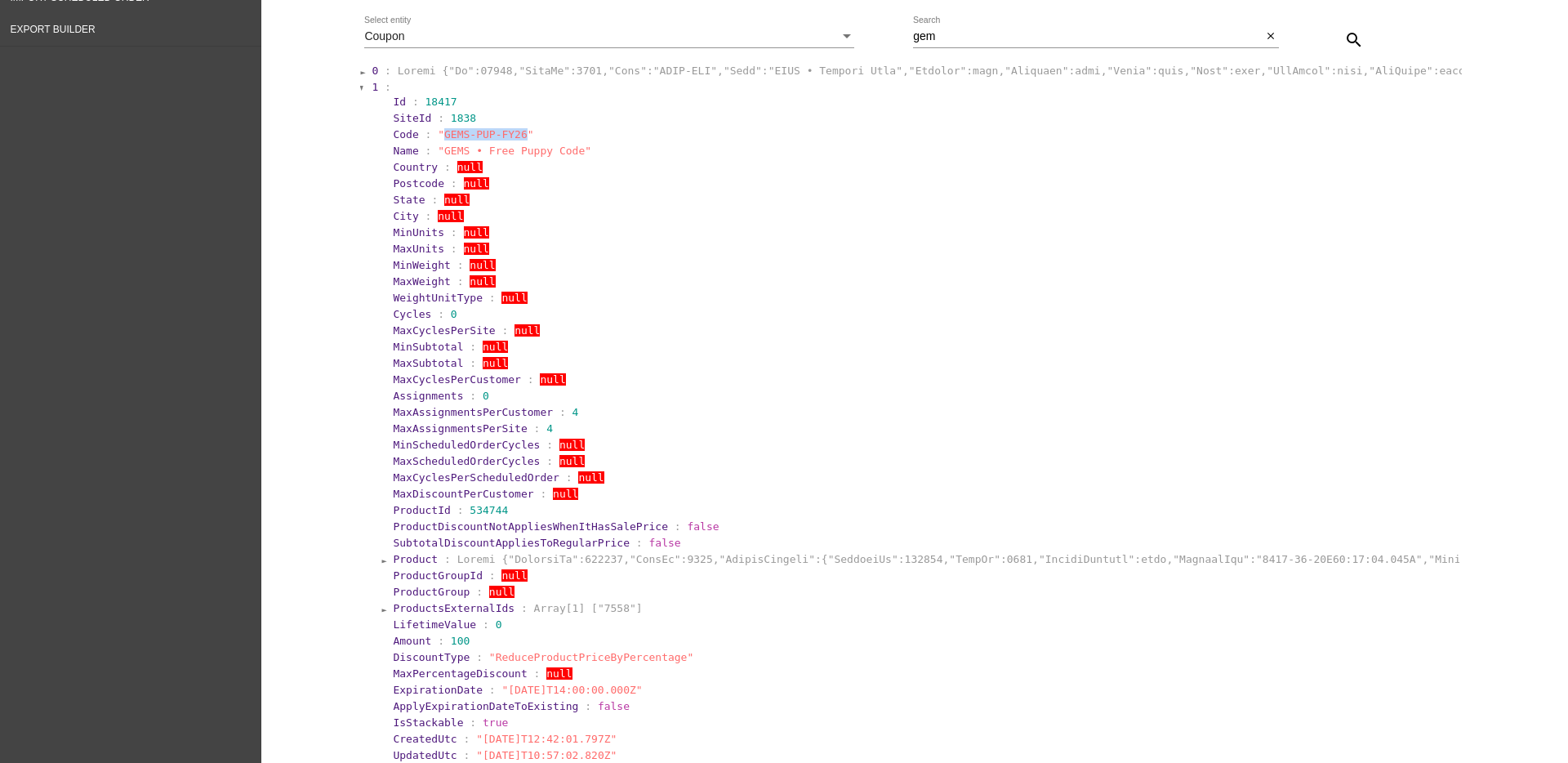
scroll to position [0, 0]
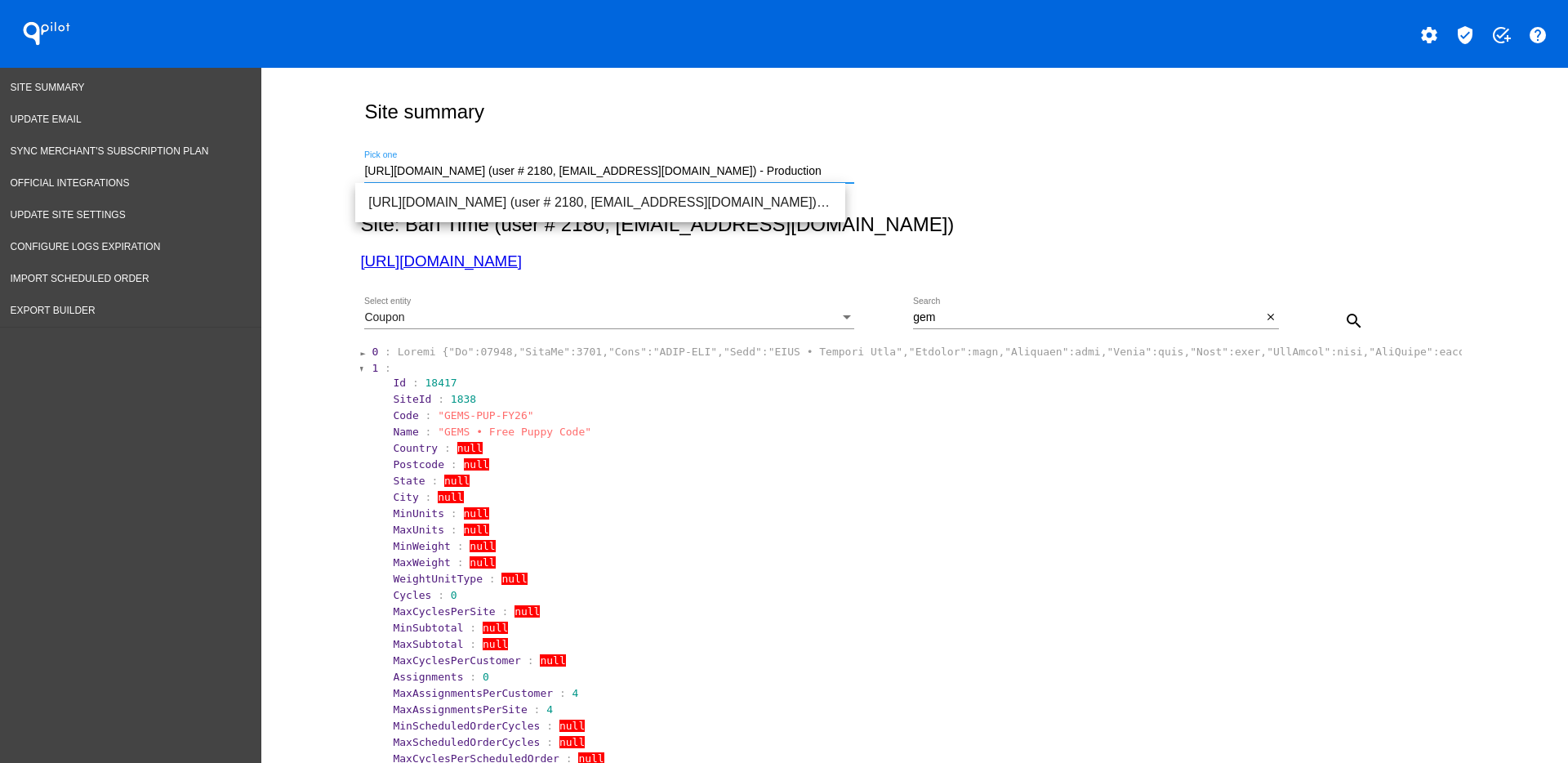
drag, startPoint x: 773, startPoint y: 175, endPoint x: 322, endPoint y: 159, distance: 451.3
click at [329, 172] on div "Site summary [URL][DOMAIN_NAME] (user # 2180, [EMAIL_ADDRESS][DOMAIN_NAME]) - P…" at bounding box center [915, 647] width 1307 height 1159
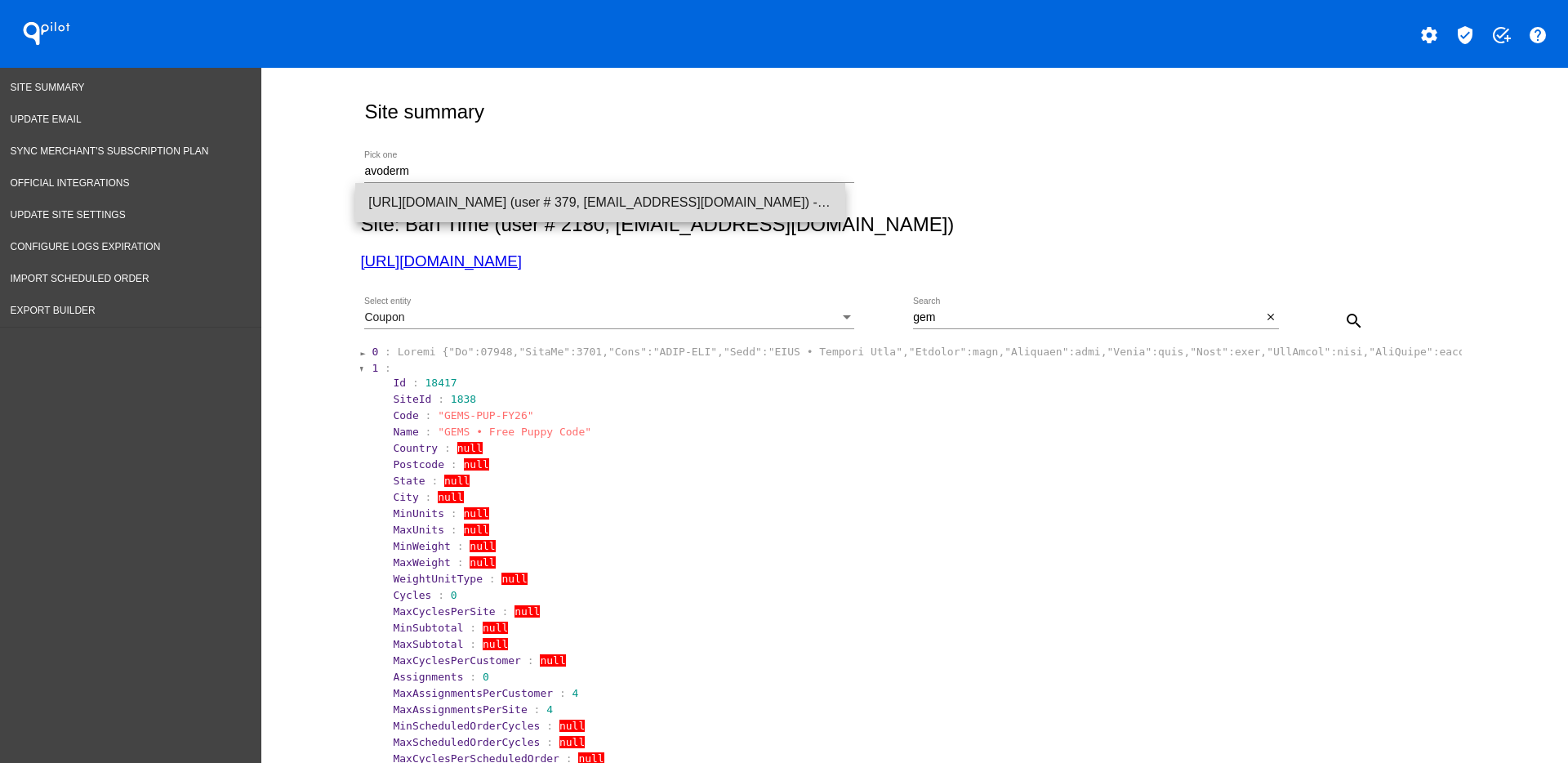
click at [515, 206] on span "[URL][DOMAIN_NAME] (user # 379, [EMAIL_ADDRESS][DOMAIN_NAME]) - Test" at bounding box center [600, 202] width 463 height 39
type input "[URL][DOMAIN_NAME] (user # 379, [EMAIL_ADDRESS][DOMAIN_NAME]) - Test"
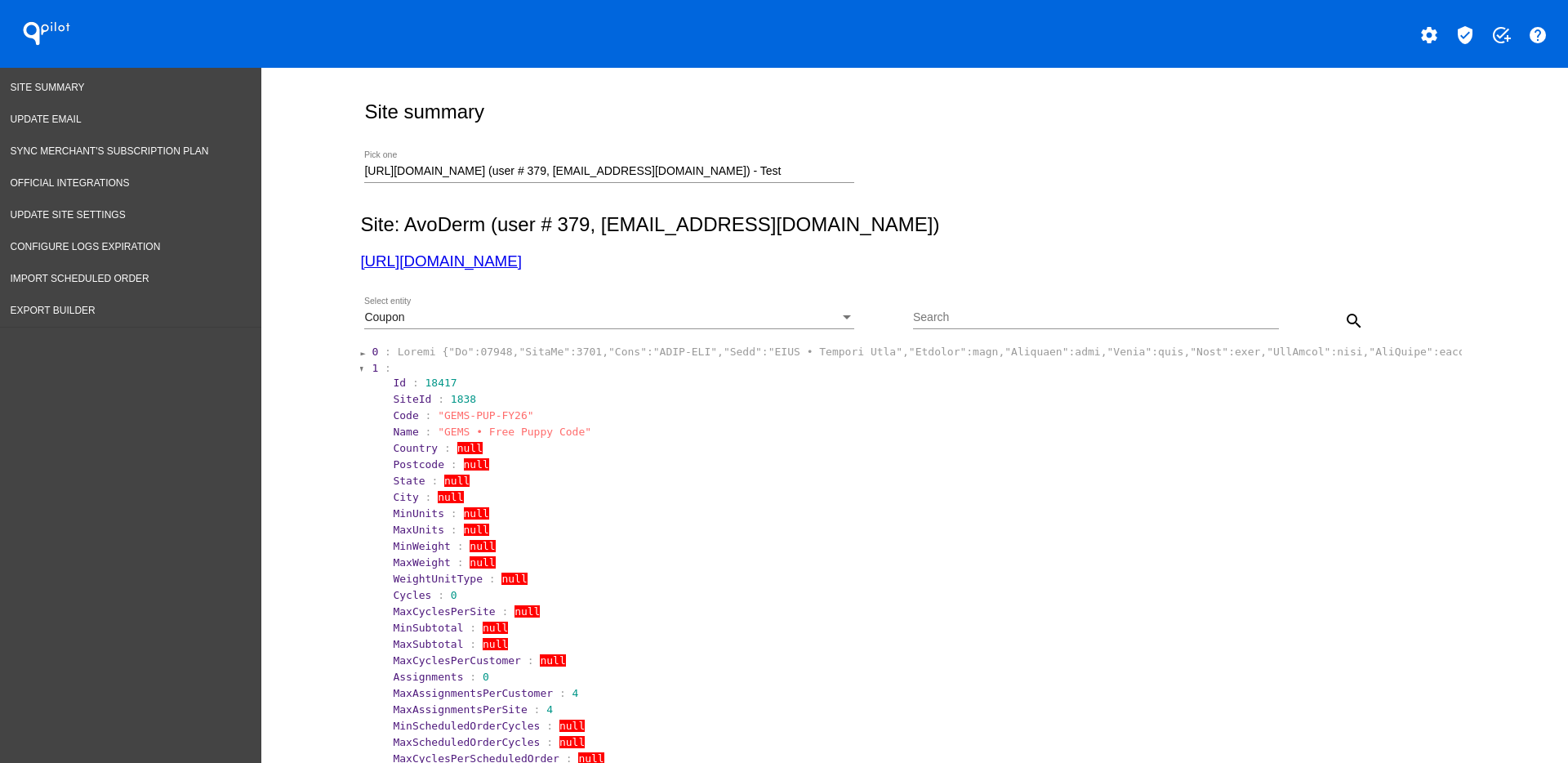
click at [645, 306] on div "Coupon Select entity" at bounding box center [609, 313] width 490 height 32
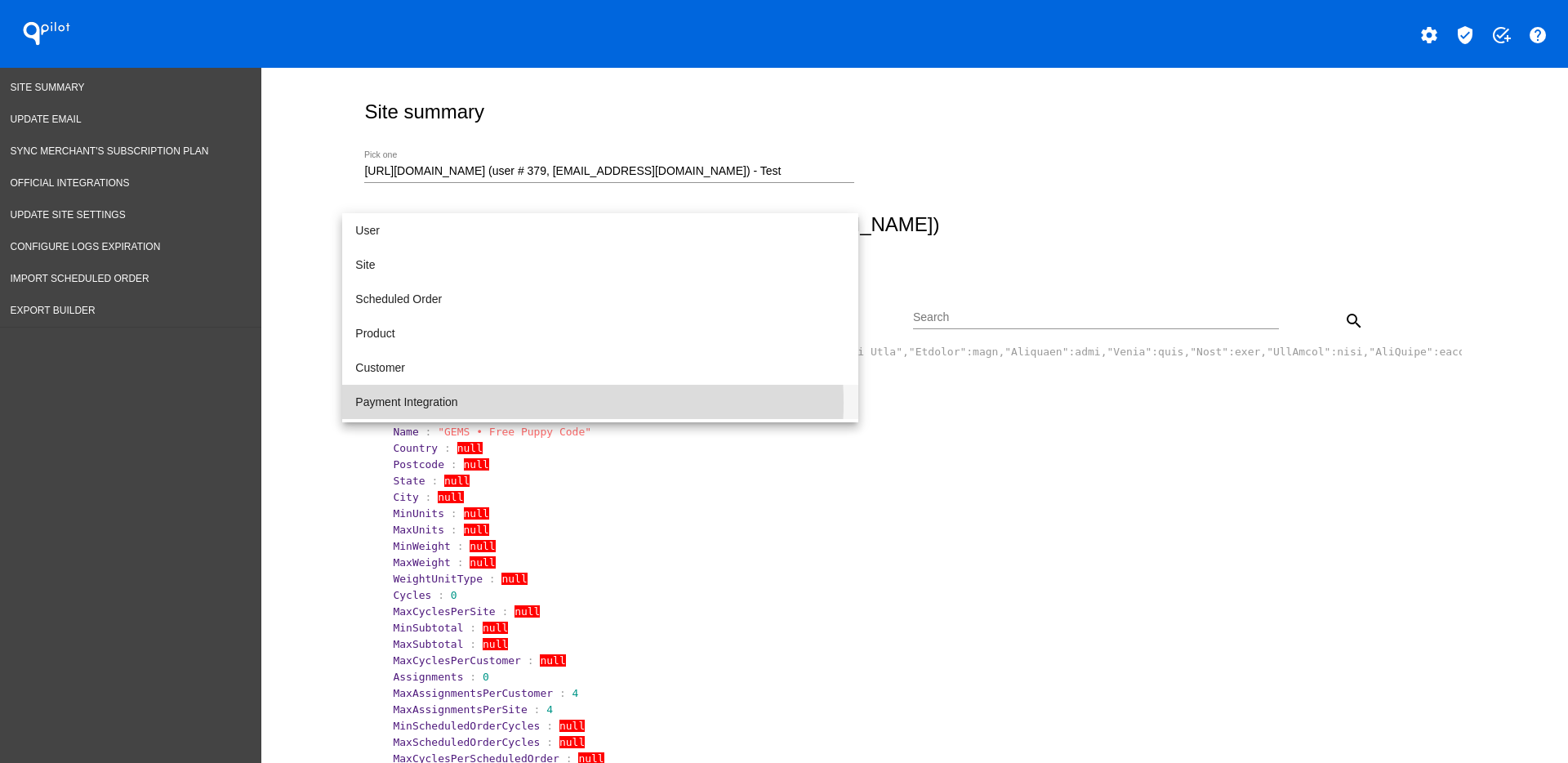
click at [540, 402] on span "Payment Integration" at bounding box center [600, 401] width 490 height 34
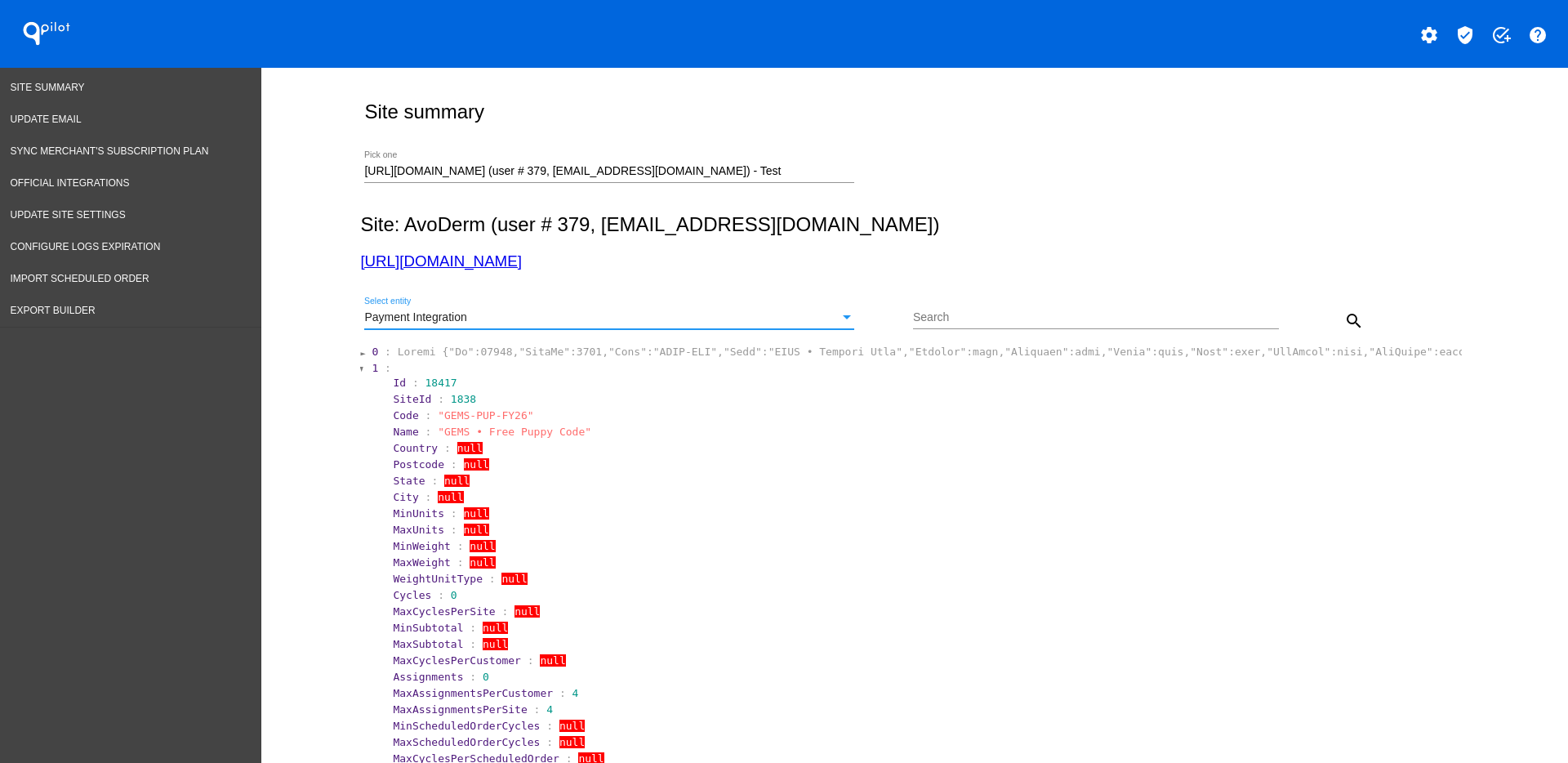
click at [1341, 310] on button "search" at bounding box center [1353, 320] width 32 height 32
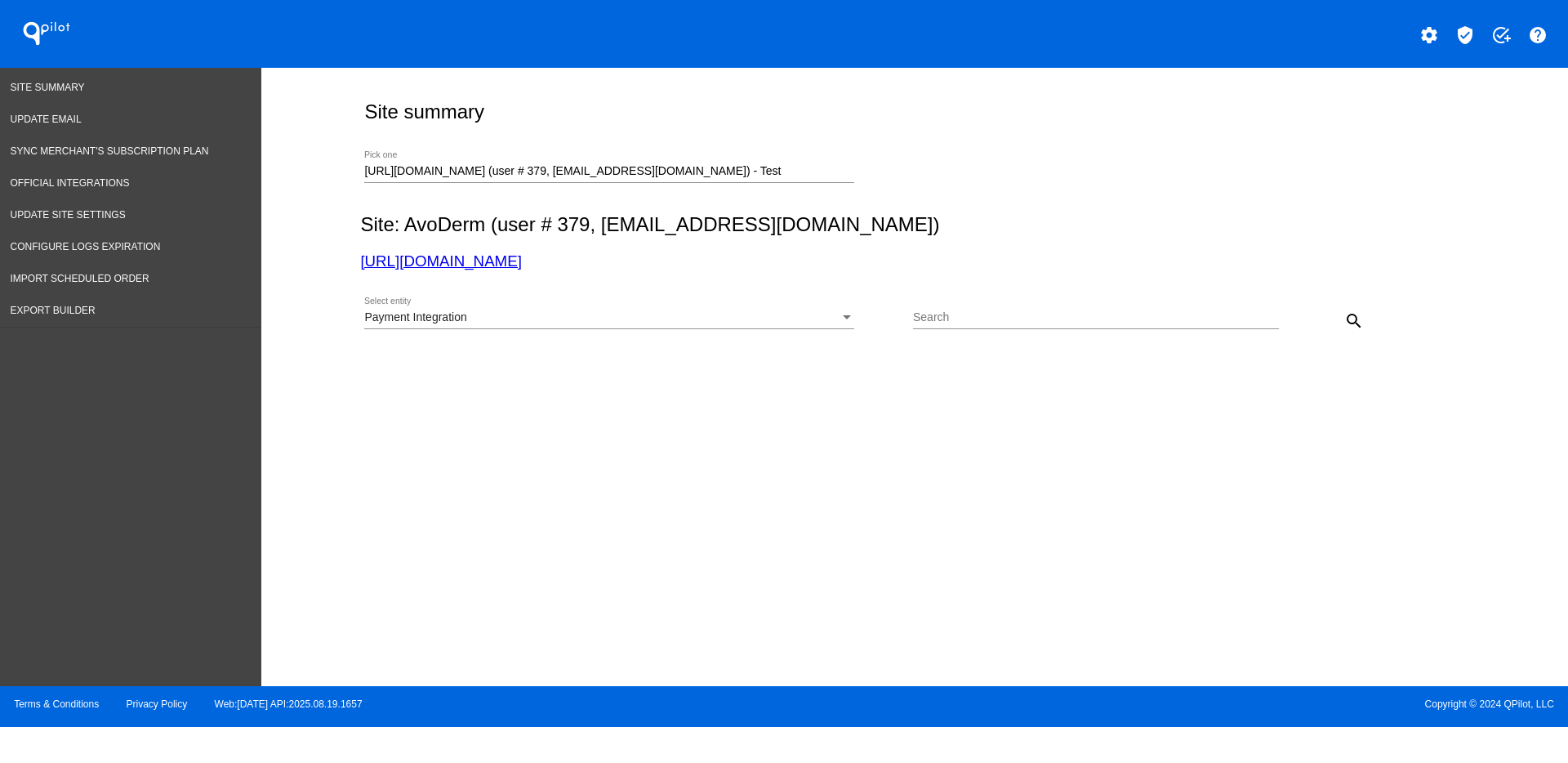
click at [725, 326] on div "Payment Integration Select entity" at bounding box center [609, 313] width 490 height 32
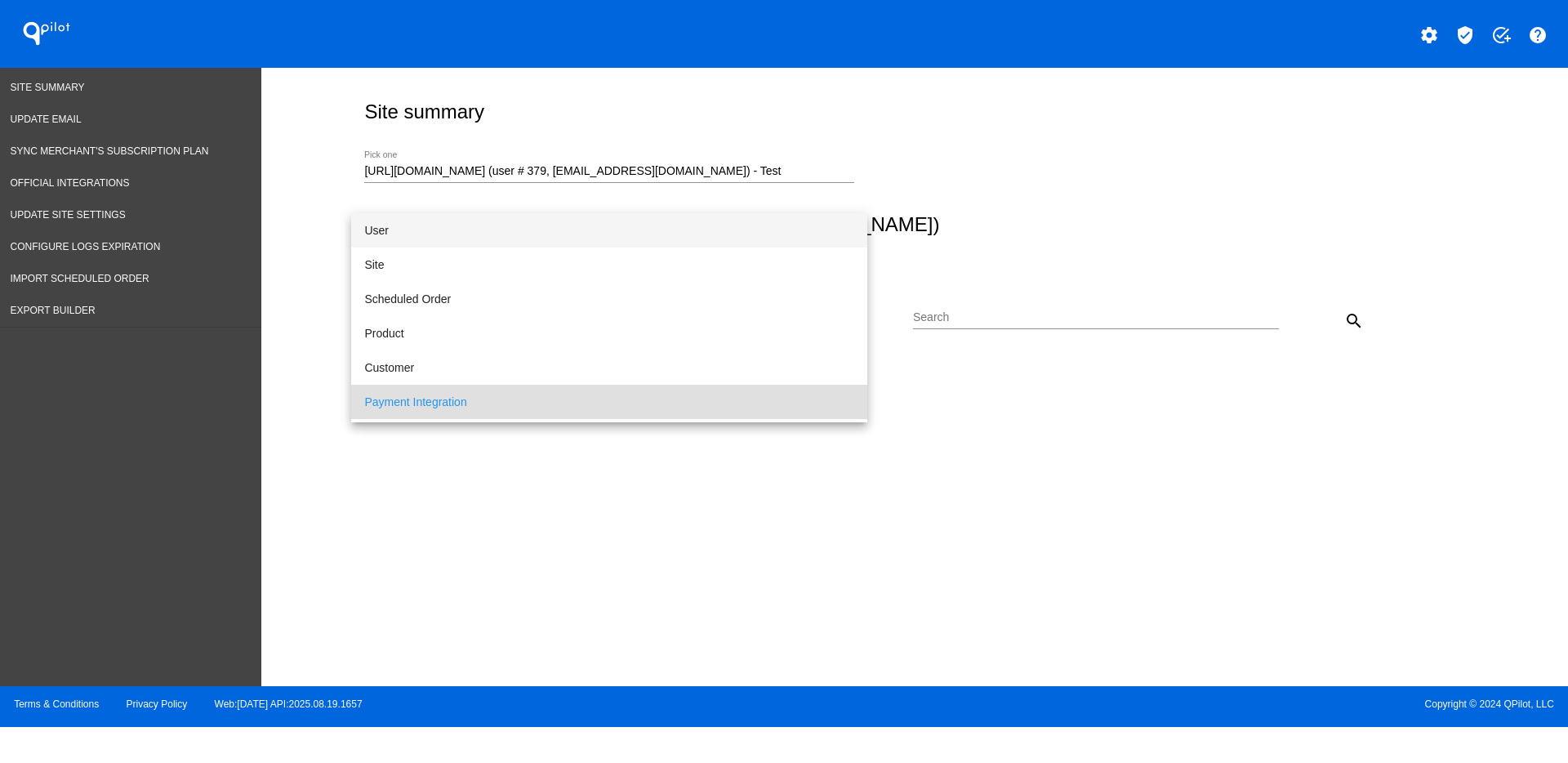
click at [671, 216] on span "User" at bounding box center [609, 230] width 490 height 34
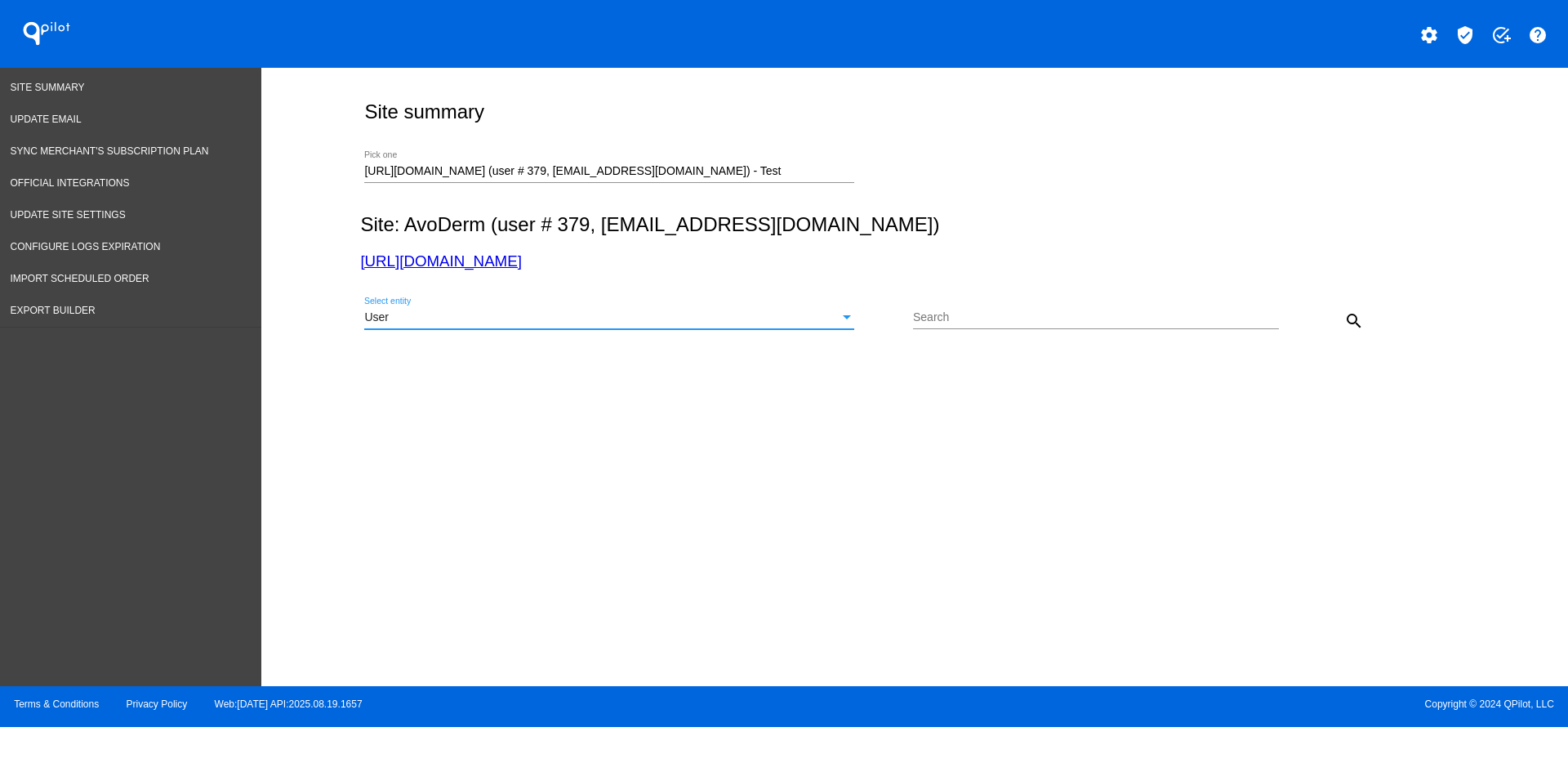
click at [1335, 326] on div "search" at bounding box center [1324, 320] width 92 height 32
click at [807, 326] on div "User Select entity" at bounding box center [609, 313] width 490 height 32
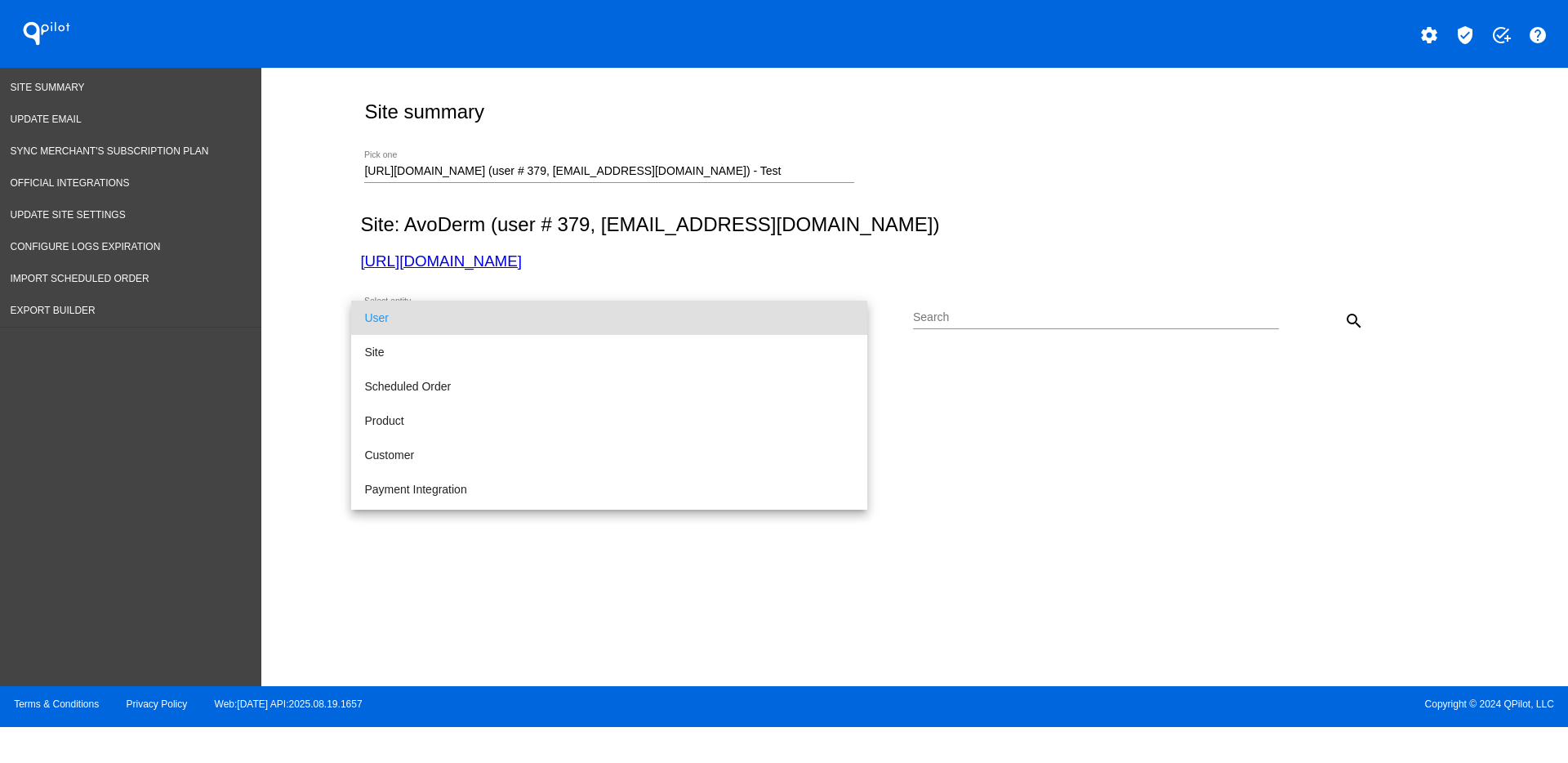
click at [445, 259] on div at bounding box center [784, 381] width 1568 height 763
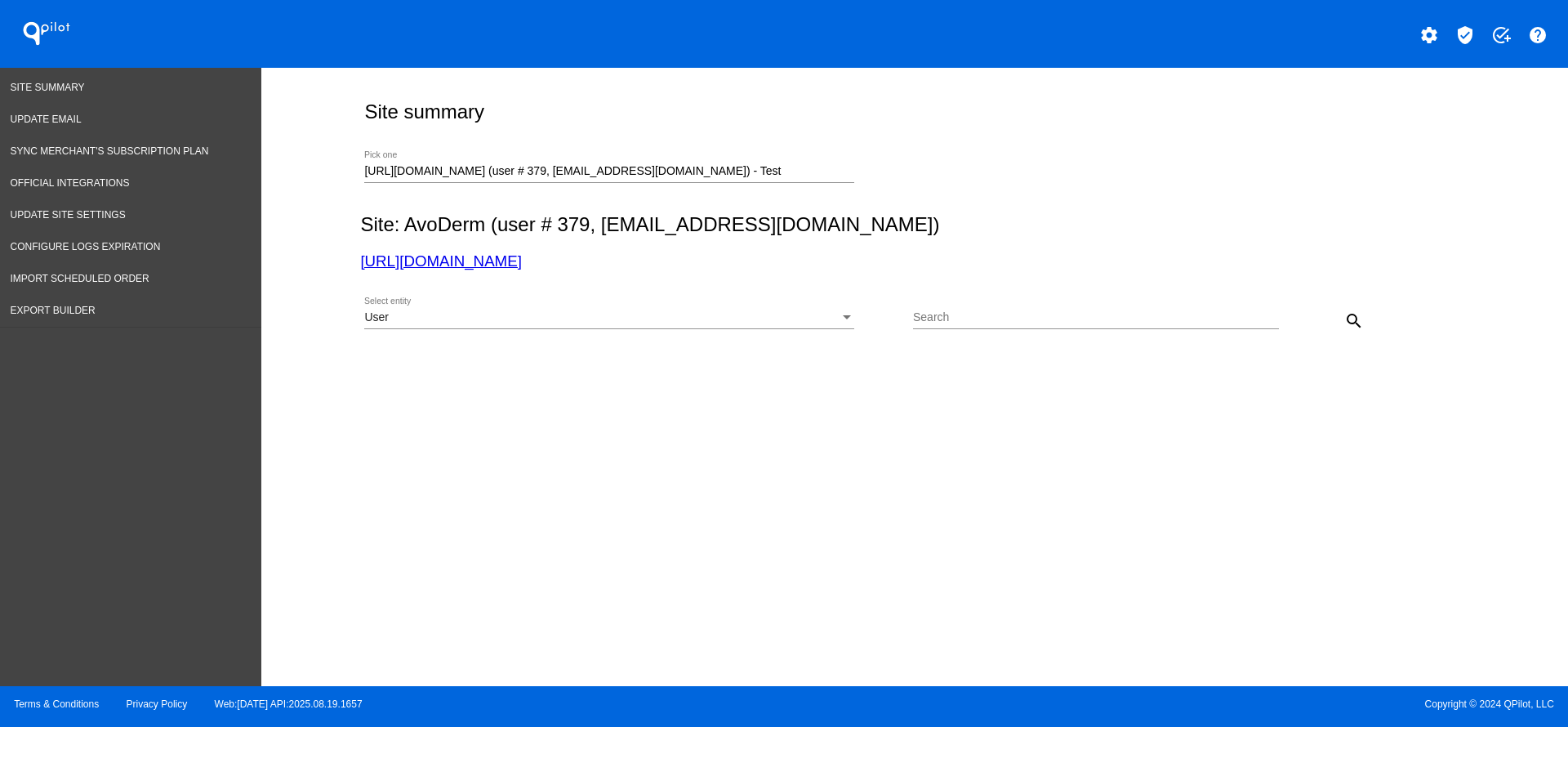
click at [517, 261] on link "[URL][DOMAIN_NAME]" at bounding box center [441, 261] width 161 height 18
drag, startPoint x: 793, startPoint y: 165, endPoint x: 326, endPoint y: 176, distance: 467.1
click at [326, 176] on div "Site summary [URL][DOMAIN_NAME] (user # 379, [PERSON_NAME][EMAIL_ADDRESS][DOMAI…" at bounding box center [915, 373] width 1307 height 610
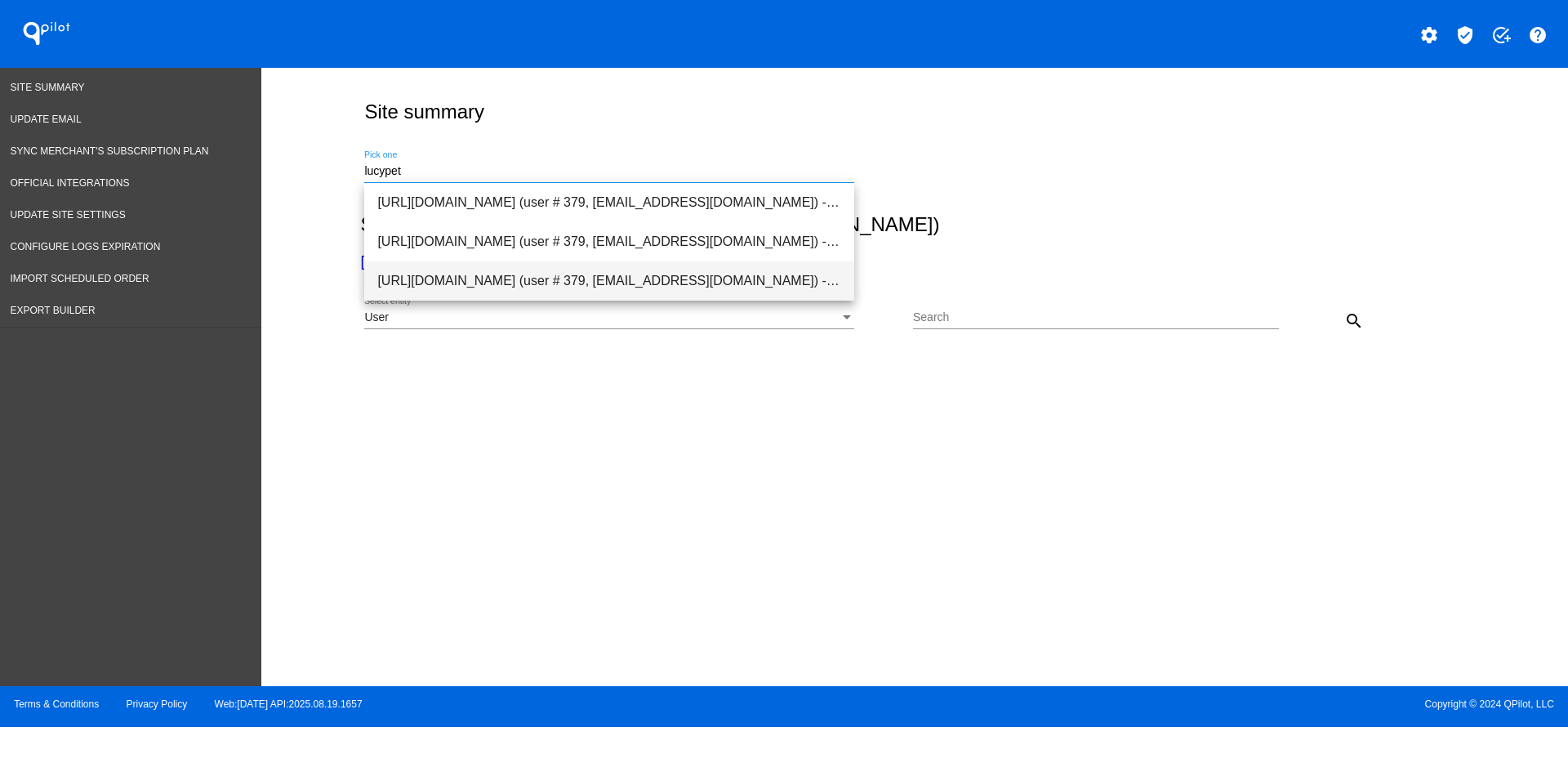
click at [513, 275] on span "[URL][DOMAIN_NAME] (user # 379, [EMAIL_ADDRESS][DOMAIN_NAME]) - Production" at bounding box center [609, 281] width 463 height 39
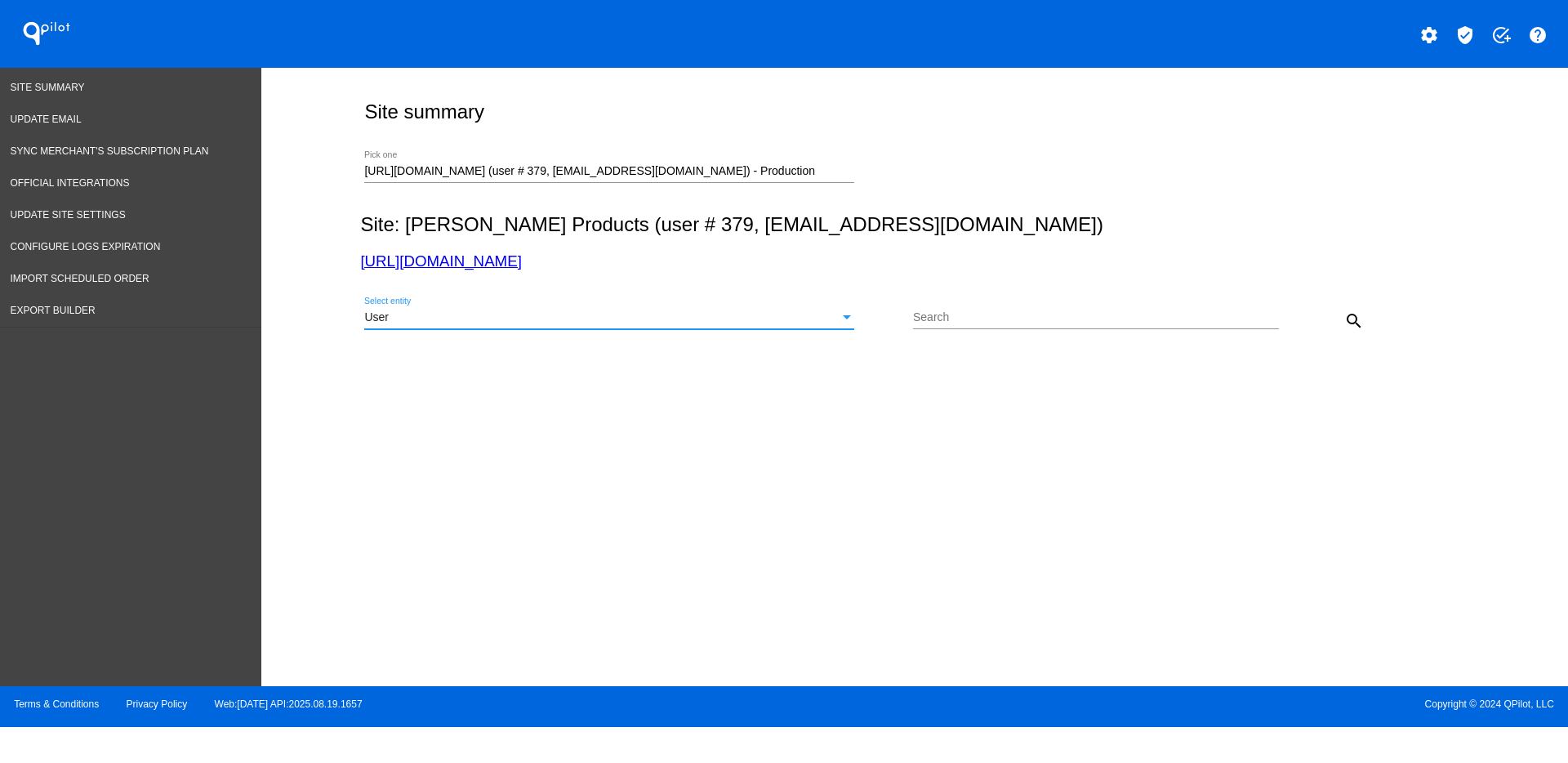
click at [611, 325] on div "User Select entity" at bounding box center [609, 313] width 490 height 32
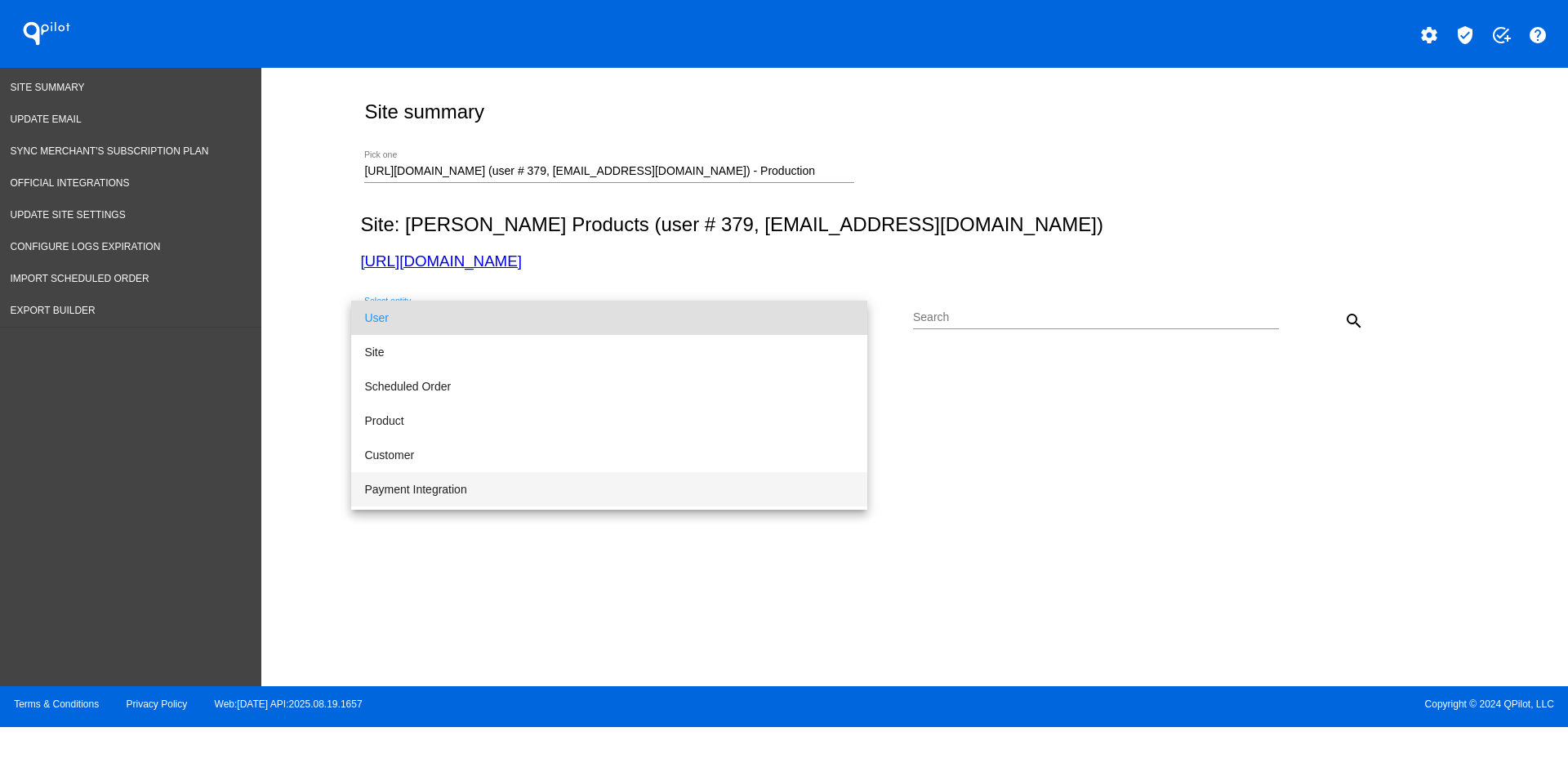
drag, startPoint x: 541, startPoint y: 480, endPoint x: 560, endPoint y: 465, distance: 24.2
click at [541, 478] on span "Payment Integration" at bounding box center [609, 489] width 490 height 34
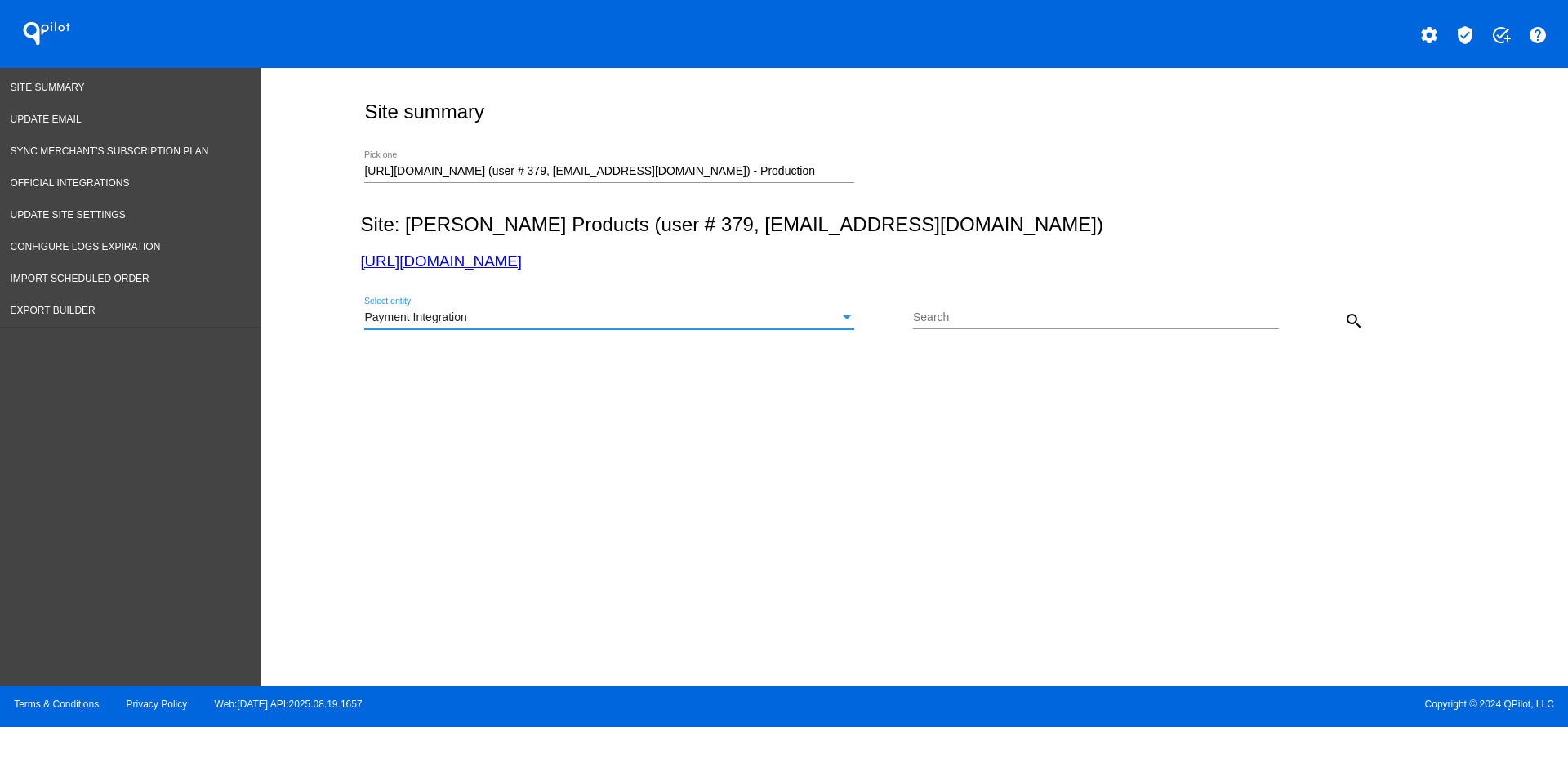
click at [1353, 320] on mat-icon "search" at bounding box center [1353, 321] width 19 height 19
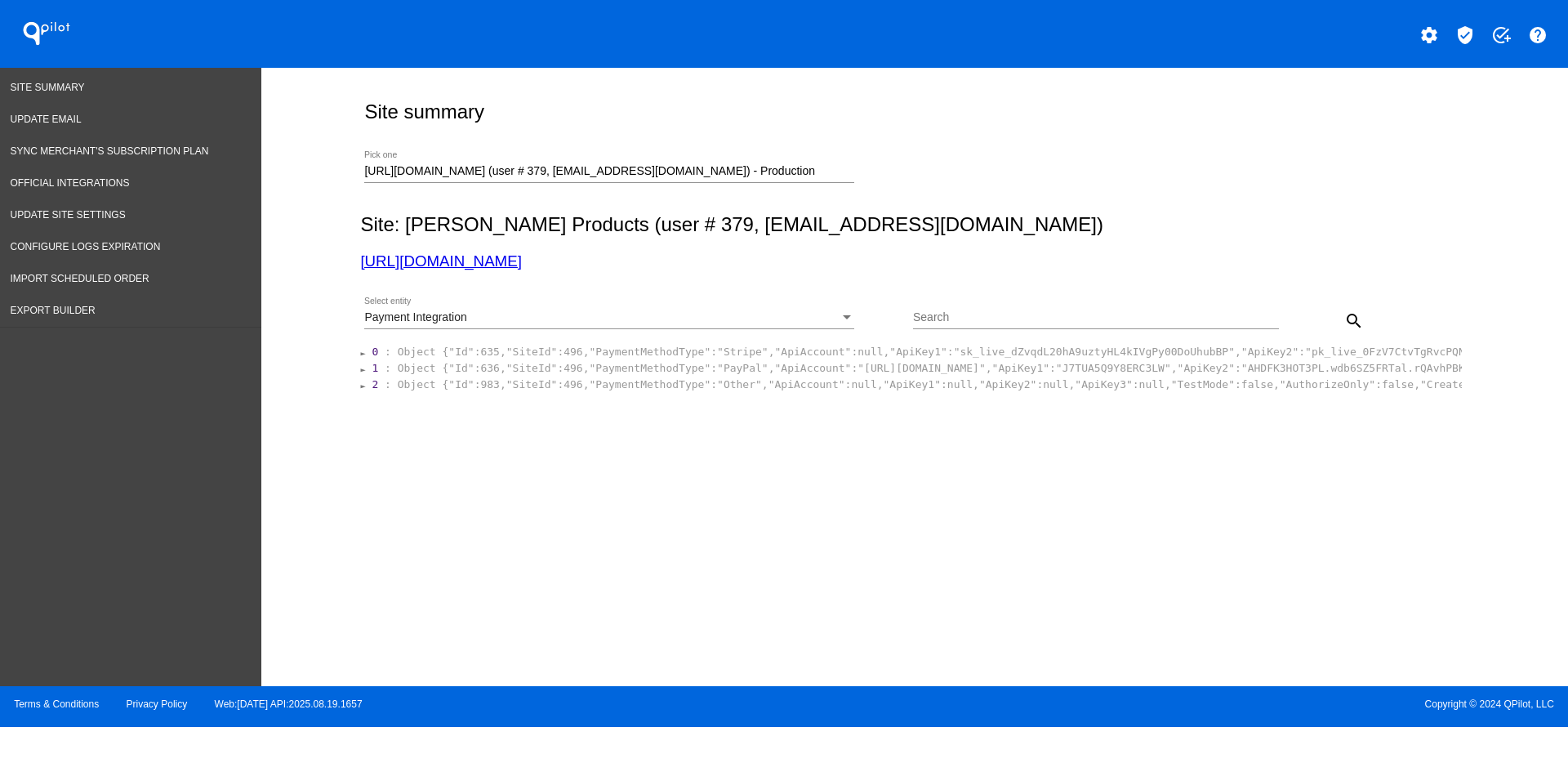
click at [841, 347] on span "Object {"Id":635,"SiteId":496,"PaymentMethodType":"Stripe","ApiAccount":null,"A…" at bounding box center [1397, 351] width 2001 height 12
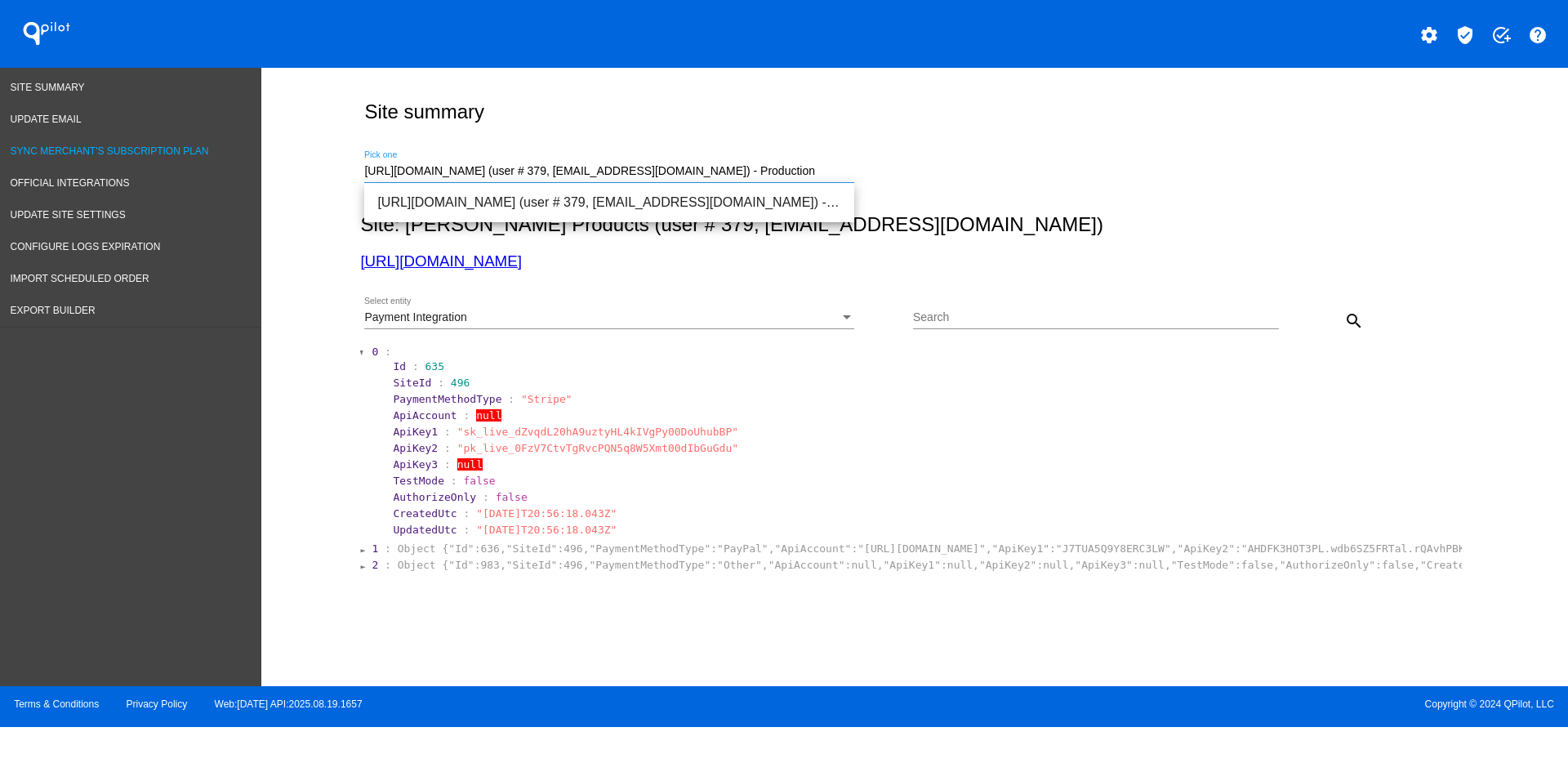
drag, startPoint x: 844, startPoint y: 171, endPoint x: 217, endPoint y: 154, distance: 627.2
click at [217, 154] on div "Site Summary Update Email Sync Merchant's Subscription Plan Official Integratio…" at bounding box center [784, 376] width 1568 height 618
click at [463, 179] on div "avoderm Pick one" at bounding box center [609, 167] width 490 height 32
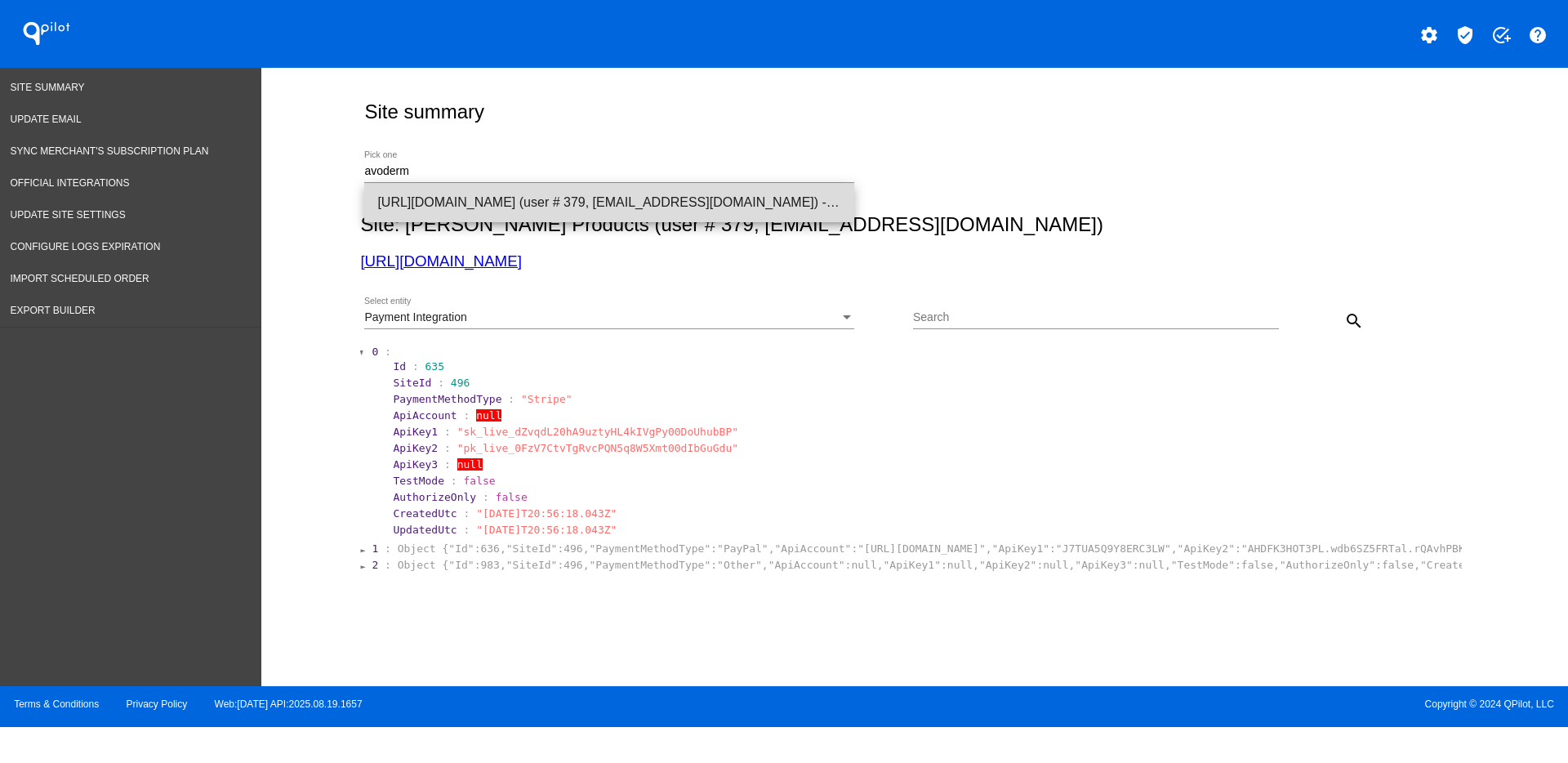
click at [462, 189] on span "[URL][DOMAIN_NAME] (user # 379, [EMAIL_ADDRESS][DOMAIN_NAME]) - Test" at bounding box center [609, 202] width 463 height 39
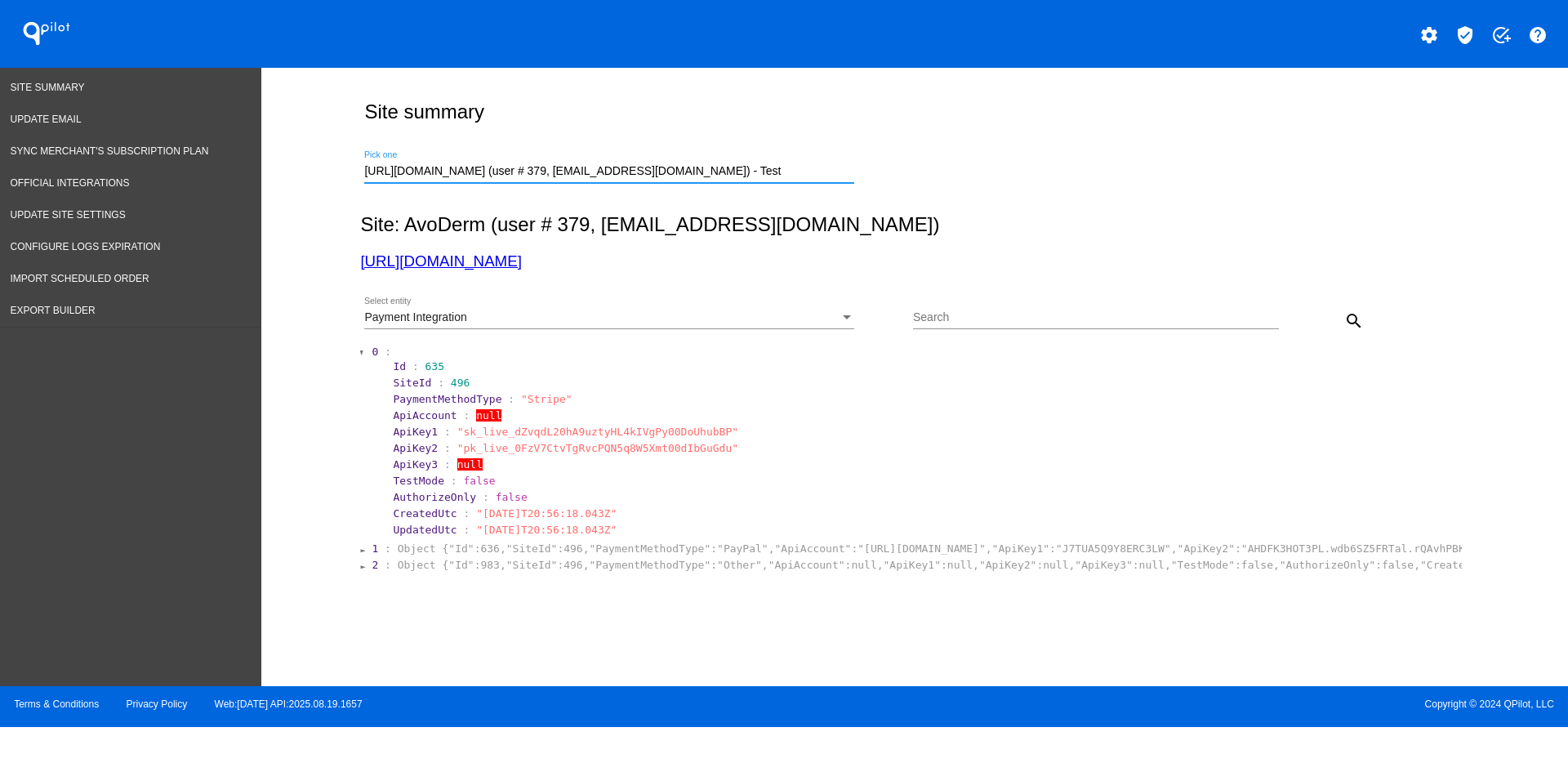
click at [663, 324] on div "Payment Integration" at bounding box center [601, 318] width 475 height 13
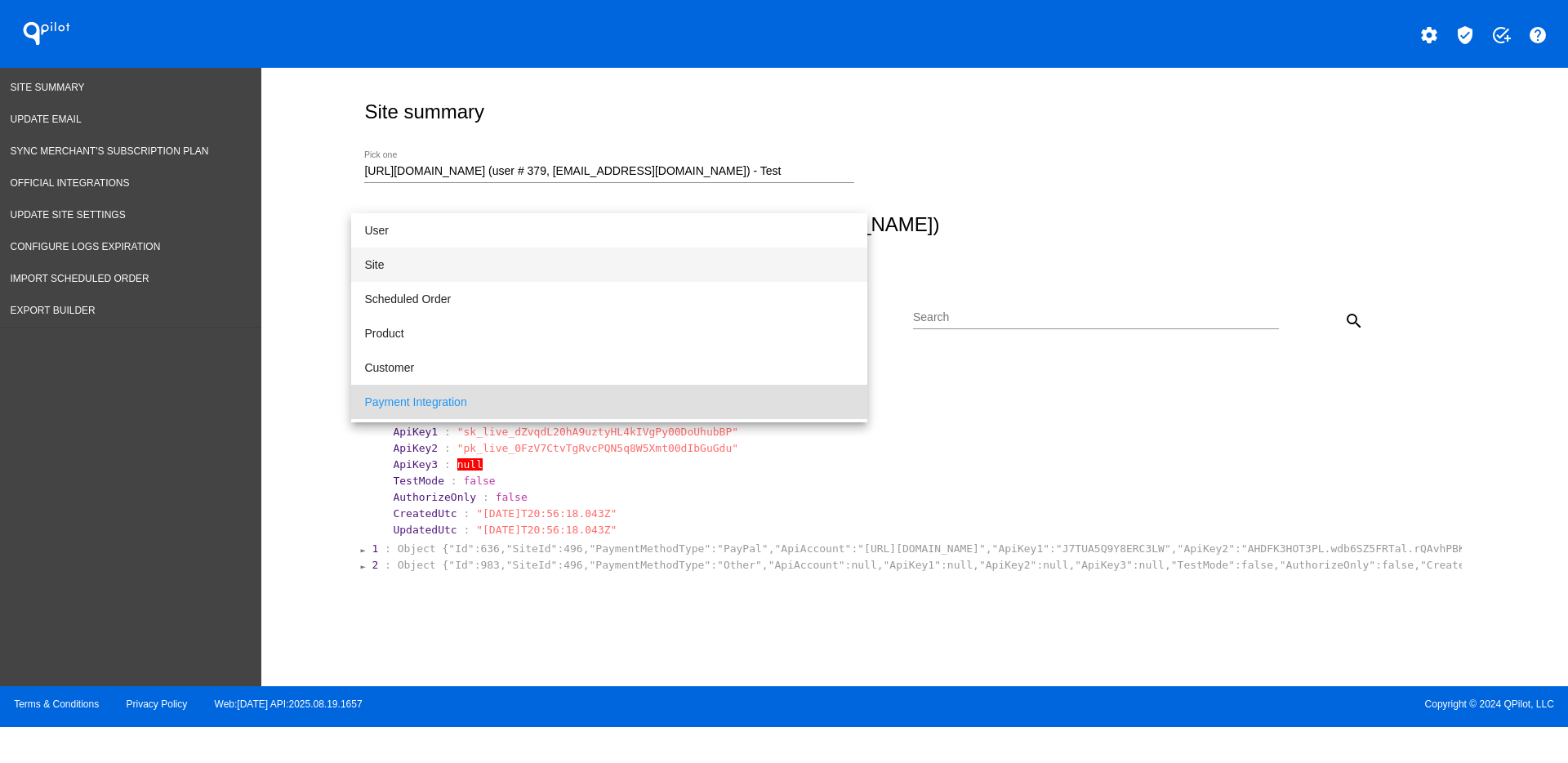
click at [553, 273] on span "Site" at bounding box center [609, 264] width 490 height 34
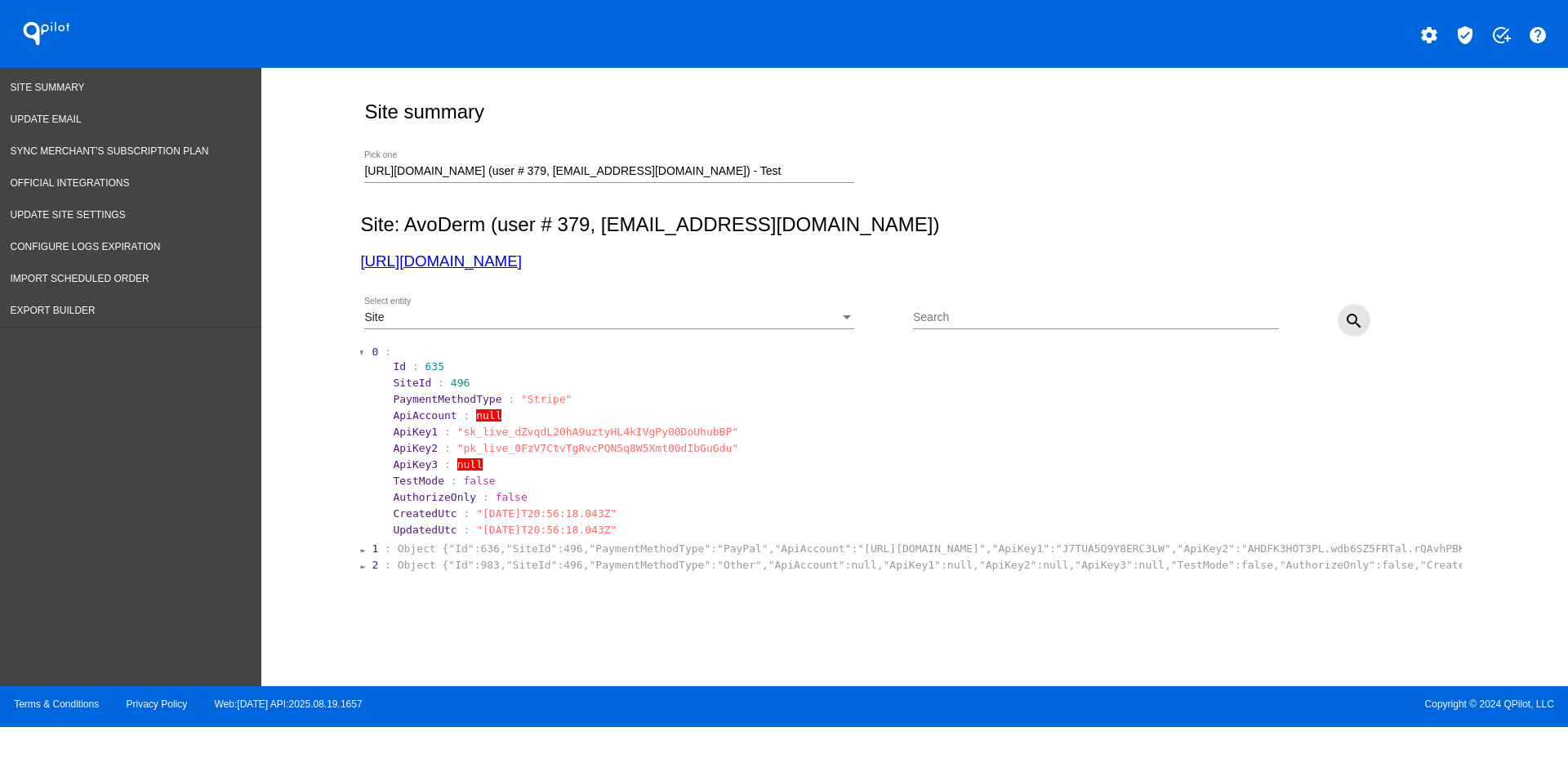
click at [1363, 306] on button "search" at bounding box center [1353, 320] width 32 height 32
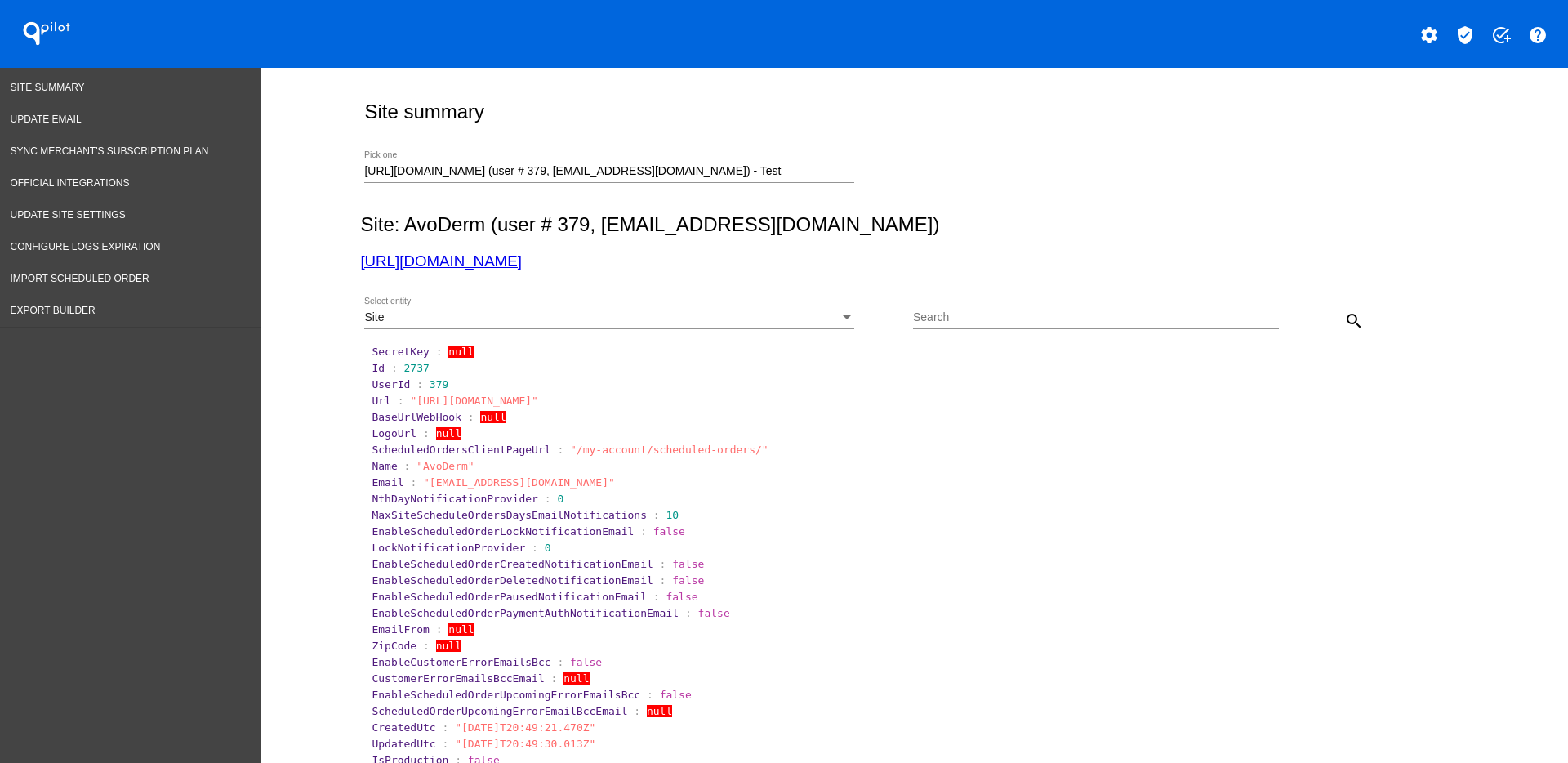
click at [404, 365] on span "2737" at bounding box center [416, 367] width 25 height 12
drag, startPoint x: 393, startPoint y: 365, endPoint x: 451, endPoint y: 359, distance: 58.3
click at [431, 369] on section "Id : 2737" at bounding box center [916, 367] width 1088 height 12
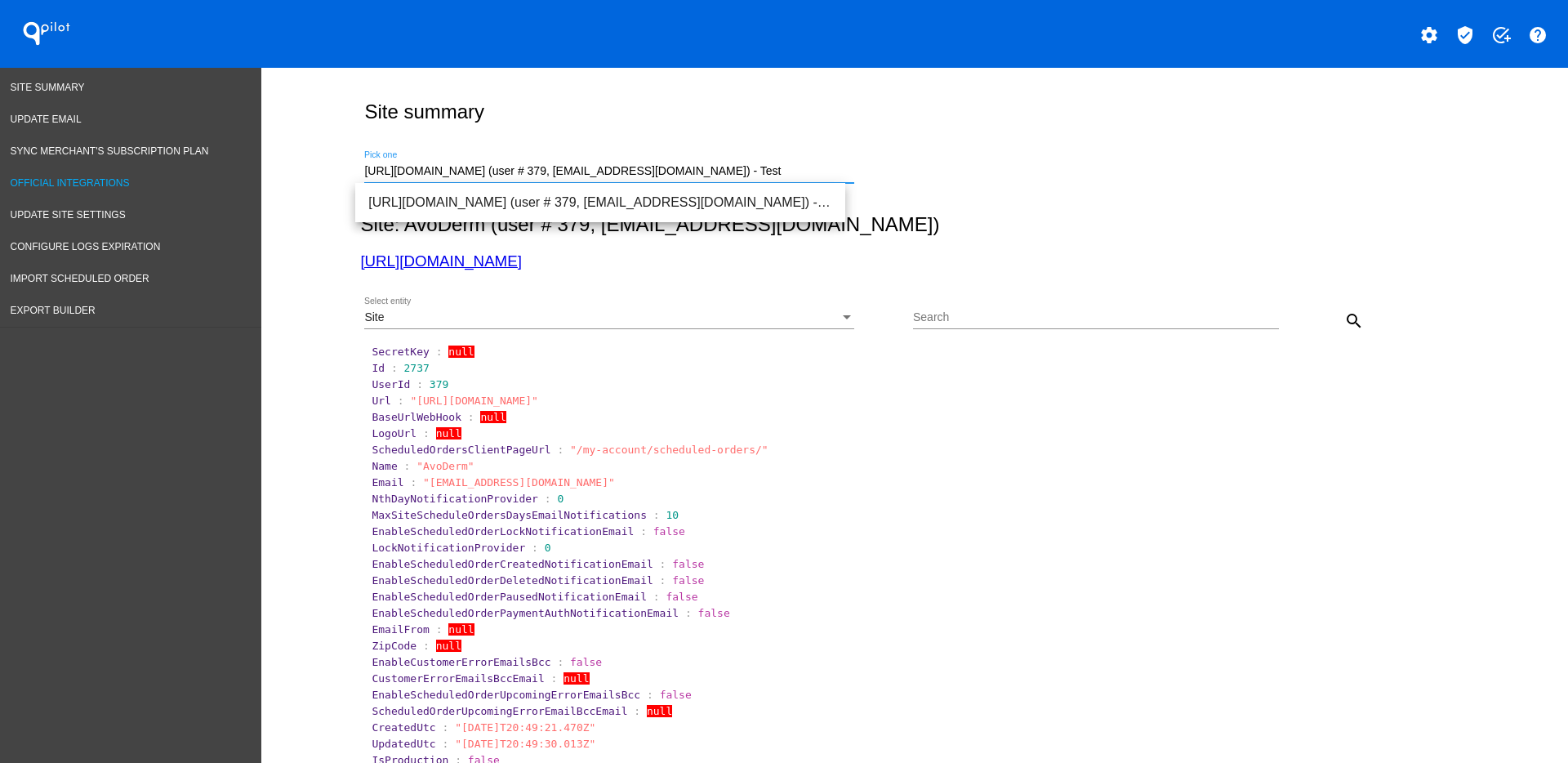
drag, startPoint x: 766, startPoint y: 167, endPoint x: 258, endPoint y: 174, distance: 508.0
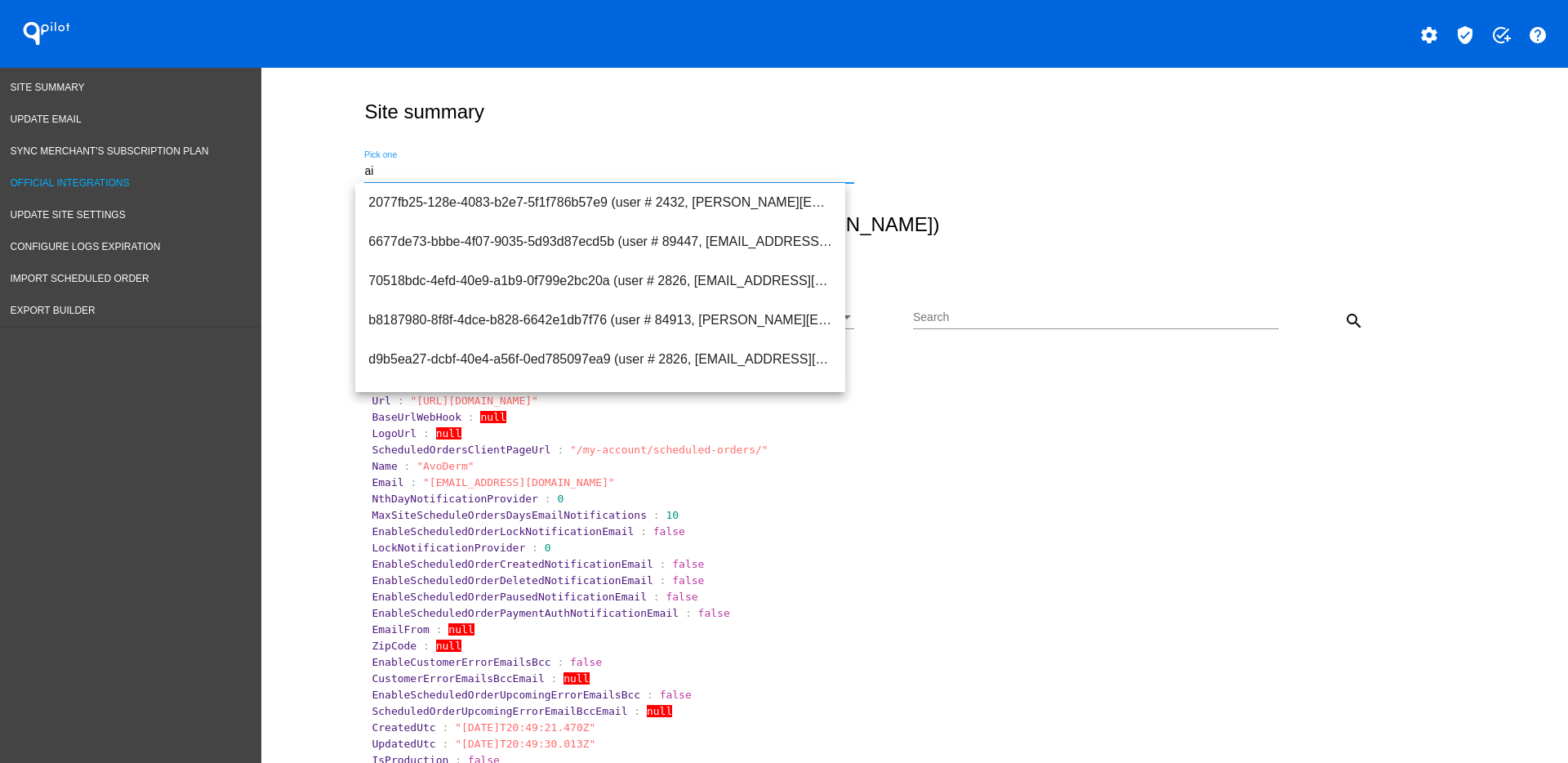
type input "a"
click at [605, 322] on span "[URL][DOMAIN_NAME] (user # 2856, [PERSON_NAME][EMAIL_ADDRESS][DOMAIN_NAME]) - P…" at bounding box center [600, 320] width 463 height 39
type input "[URL][DOMAIN_NAME] (user # 2856, [PERSON_NAME][EMAIL_ADDRESS][DOMAIN_NAME]) - P…"
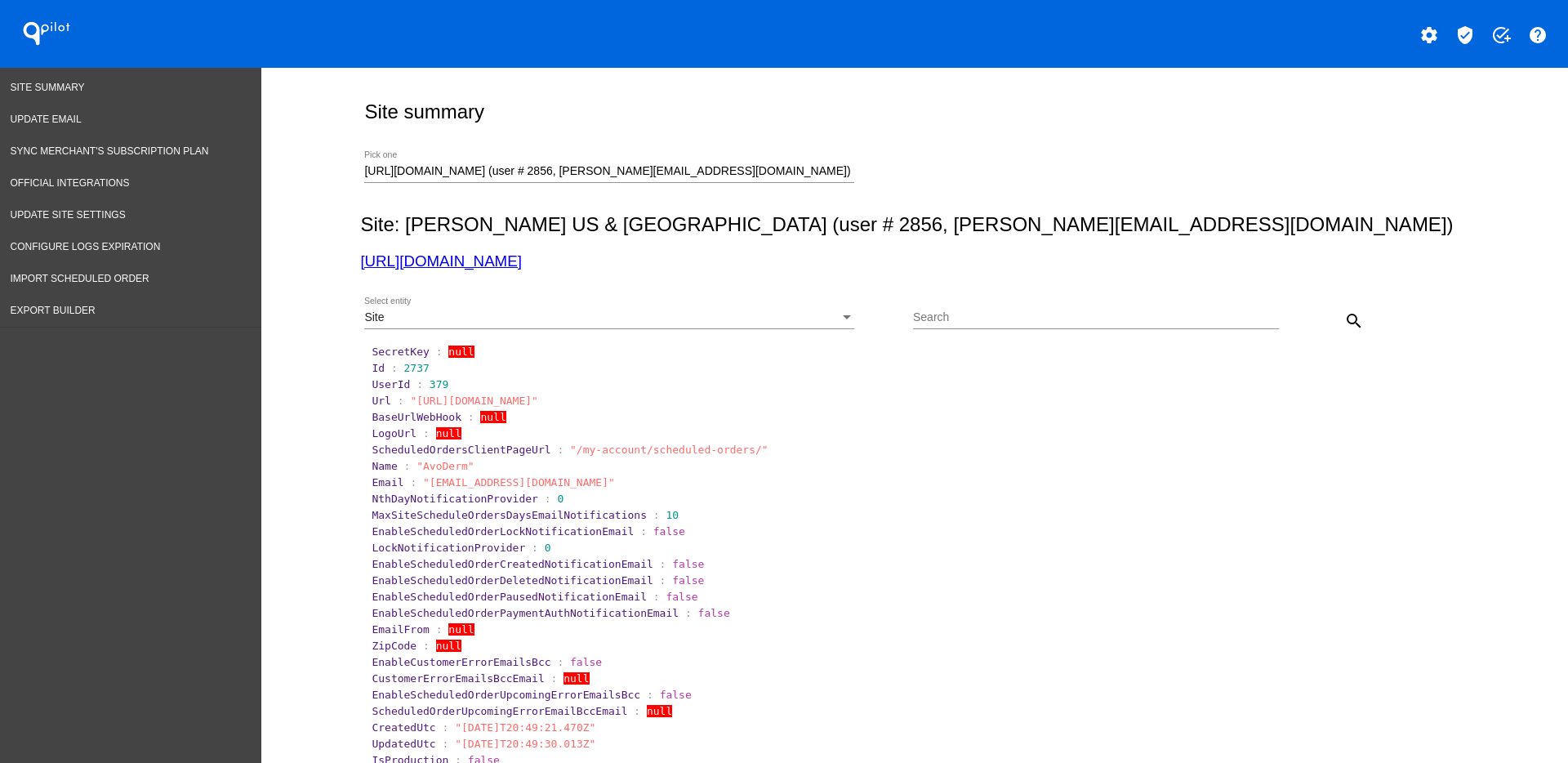
click at [695, 328] on div at bounding box center [609, 328] width 490 height 1
click at [693, 321] on div "Site" at bounding box center [601, 318] width 475 height 13
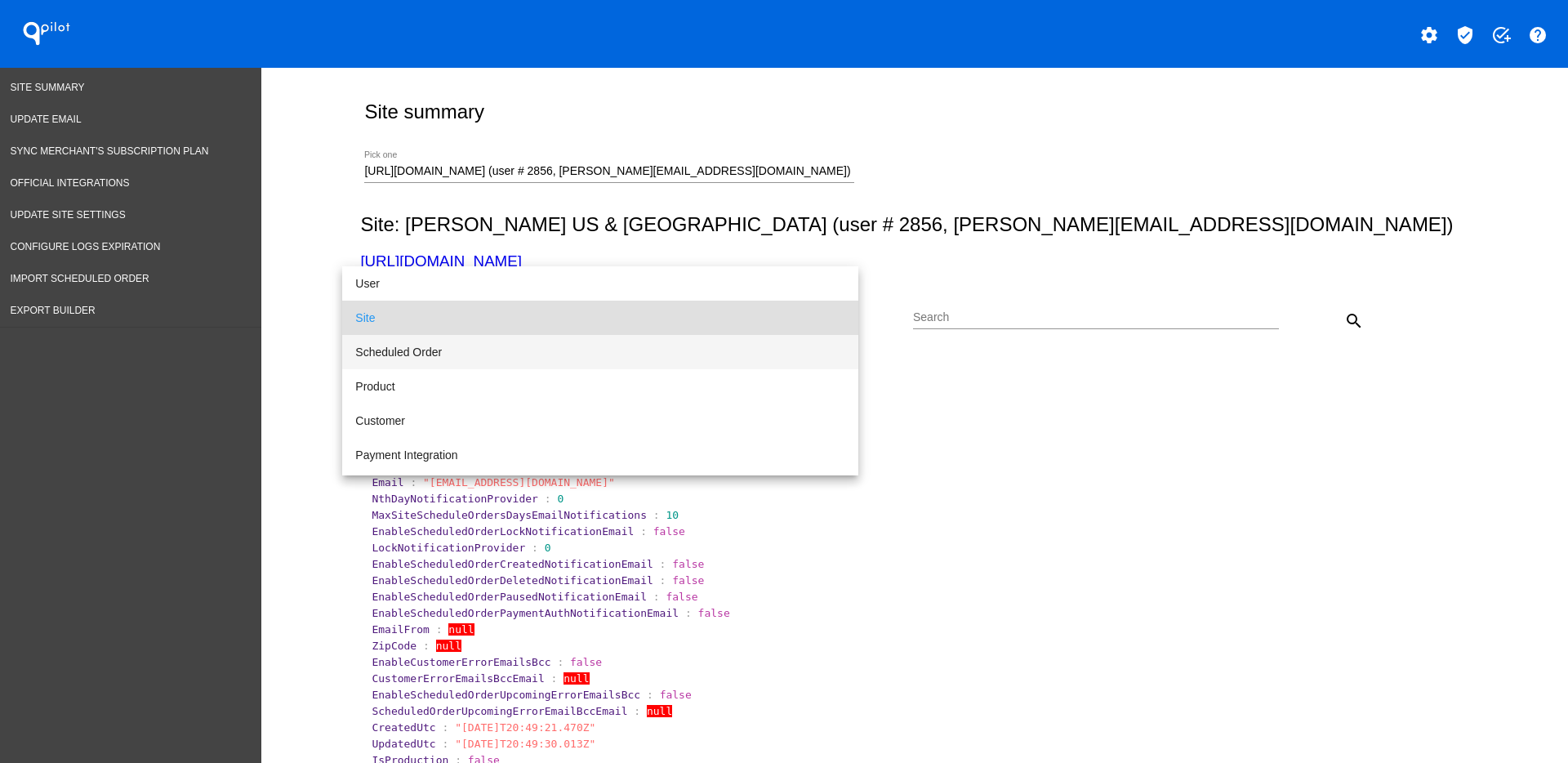
click at [623, 361] on span "Scheduled Order" at bounding box center [600, 351] width 490 height 34
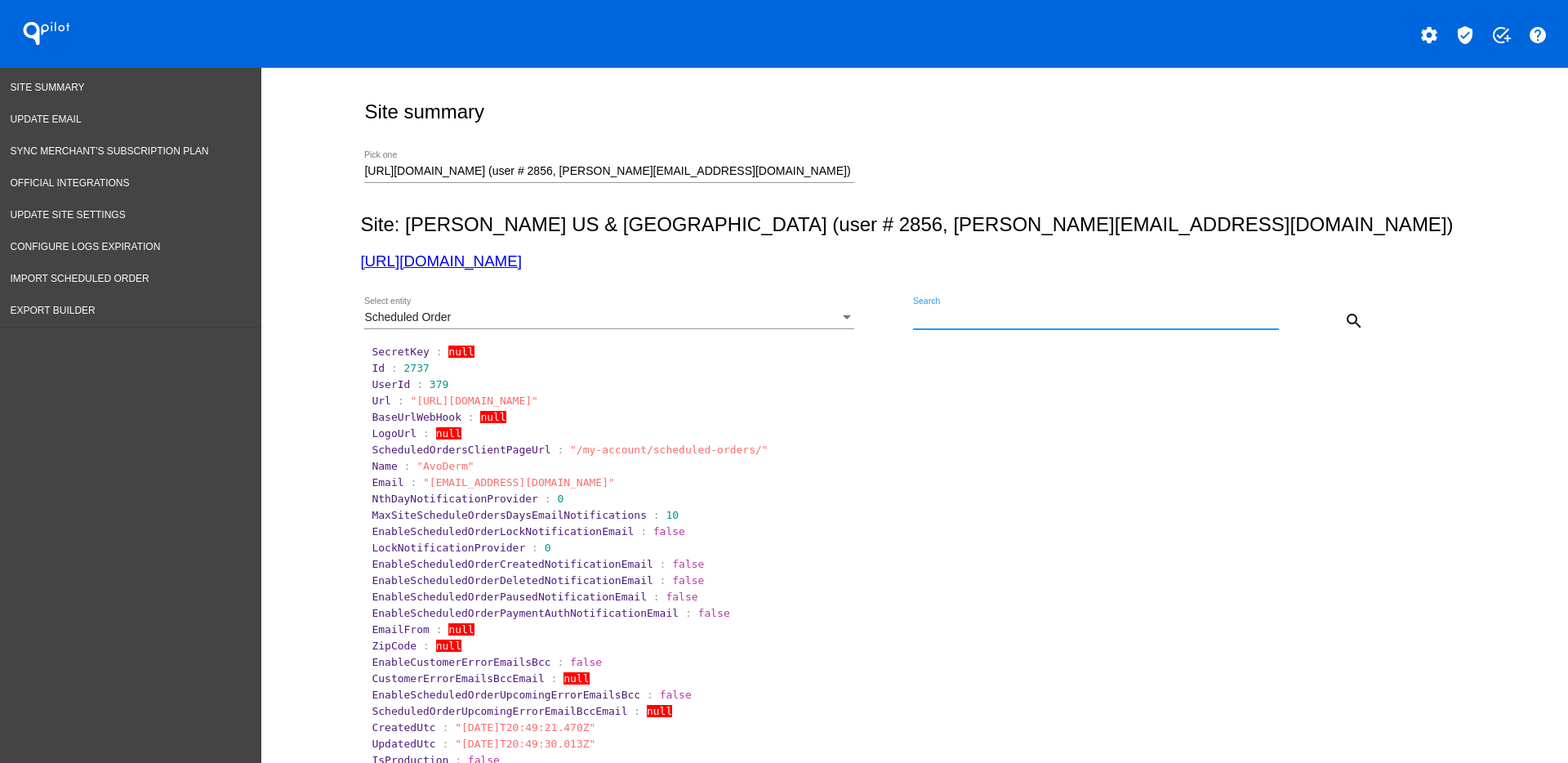
paste input "1012189"
click at [1337, 306] on button "search" at bounding box center [1353, 320] width 32 height 32
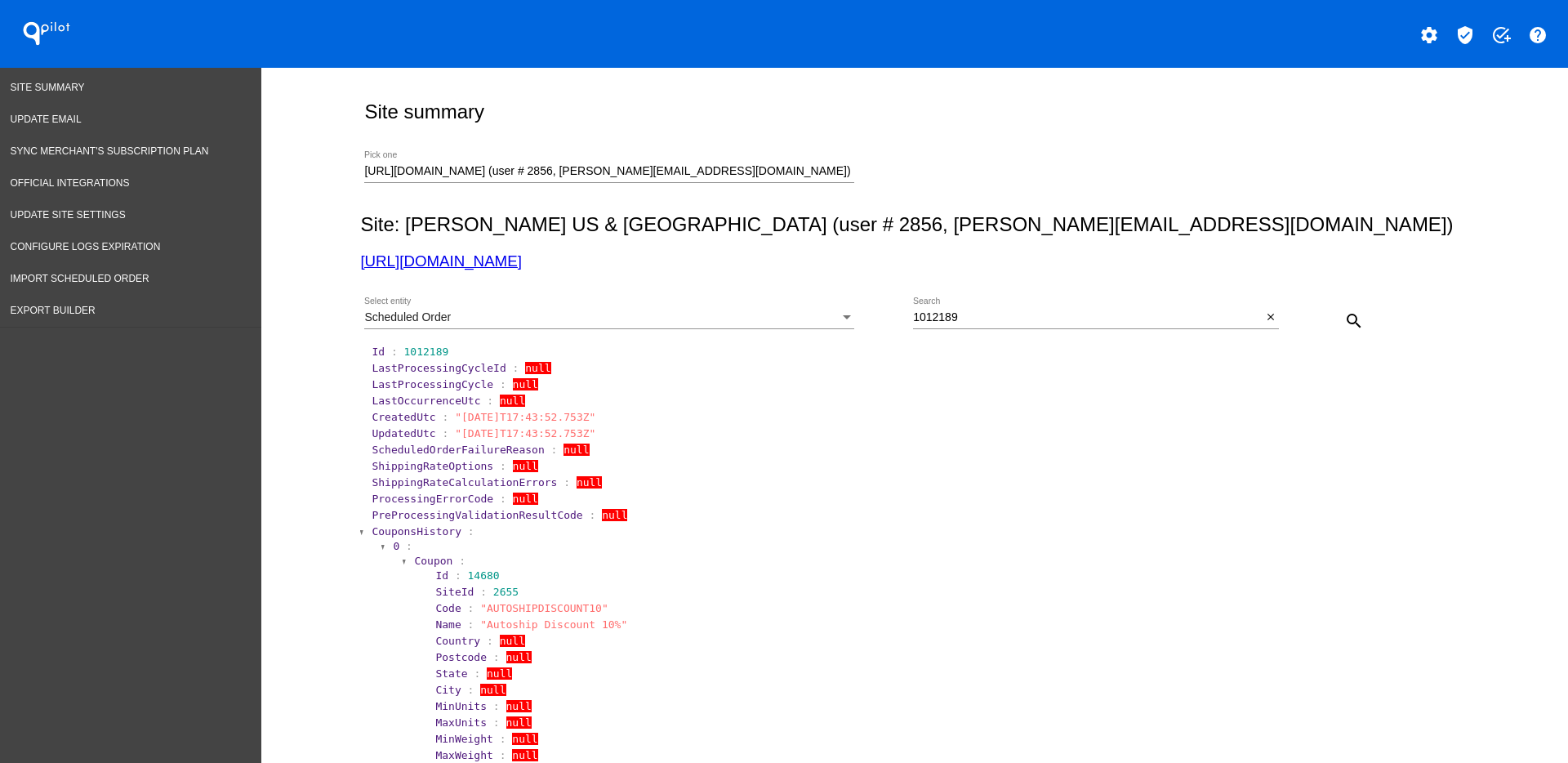
click at [405, 530] on span "CouponsHistory" at bounding box center [416, 531] width 90 height 12
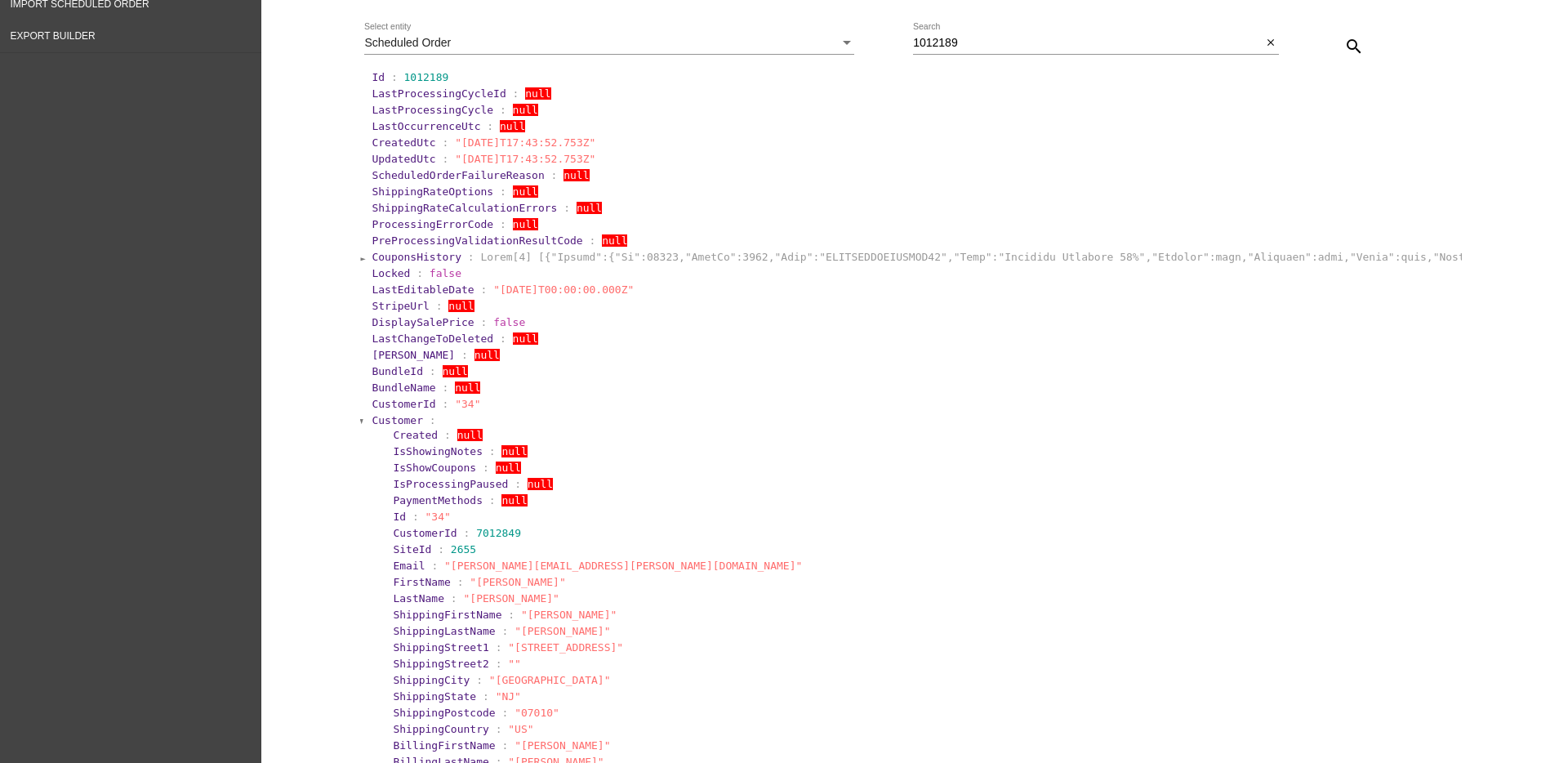
scroll to position [306, 0]
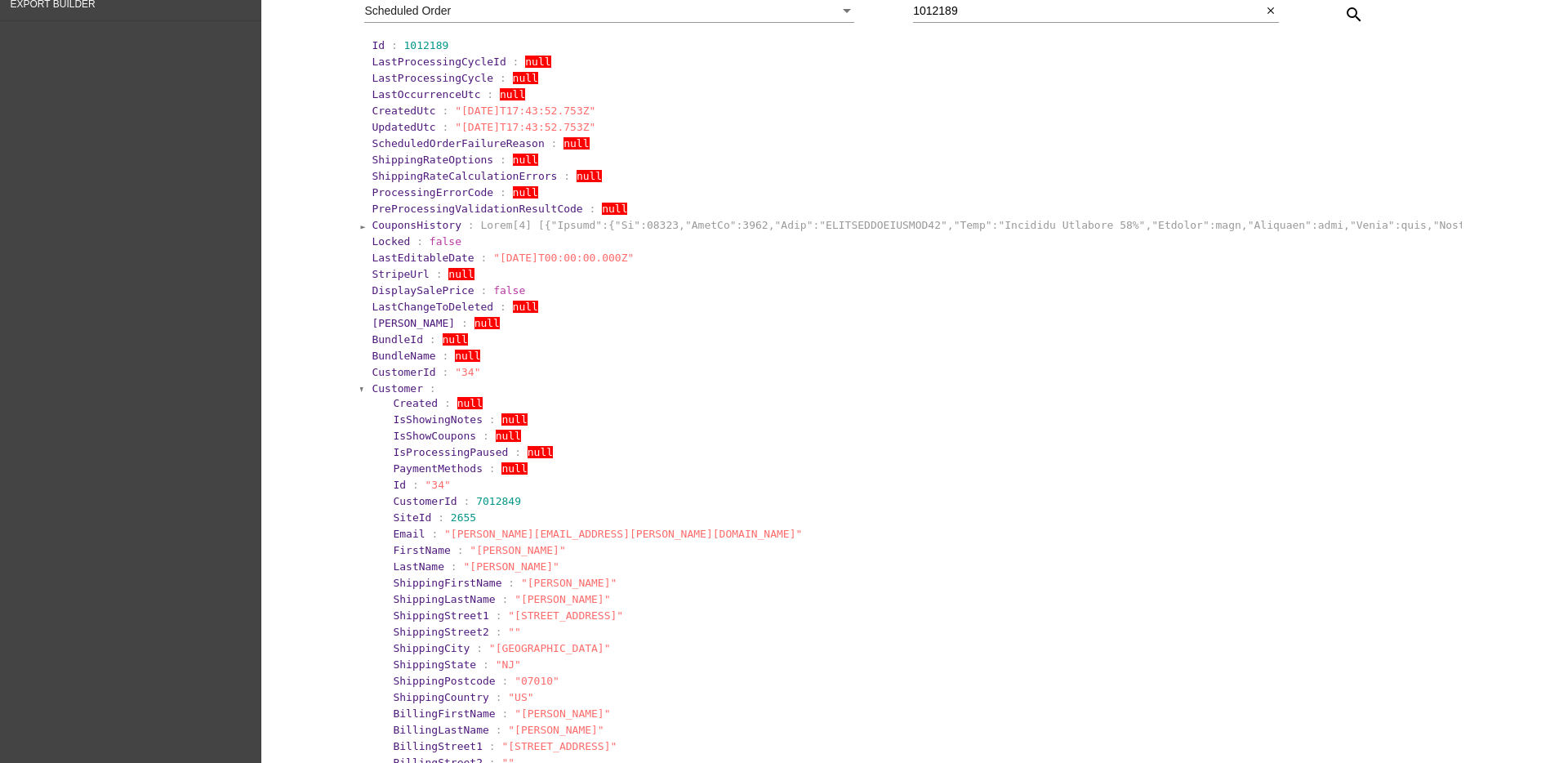
click at [388, 383] on span "Customer" at bounding box center [398, 388] width 52 height 12
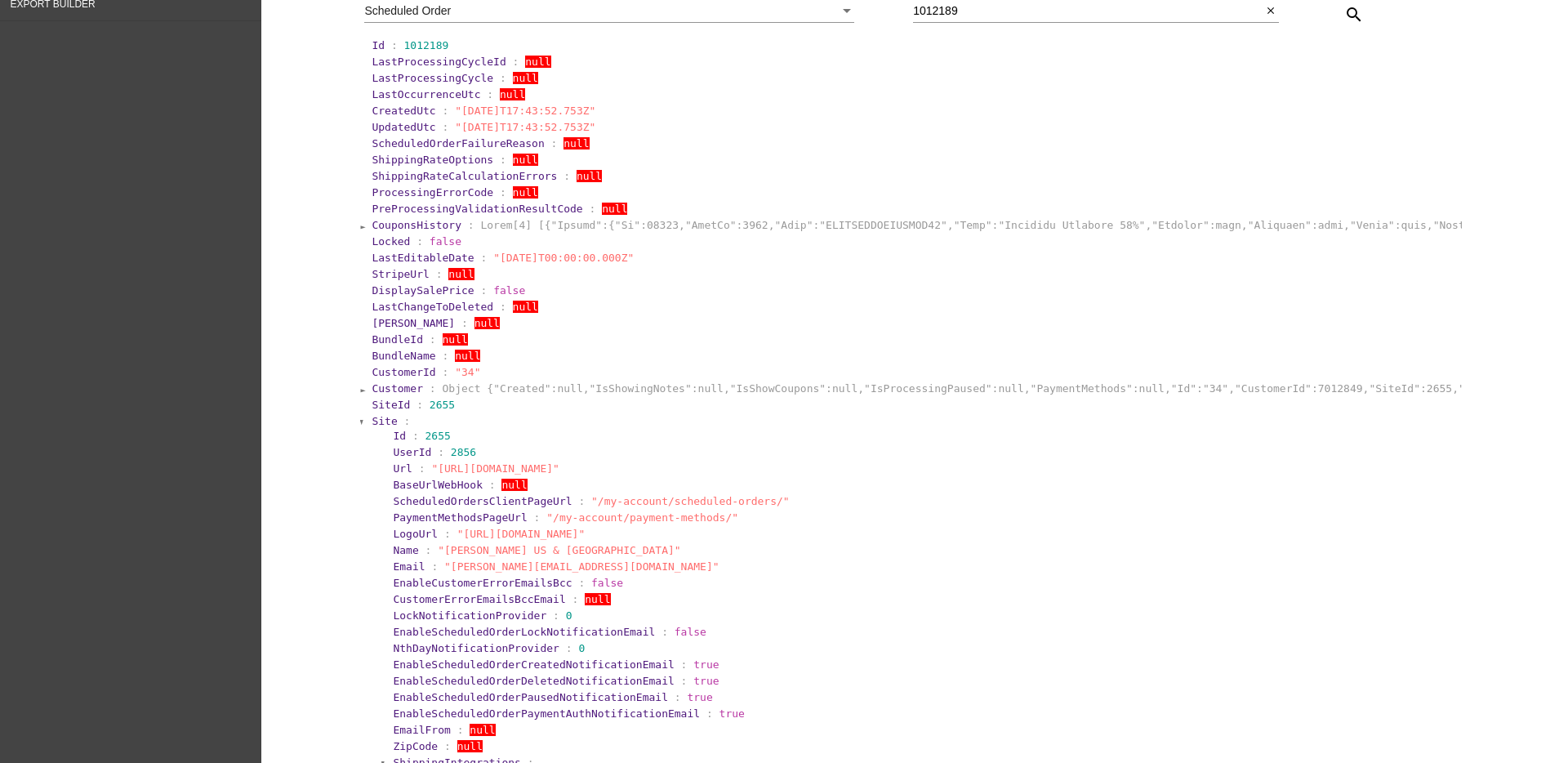
click at [373, 423] on span "Site" at bounding box center [384, 421] width 25 height 12
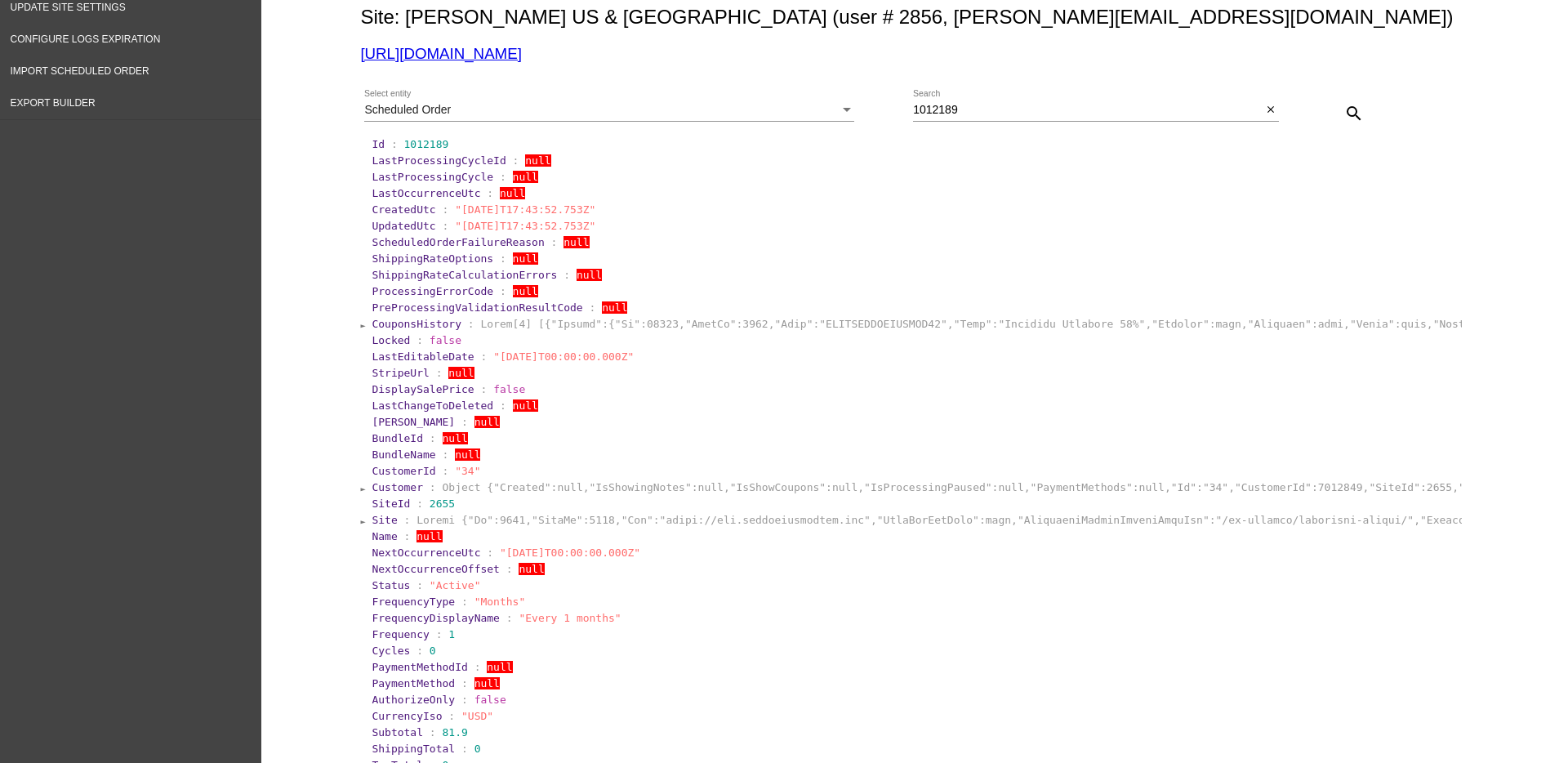
scroll to position [204, 0]
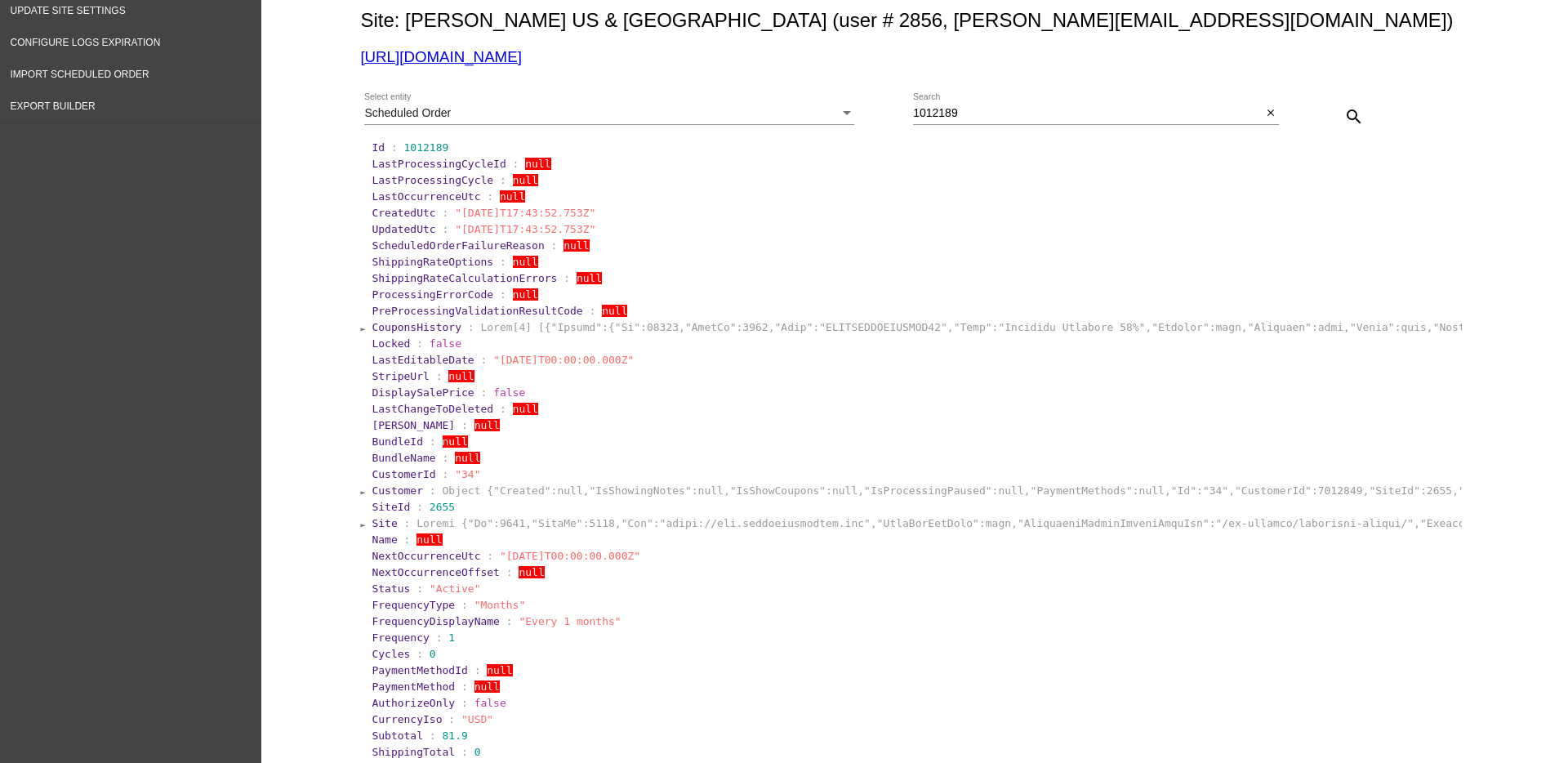
click at [373, 520] on span "Site" at bounding box center [384, 523] width 25 height 12
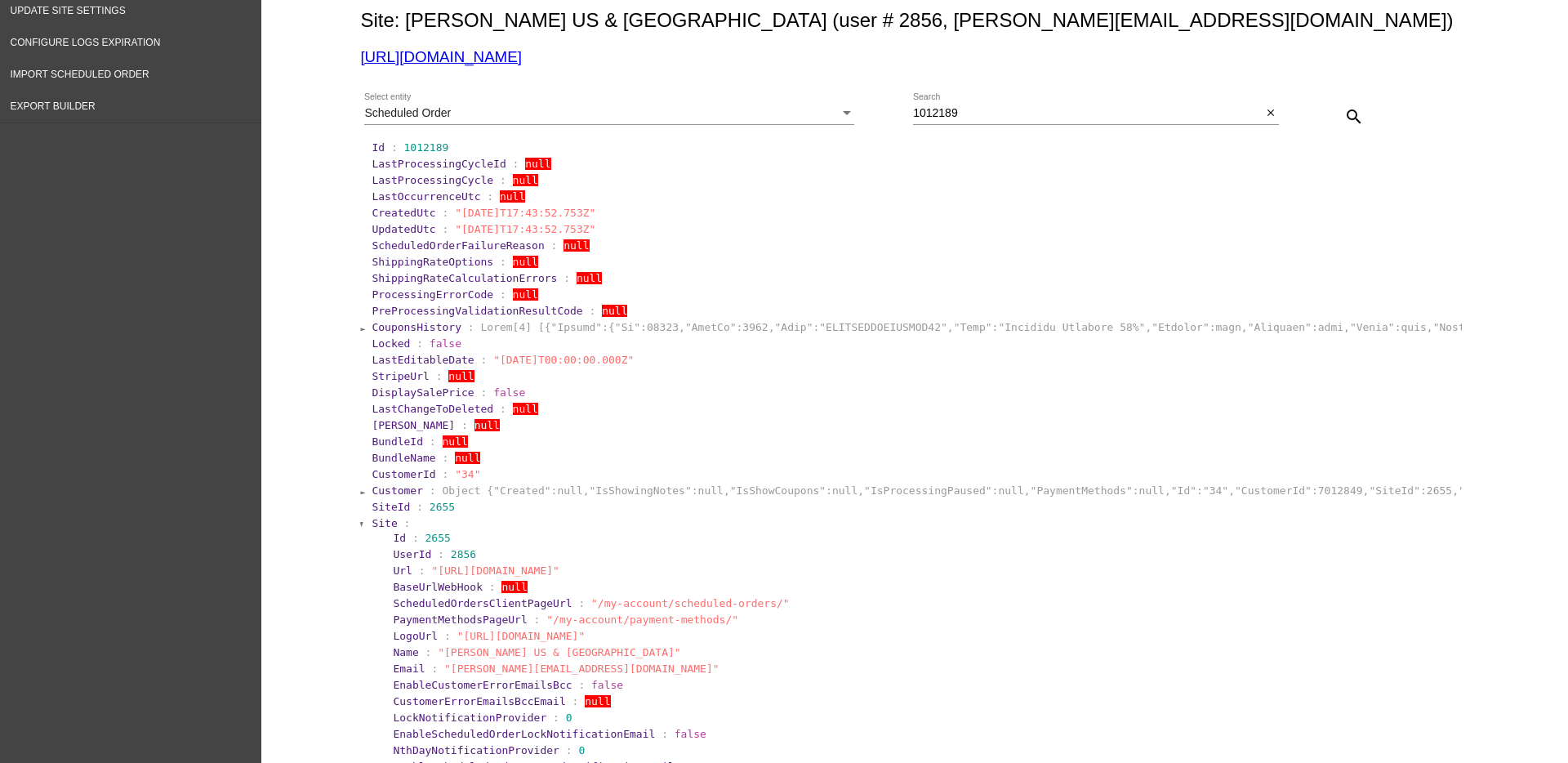
scroll to position [511, 0]
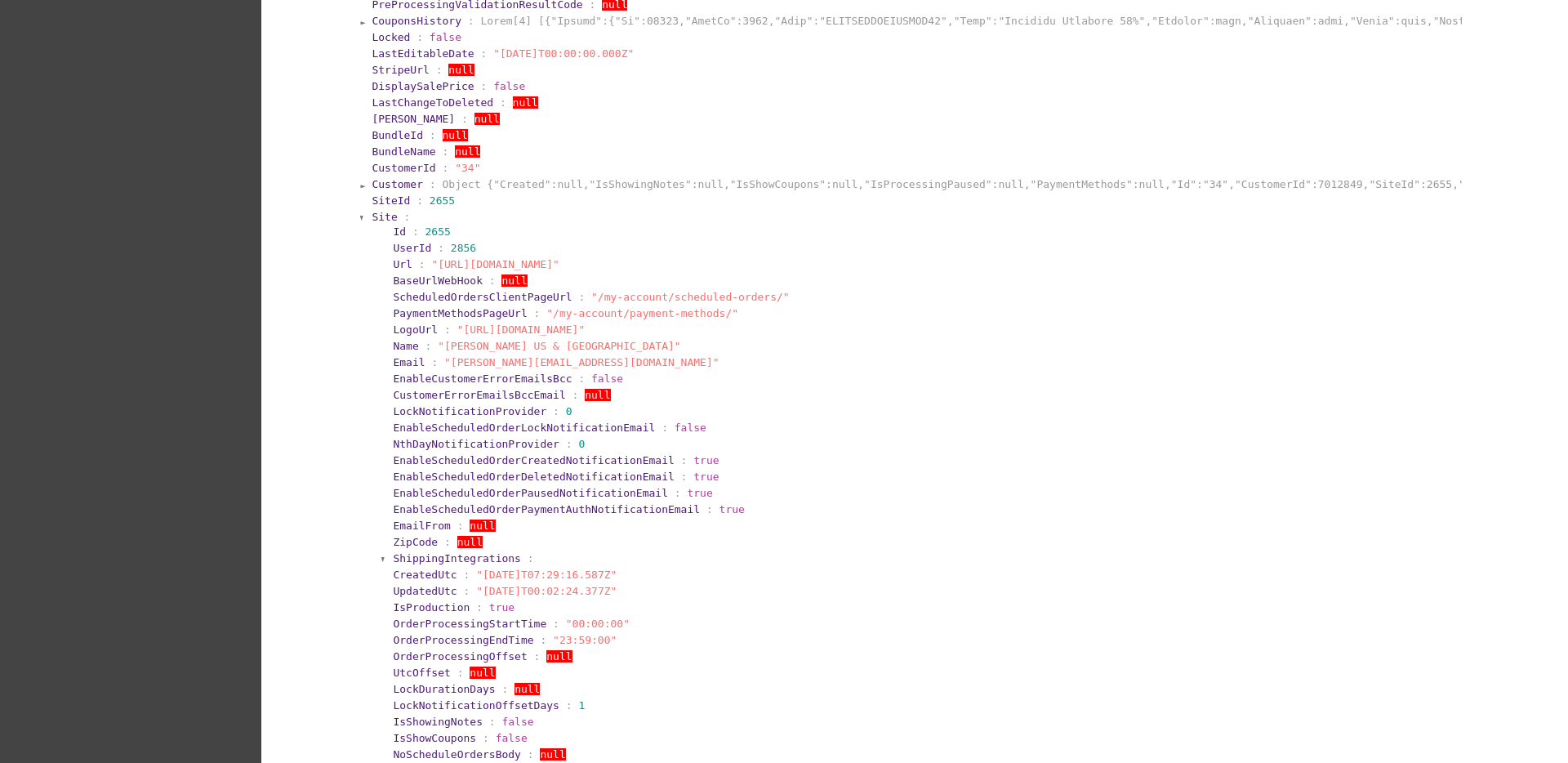
click at [374, 214] on span "Site" at bounding box center [384, 216] width 25 height 12
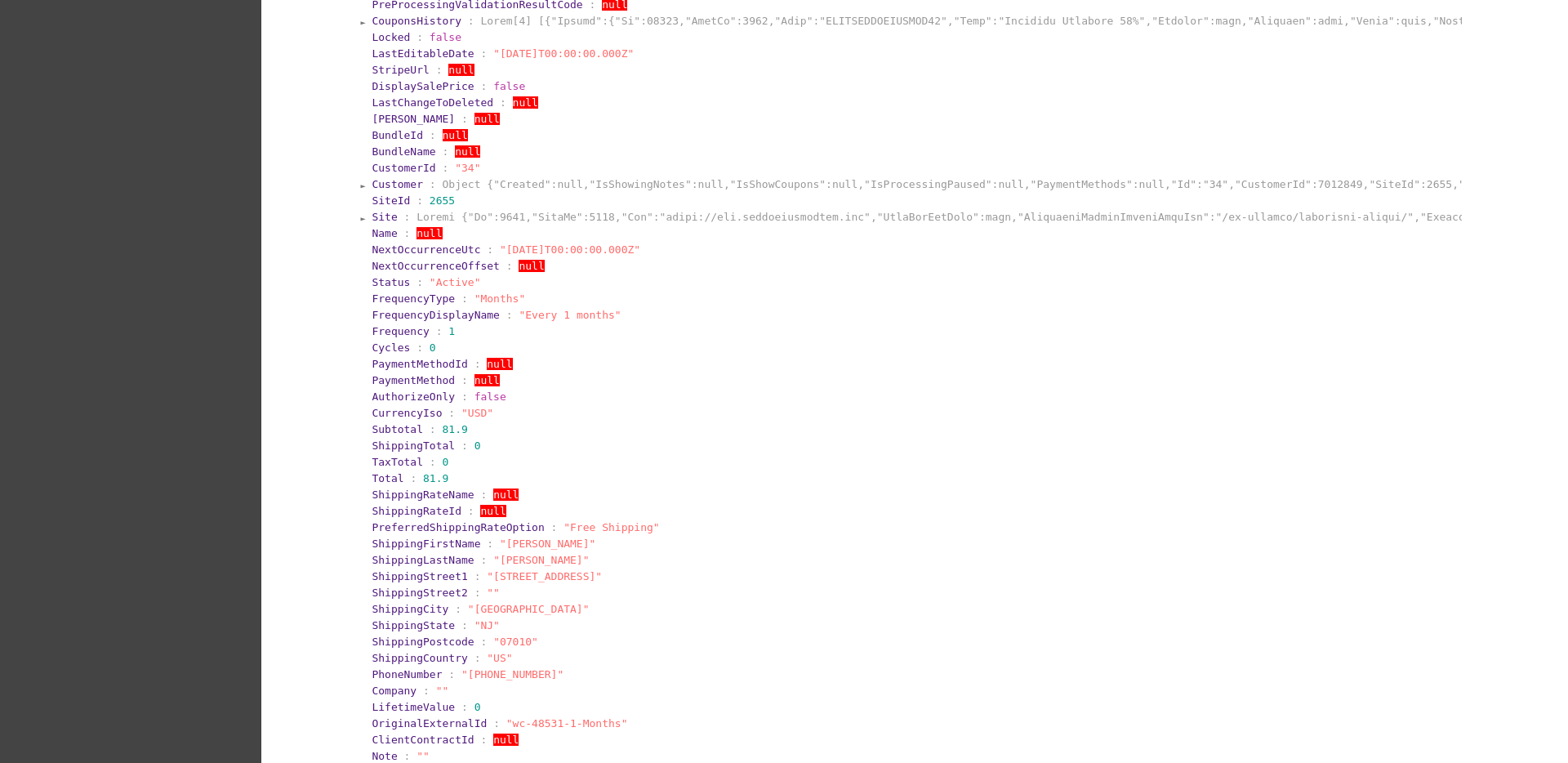
click at [388, 184] on span "Customer" at bounding box center [398, 184] width 52 height 12
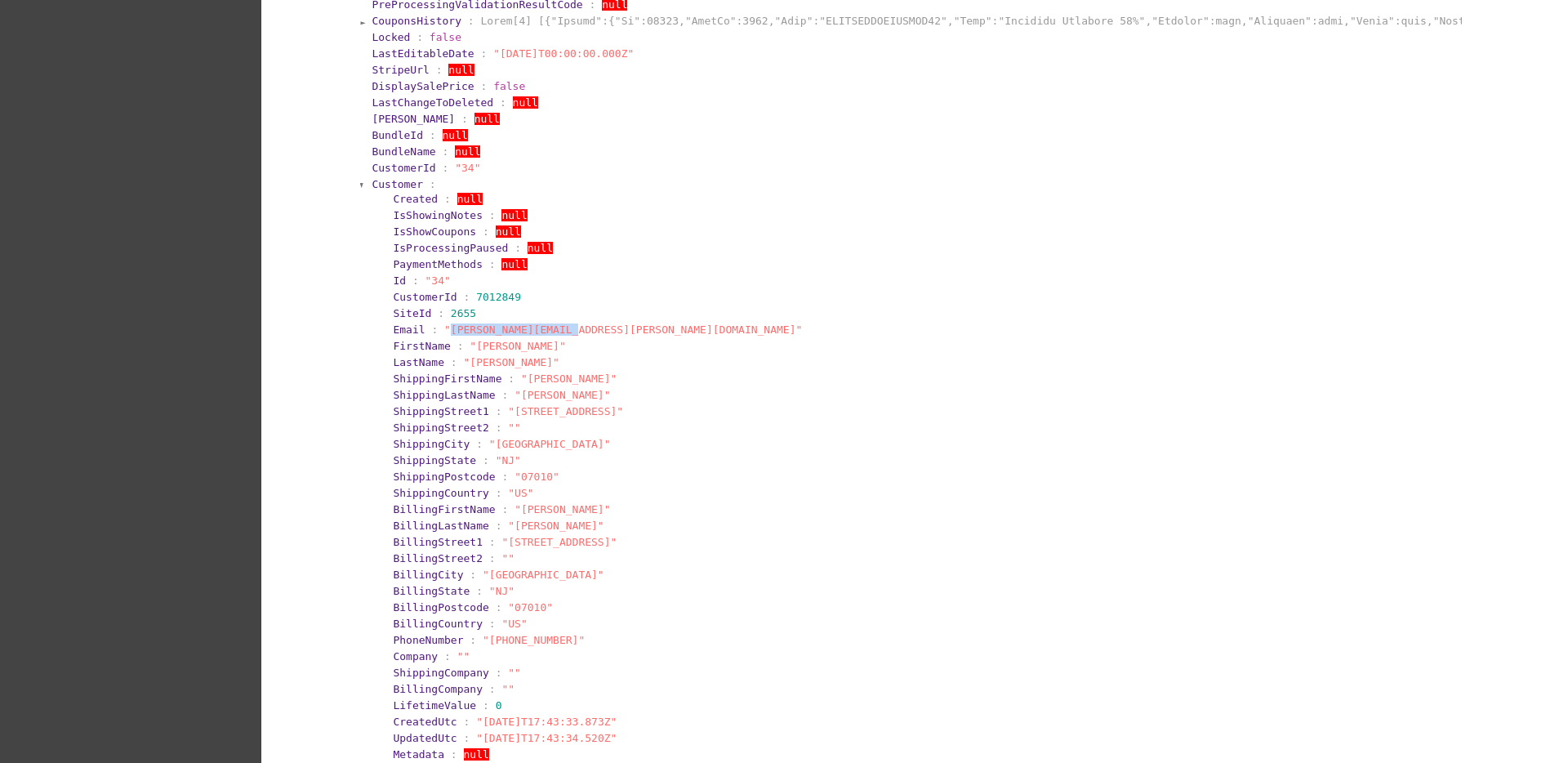
drag, startPoint x: 437, startPoint y: 324, endPoint x: 554, endPoint y: 337, distance: 117.7
click at [554, 337] on section "Email : "[PERSON_NAME][EMAIL_ADDRESS][PERSON_NAME][DOMAIN_NAME]"" at bounding box center [925, 329] width 1068 height 16
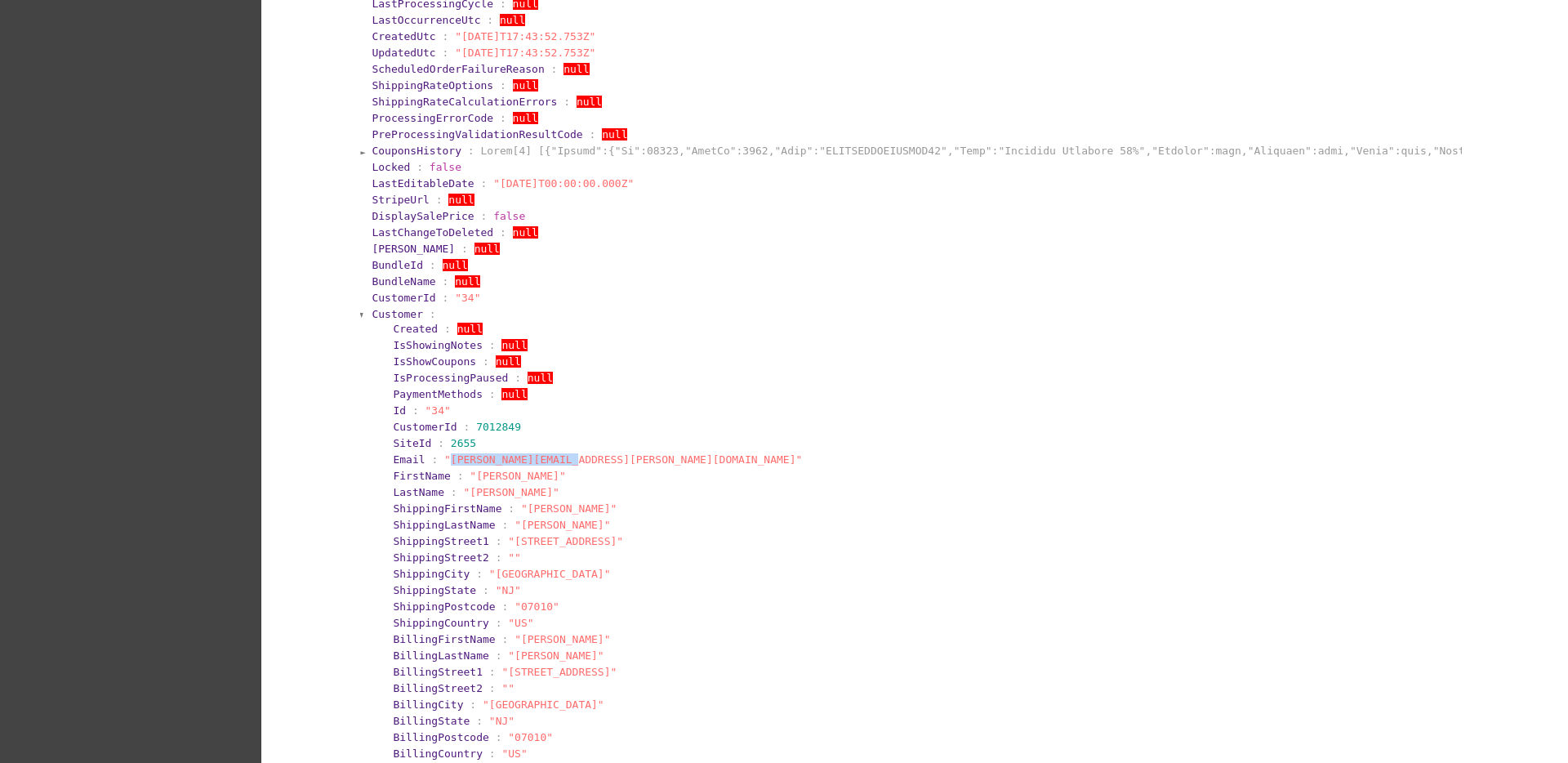
scroll to position [204, 0]
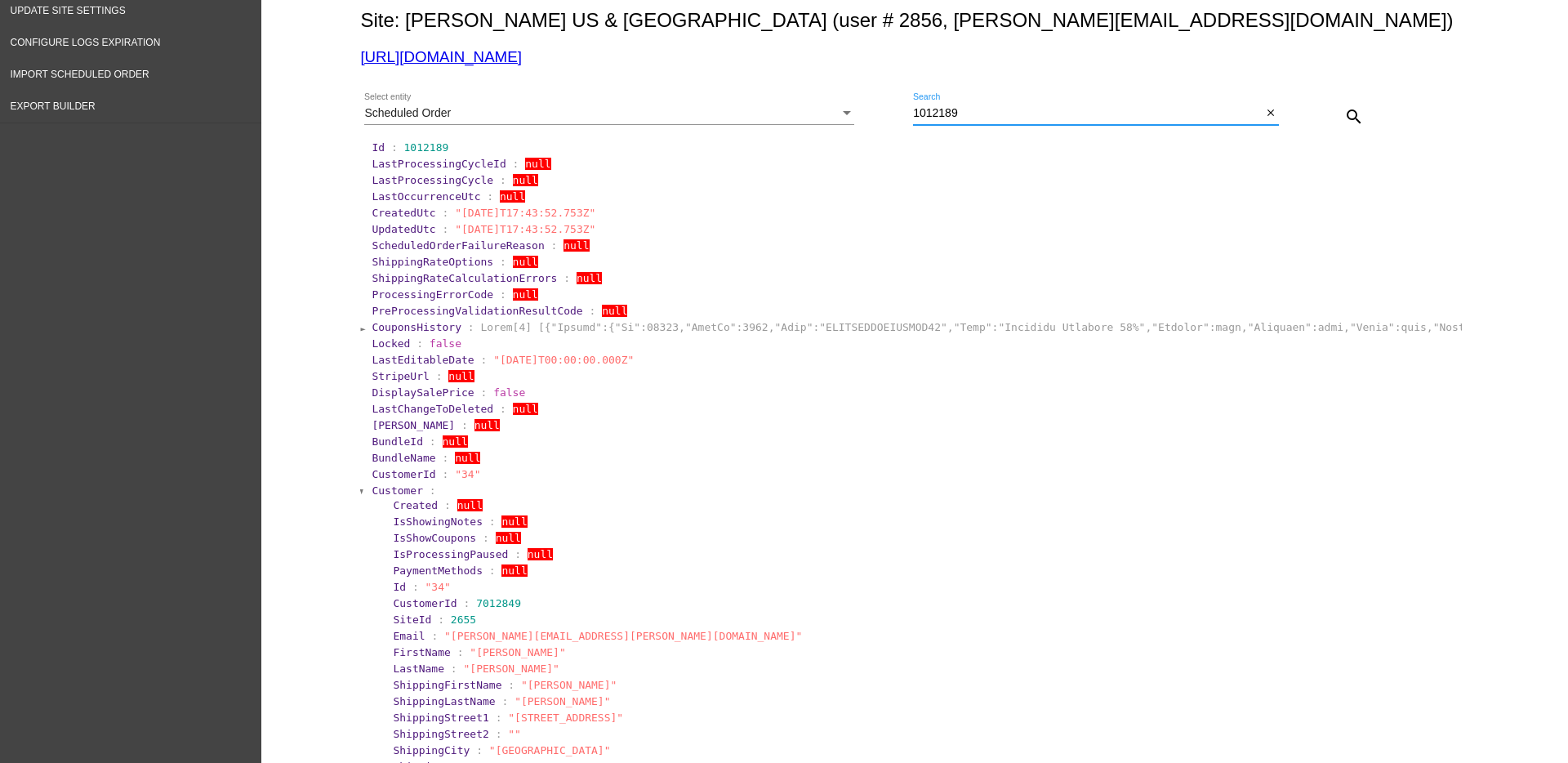
drag, startPoint x: 972, startPoint y: 113, endPoint x: 879, endPoint y: 109, distance: 93.1
click at [879, 109] on div "Scheduled Order Select entity 1012189 Search close search" at bounding box center [911, 110] width 1102 height 58
paste input "[PERSON_NAME][EMAIL_ADDRESS][PERSON_NAME][DOMAIN_NAME]"
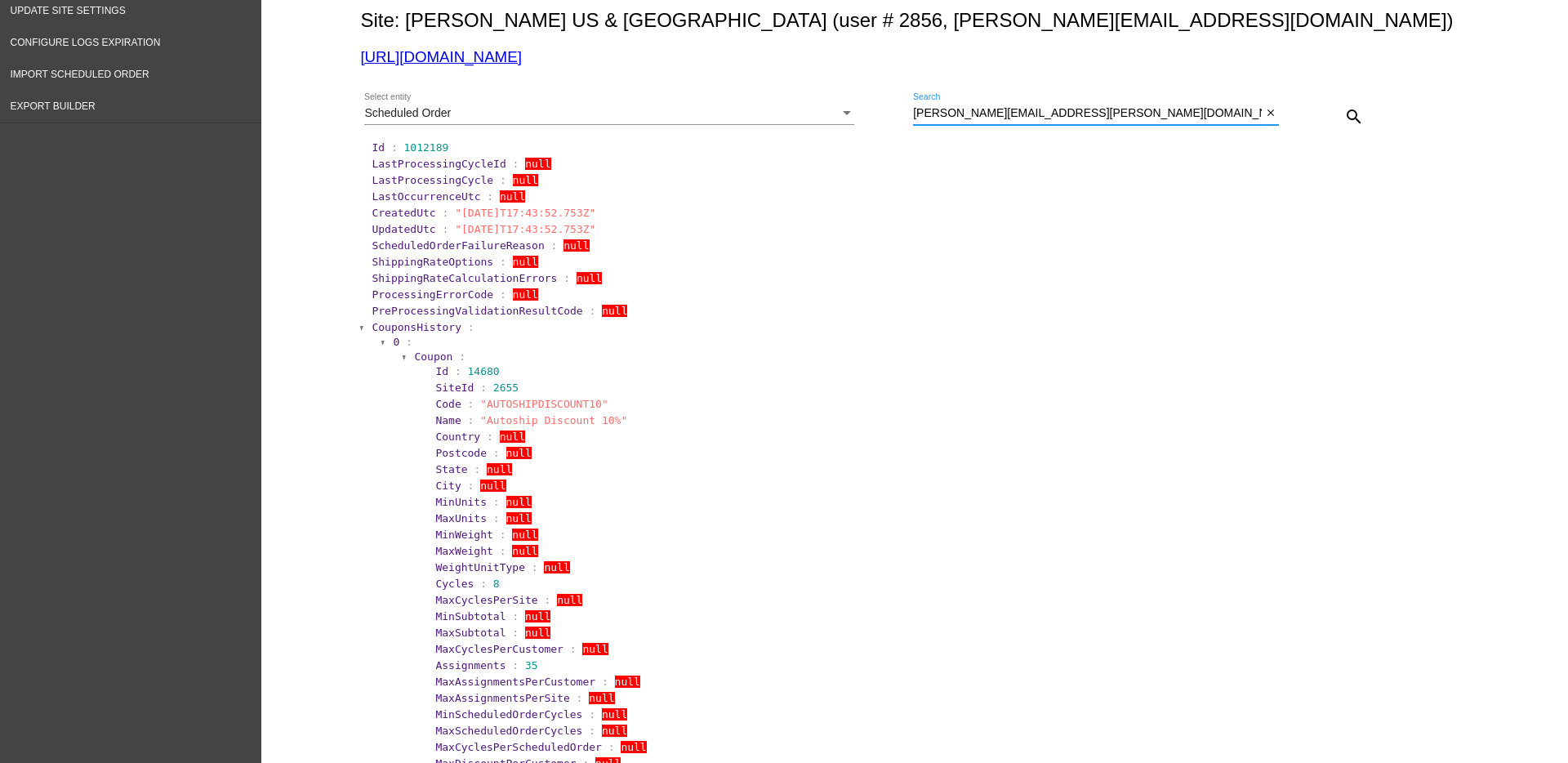
click at [714, 116] on div "Scheduled Order" at bounding box center [601, 113] width 475 height 13
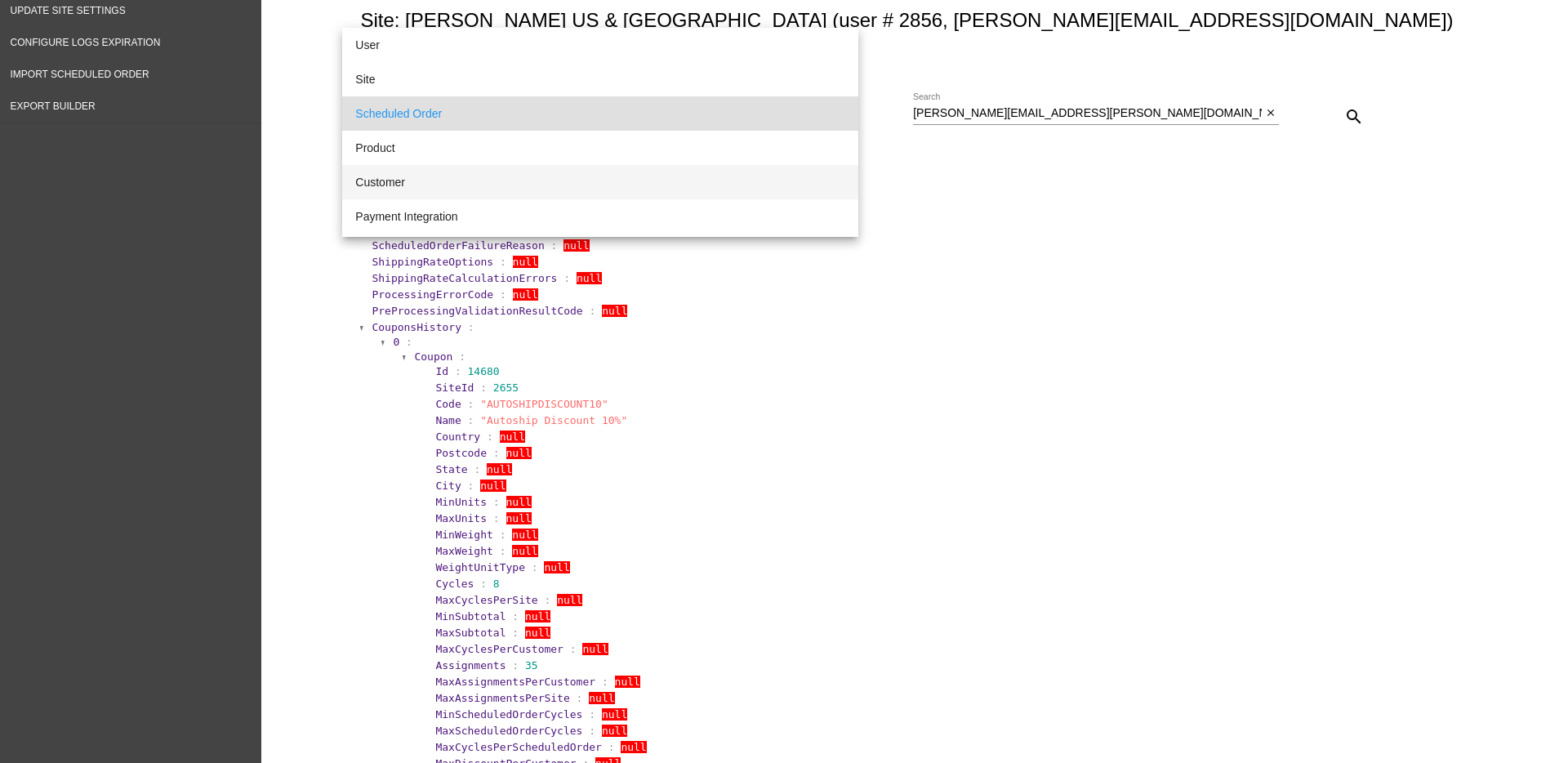
click at [618, 184] on span "Customer" at bounding box center [600, 182] width 490 height 34
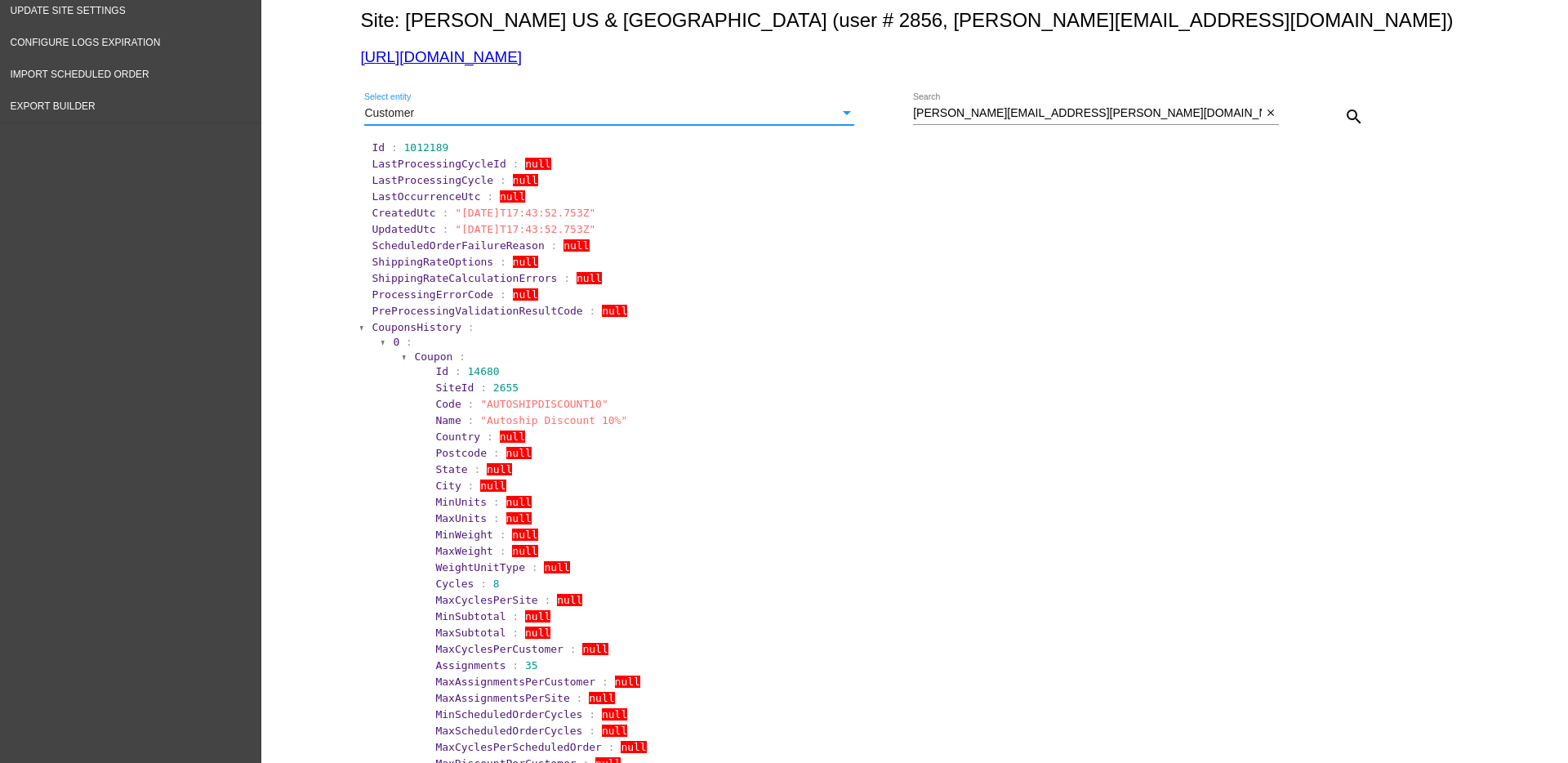
click at [1348, 111] on mat-icon "search" at bounding box center [1353, 116] width 19 height 19
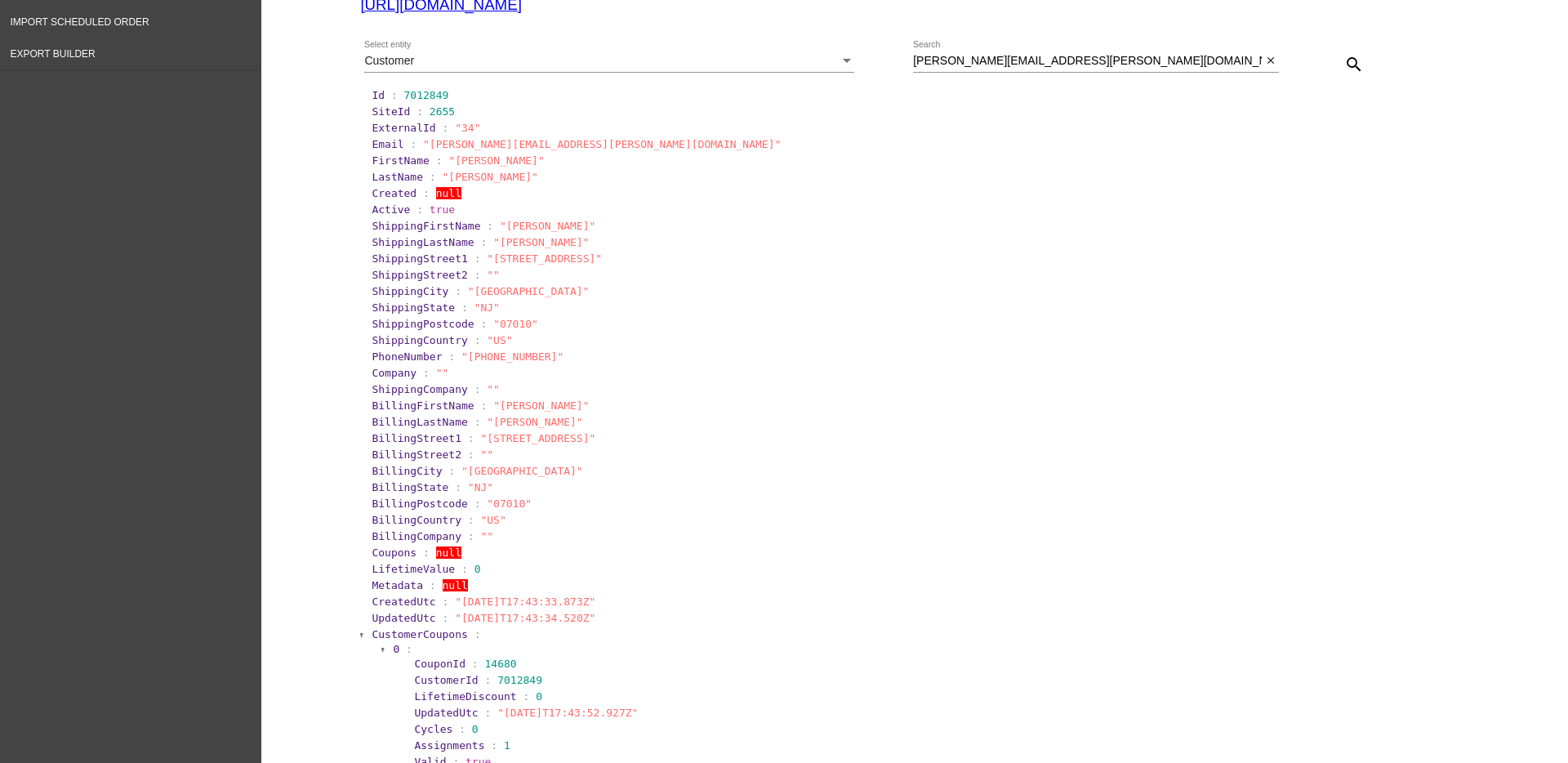
scroll to position [228, 0]
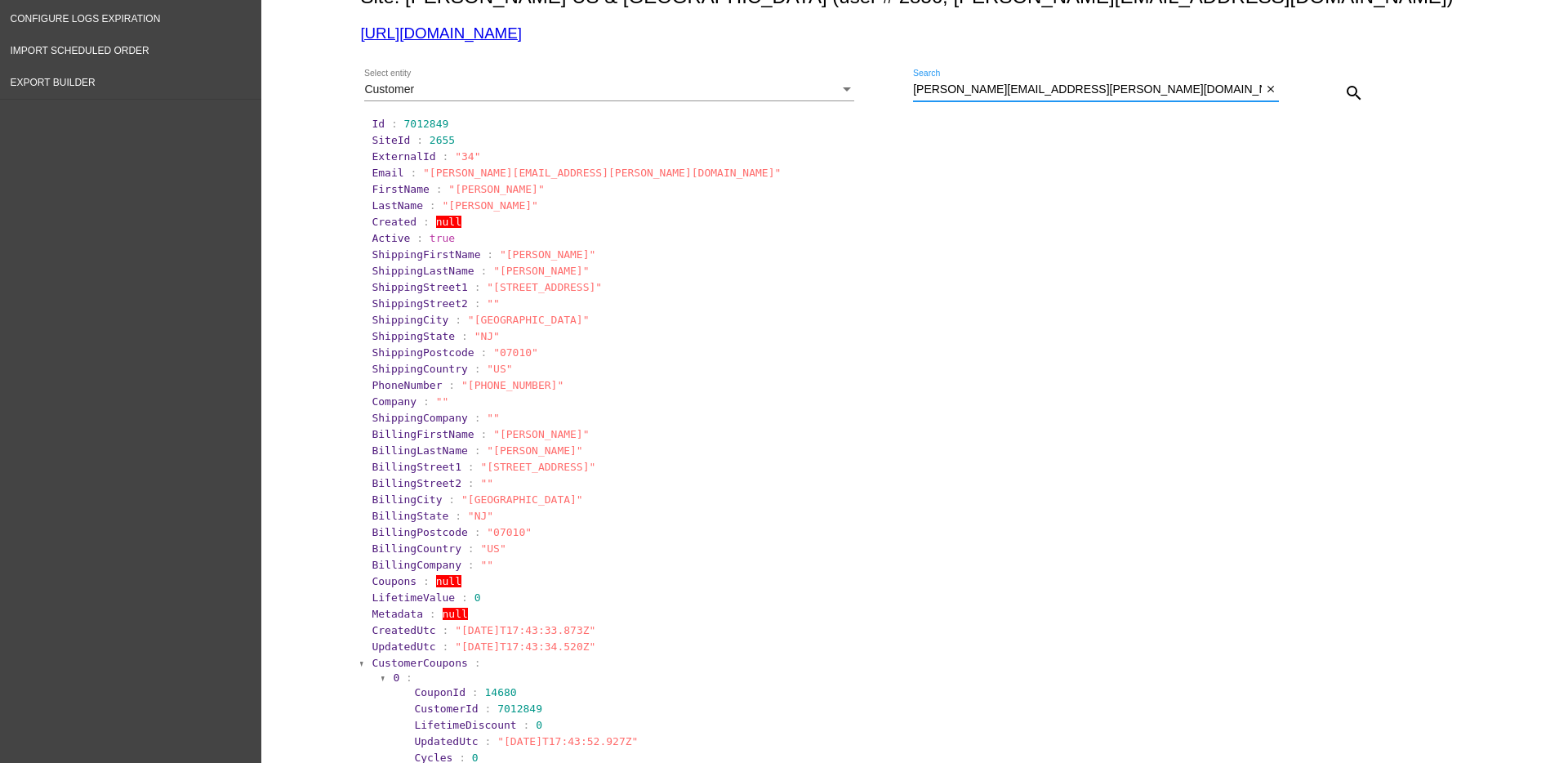
drag, startPoint x: 1034, startPoint y: 89, endPoint x: 845, endPoint y: 113, distance: 190.5
click at [845, 113] on div "Customer Select entity [PERSON_NAME][EMAIL_ADDRESS][PERSON_NAME][DOMAIN_NAME] S…" at bounding box center [911, 87] width 1102 height 58
click at [700, 95] on div "Customer" at bounding box center [601, 90] width 475 height 13
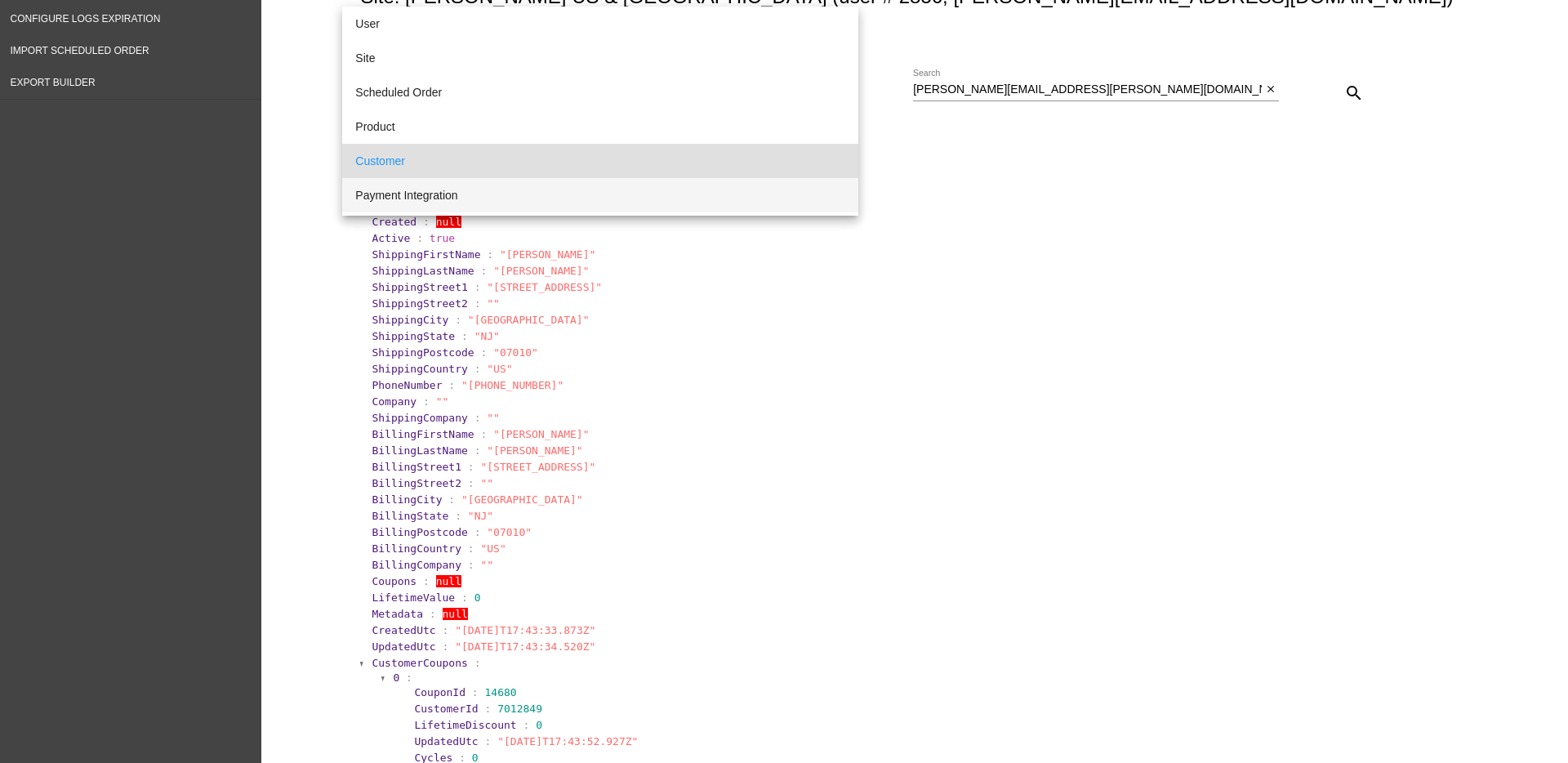
scroll to position [71, 0]
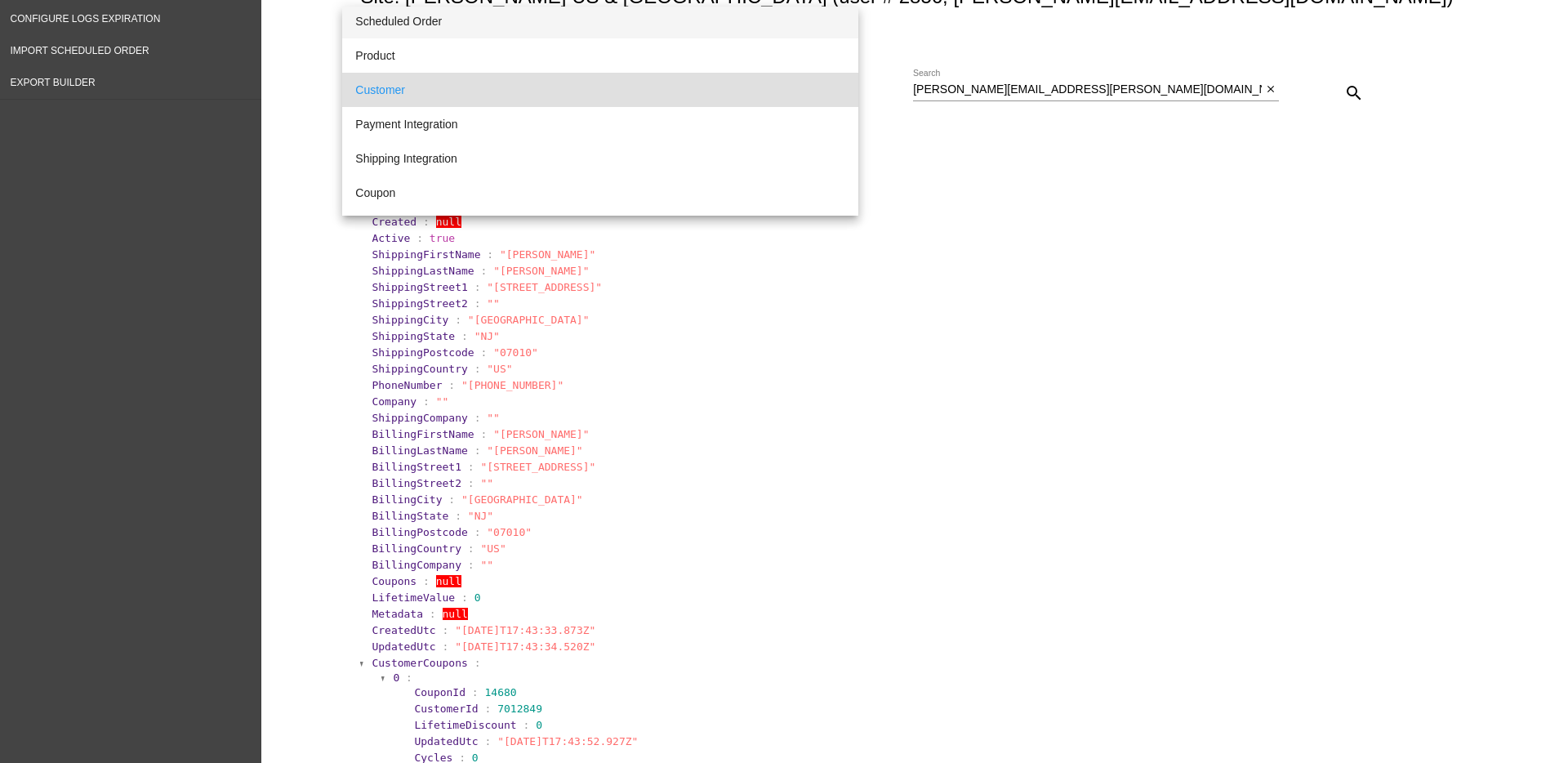
click at [590, 20] on span "Scheduled Order" at bounding box center [600, 20] width 490 height 34
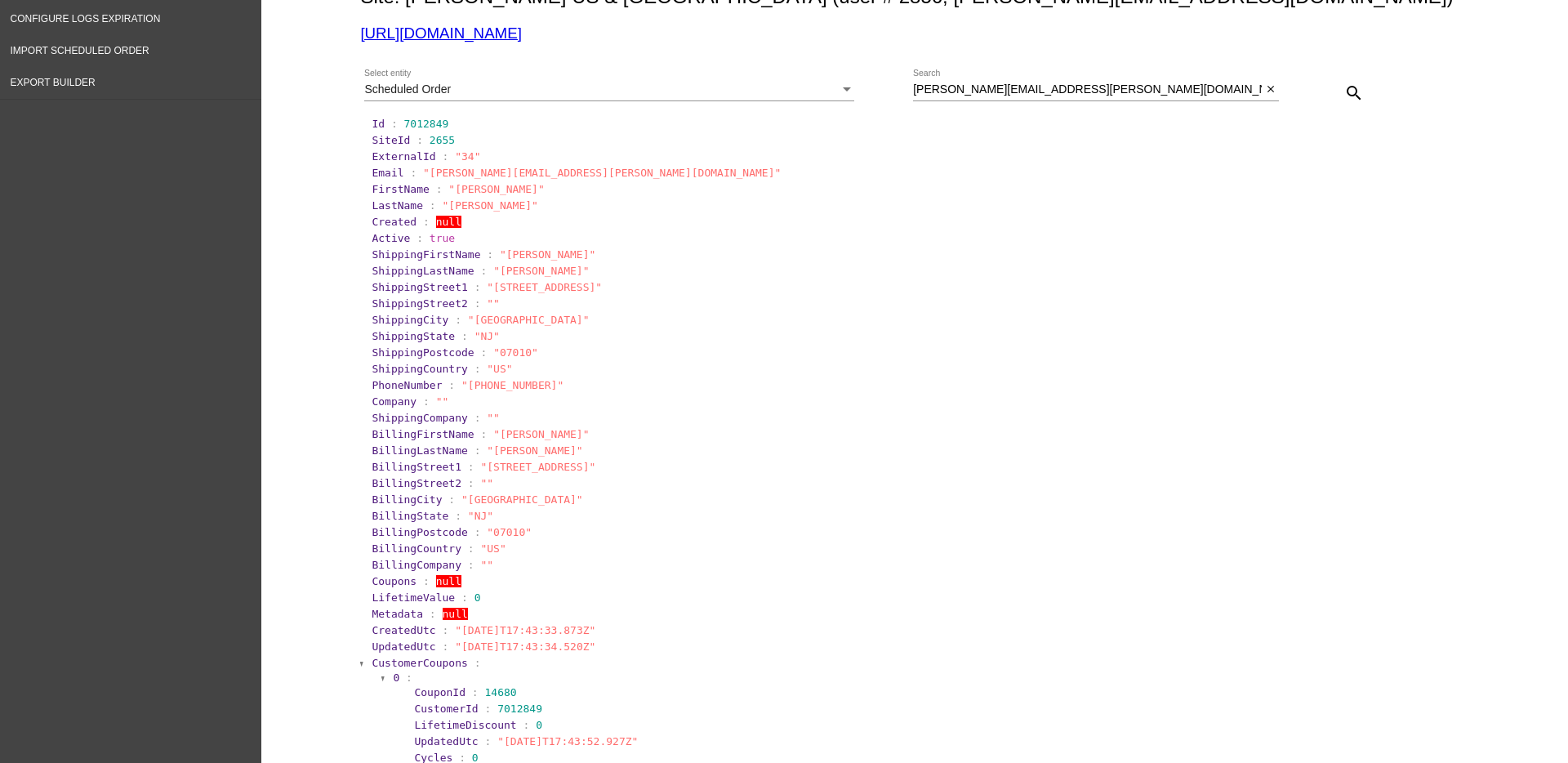
drag, startPoint x: 1068, startPoint y: 82, endPoint x: 900, endPoint y: 89, distance: 168.1
click at [900, 89] on div "Scheduled Order Select entity [PERSON_NAME][EMAIL_ADDRESS][PERSON_NAME][DOMAIN_…" at bounding box center [911, 87] width 1102 height 58
drag, startPoint x: 1128, startPoint y: 91, endPoint x: 808, endPoint y: 93, distance: 320.0
click at [808, 93] on div "Scheduled Order Select entity [PERSON_NAME][EMAIL_ADDRESS][PERSON_NAME][DOMAIN_…" at bounding box center [911, 87] width 1102 height 58
paste input "1008870"
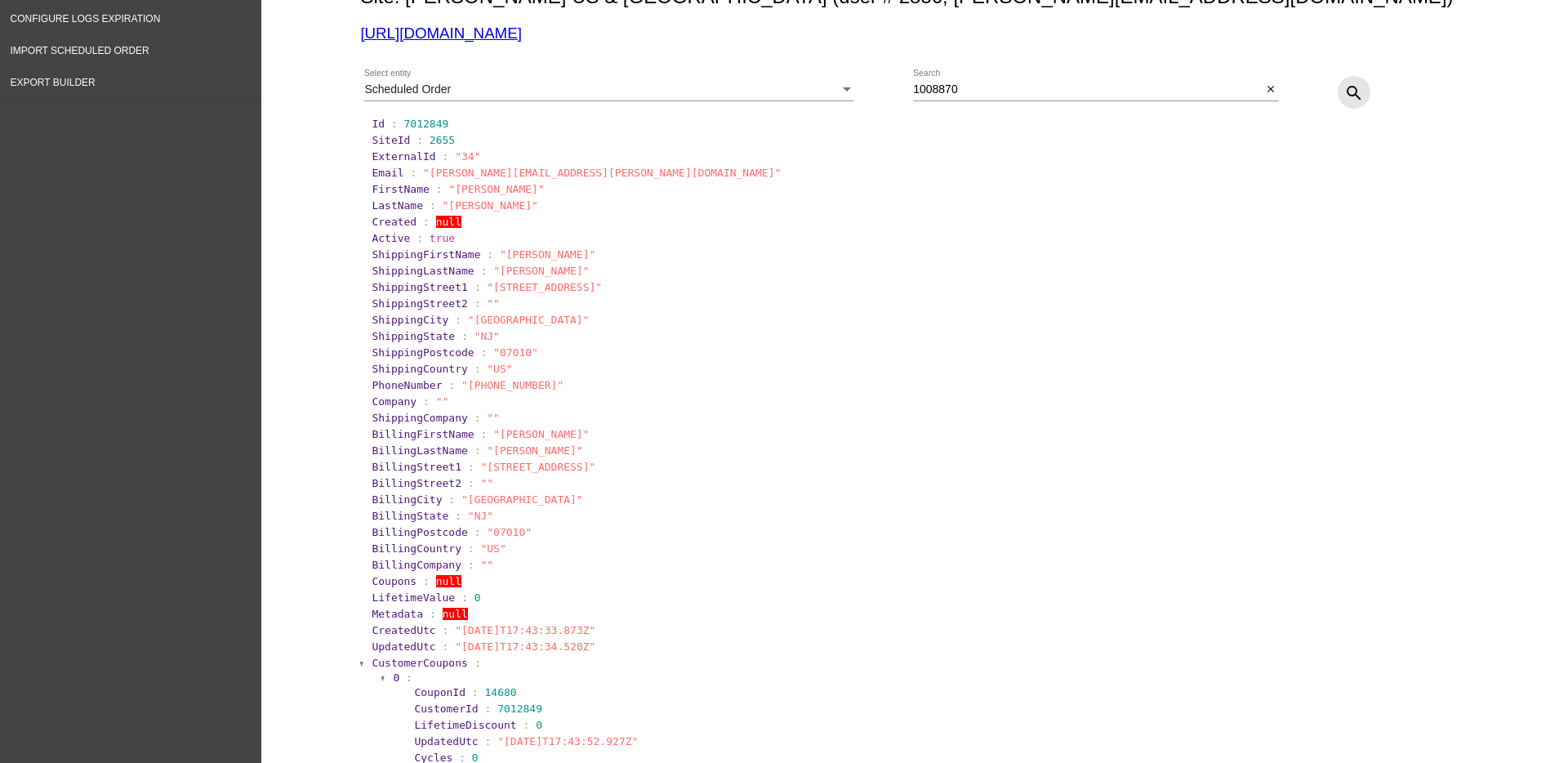
click at [1351, 95] on mat-icon "search" at bounding box center [1353, 93] width 19 height 19
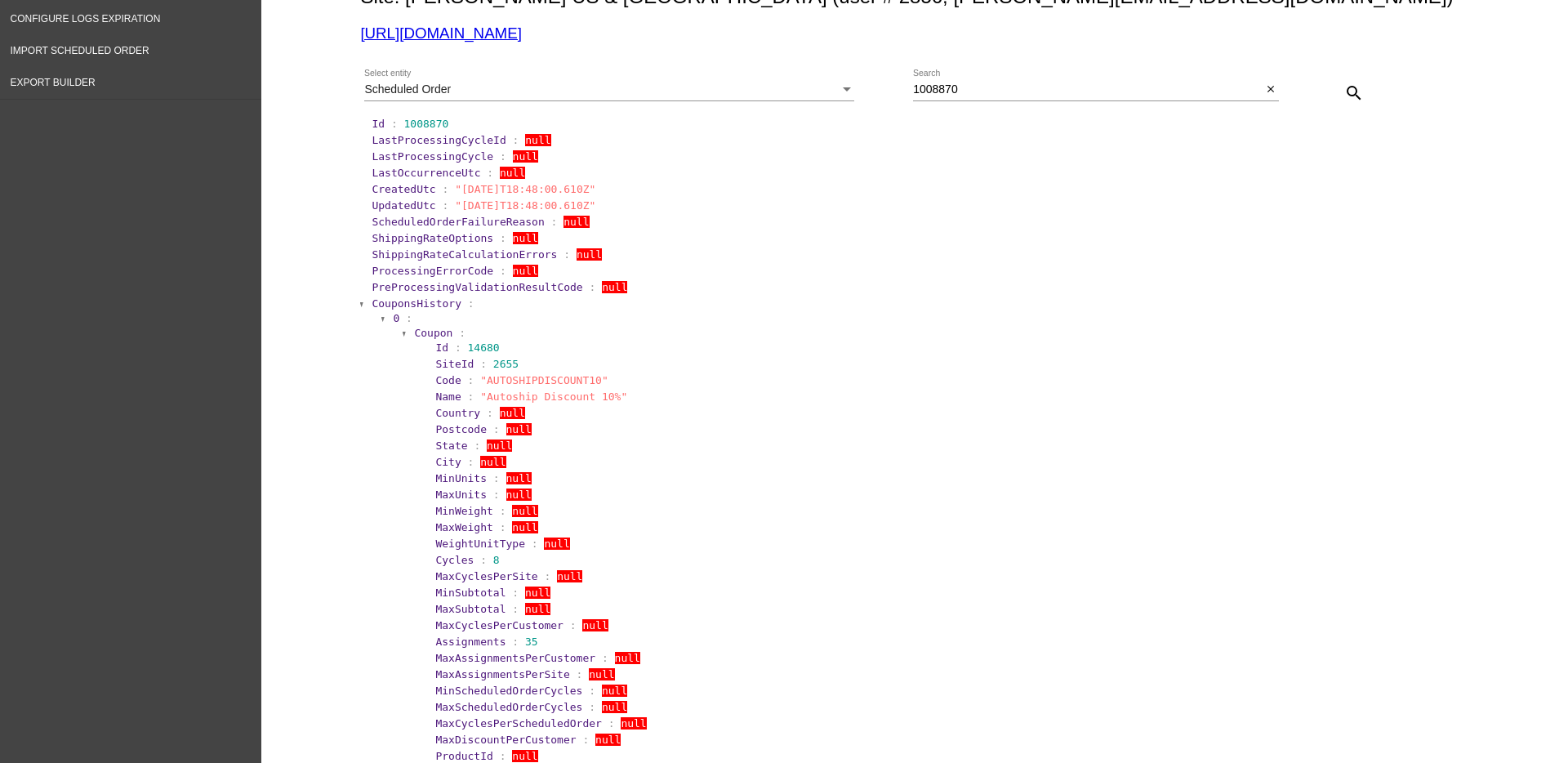
click at [430, 299] on span "CouponsHistory" at bounding box center [416, 303] width 90 height 12
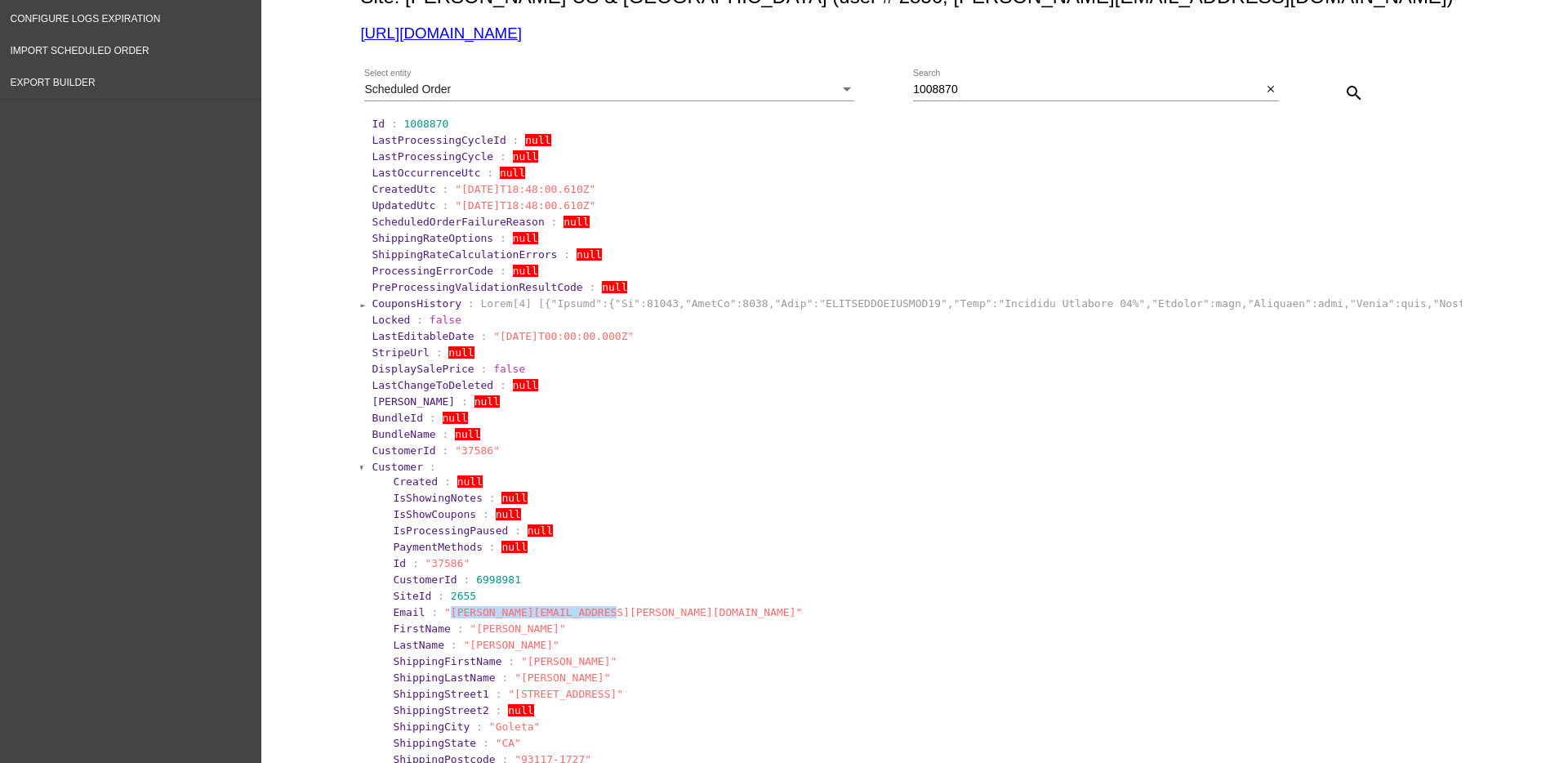
drag, startPoint x: 439, startPoint y: 612, endPoint x: 587, endPoint y: 616, distance: 148.1
click at [587, 616] on span ""[PERSON_NAME][EMAIL_ADDRESS][PERSON_NAME][DOMAIN_NAME]"" at bounding box center [623, 612] width 358 height 12
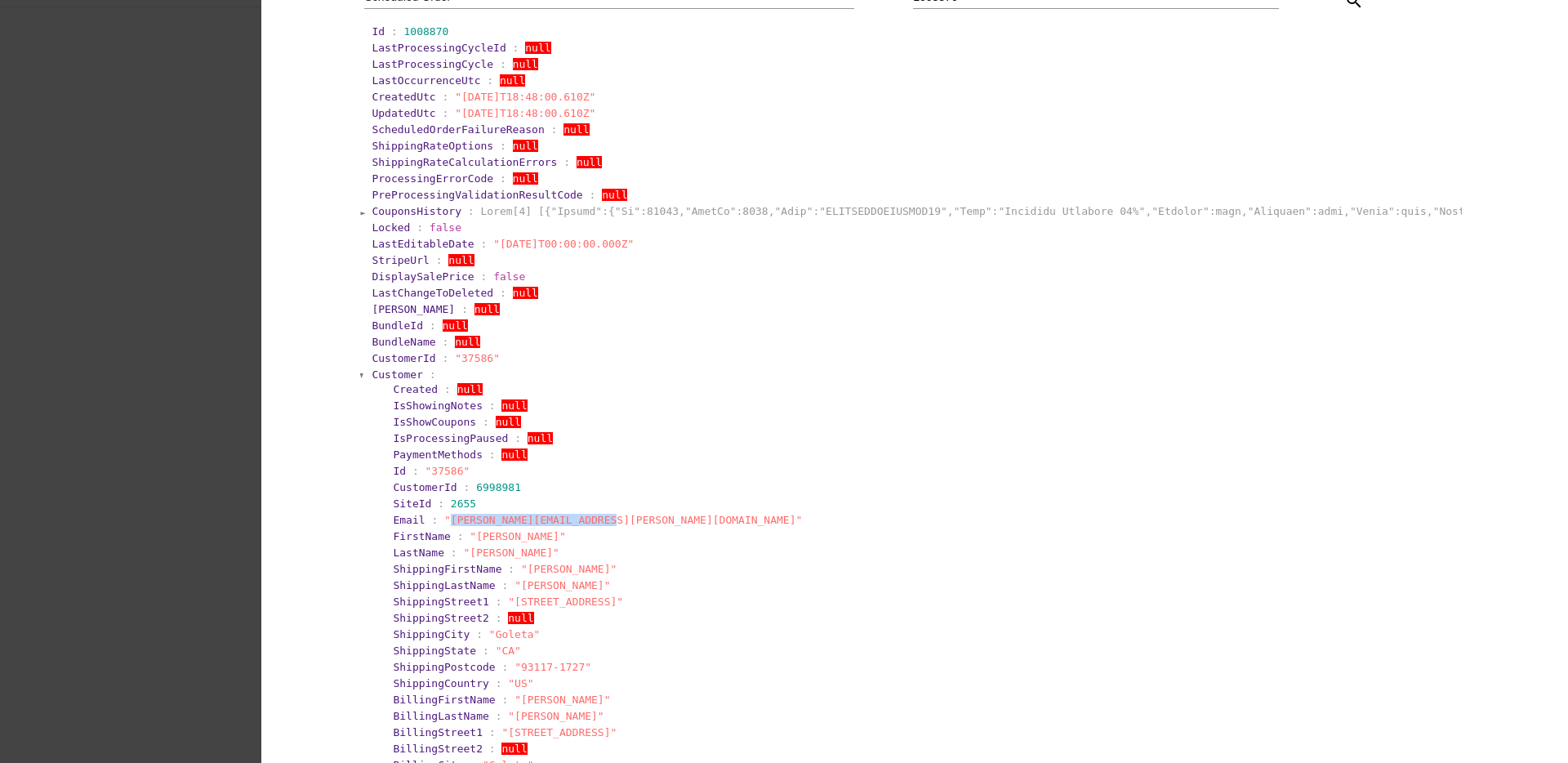
scroll to position [534, 0]
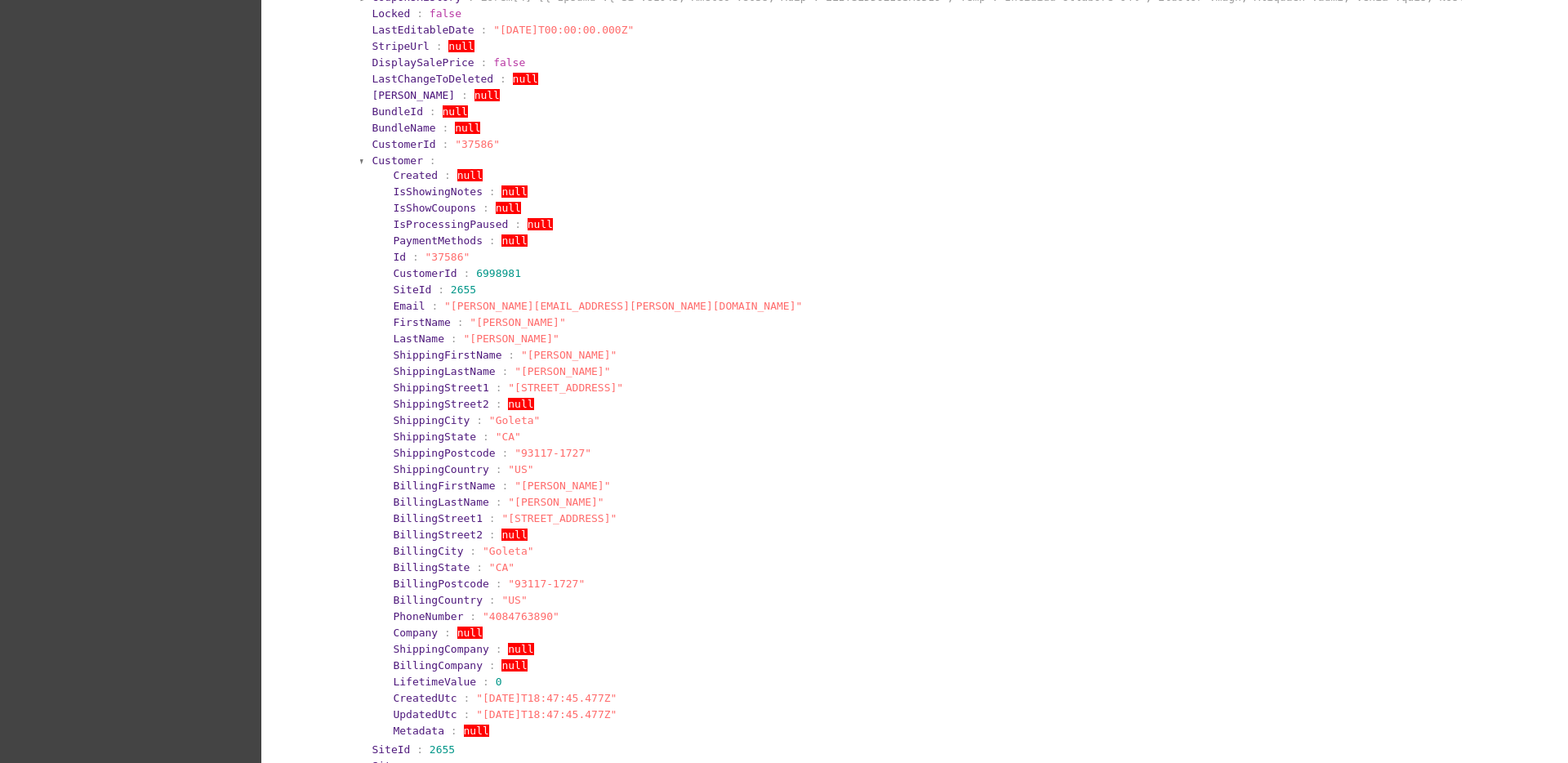
click at [387, 158] on span "Customer" at bounding box center [398, 160] width 52 height 12
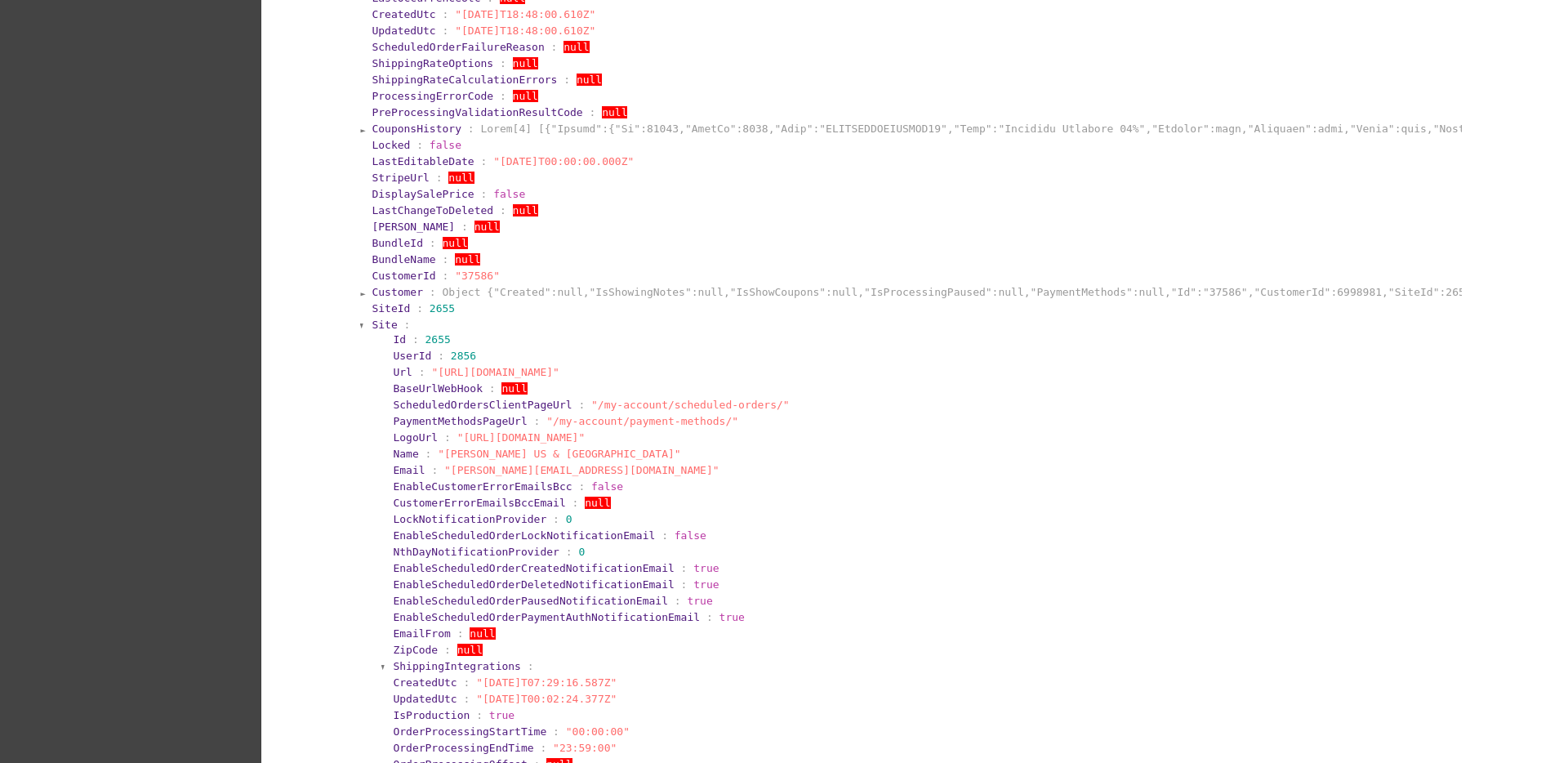
scroll to position [228, 0]
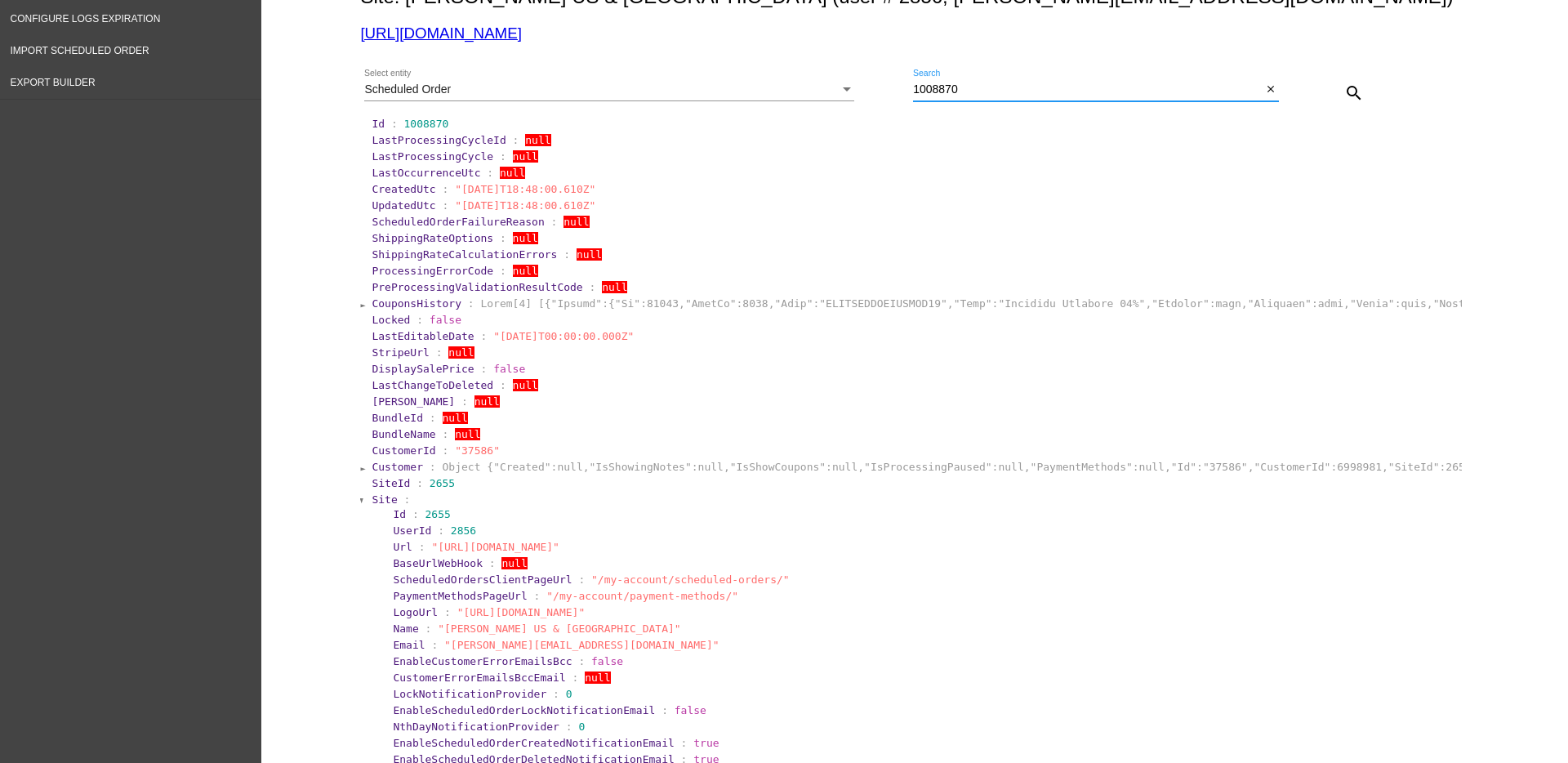
drag, startPoint x: 969, startPoint y: 90, endPoint x: 820, endPoint y: 82, distance: 149.2
click at [820, 82] on div "Scheduled Order Select entity 1008870 Search close search" at bounding box center [911, 87] width 1102 height 58
paste input "[PERSON_NAME][EMAIL_ADDRESS][PERSON_NAME][DOMAIN_NAME]"
type input "[PERSON_NAME][EMAIL_ADDRESS][PERSON_NAME][DOMAIN_NAME]"
click at [697, 95] on div "Scheduled Order" at bounding box center [601, 90] width 475 height 13
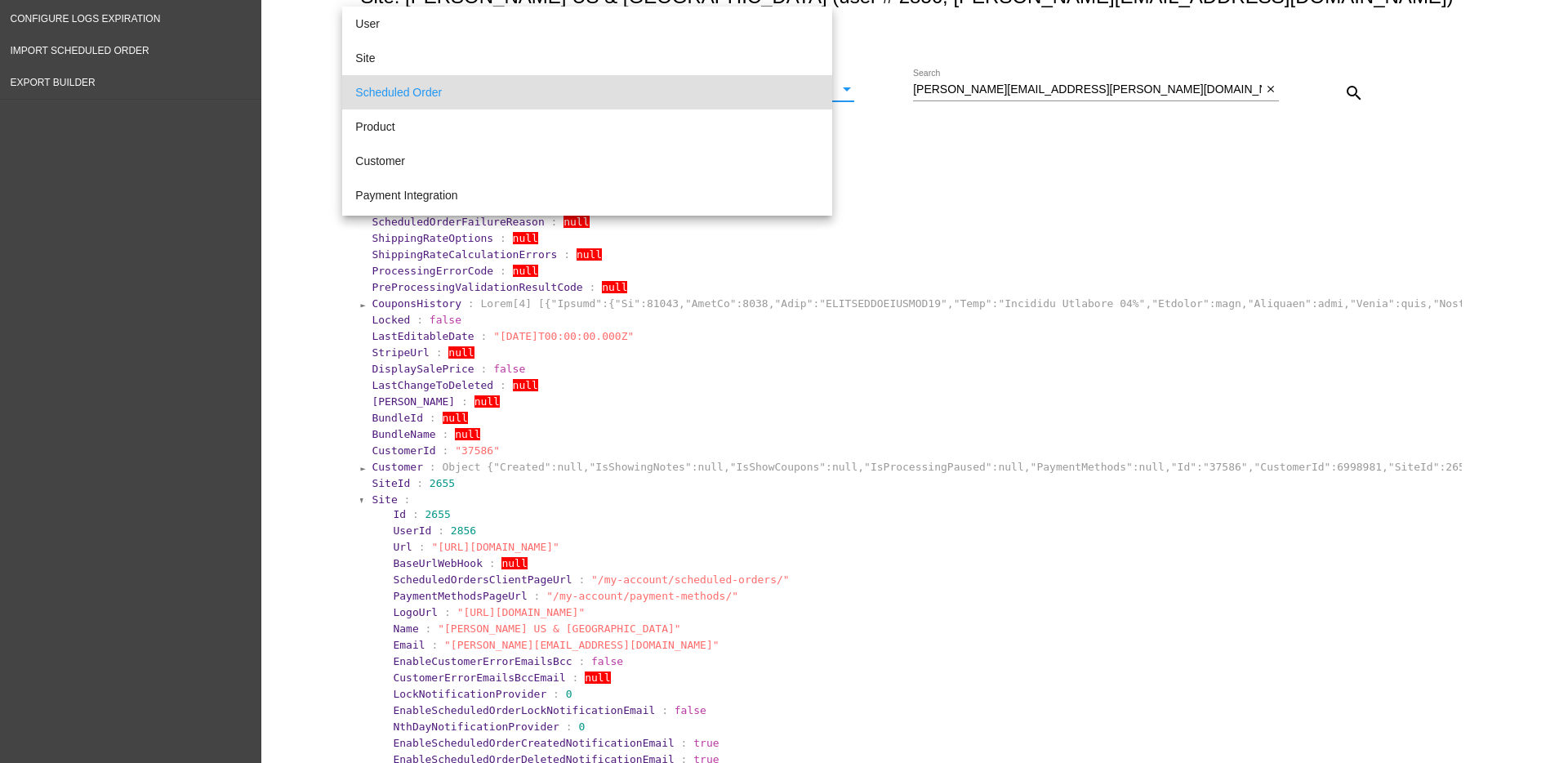
scroll to position [3, 0]
click at [539, 159] on span "Customer" at bounding box center [600, 158] width 490 height 34
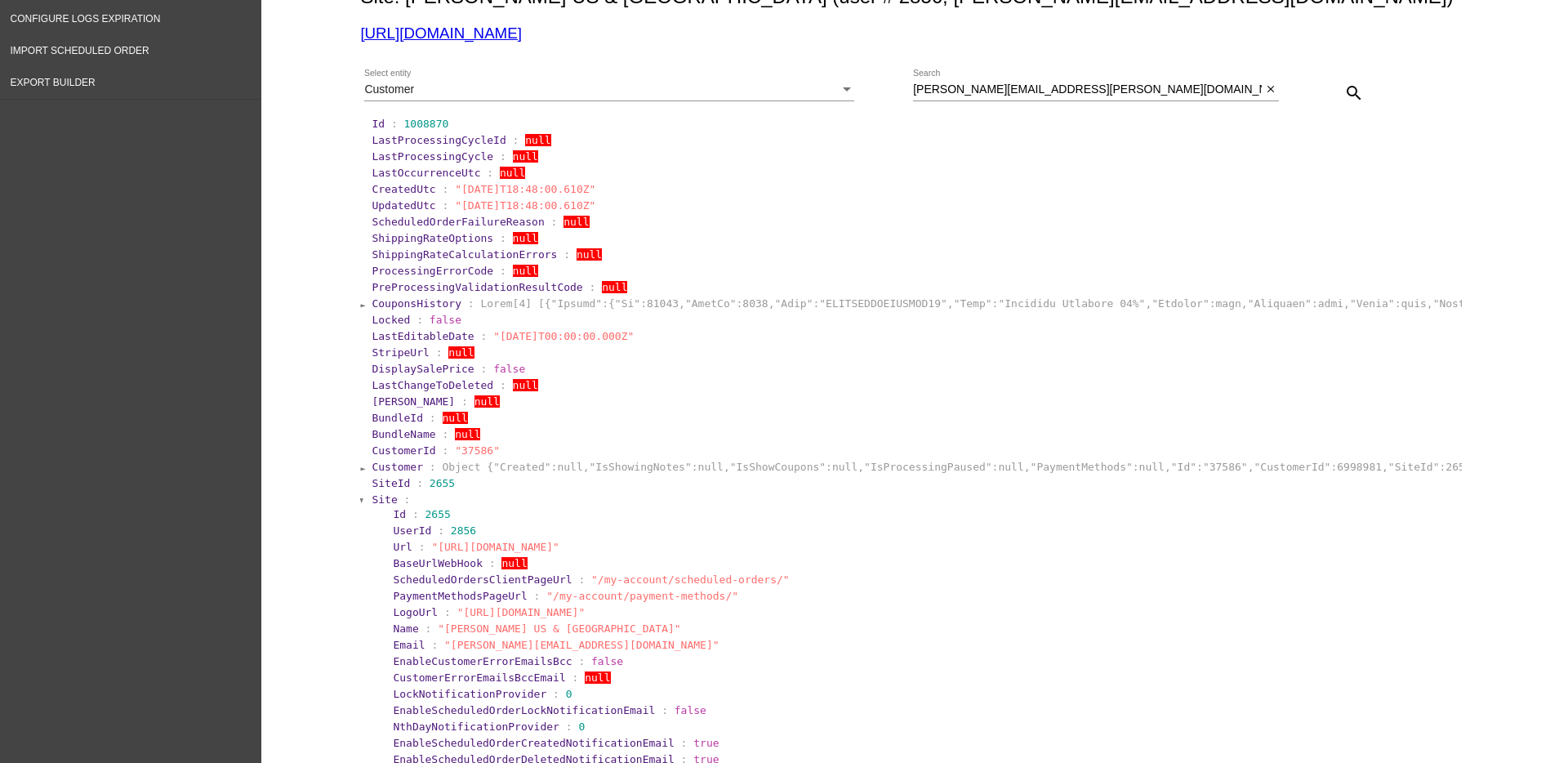
click at [372, 502] on span "Site" at bounding box center [384, 499] width 25 height 12
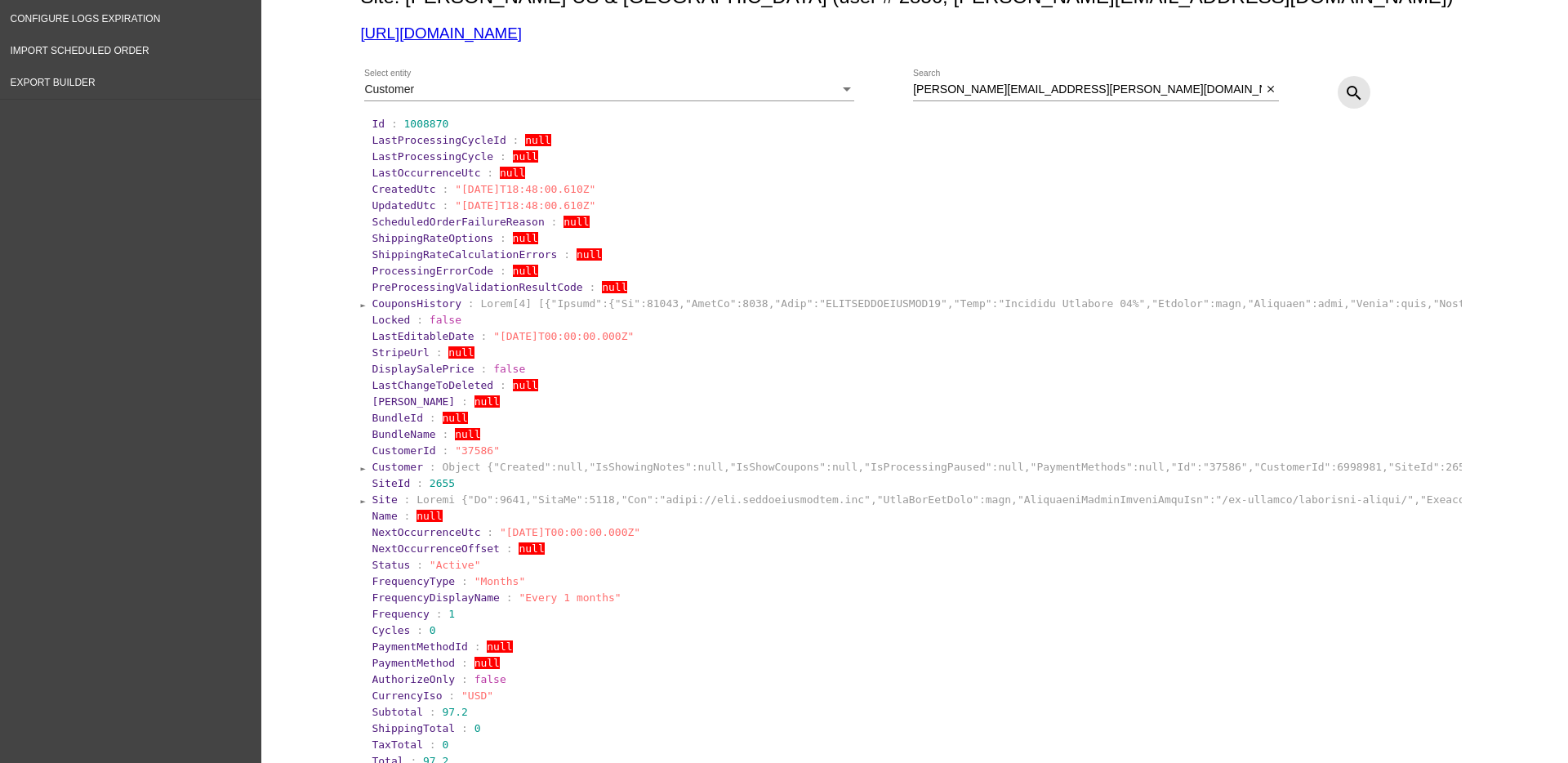
click at [1344, 93] on mat-icon "search" at bounding box center [1353, 93] width 19 height 19
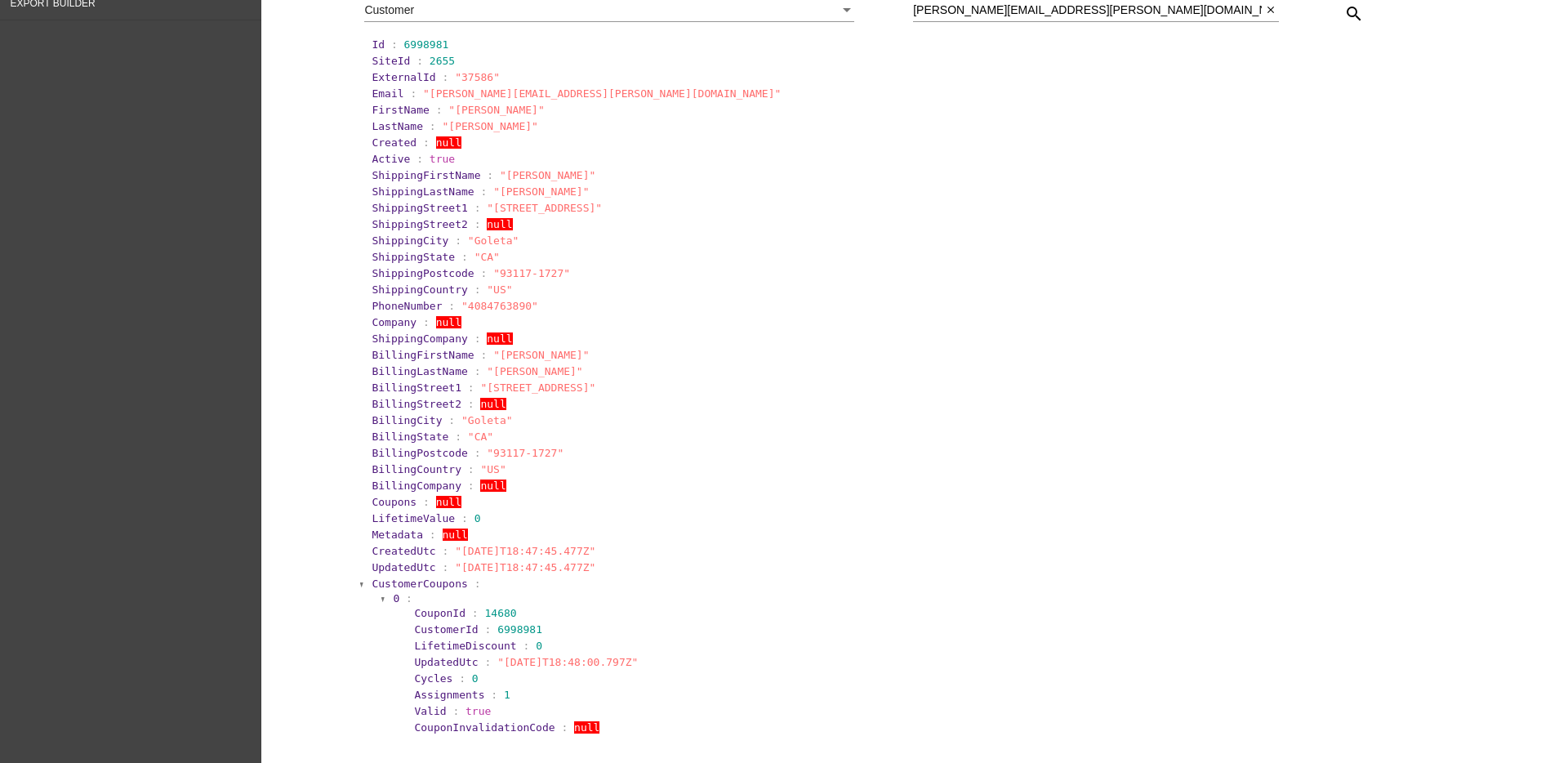
scroll to position [432, 0]
